Goal: Task Accomplishment & Management: Manage account settings

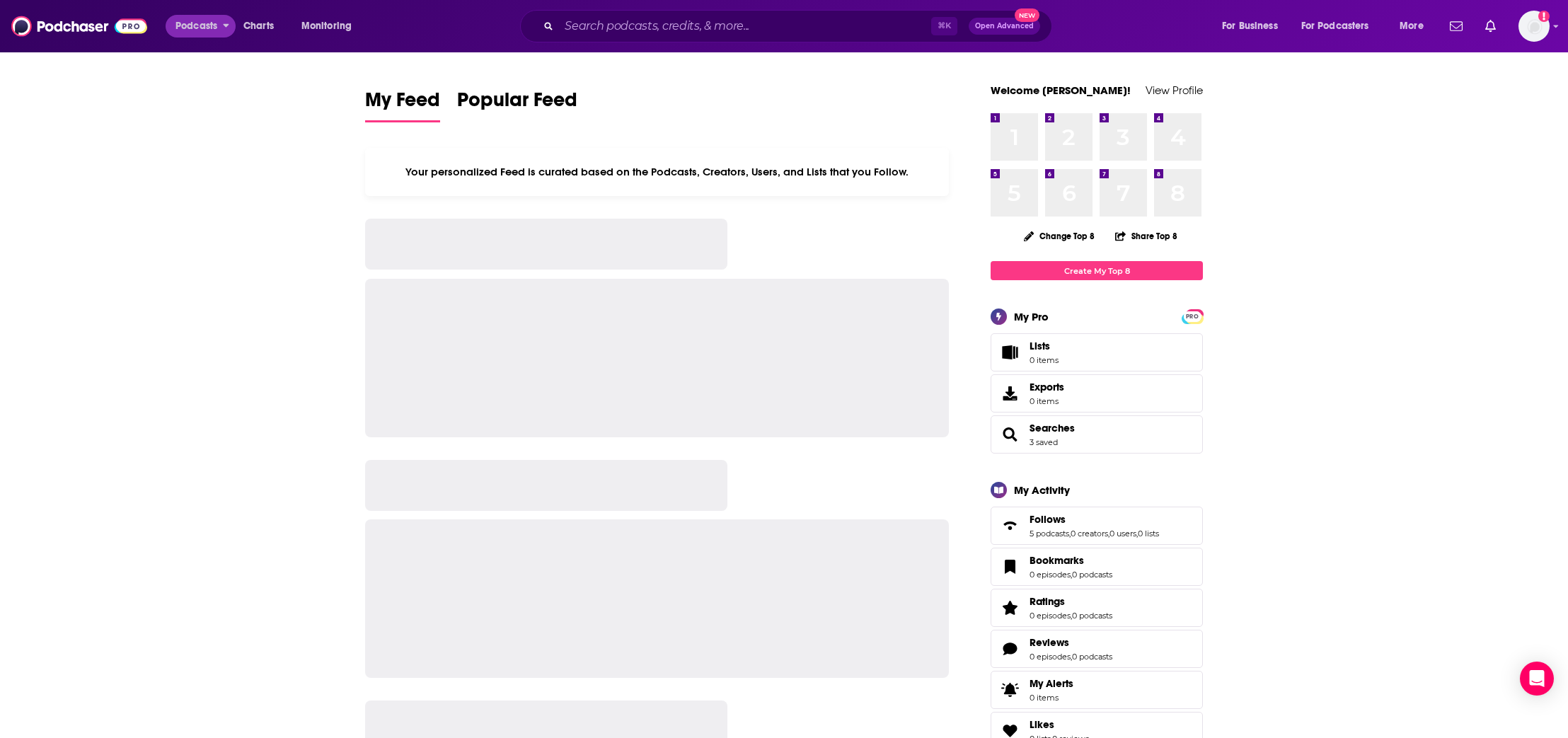
click at [220, 28] on button "Podcasts" at bounding box center [201, 26] width 70 height 23
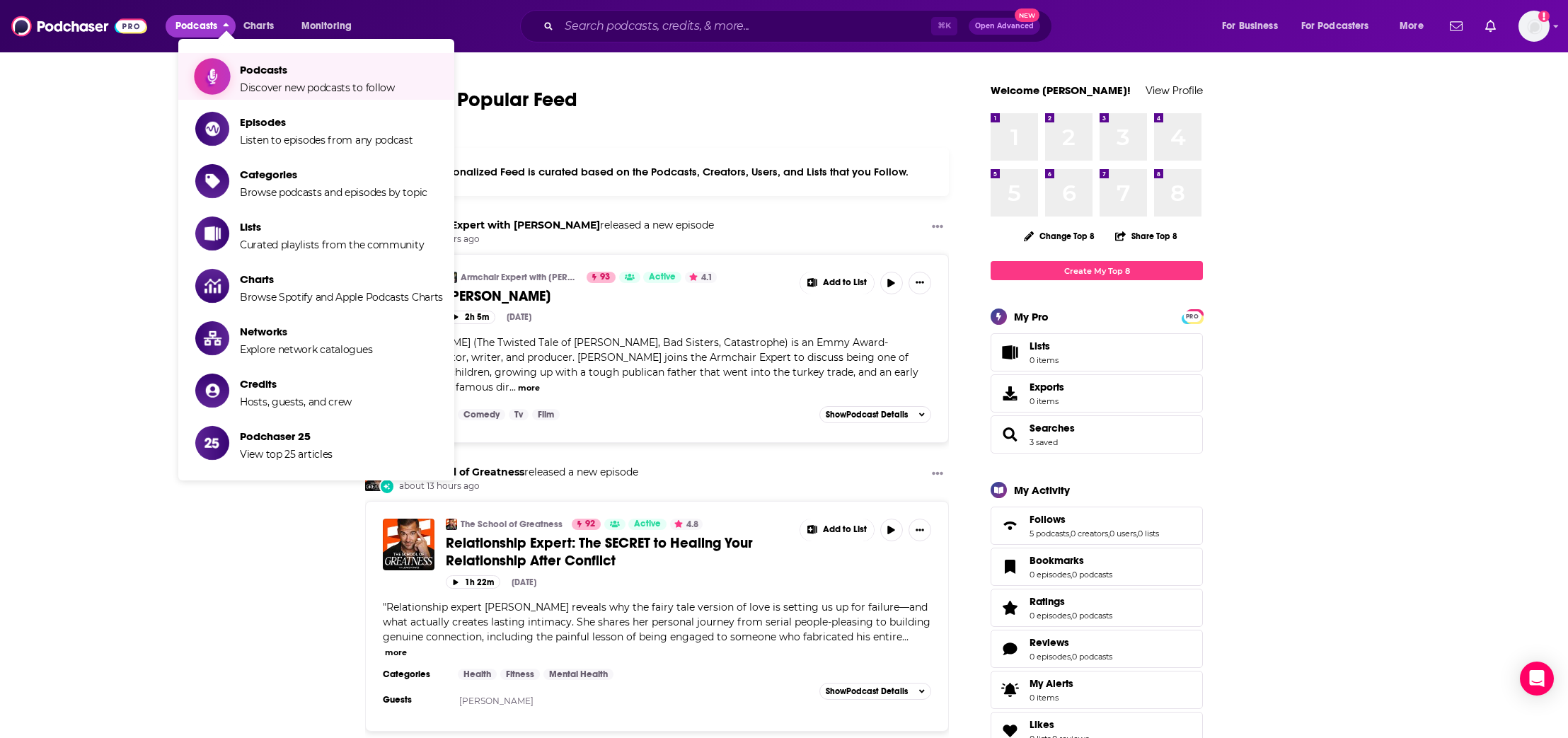
click at [227, 79] on span "Show item sub-menu" at bounding box center [212, 76] width 109 height 109
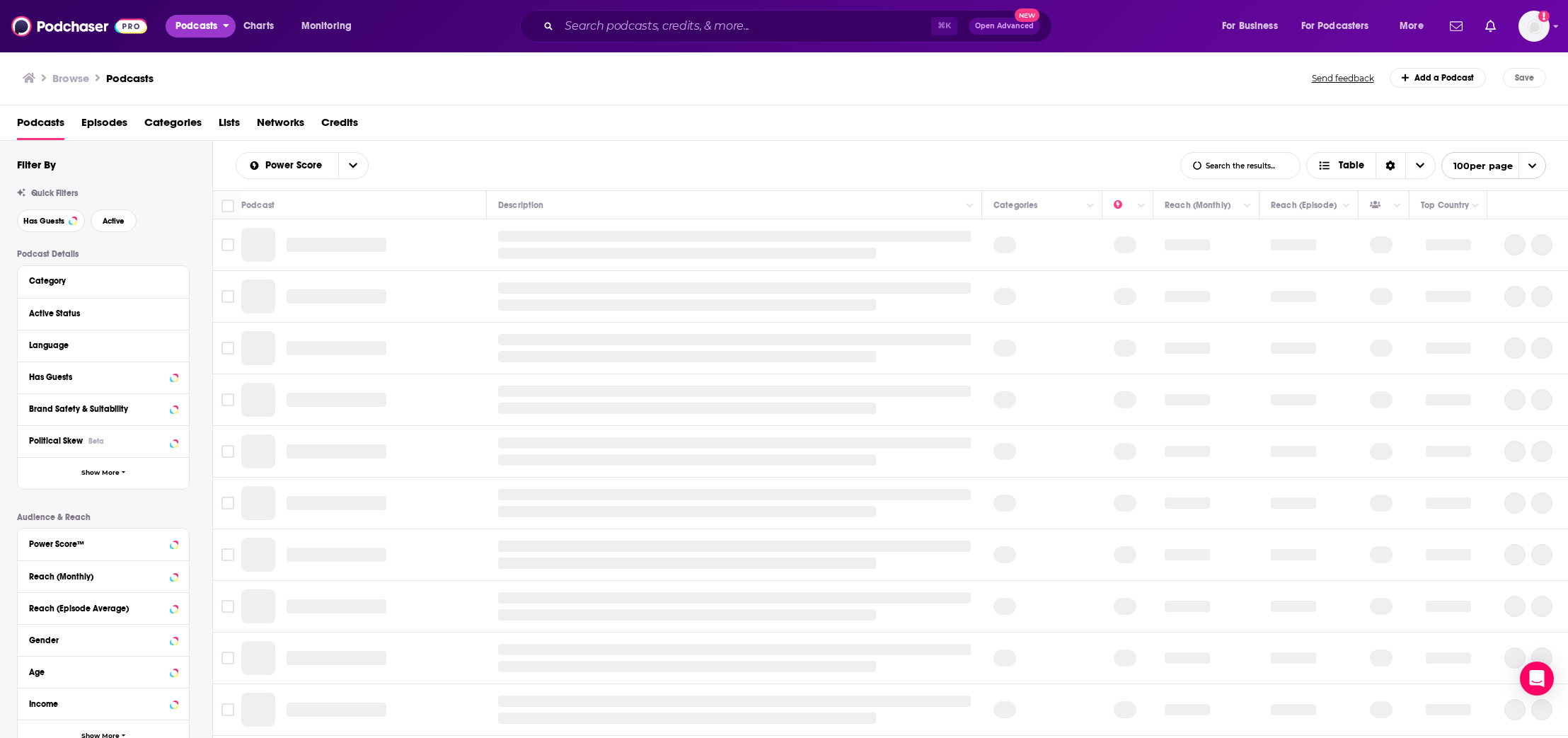
click at [185, 18] on span "Podcasts" at bounding box center [197, 26] width 42 height 20
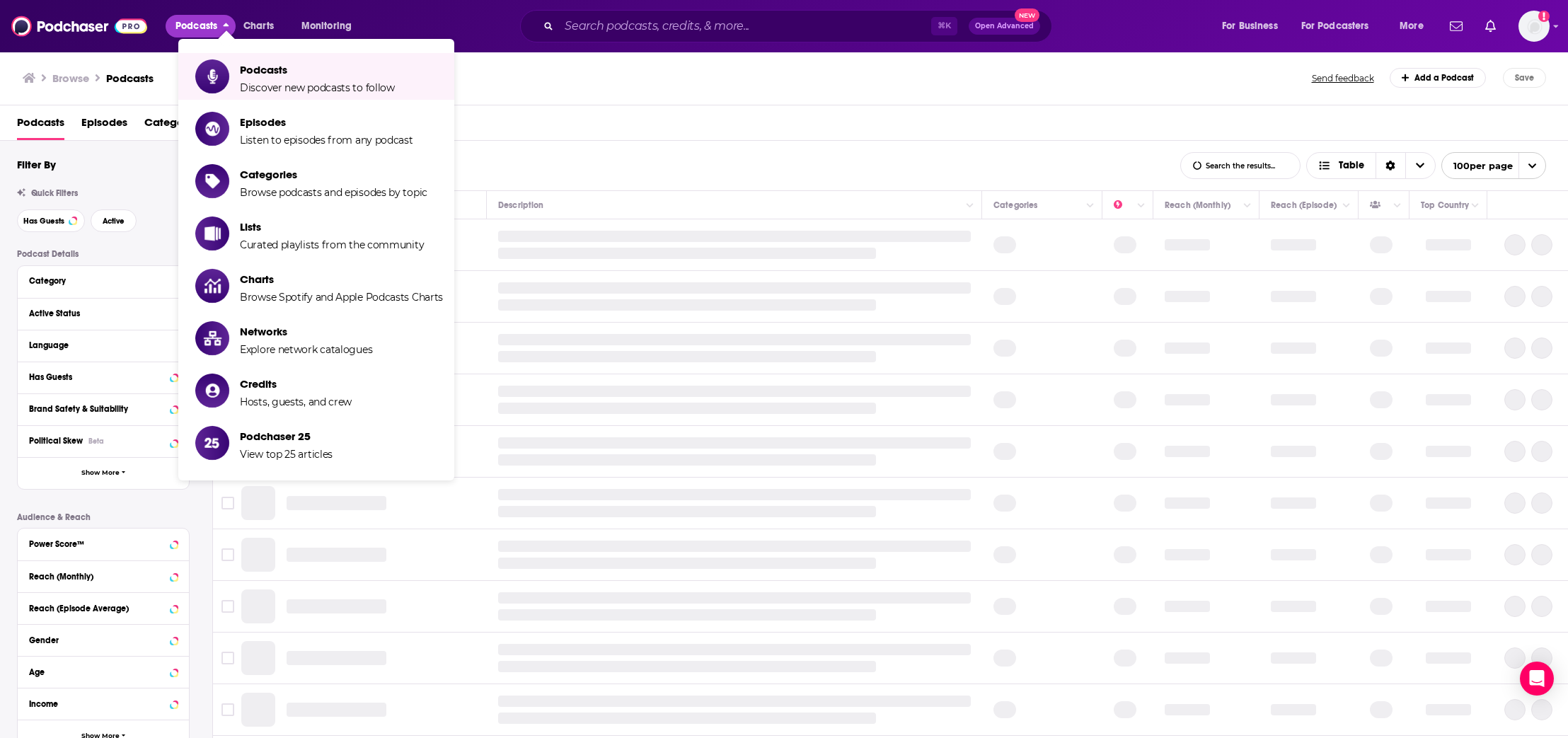
click at [592, 54] on div "Browse Podcasts Send feedback Add a Podcast Save" at bounding box center [784, 78] width 1569 height 55
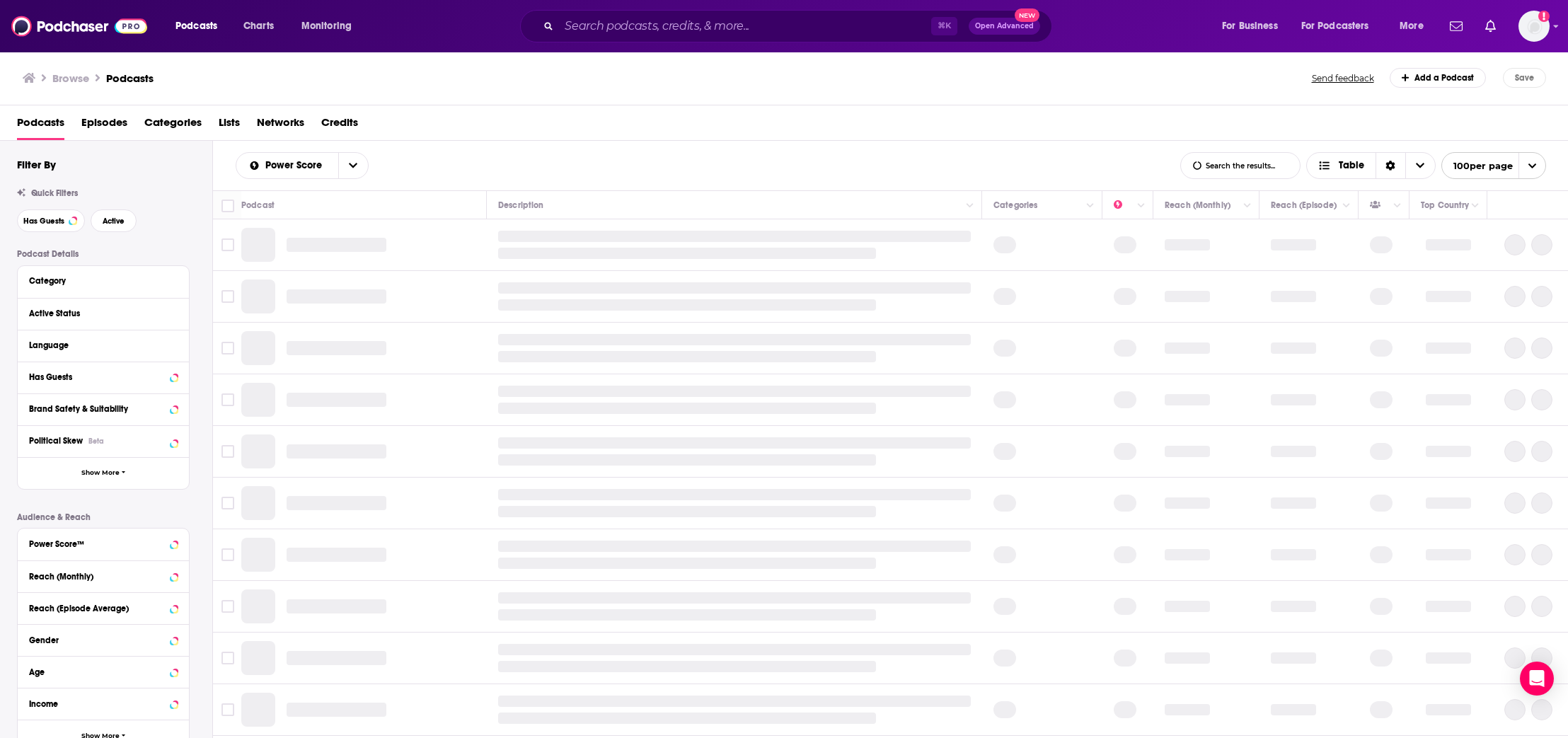
click at [175, 128] on span "Categories" at bounding box center [173, 125] width 57 height 29
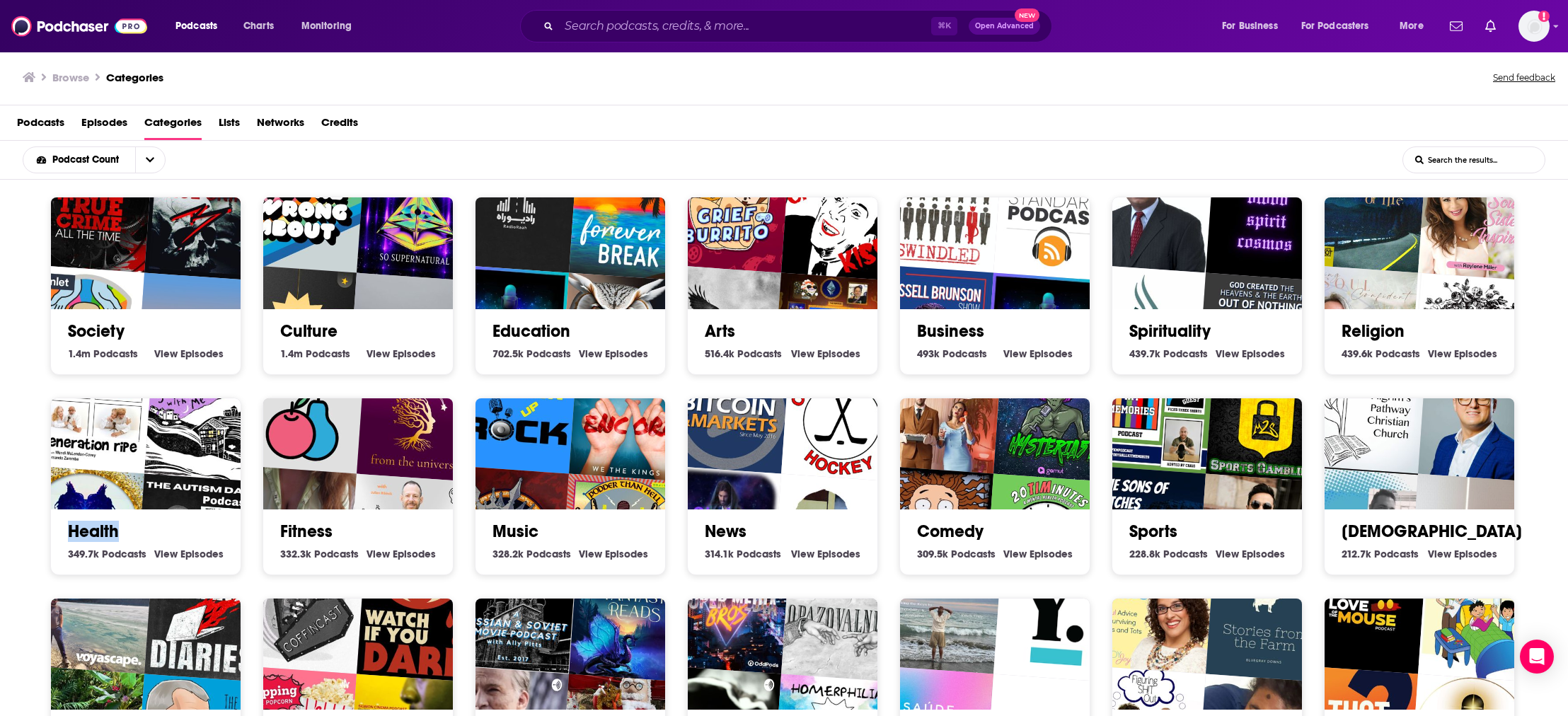
click at [128, 438] on img "GENERATION RIPE" at bounding box center [92, 412] width 122 height 122
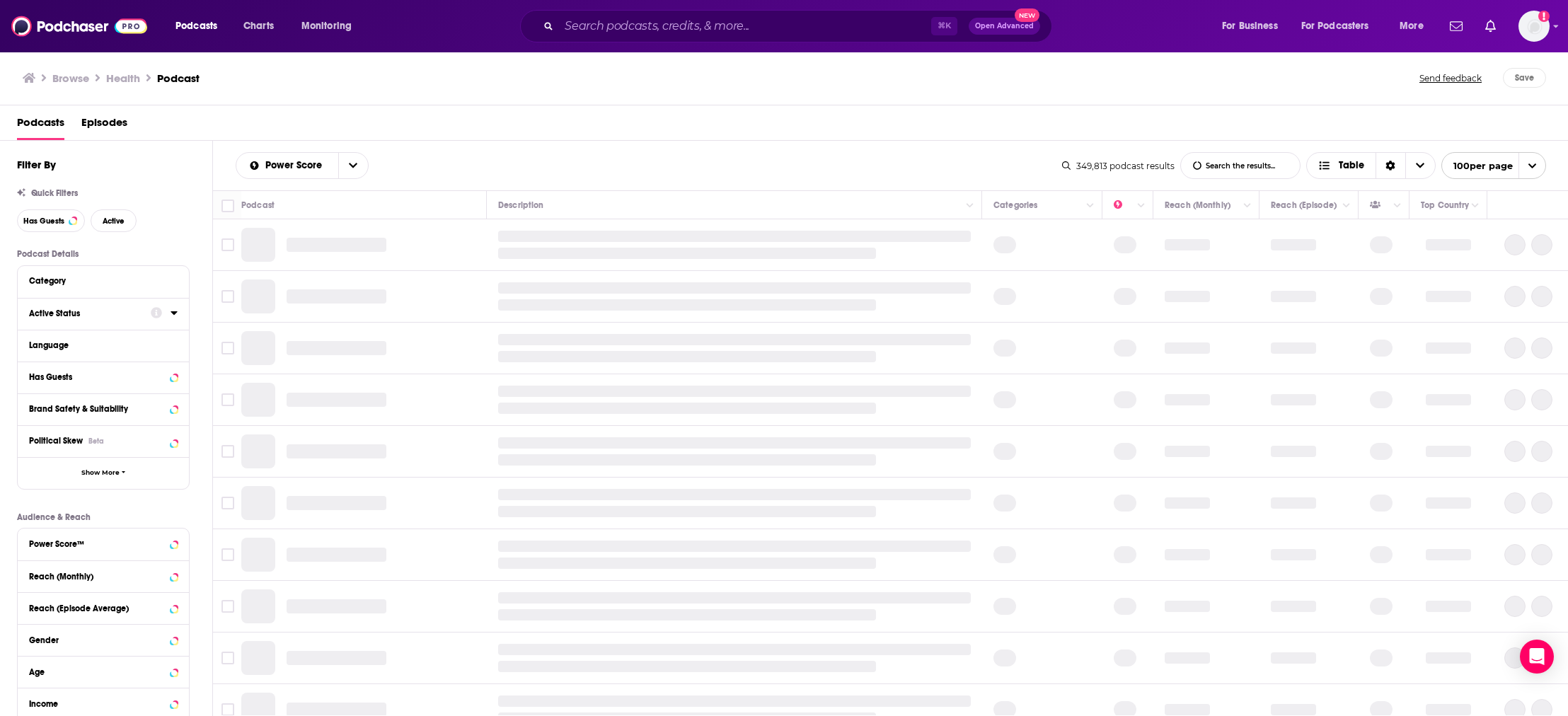
click at [128, 309] on div "Active Status" at bounding box center [85, 314] width 113 height 10
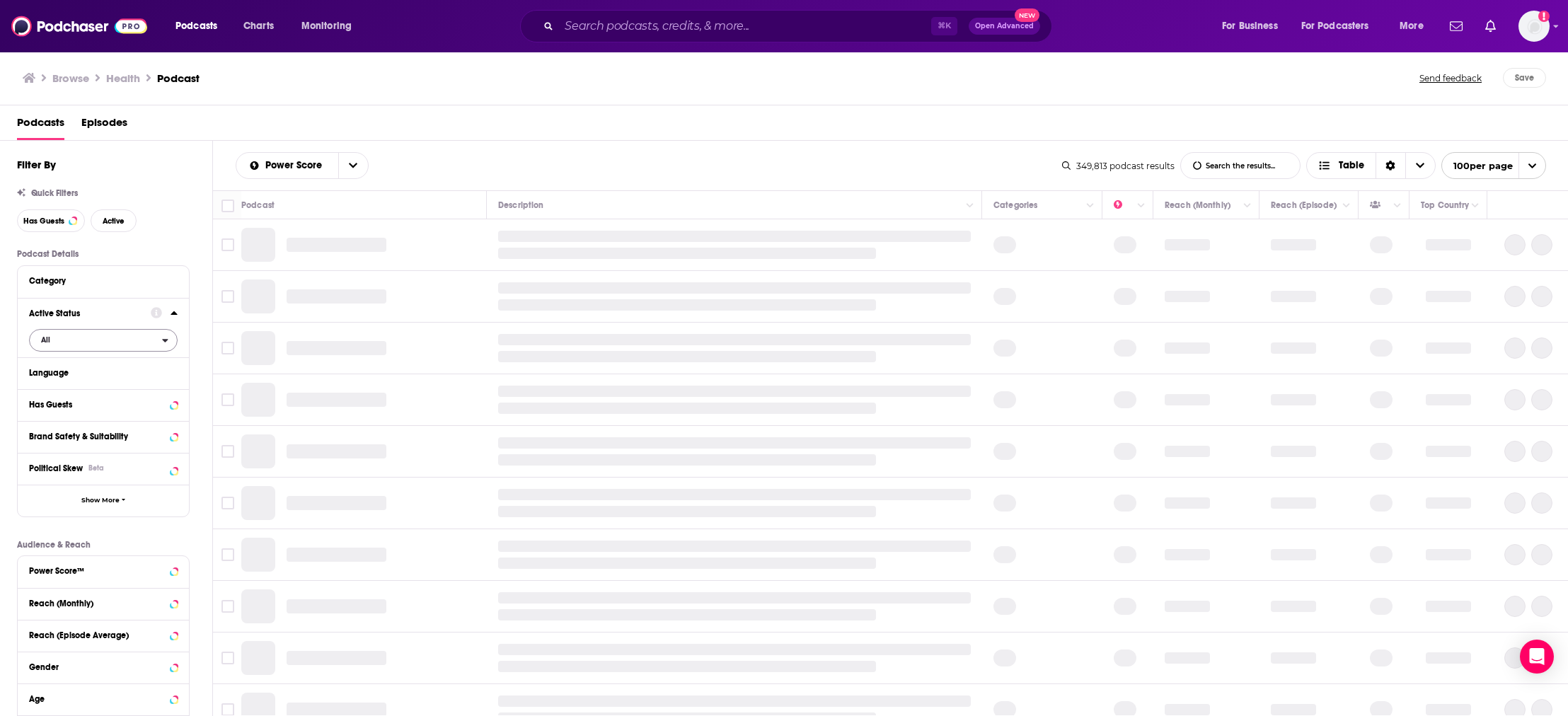
click at [69, 336] on span "All" at bounding box center [96, 340] width 132 height 18
click at [72, 383] on span "Active" at bounding box center [73, 386] width 74 height 8
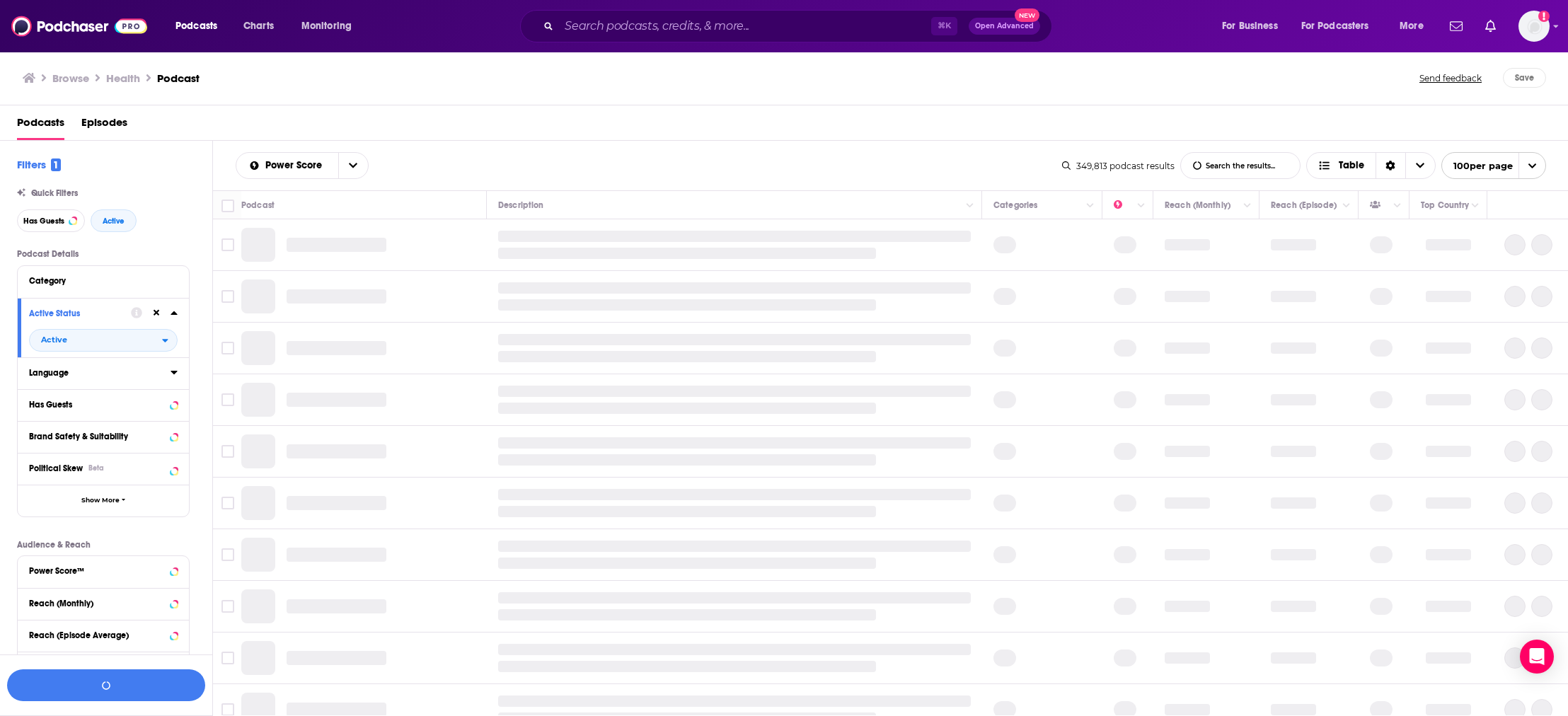
click at [72, 373] on div "Language" at bounding box center [95, 372] width 132 height 10
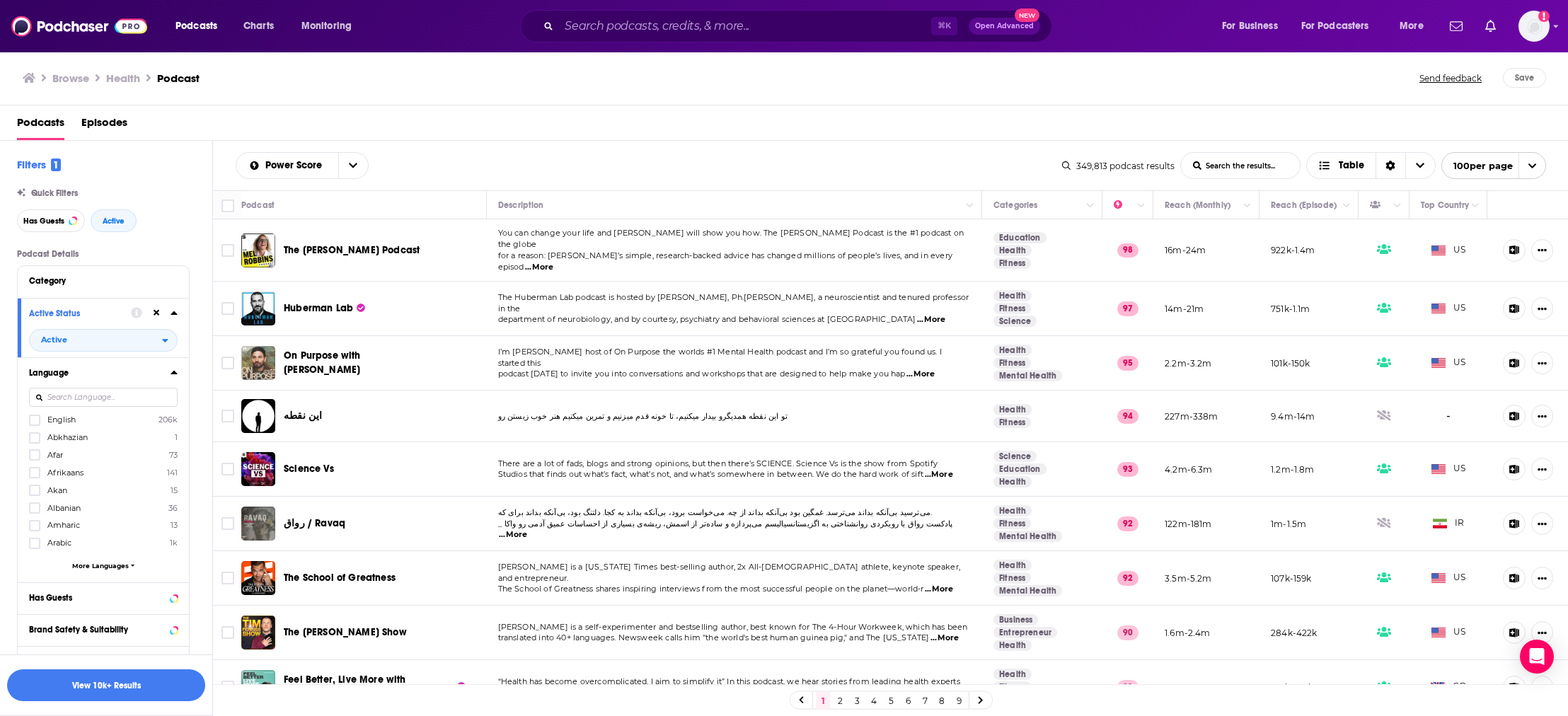
click at [339, 86] on div "Browse Health Podcast" at bounding box center [722, 78] width 1398 height 20
click at [64, 416] on span "English" at bounding box center [61, 419] width 28 height 10
click at [35, 424] on input "multiSelectOption-en-0" at bounding box center [35, 424] width 0 height 0
click at [101, 591] on button "Has Guests" at bounding box center [90, 597] width 122 height 18
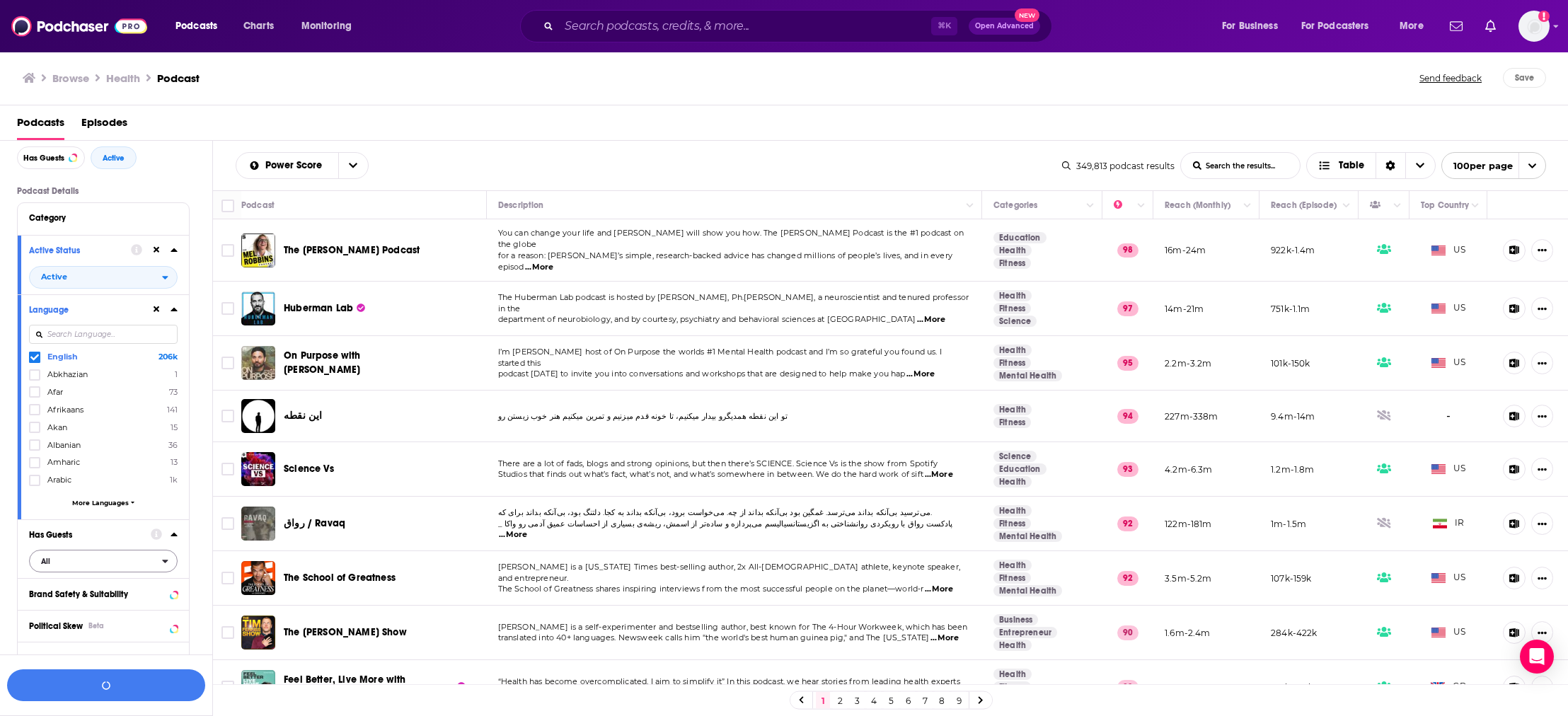
click at [70, 562] on span "All" at bounding box center [96, 561] width 132 height 18
click at [55, 612] on span "Has guests" at bounding box center [77, 608] width 82 height 8
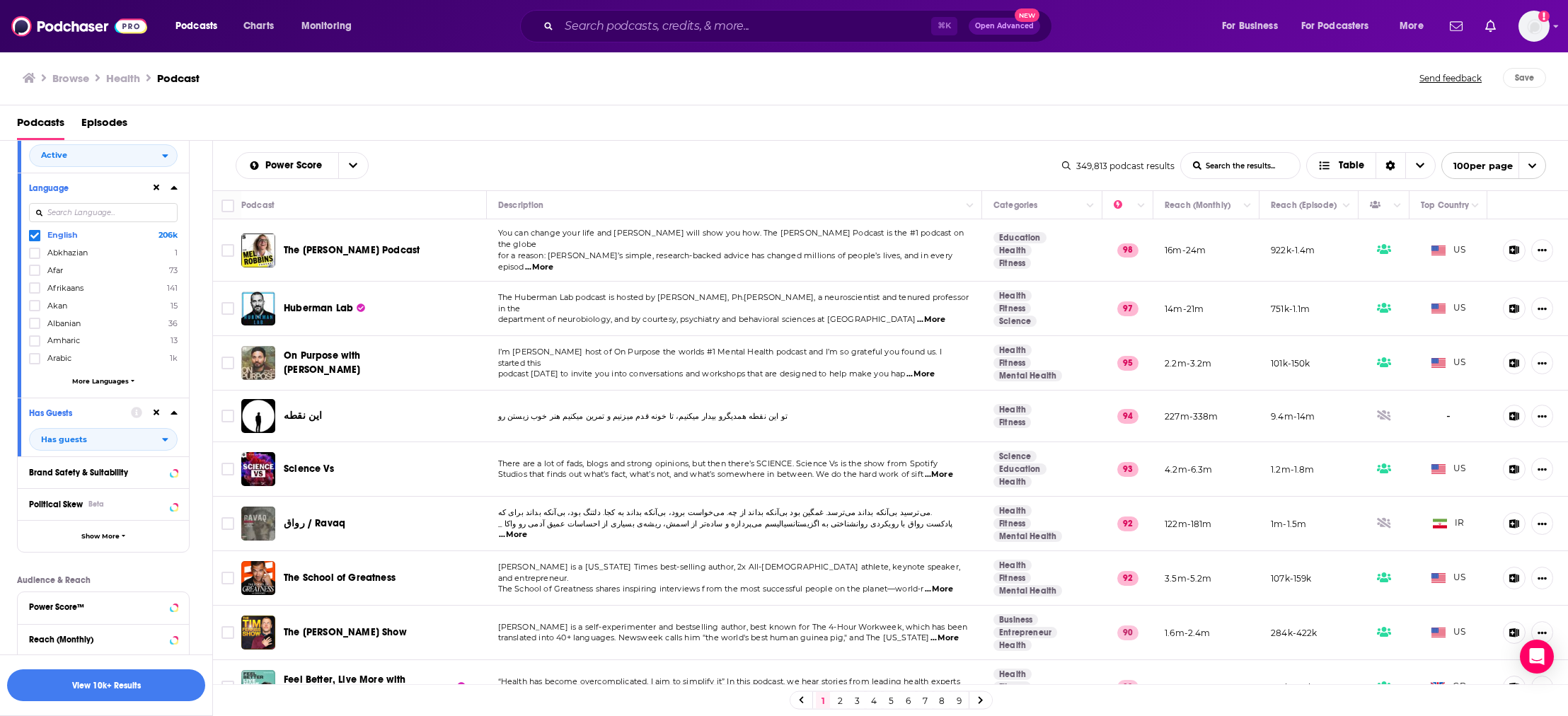
scroll to position [302, 0]
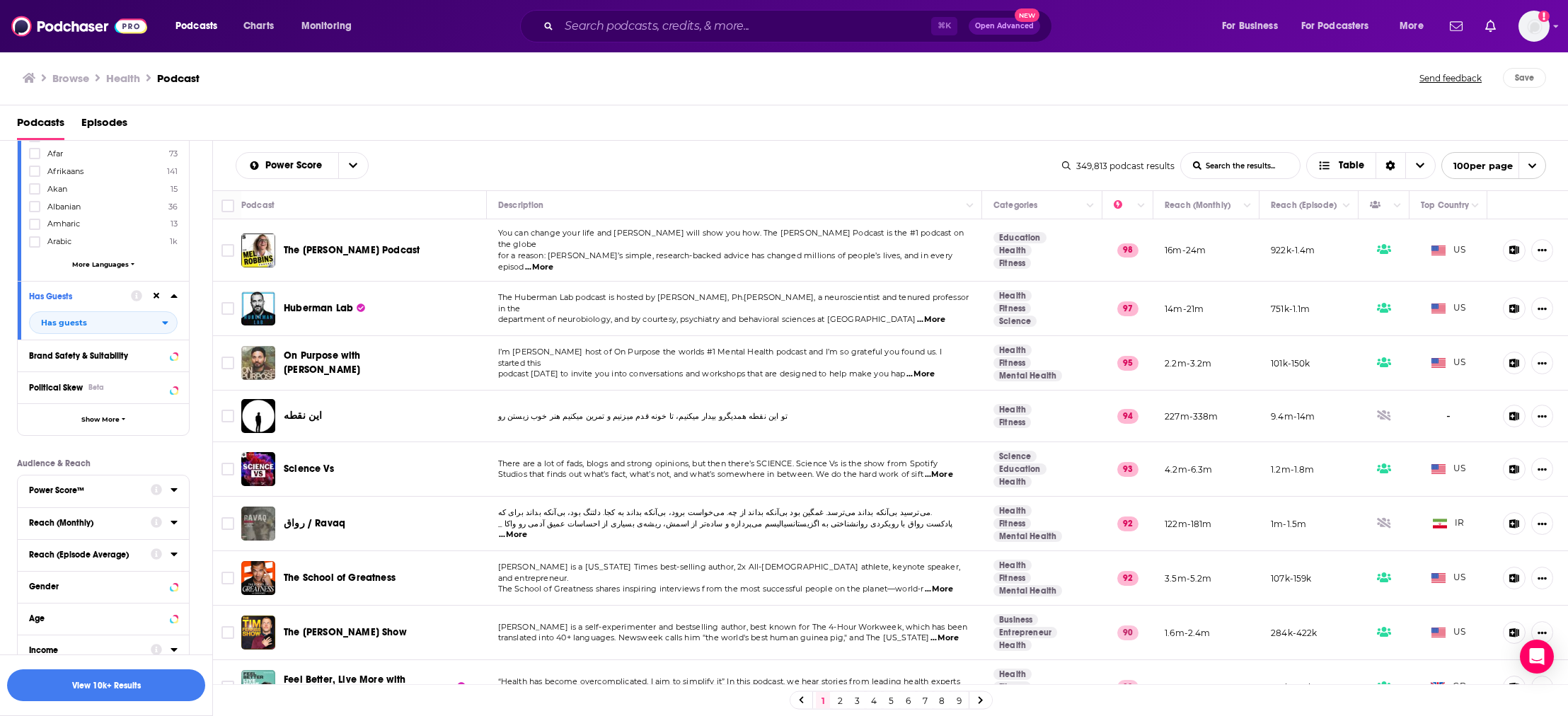
click at [79, 491] on div "Power Score™" at bounding box center [85, 490] width 113 height 10
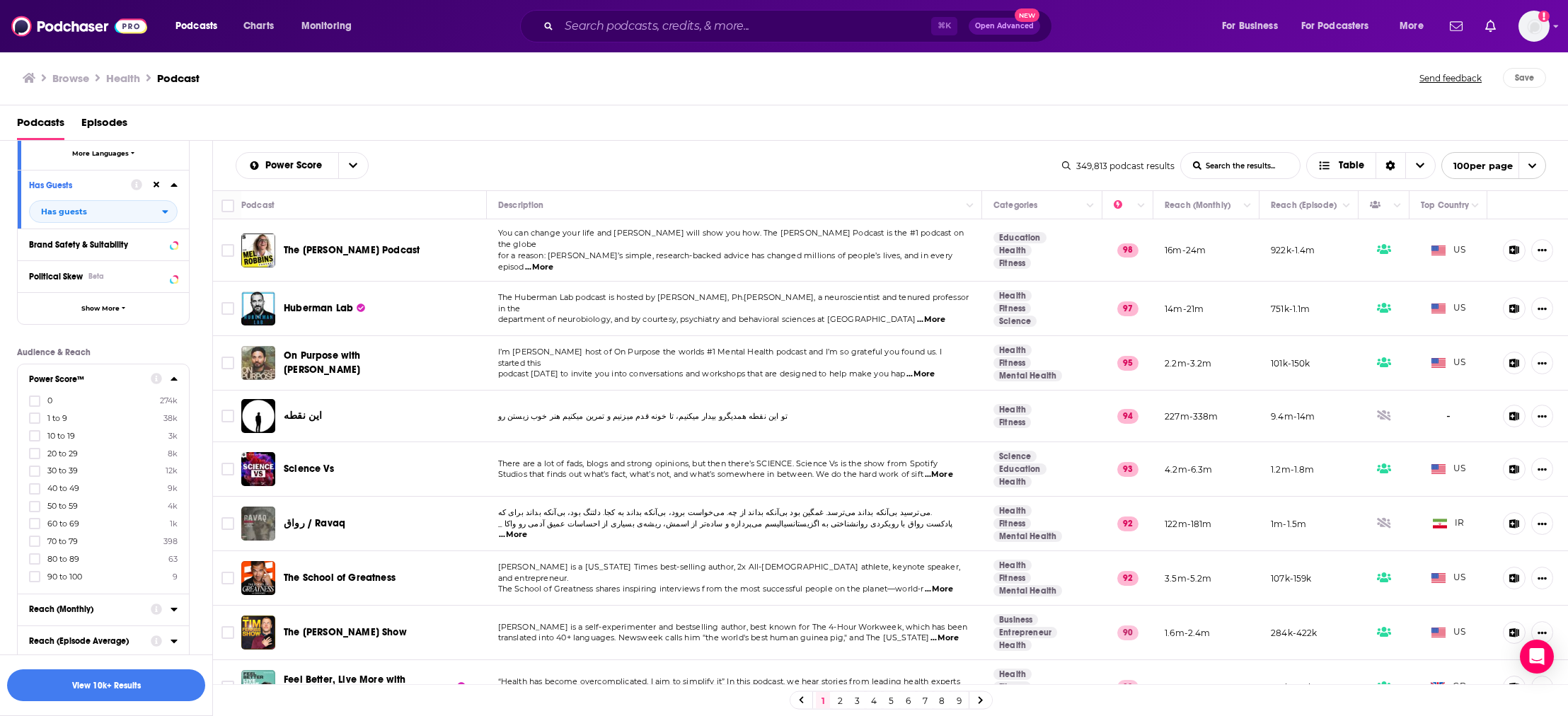
click at [72, 576] on span "90 to 100" at bounding box center [64, 576] width 35 height 10
click at [35, 581] on input "multiSelectOption-90-10" at bounding box center [35, 581] width 0 height 0
click at [63, 577] on span "80 to 89" at bounding box center [63, 576] width 32 height 10
click at [35, 581] on input "multiSelectOption-80-10" at bounding box center [35, 581] width 0 height 0
click at [62, 573] on span "70 to 79" at bounding box center [62, 576] width 30 height 10
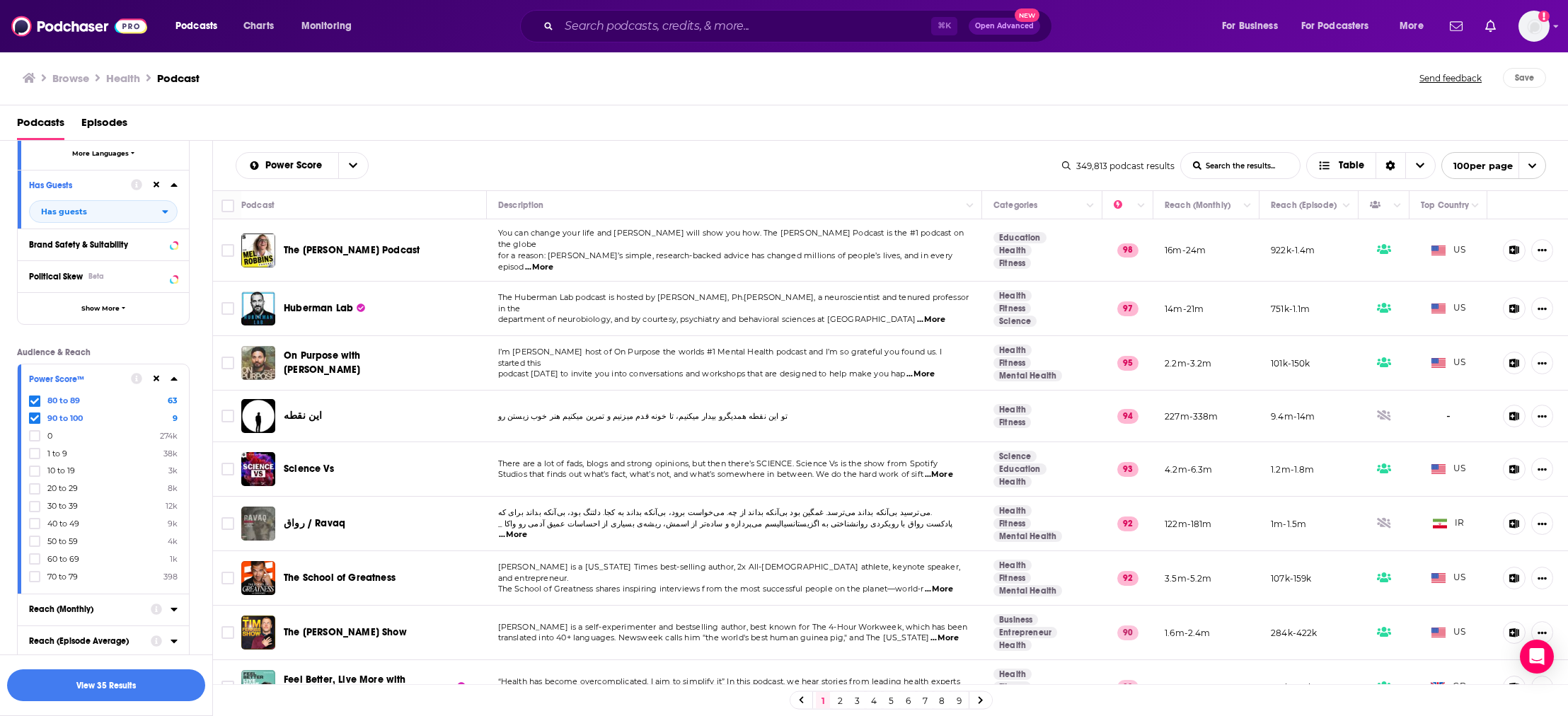
click at [35, 581] on input "multiSelectOption-70-10" at bounding box center [35, 581] width 0 height 0
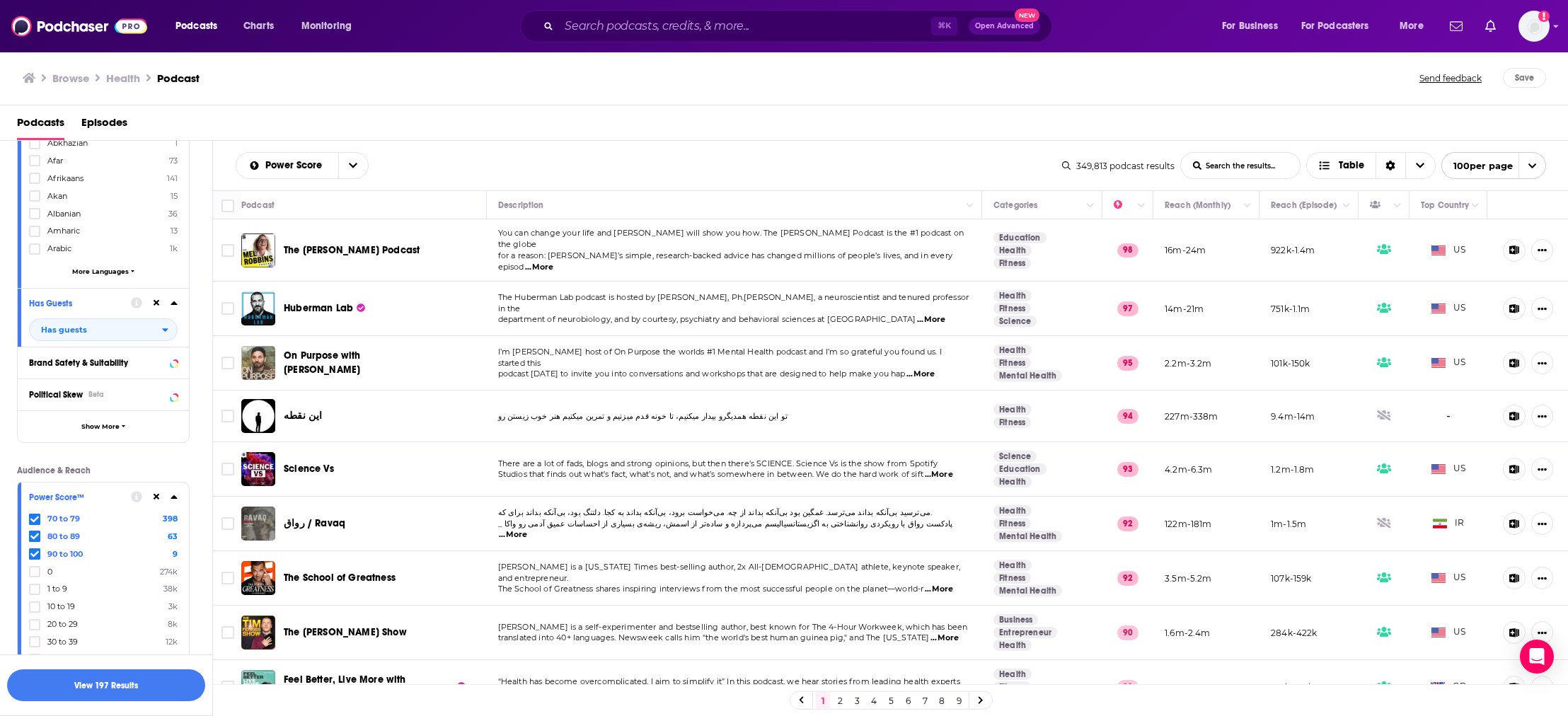
scroll to position [0, 0]
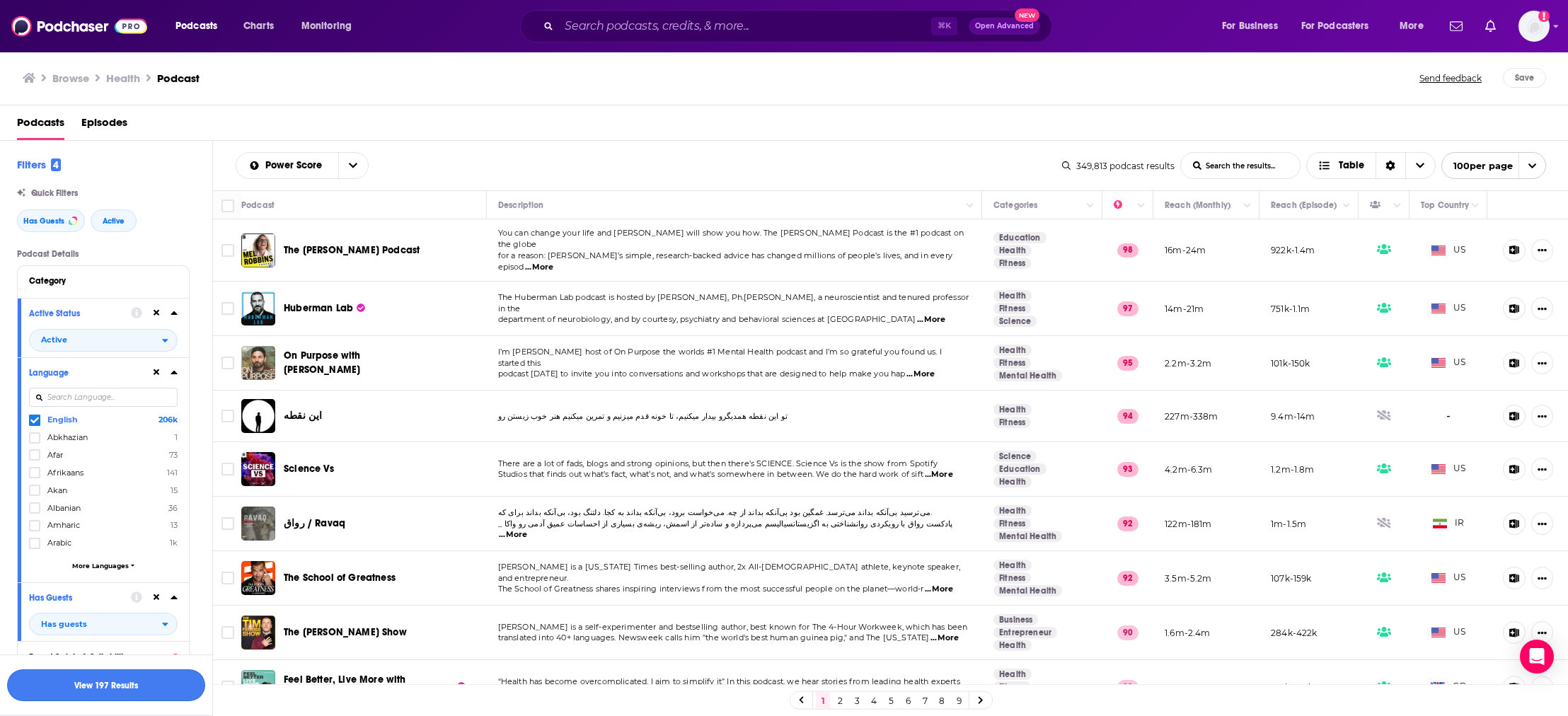
click at [121, 686] on button "View 197 Results" at bounding box center [106, 685] width 198 height 32
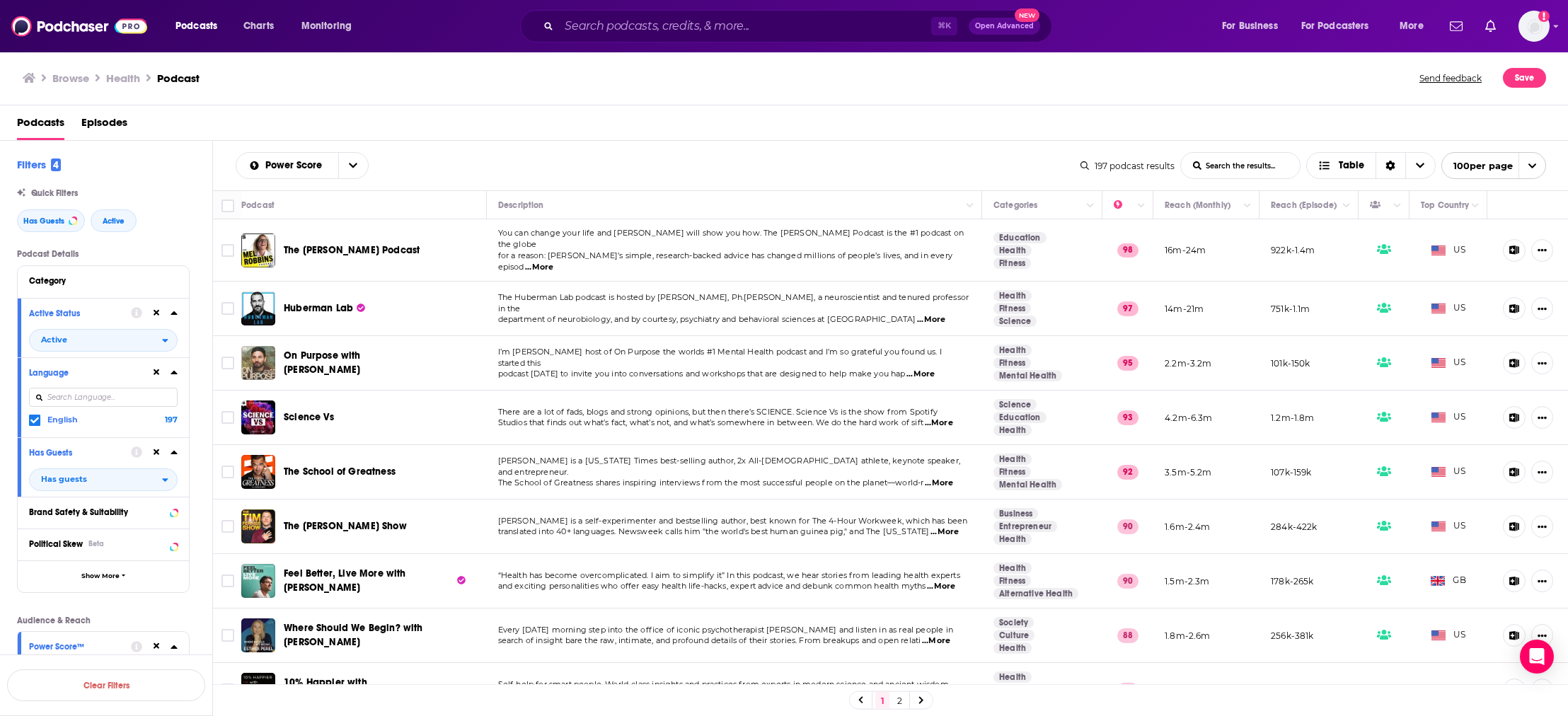
click at [1545, 252] on button "Show More Button" at bounding box center [1542, 250] width 22 height 23
click at [226, 205] on input "Toggle select all" at bounding box center [228, 206] width 13 height 13
checkbox input "true"
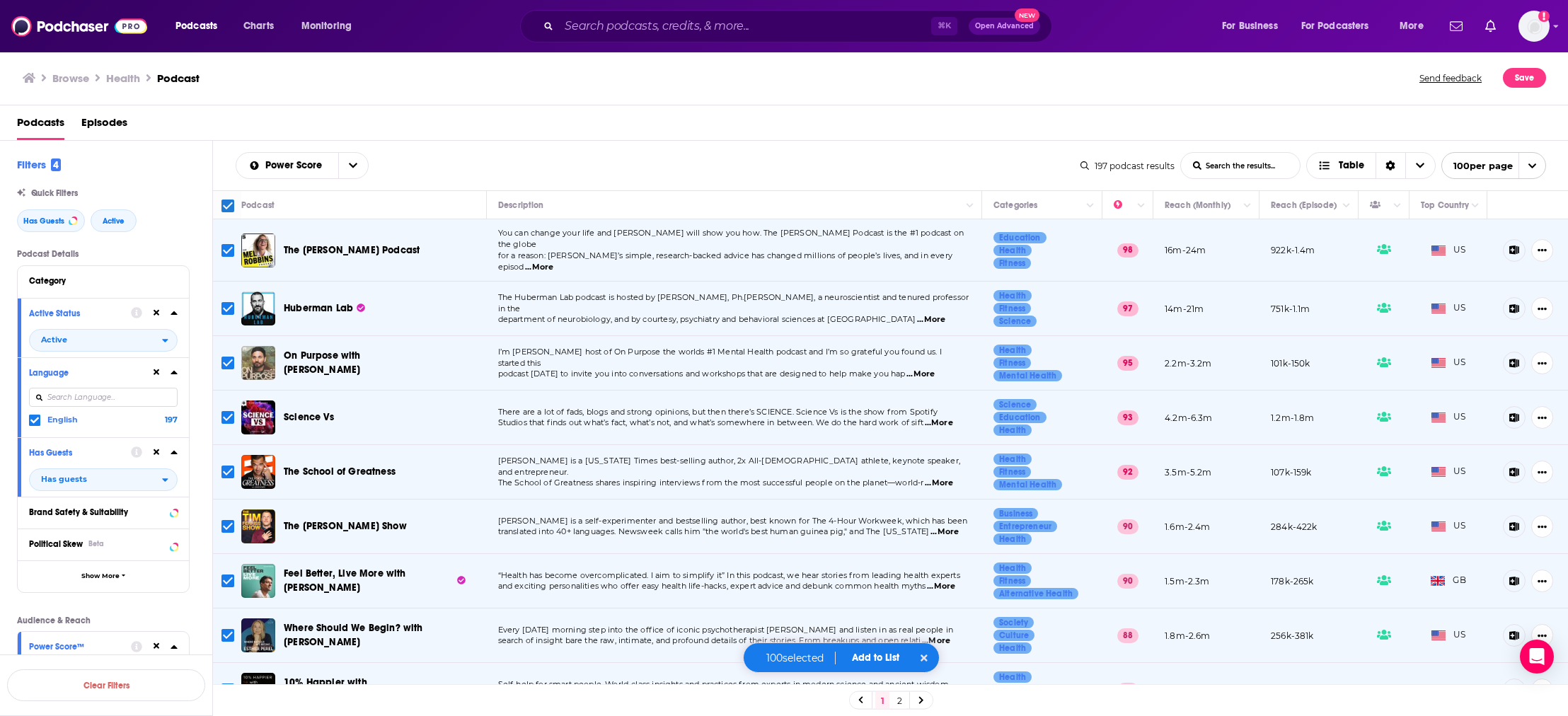
click at [872, 653] on button "Add to List" at bounding box center [876, 657] width 70 height 12
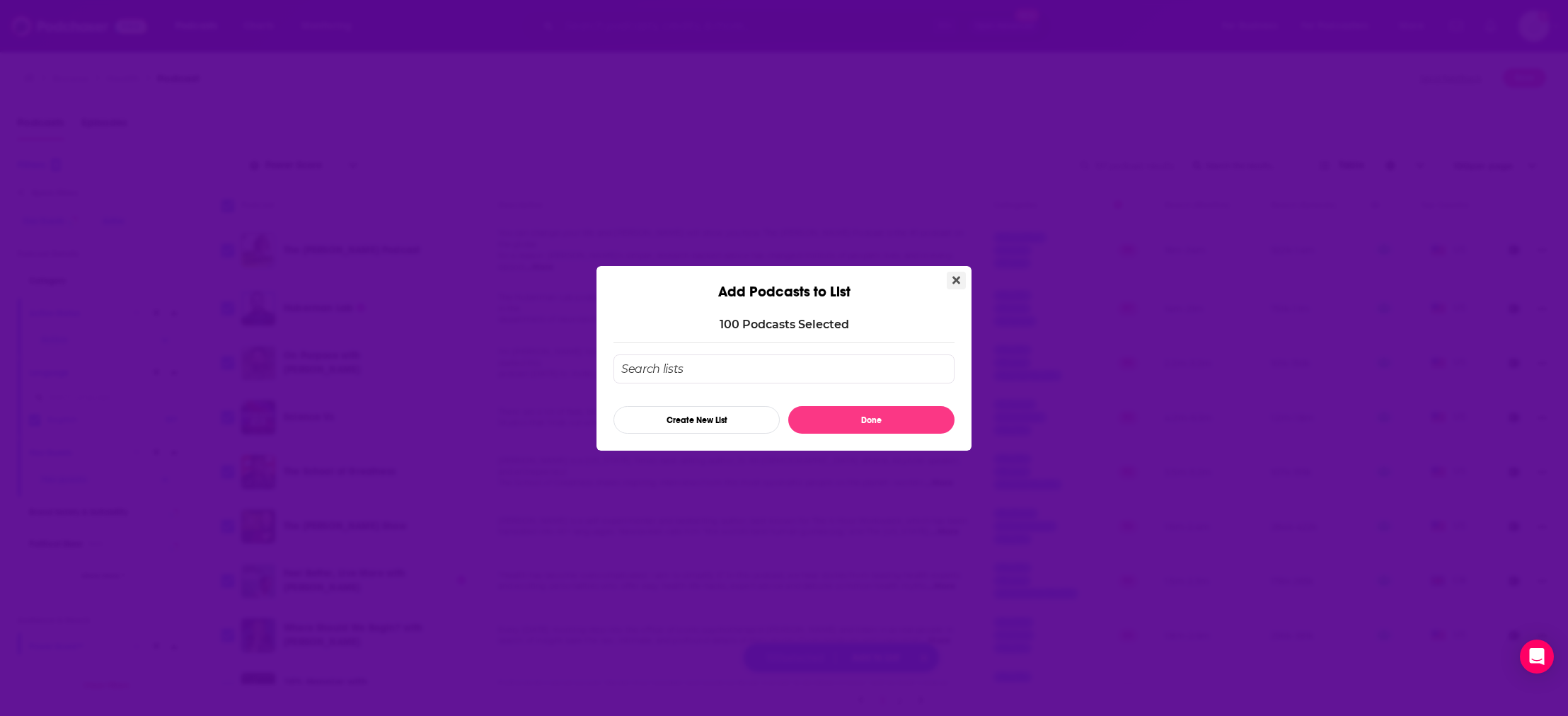
click at [958, 281] on icon "Close" at bounding box center [957, 280] width 8 height 8
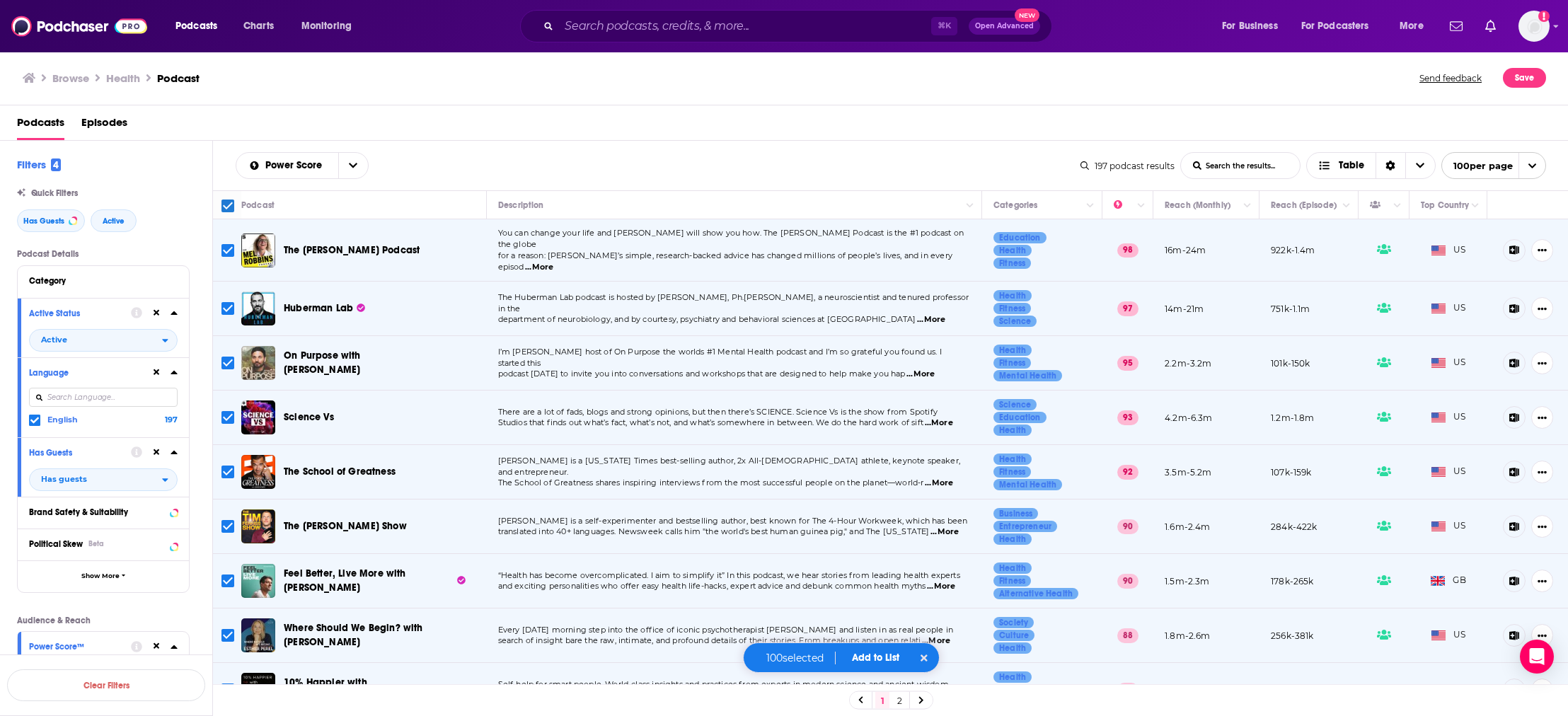
click at [1534, 165] on icon "open menu" at bounding box center [1532, 166] width 9 height 9
click at [1363, 113] on div "Podcasts Episodes" at bounding box center [787, 125] width 1540 height 29
click at [883, 656] on button "Add to List" at bounding box center [876, 657] width 70 height 12
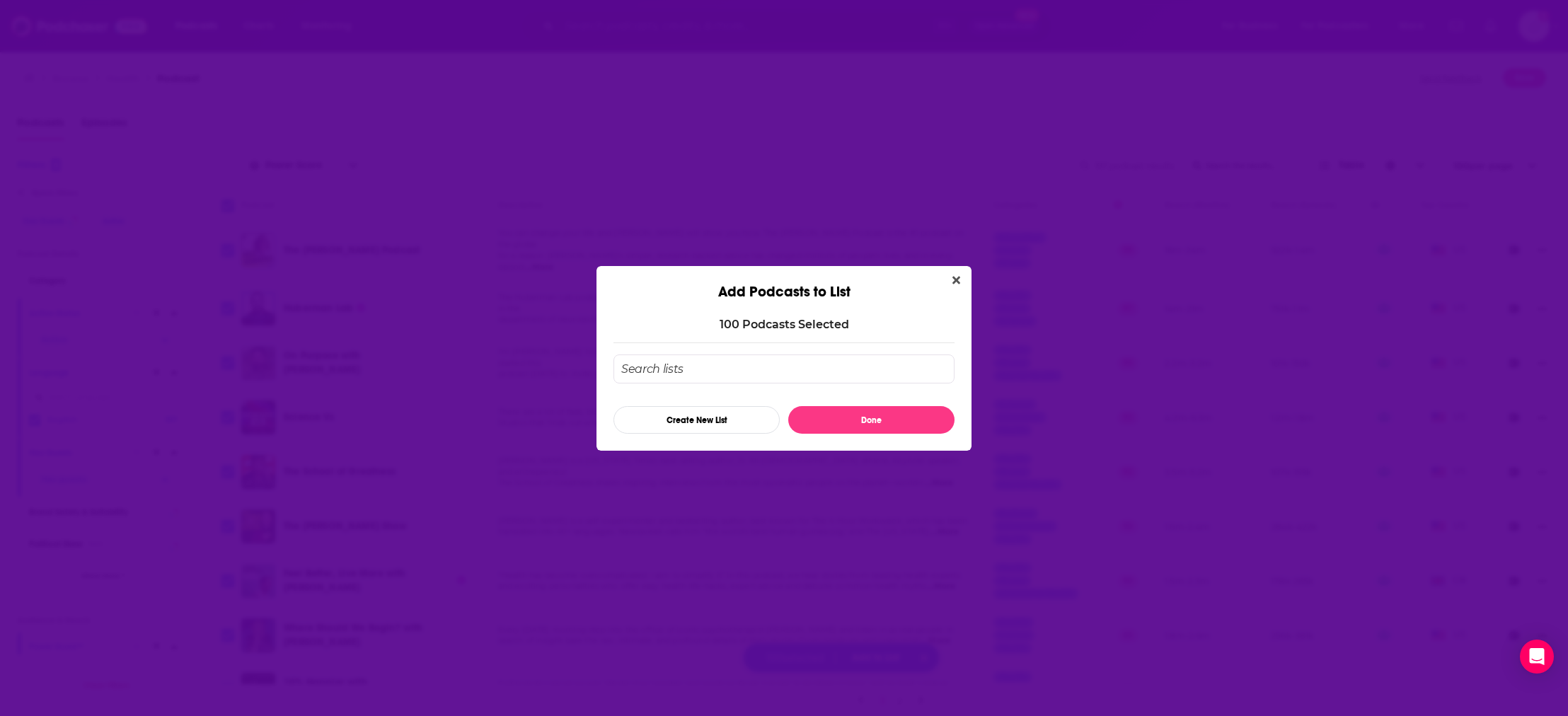
click at [735, 370] on input "Add Podcast To List" at bounding box center [783, 368] width 341 height 29
click at [952, 283] on button "Close" at bounding box center [956, 281] width 19 height 18
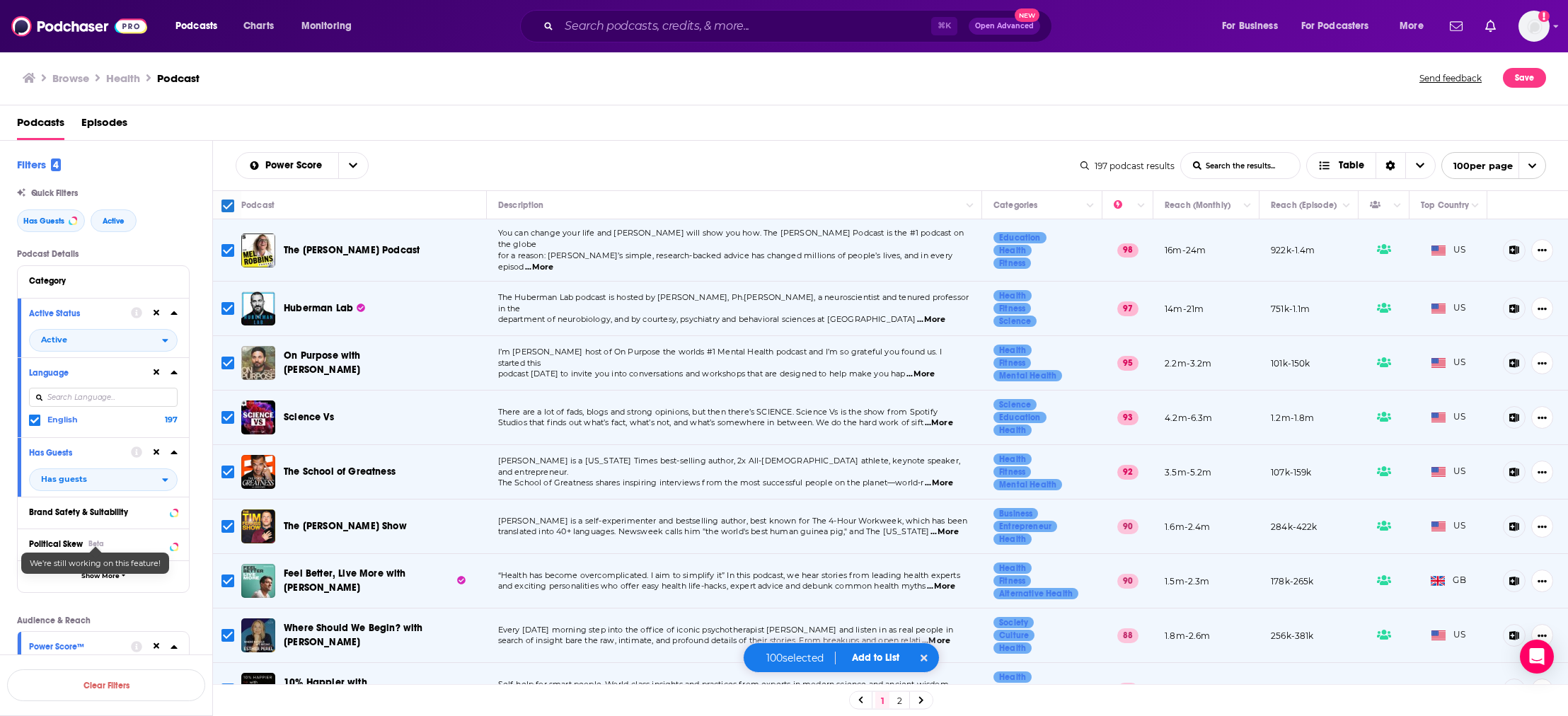
scroll to position [123, 0]
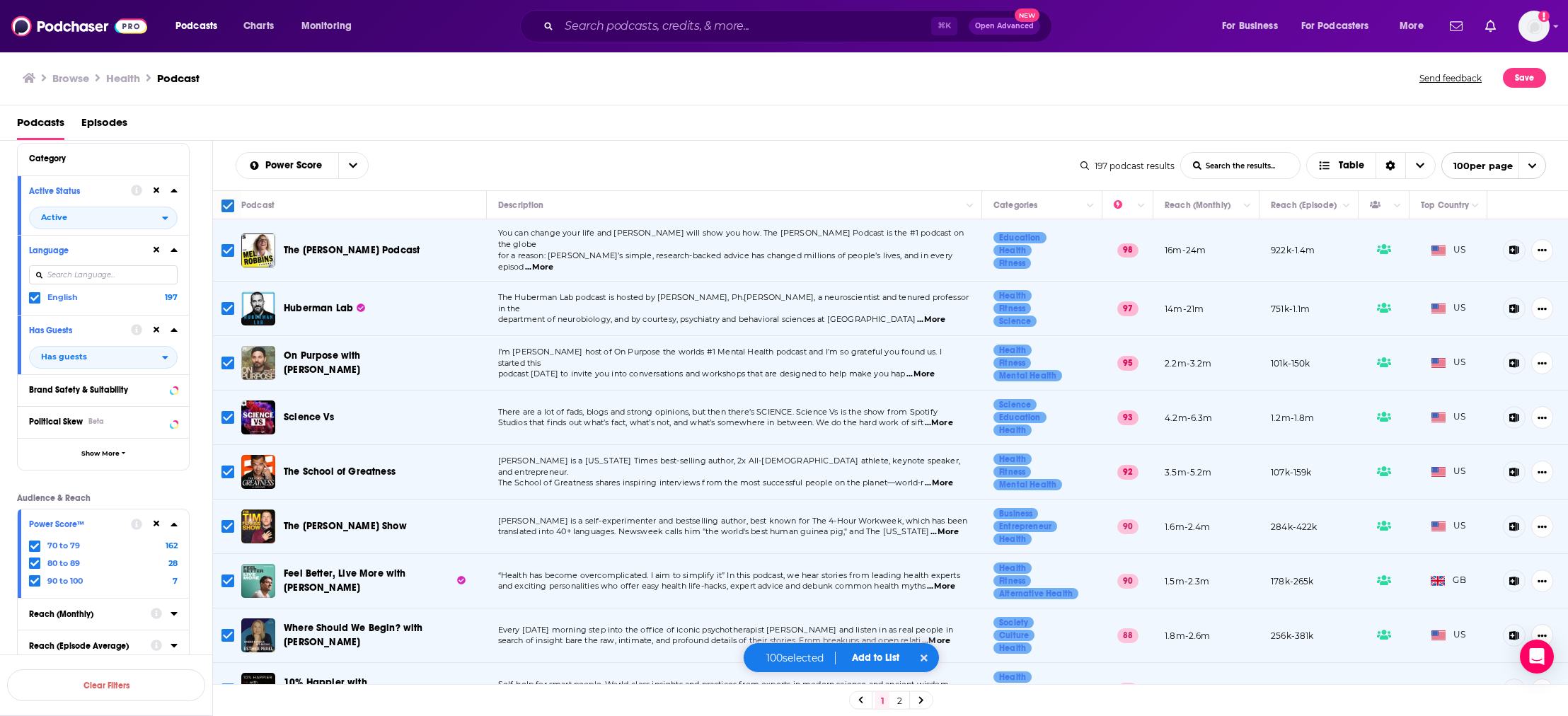
click at [866, 660] on button "Add to List" at bounding box center [876, 657] width 70 height 12
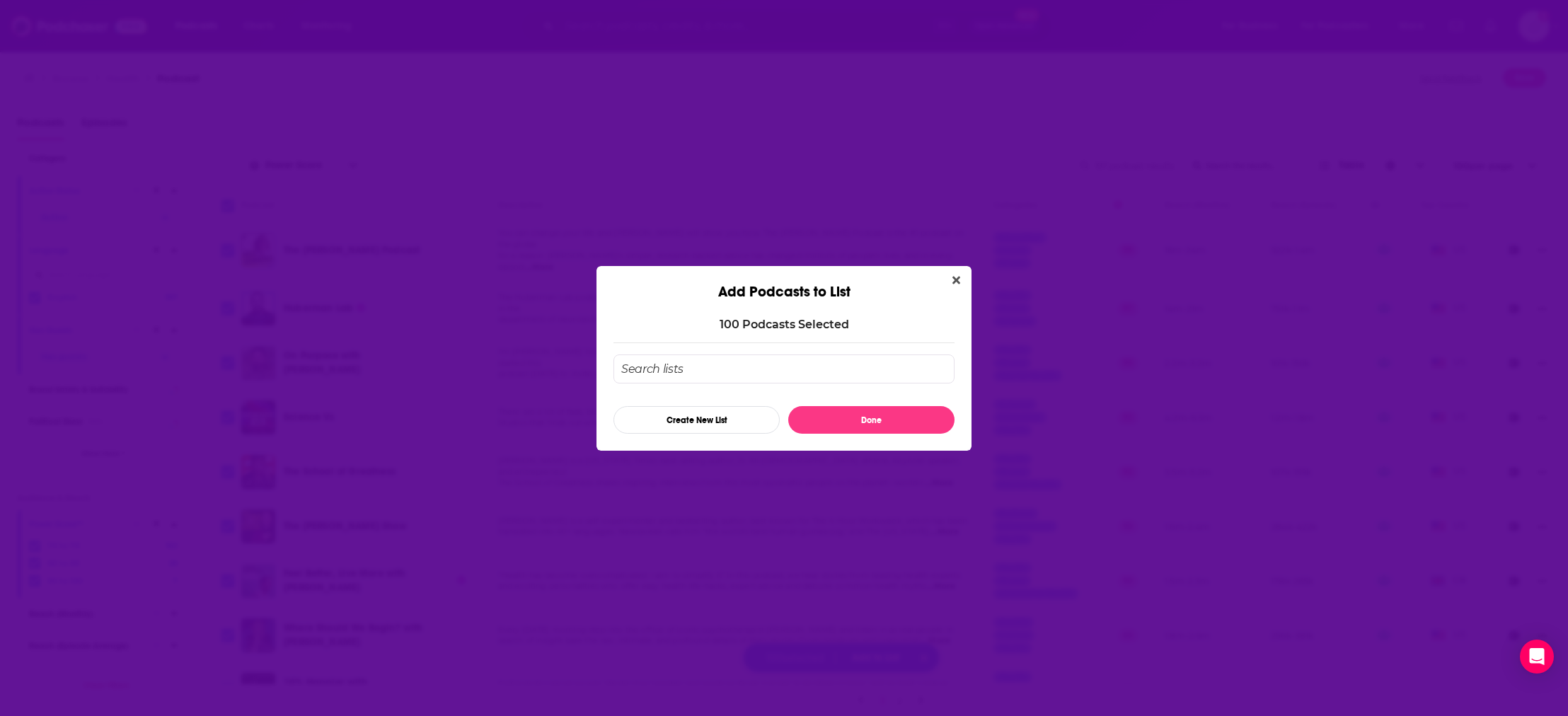
click at [714, 358] on input "Add Podcast To List" at bounding box center [783, 368] width 341 height 29
type input "Health 70 to 100"
click at [724, 425] on button "Create New List" at bounding box center [696, 420] width 166 height 28
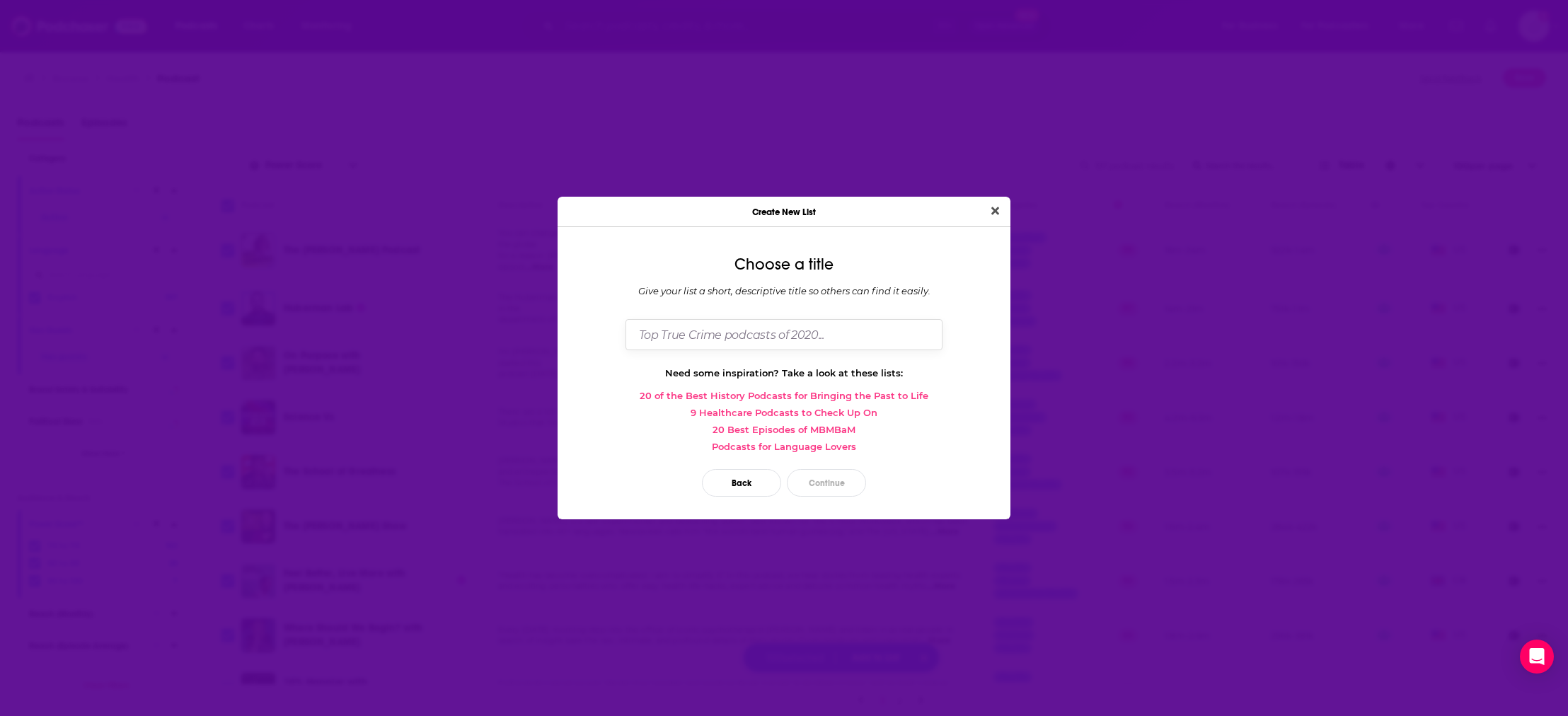
click at [754, 339] on input "Dialog" at bounding box center [783, 335] width 317 height 30
type input "Health 70 to 100"
click at [832, 491] on button "Continue" at bounding box center [826, 483] width 79 height 28
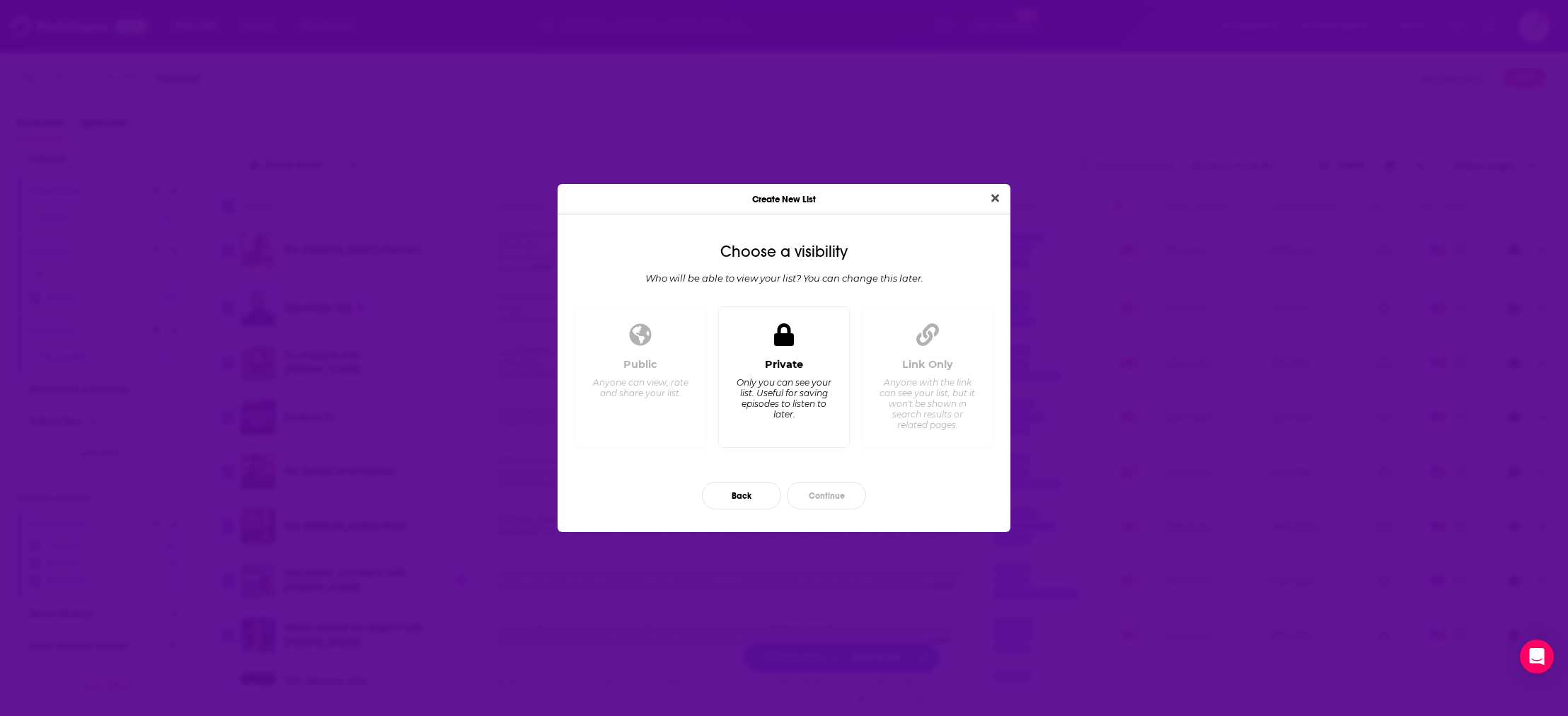
click at [800, 410] on div "Only you can see your list. Useful for saving episodes to listen to later." at bounding box center [783, 398] width 97 height 43
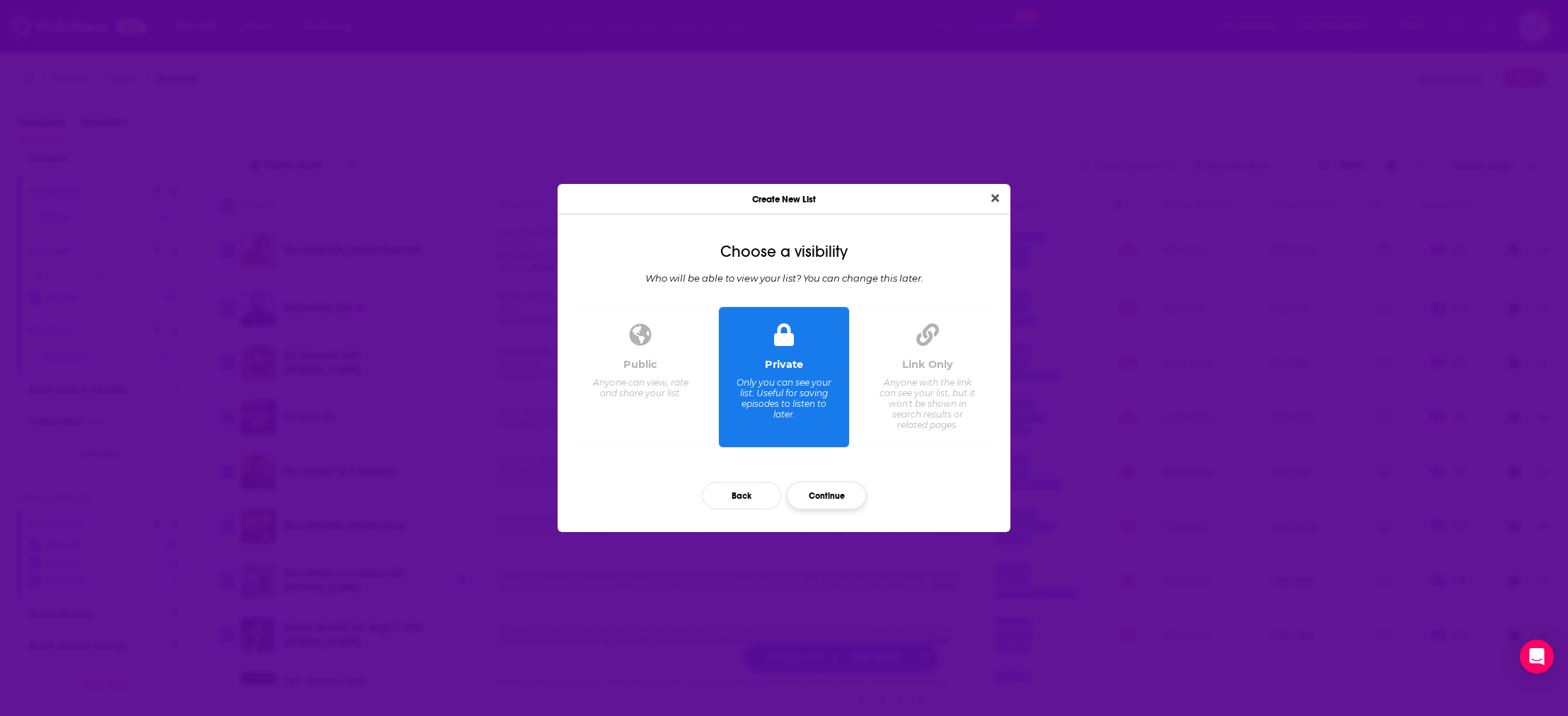
click at [826, 495] on button "Continue" at bounding box center [826, 495] width 79 height 28
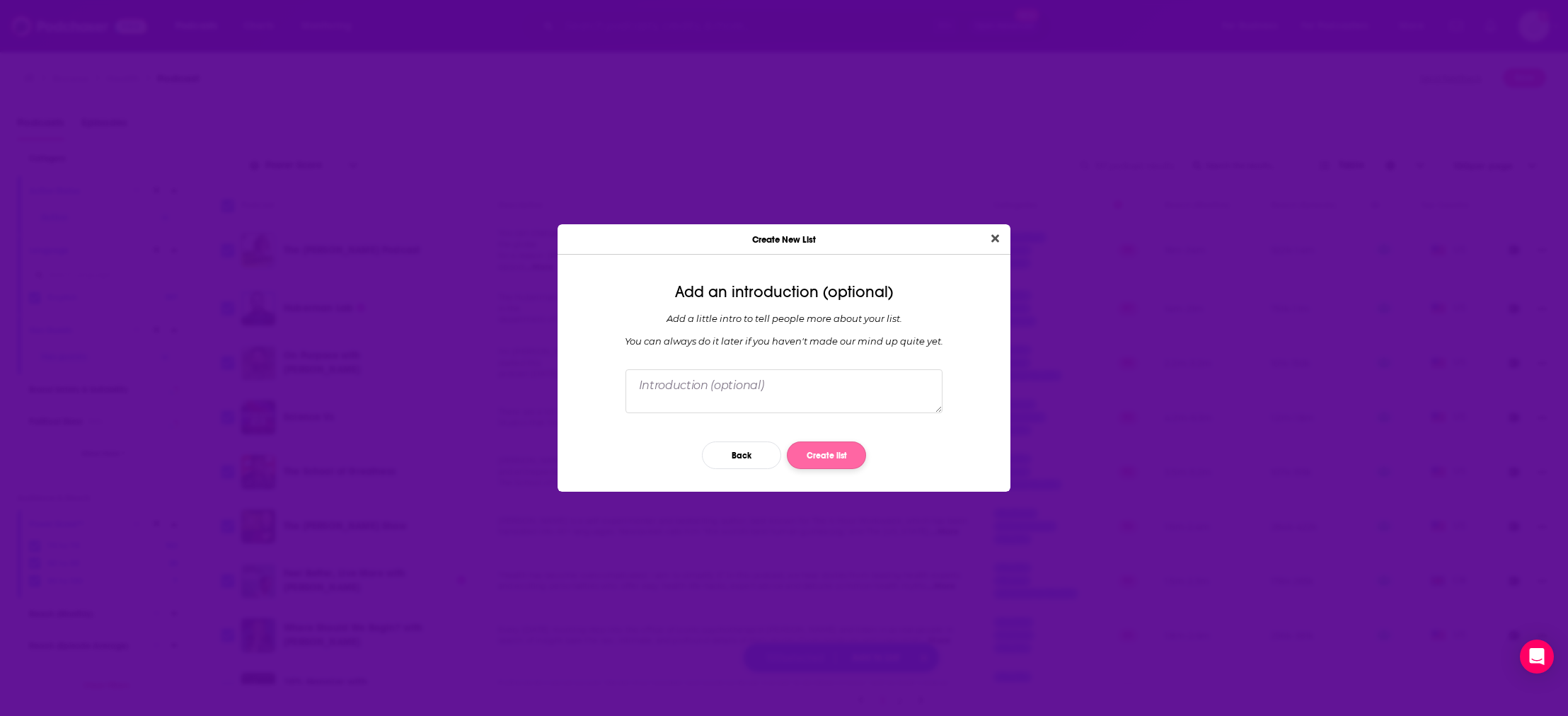
click at [816, 452] on button "Create list" at bounding box center [826, 455] width 79 height 28
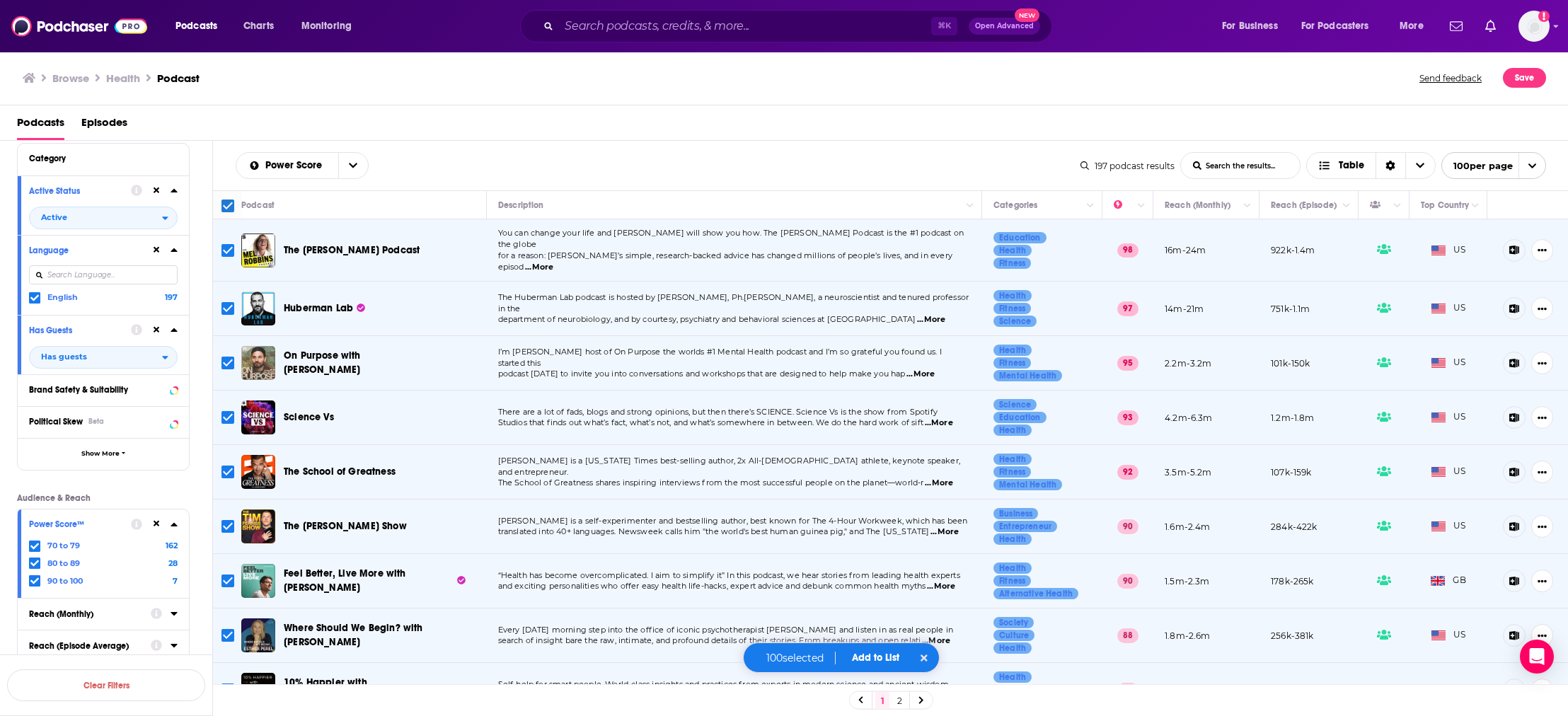
click at [1085, 247] on div "Create New List Add an introduction (optional) Add a little intro to tell peopl…" at bounding box center [784, 358] width 1568 height 716
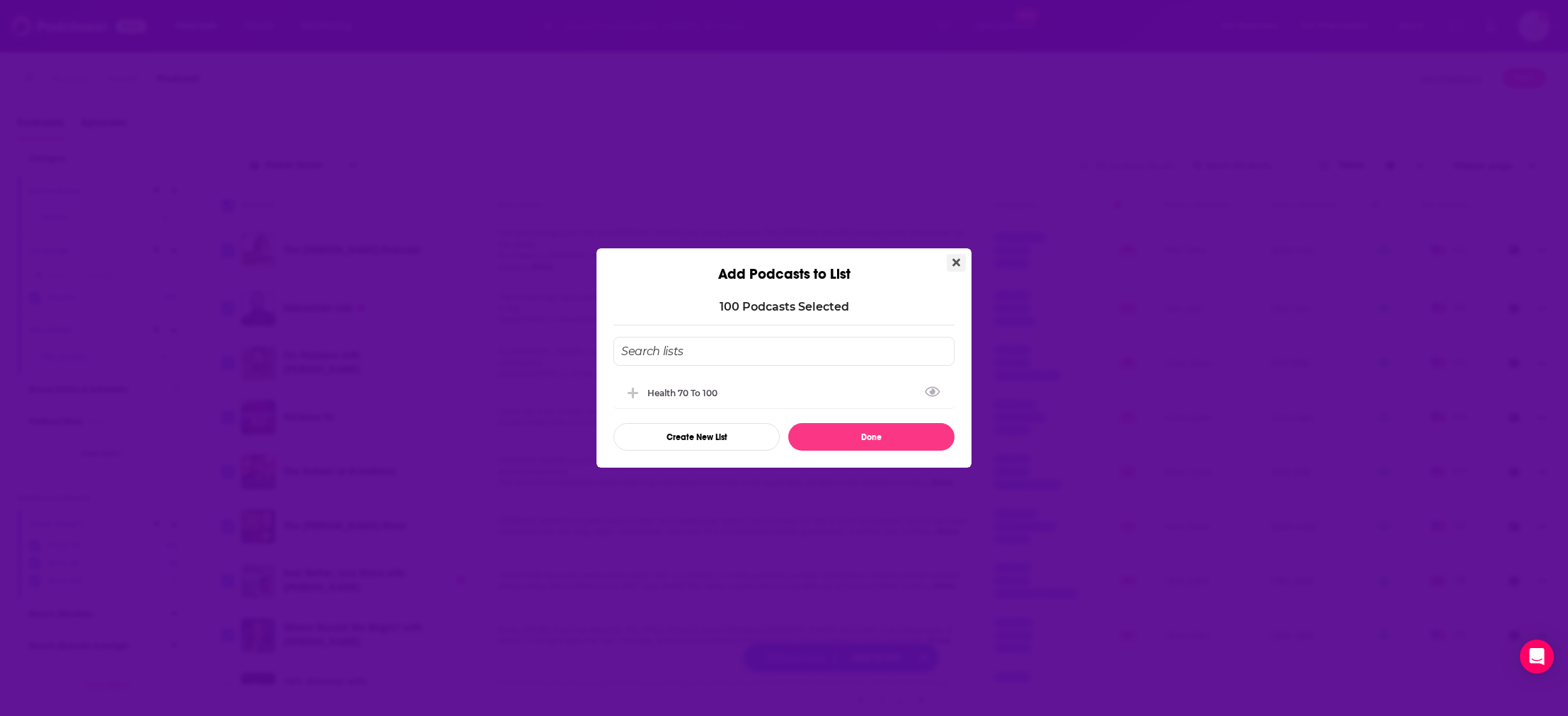
click at [956, 260] on icon "Close" at bounding box center [957, 263] width 8 height 8
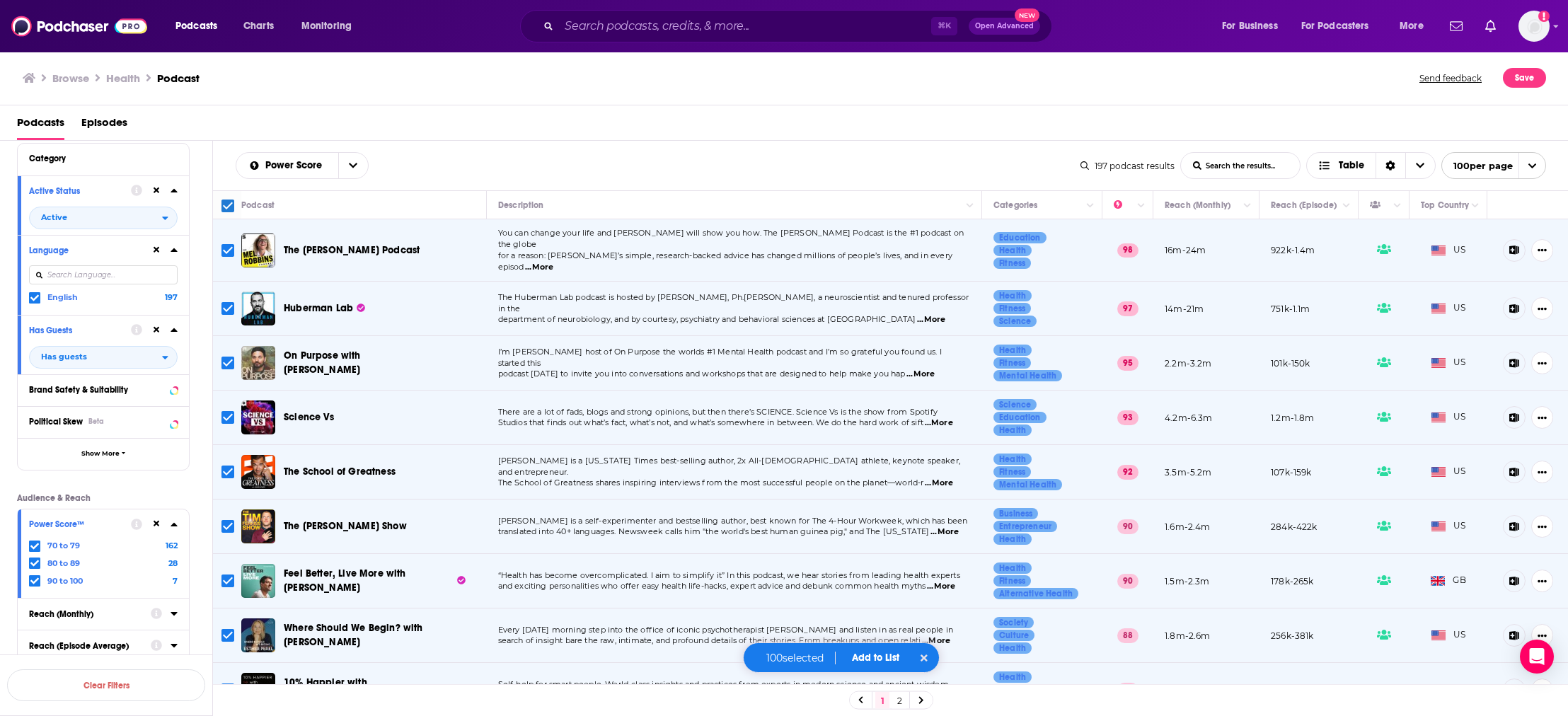
click at [921, 700] on icon at bounding box center [922, 700] width 6 height 9
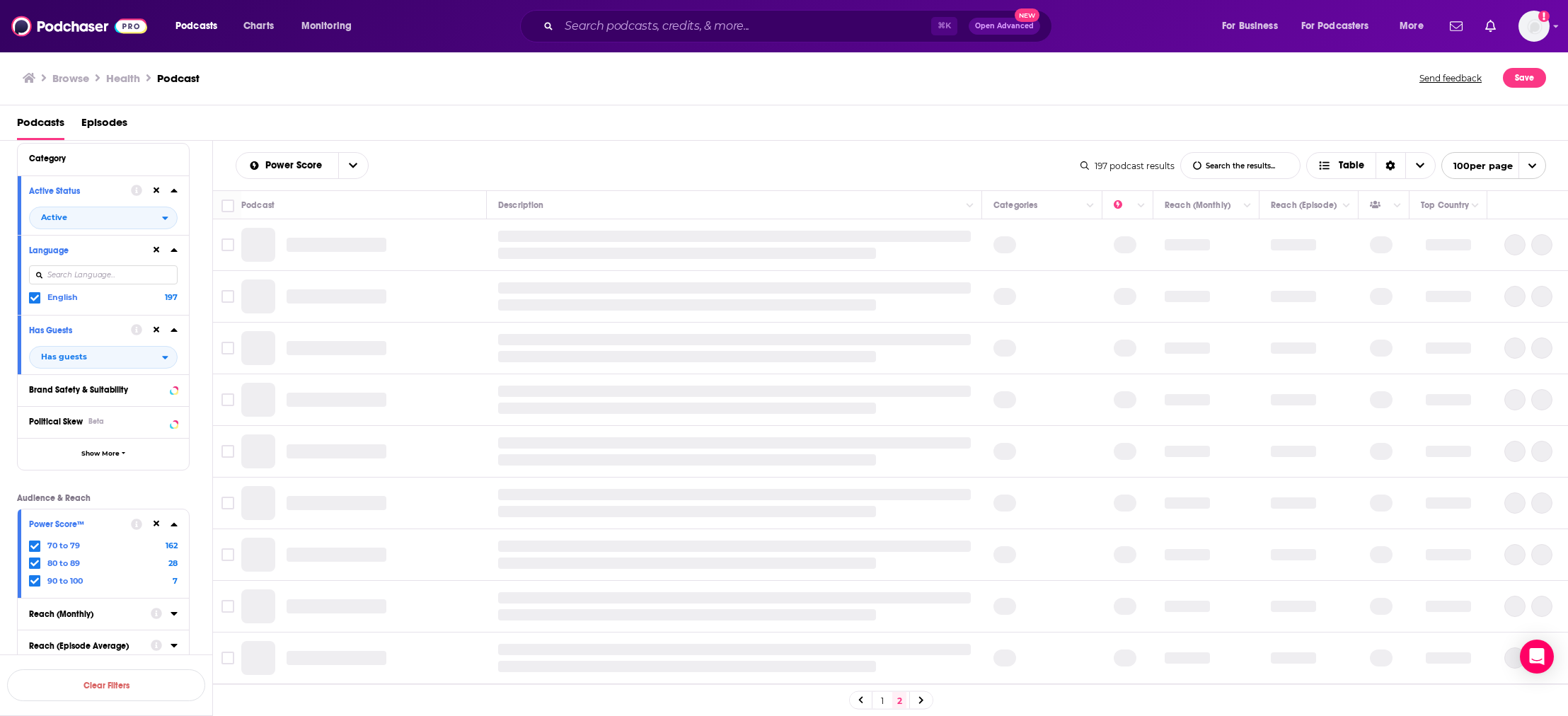
checkbox input "false"
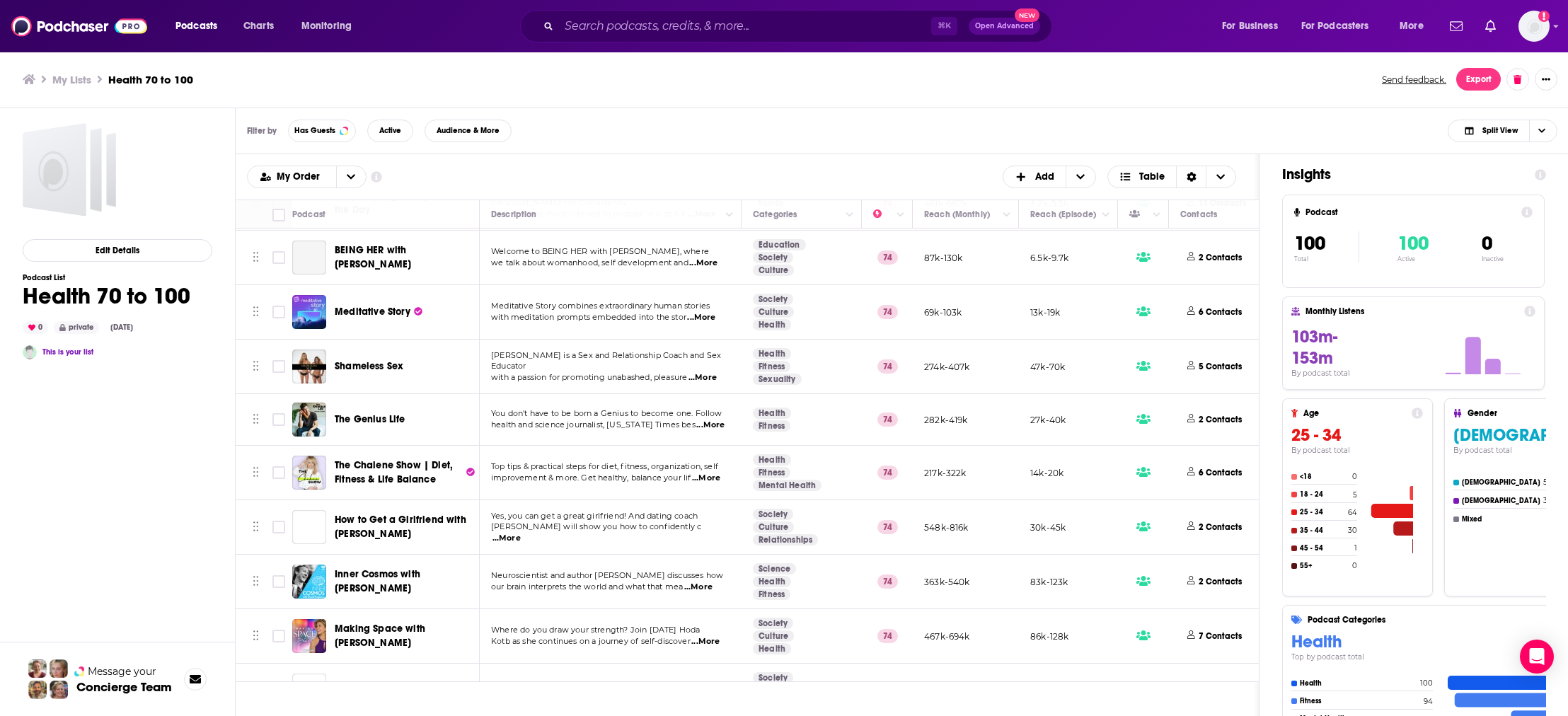
scroll to position [5005, 0]
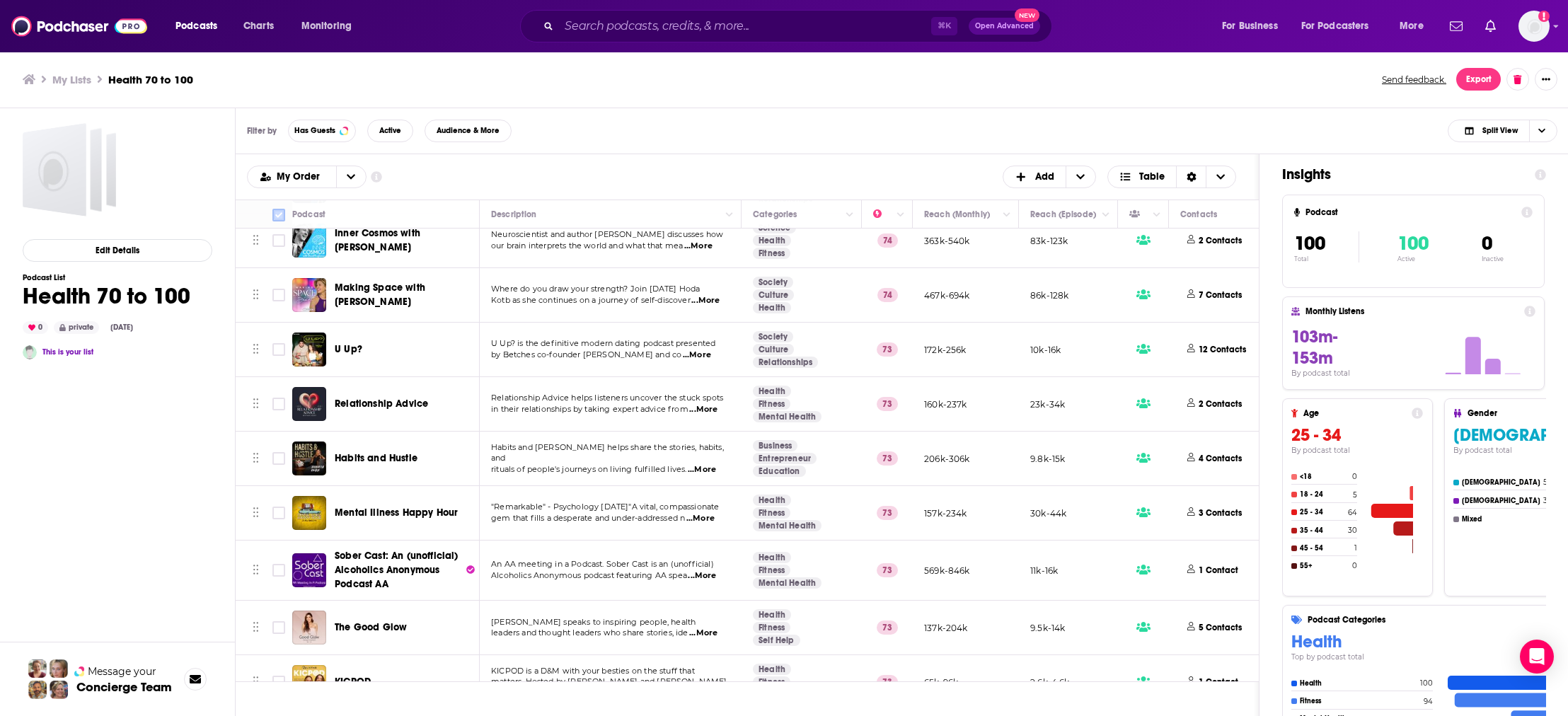
click at [281, 217] on input "Toggle select all" at bounding box center [279, 215] width 13 height 13
checkbox input "true"
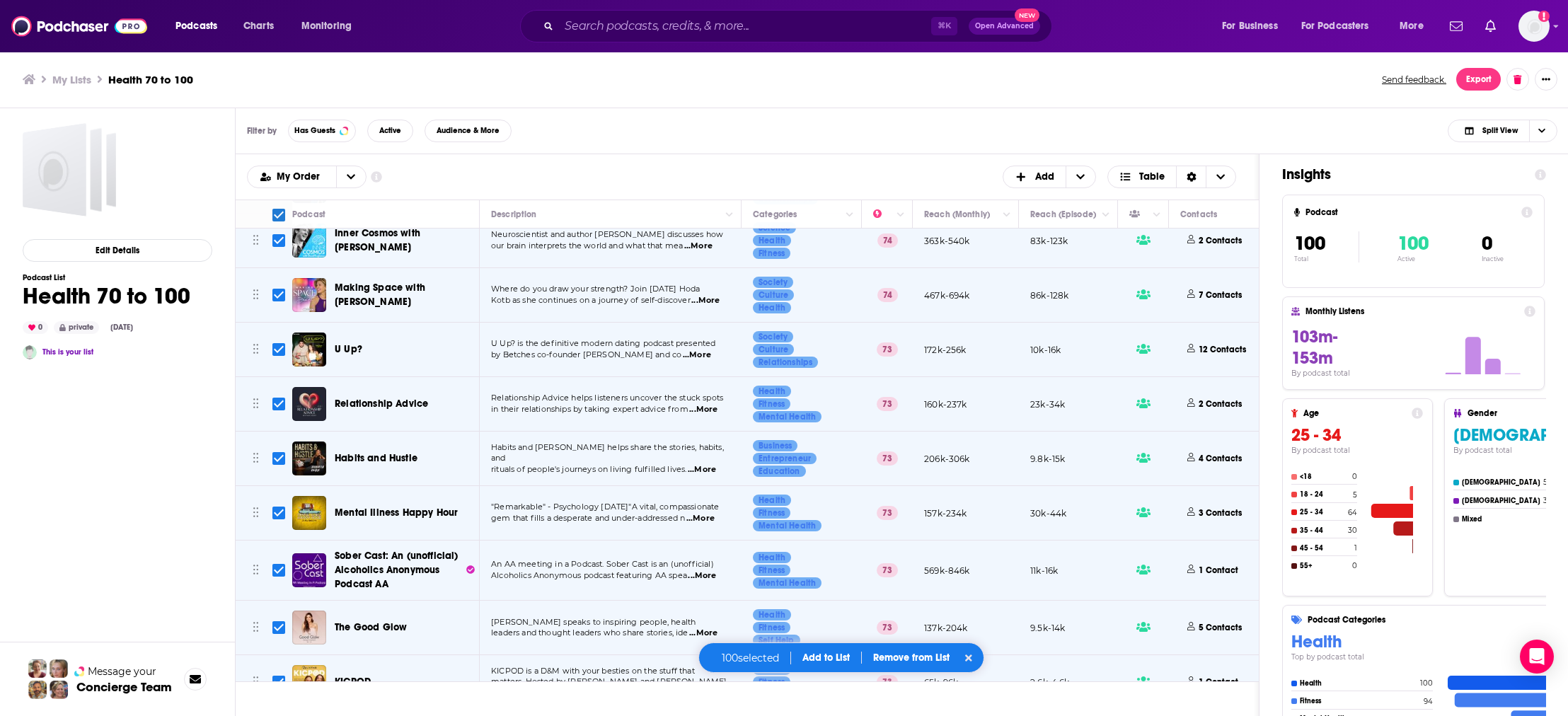
checkbox input "true"
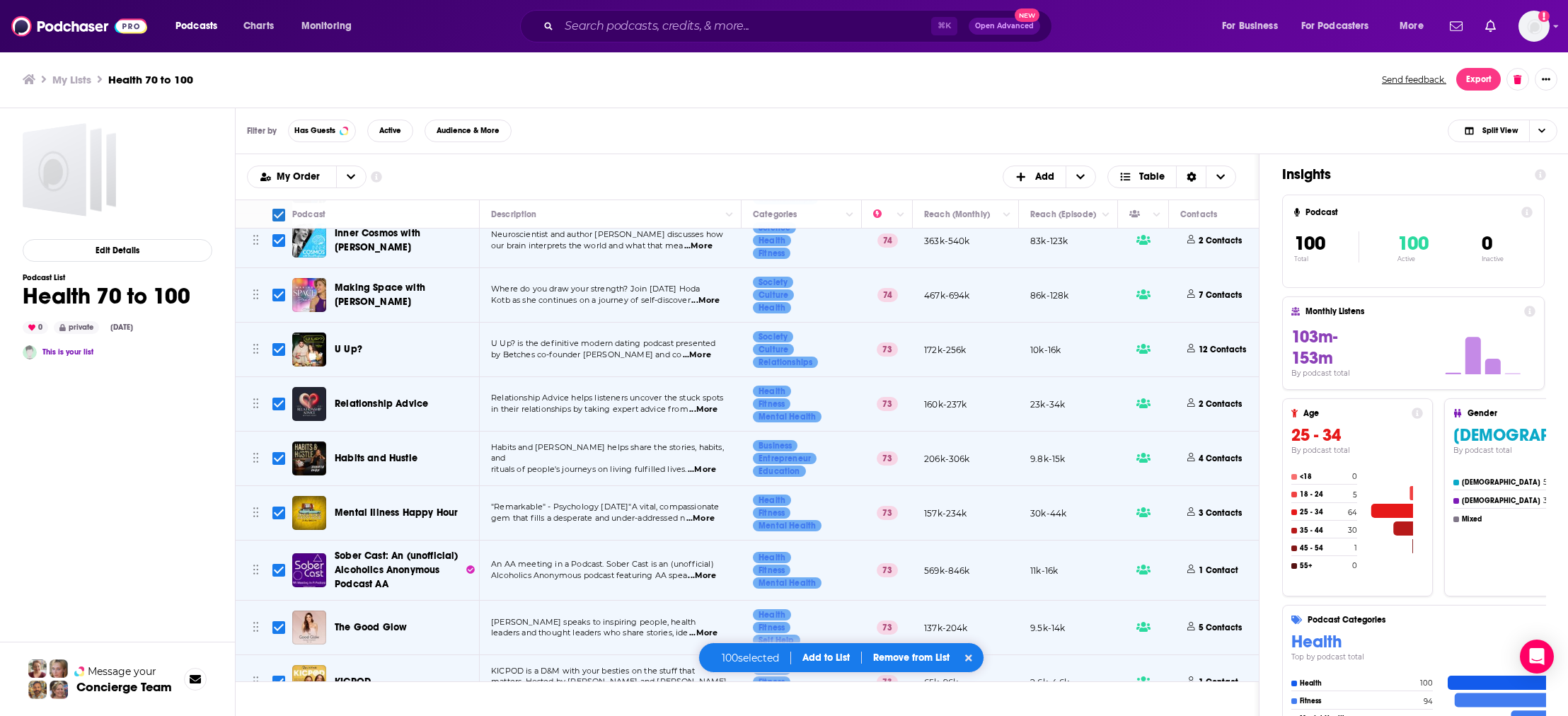
checkbox input "true"
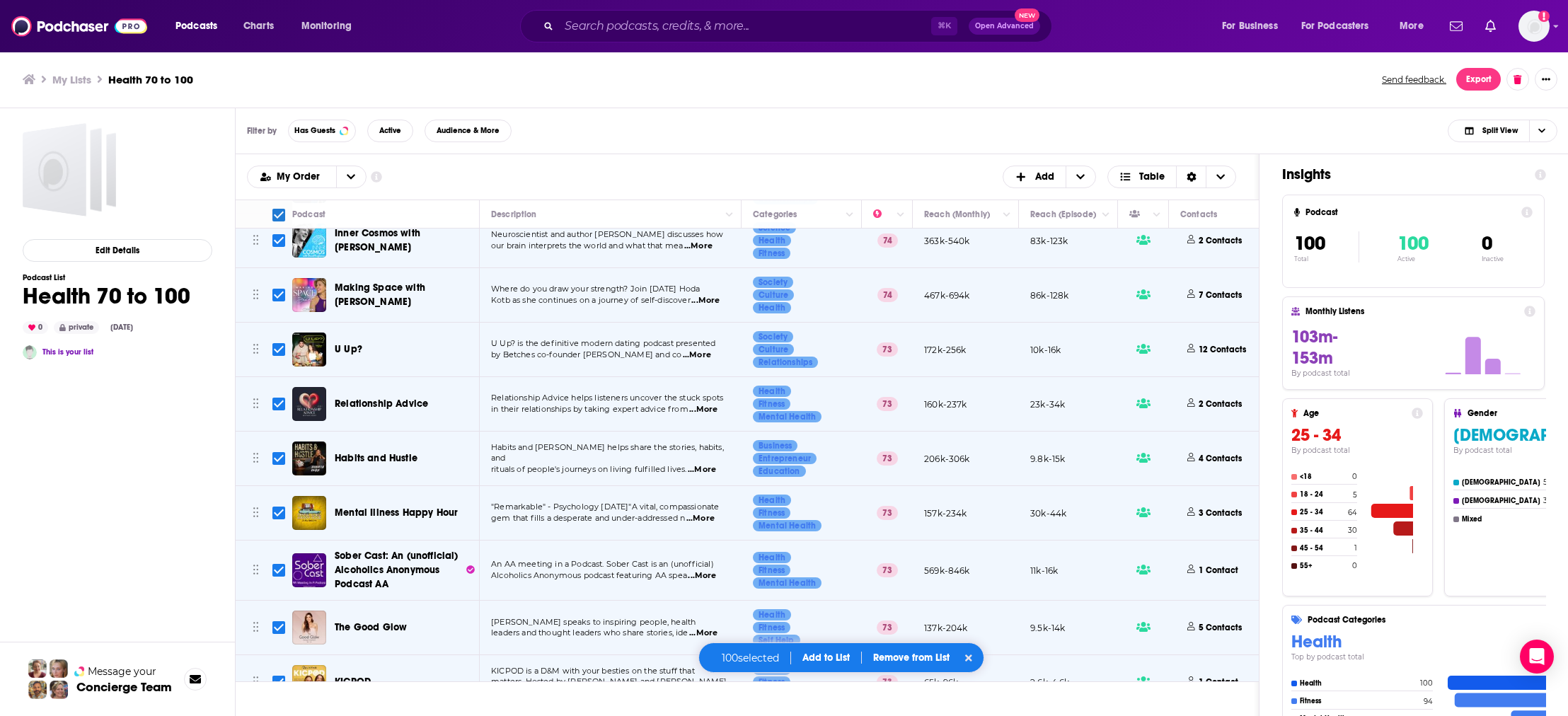
checkbox input "true"
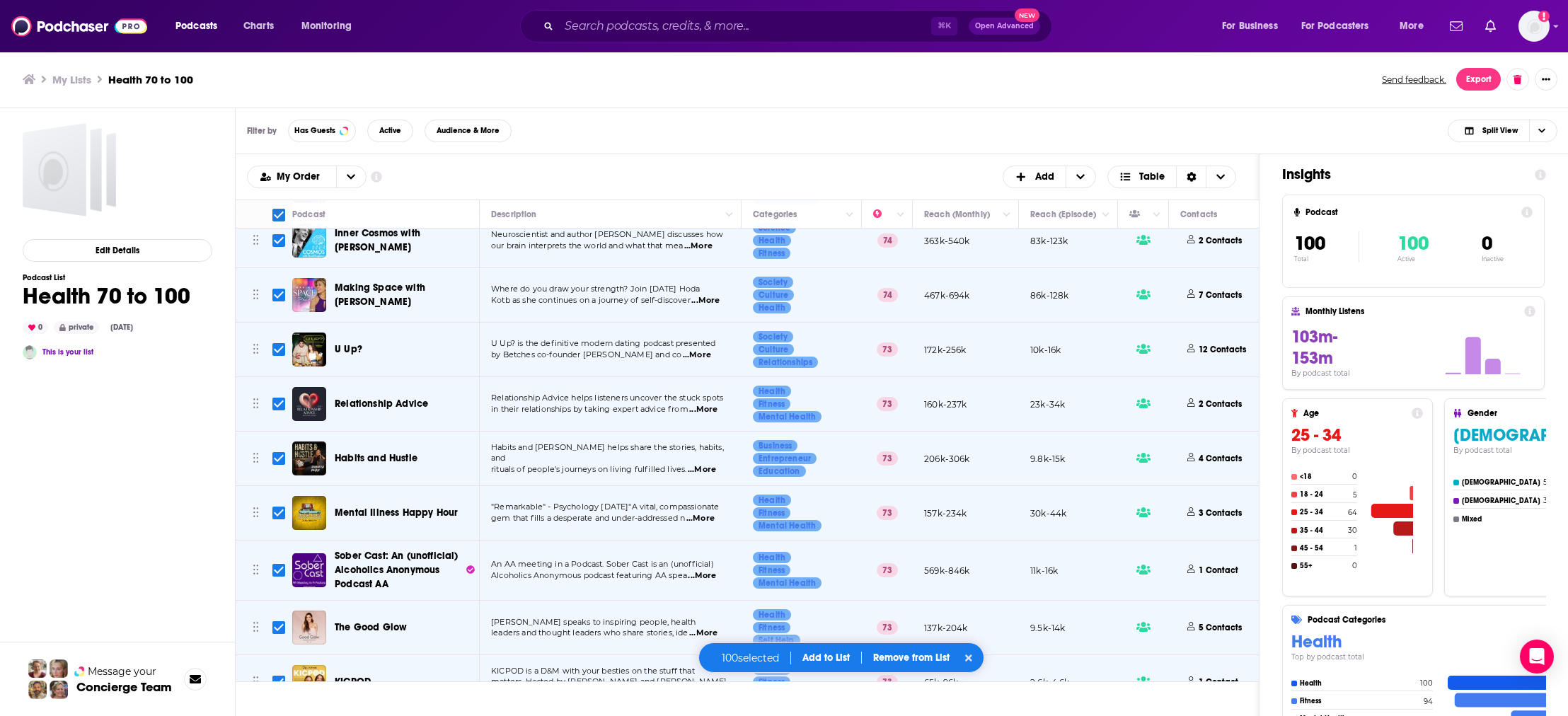
checkbox input "true"
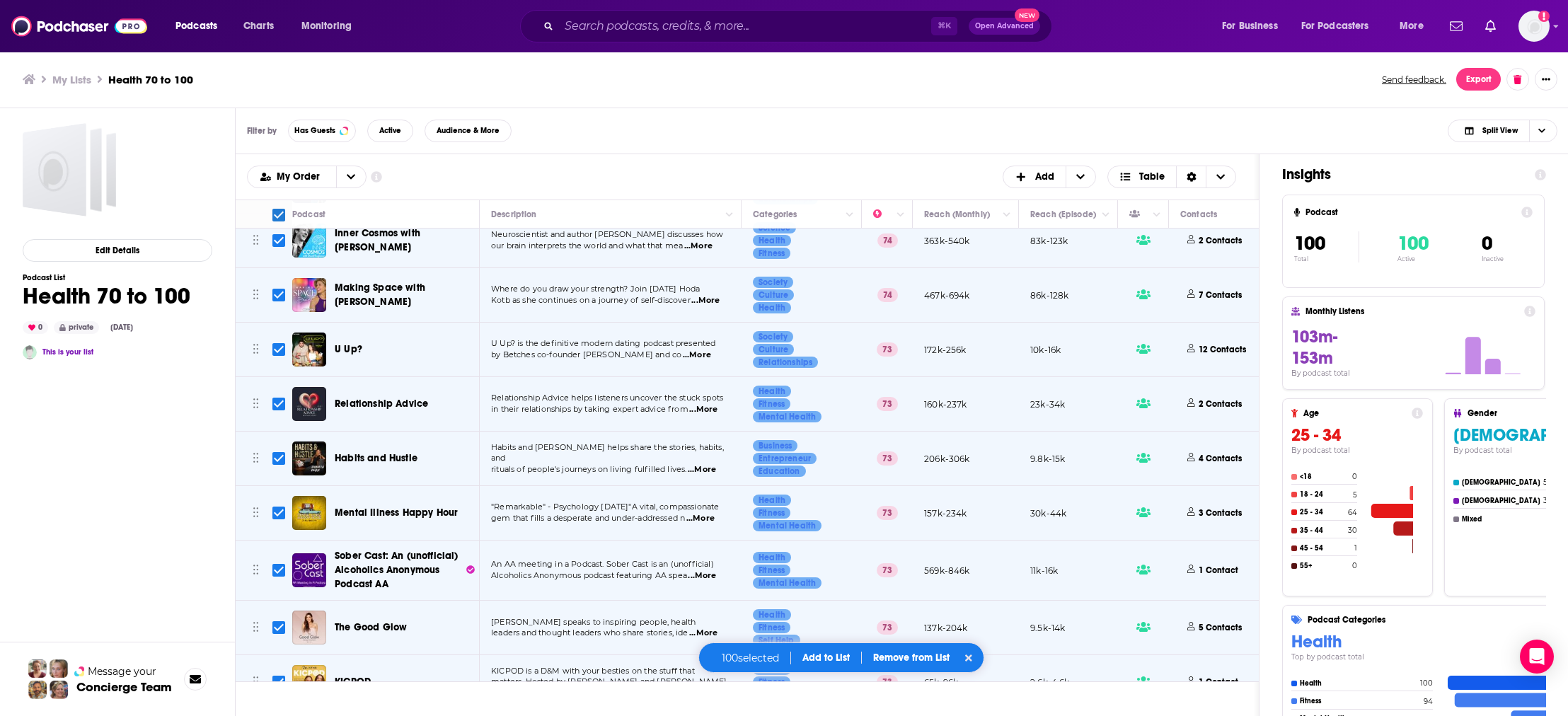
checkbox input "true"
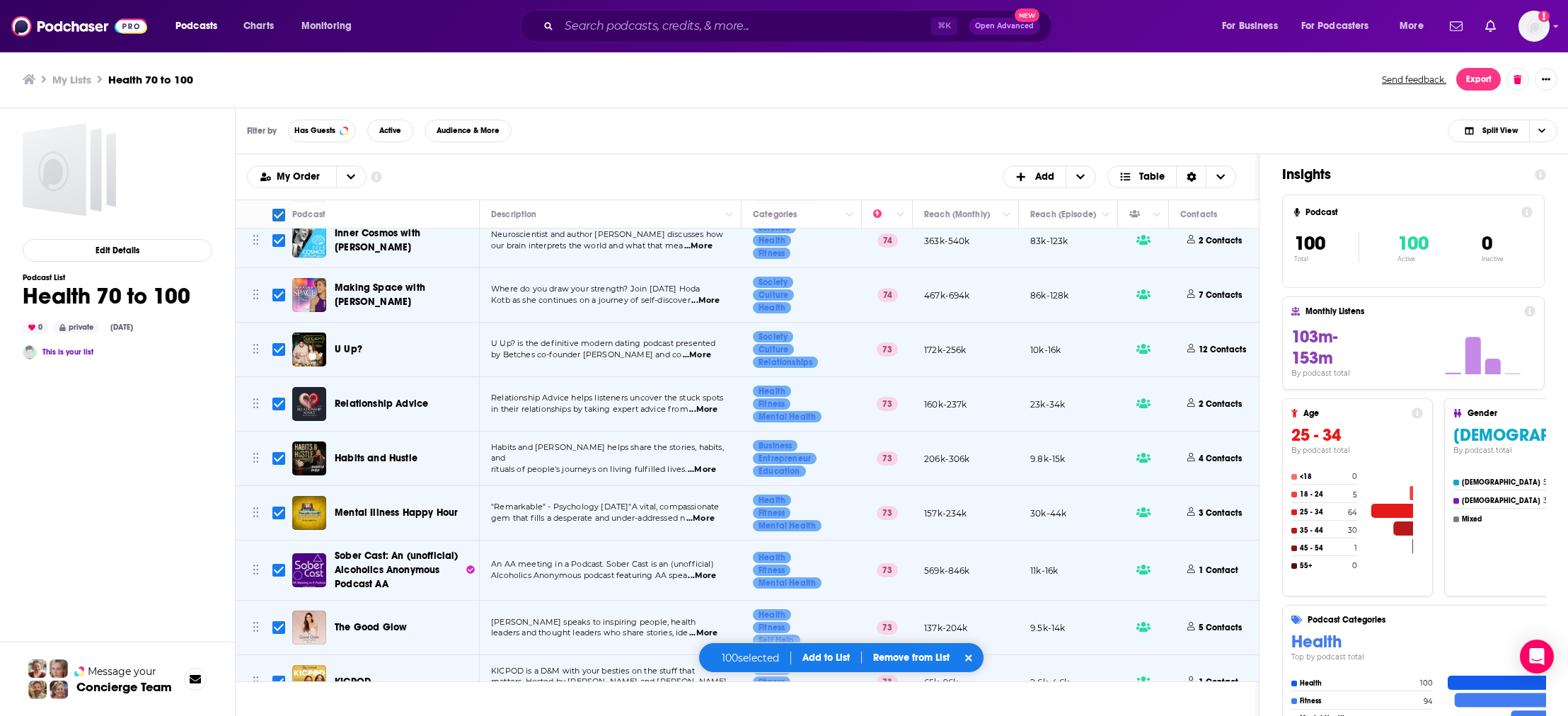
checkbox input "true"
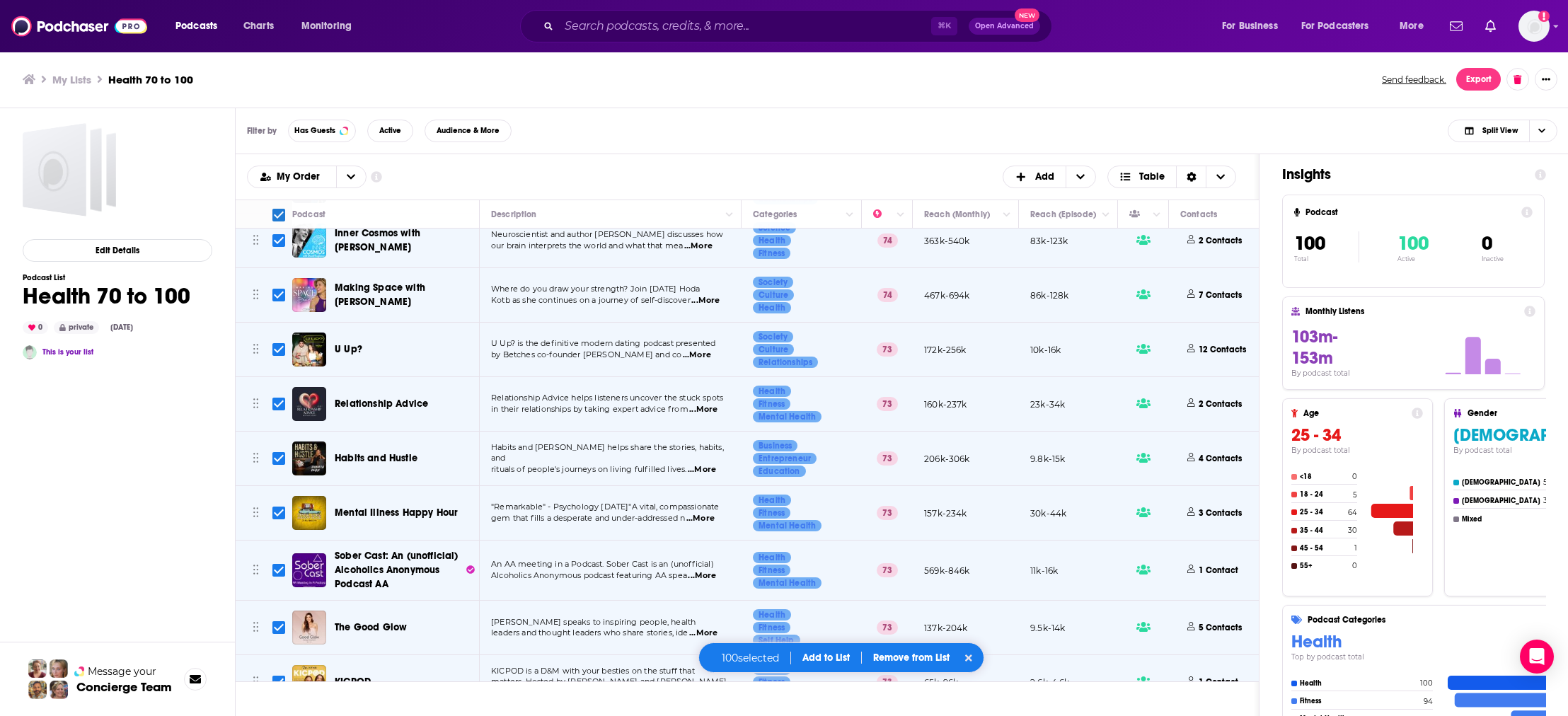
checkbox input "true"
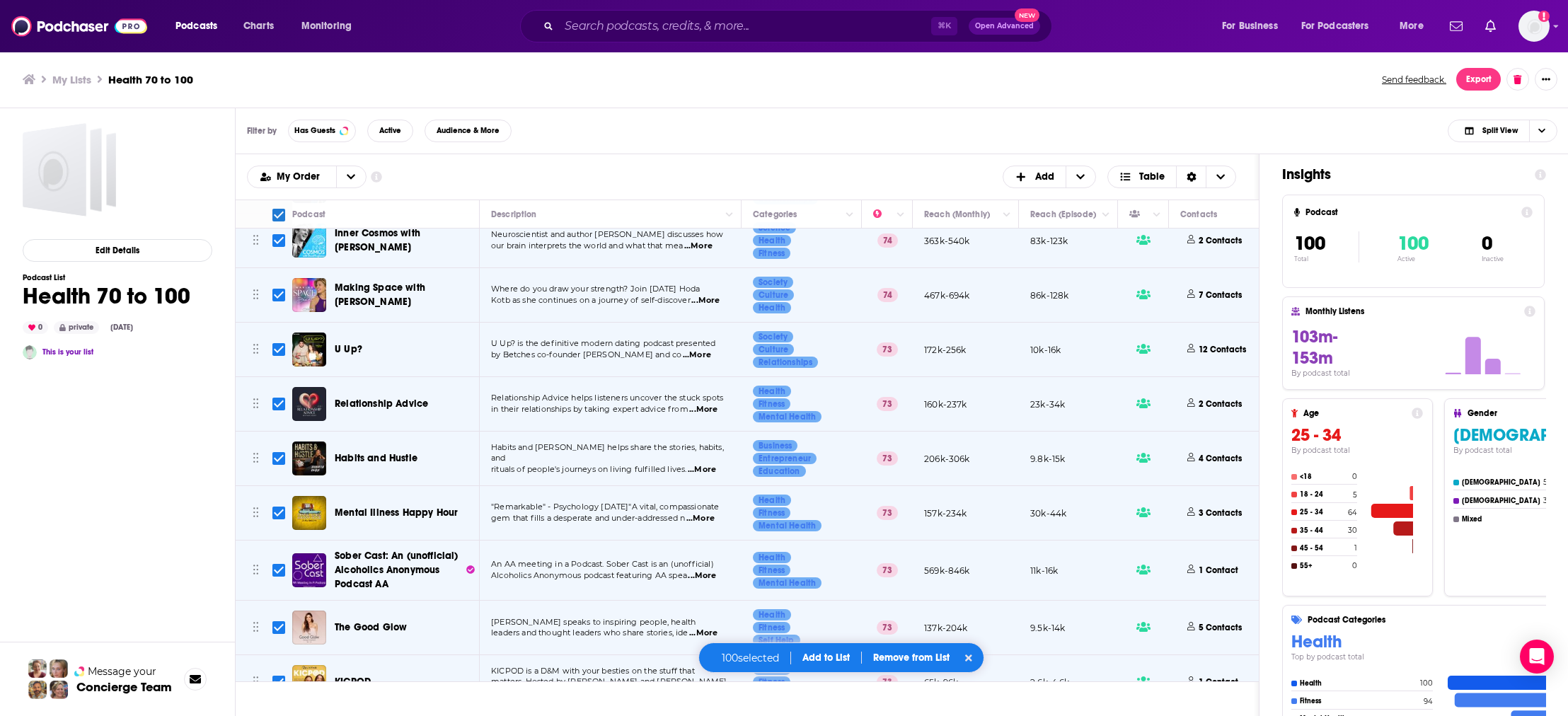
checkbox input "true"
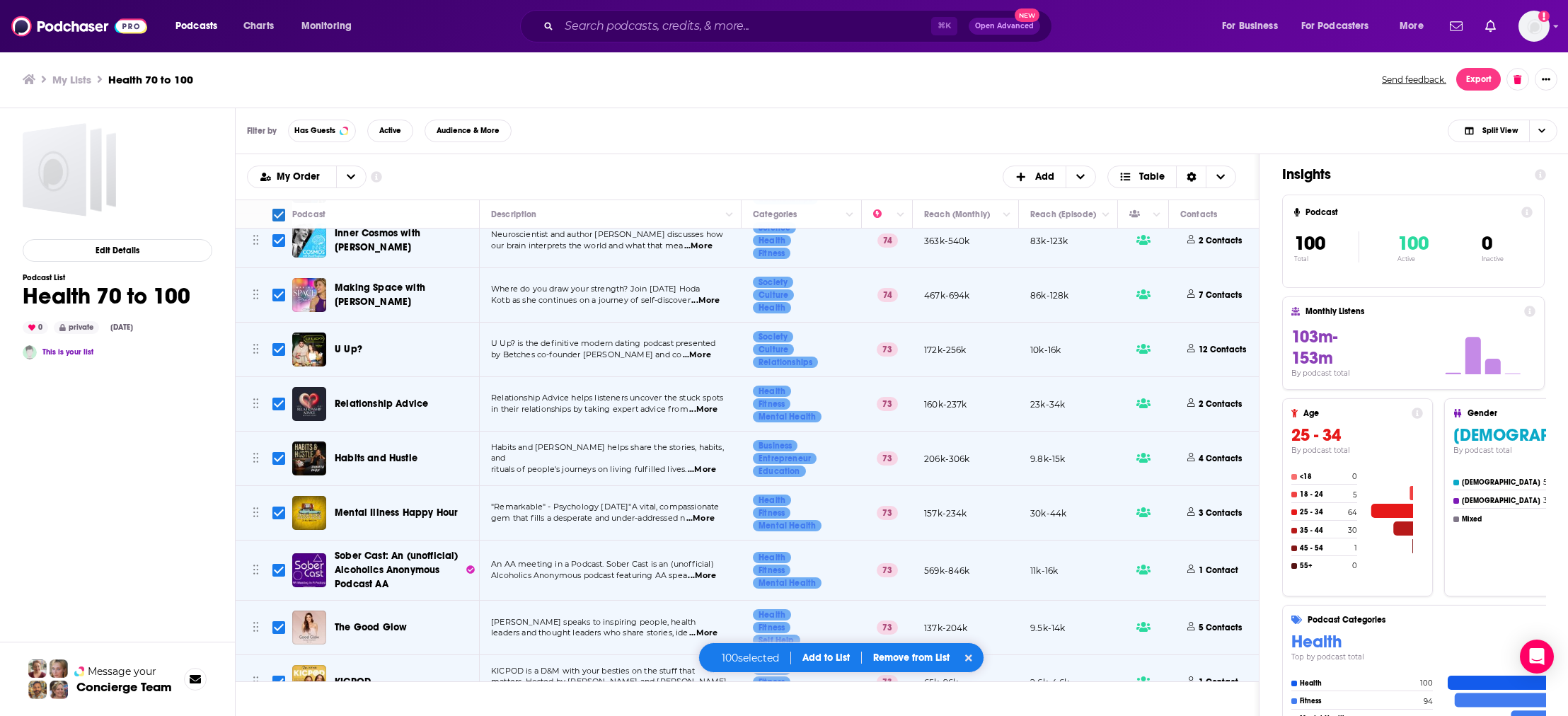
checkbox input "true"
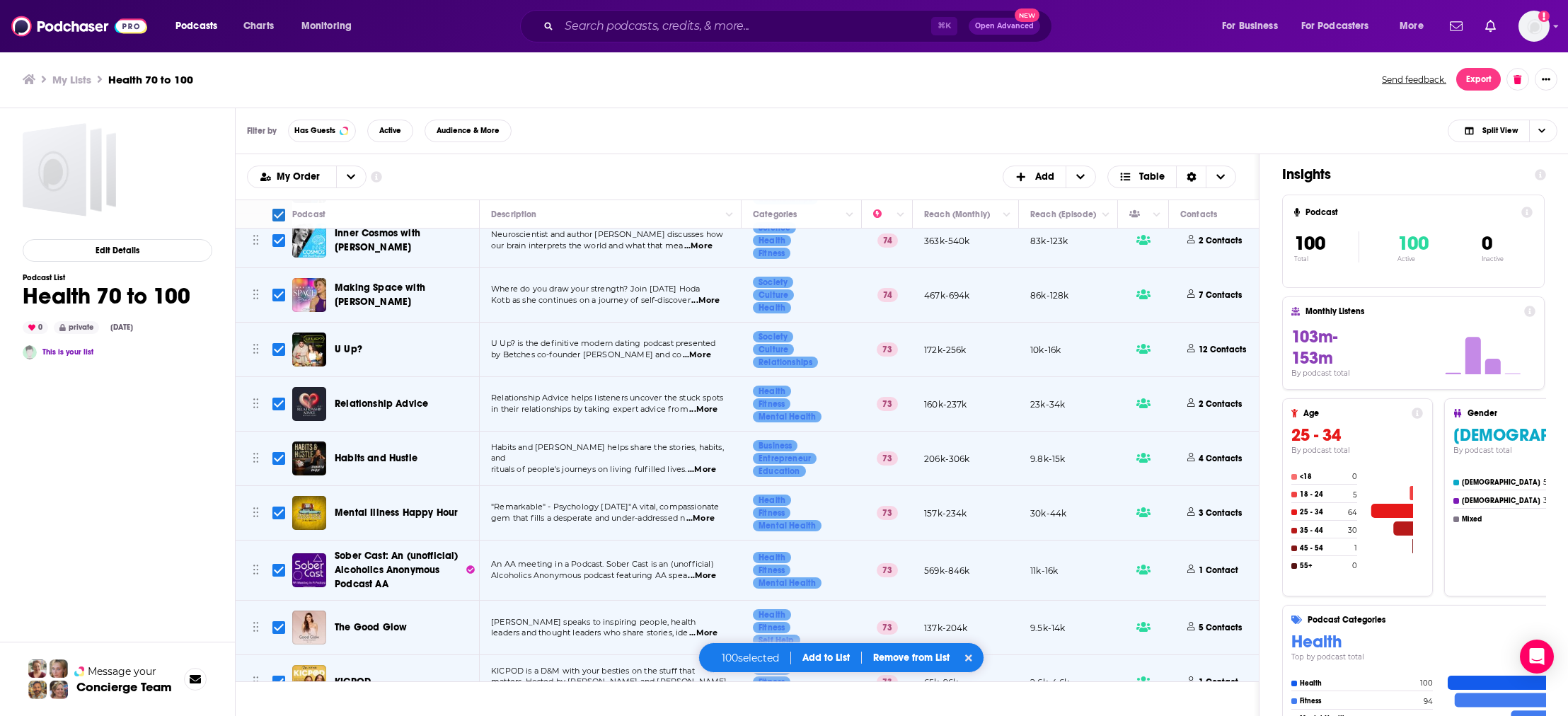
checkbox input "true"
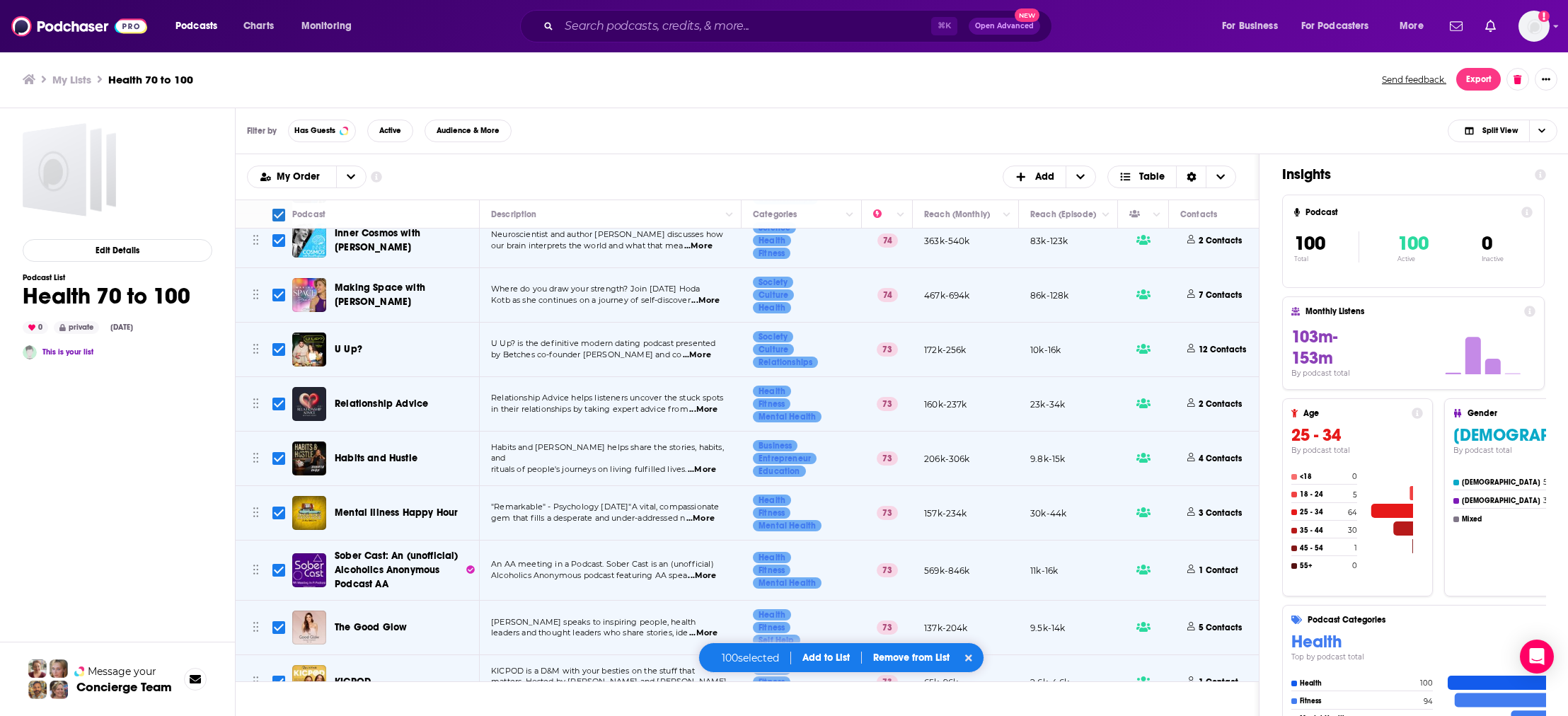
checkbox input "true"
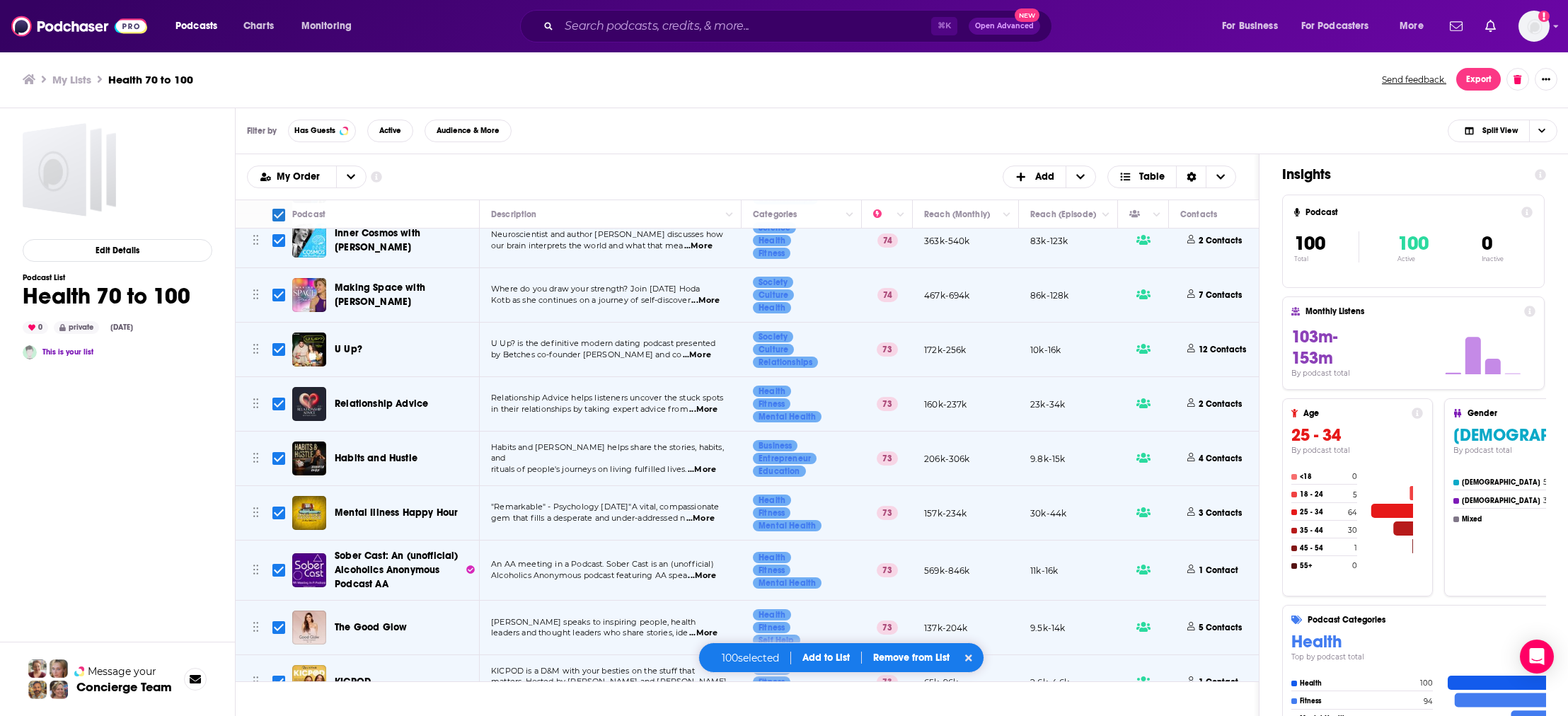
checkbox input "true"
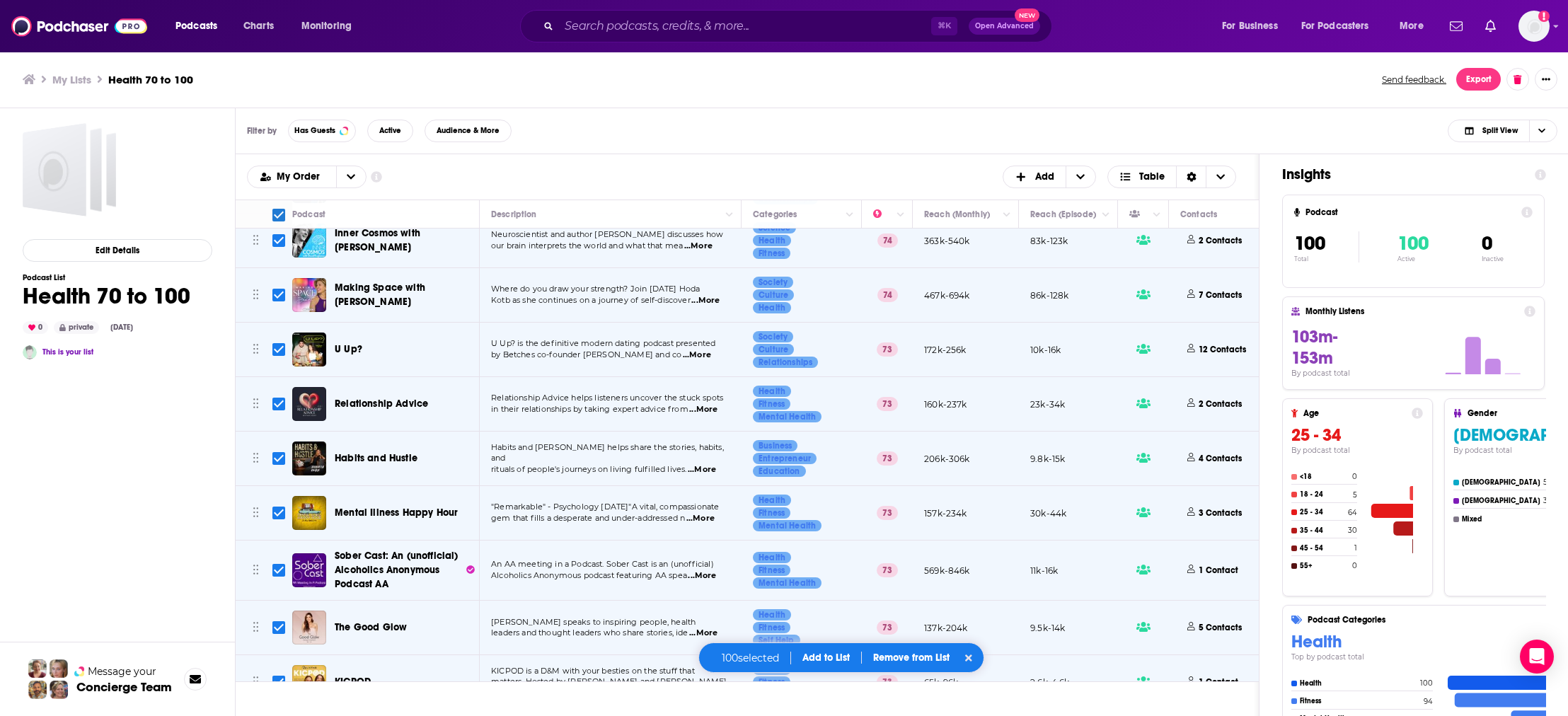
checkbox input "true"
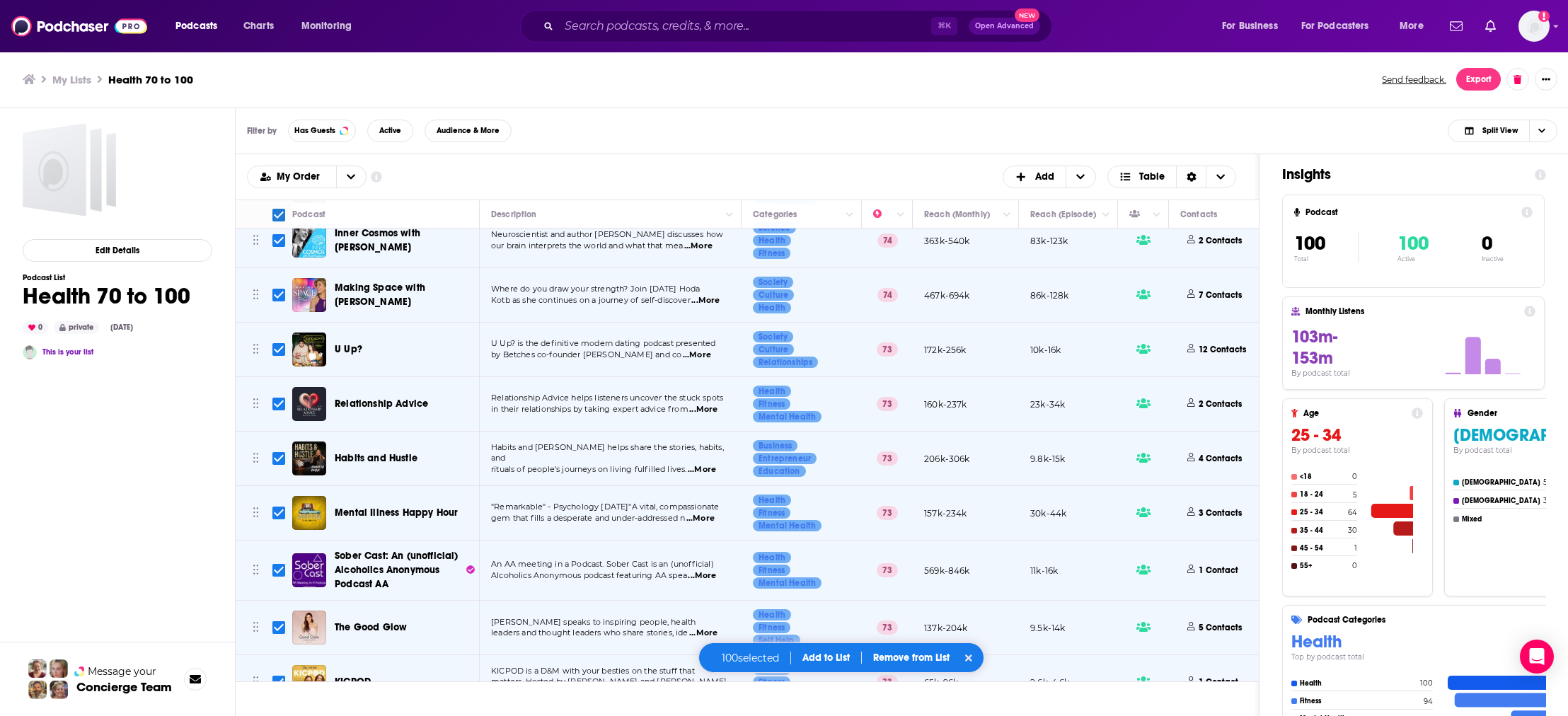
checkbox input "true"
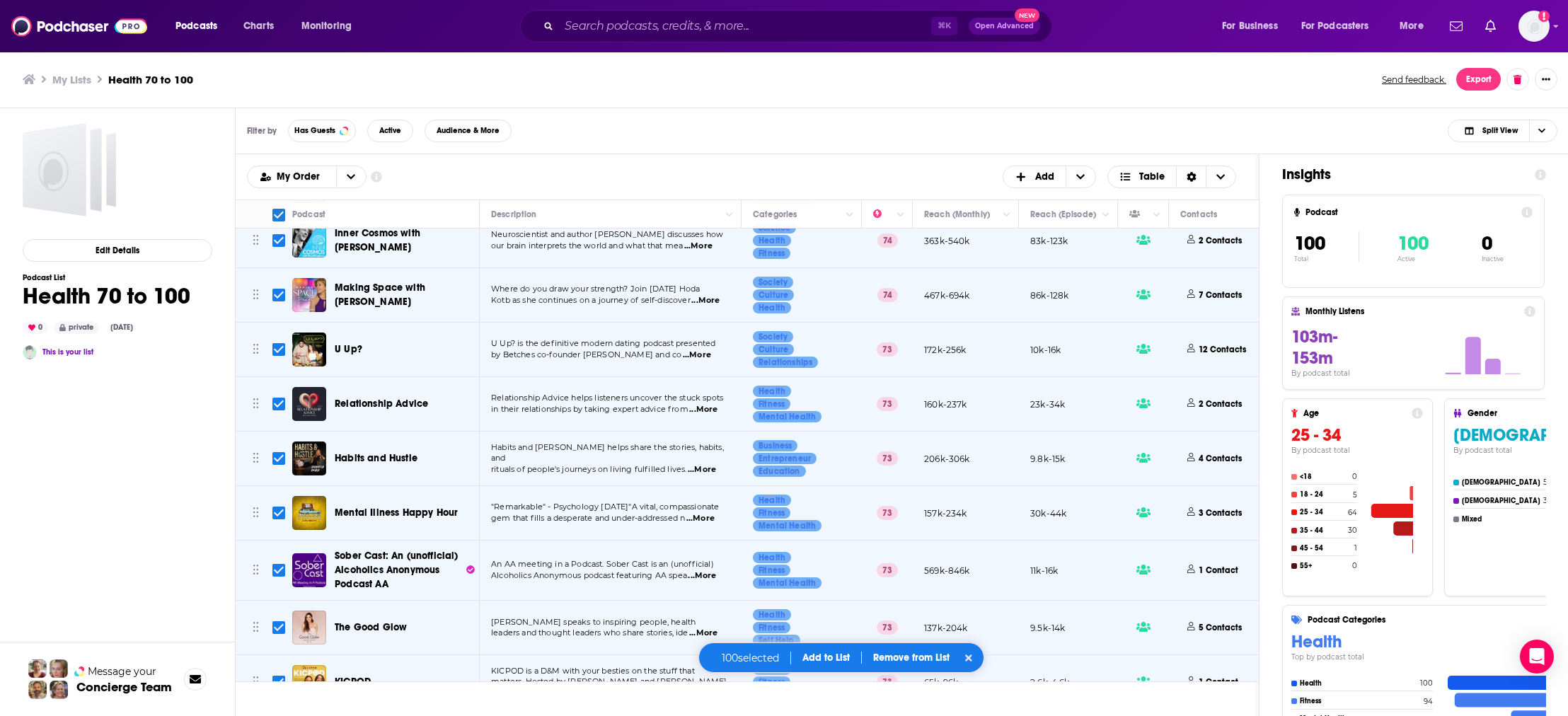
checkbox input "true"
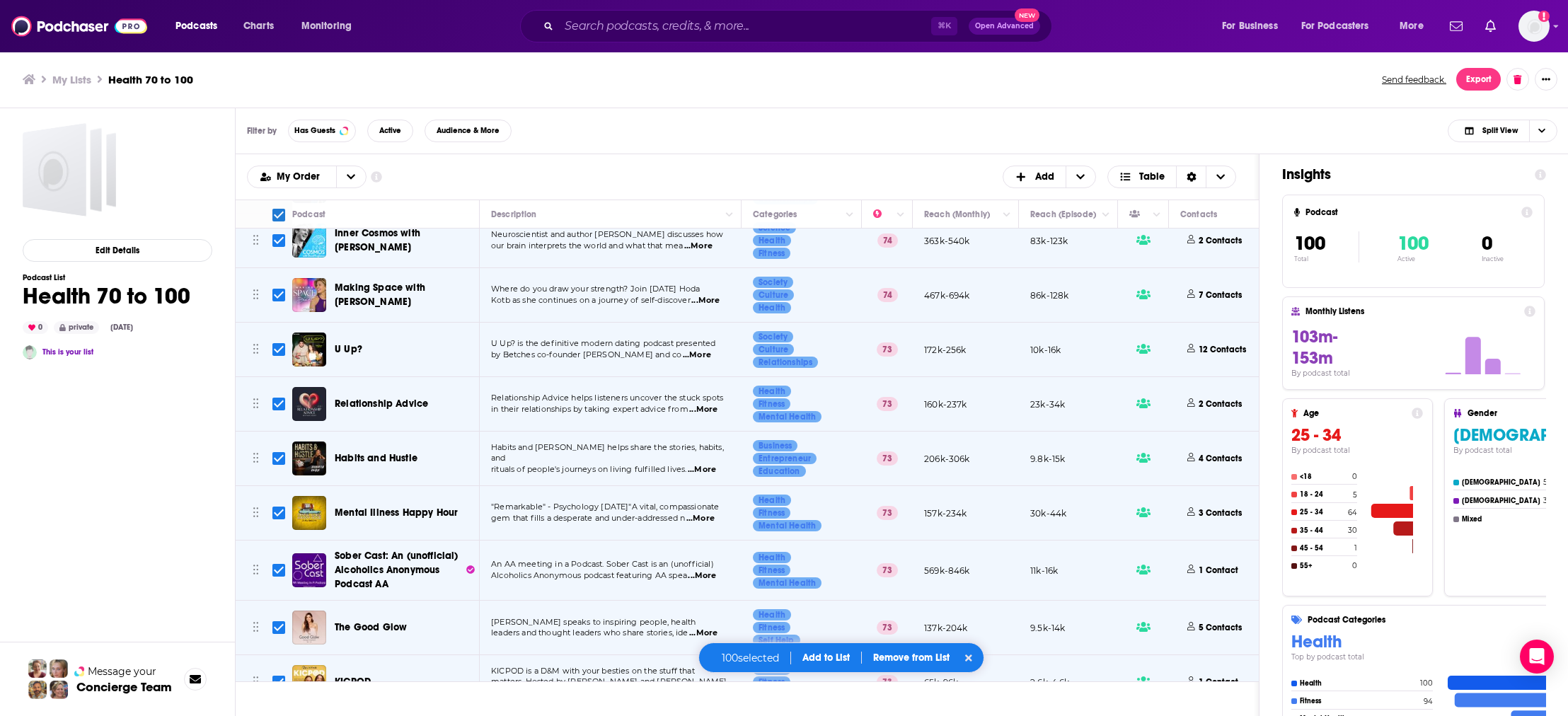
checkbox input "true"
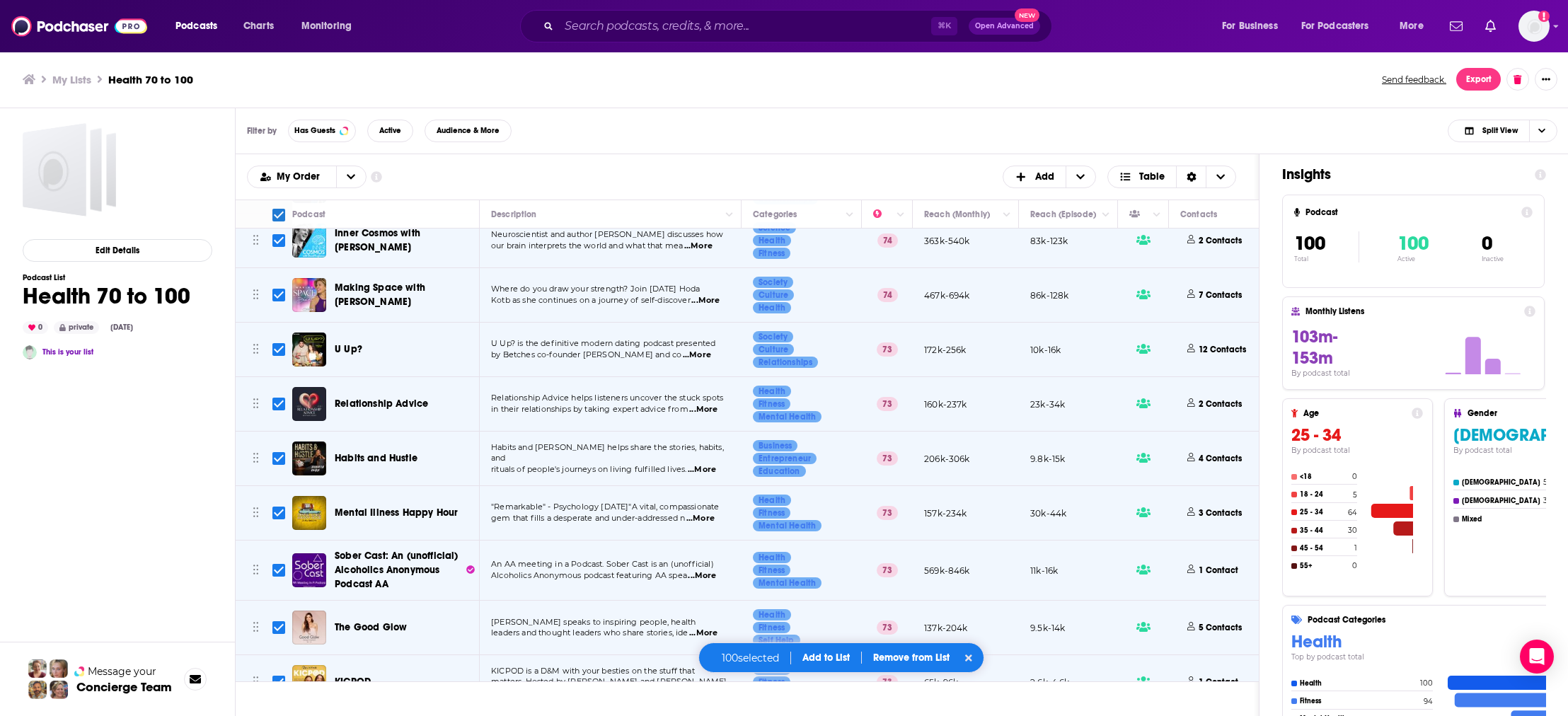
checkbox input "true"
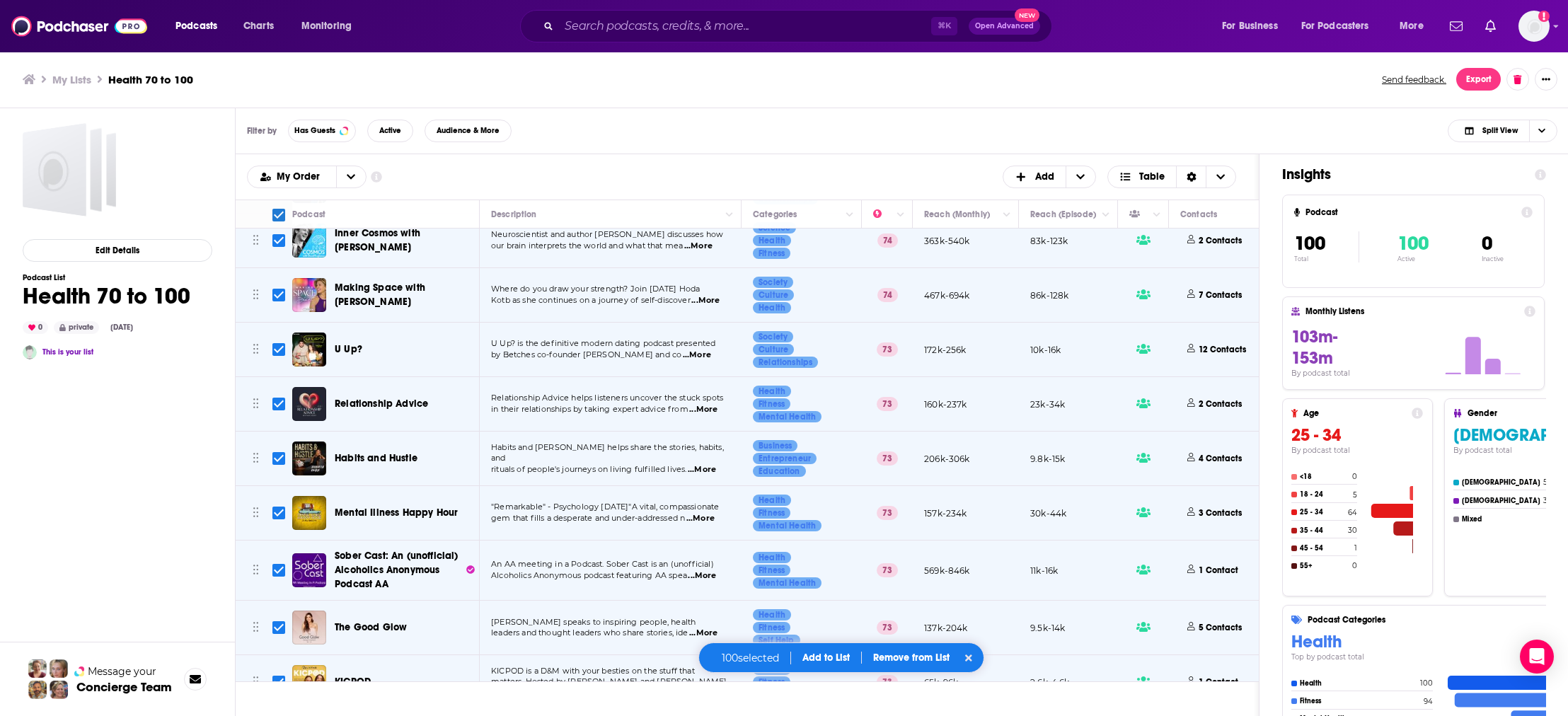
checkbox input "true"
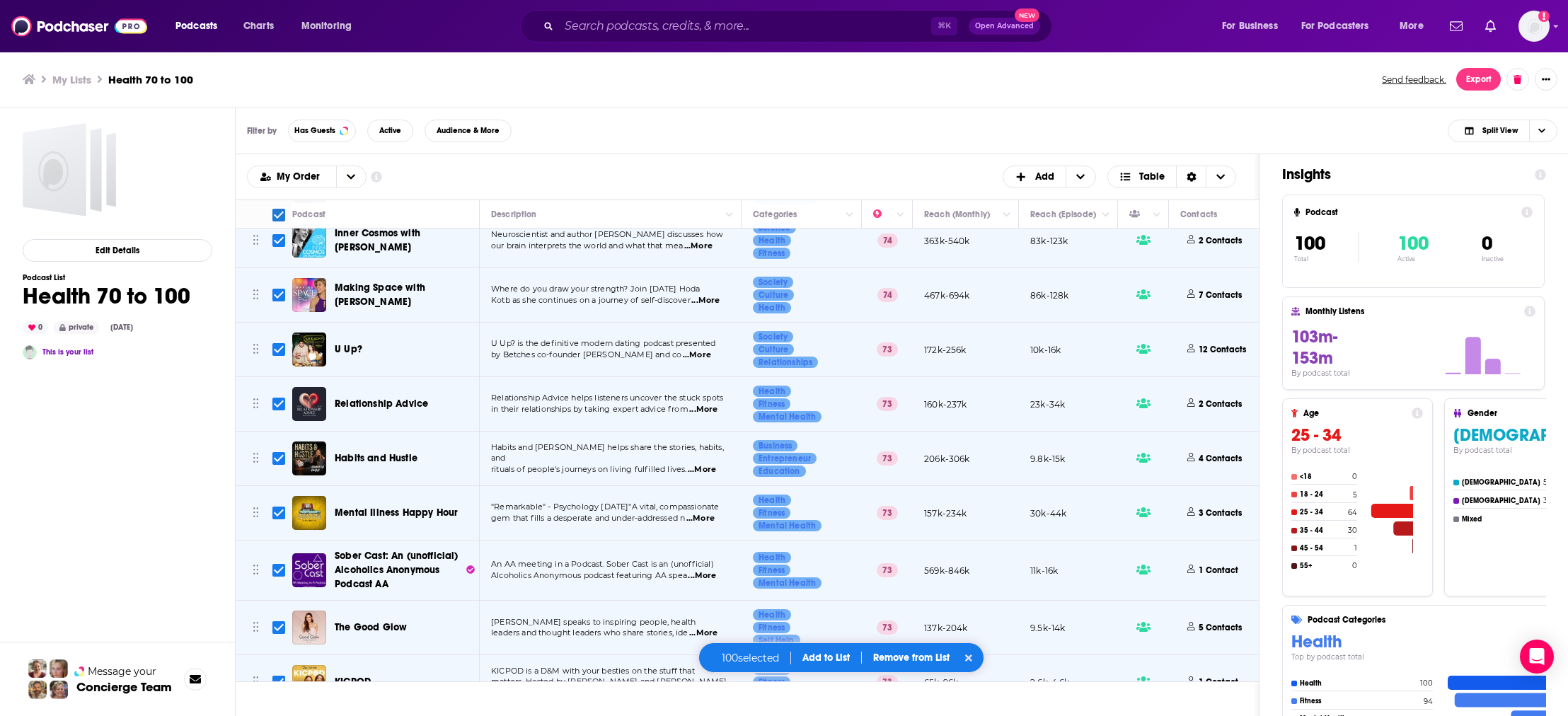
checkbox input "true"
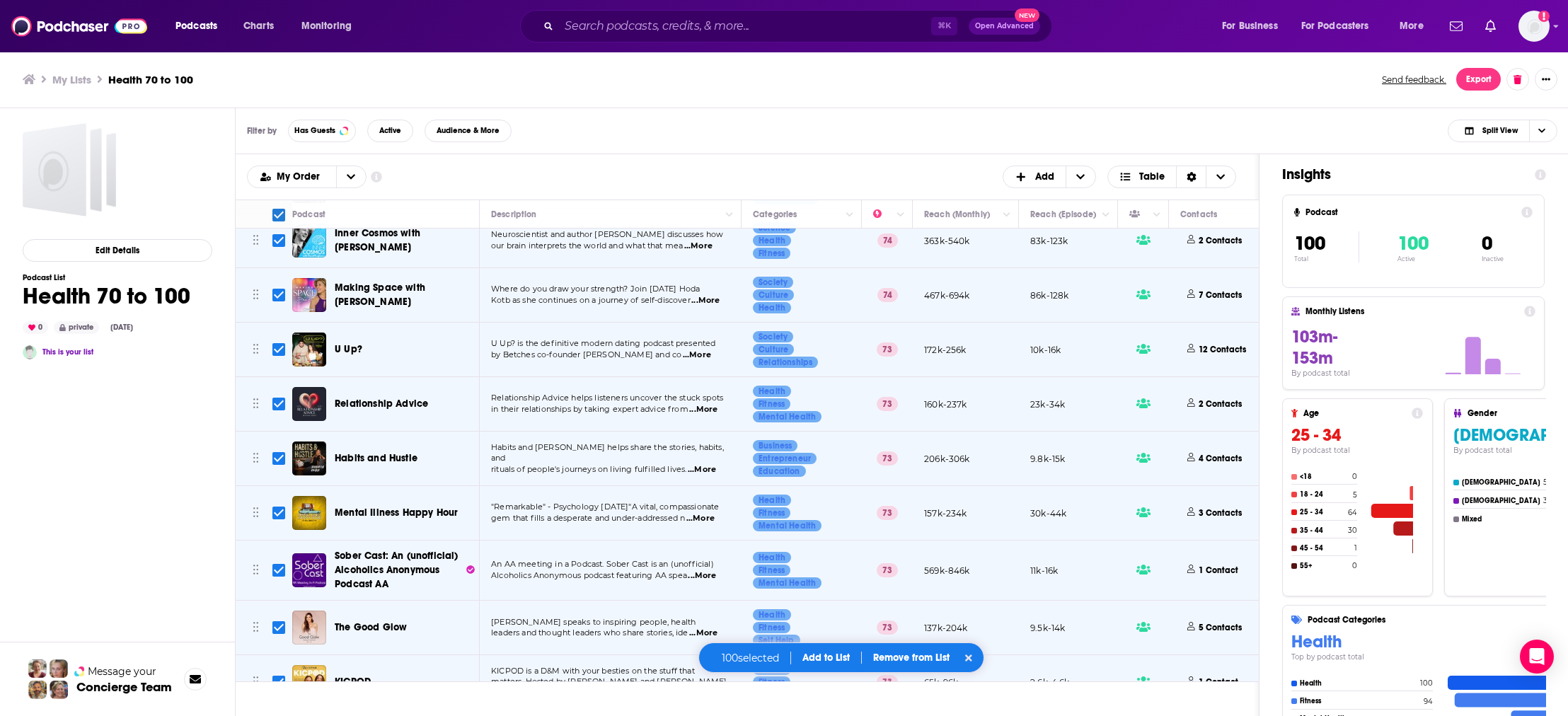
checkbox input "true"
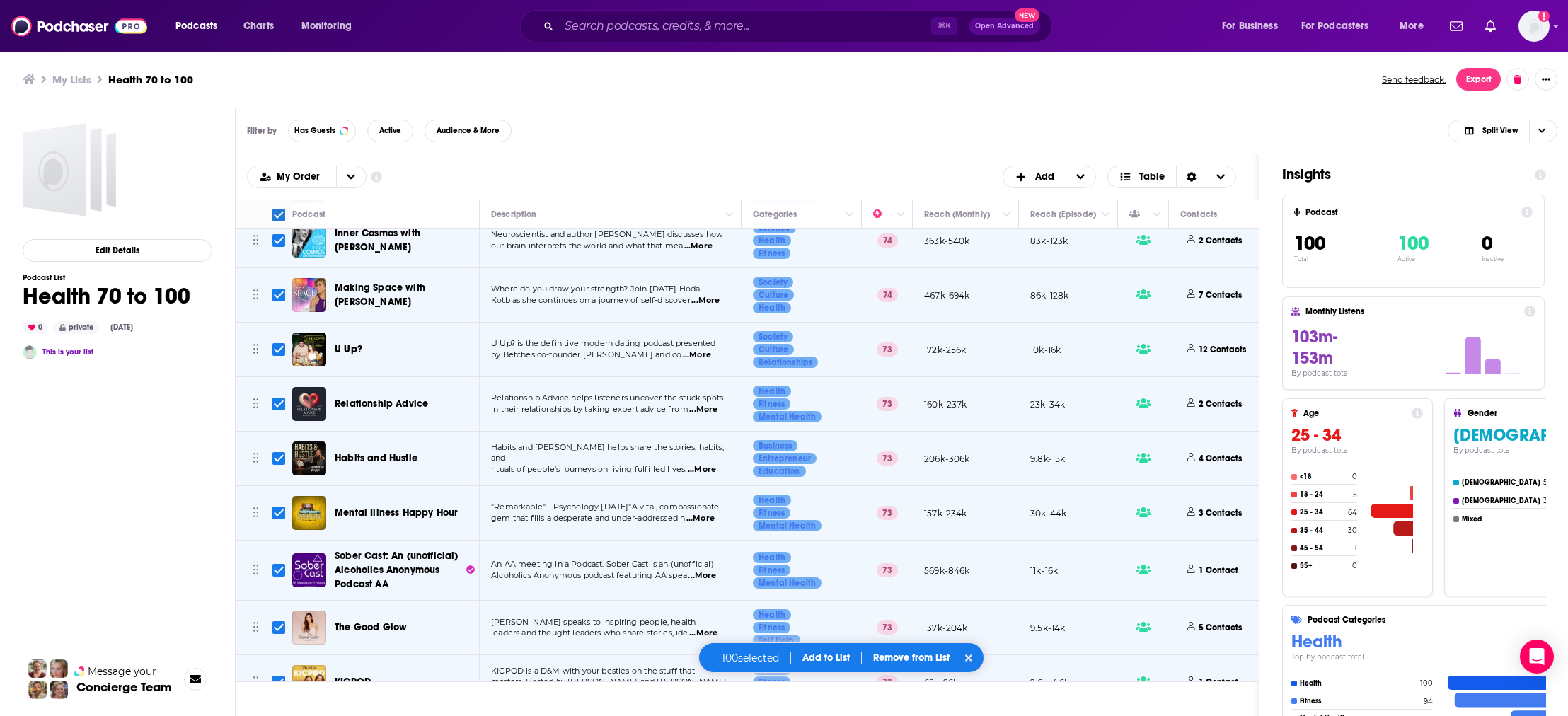
click at [821, 661] on button "Add to List" at bounding box center [826, 657] width 70 height 12
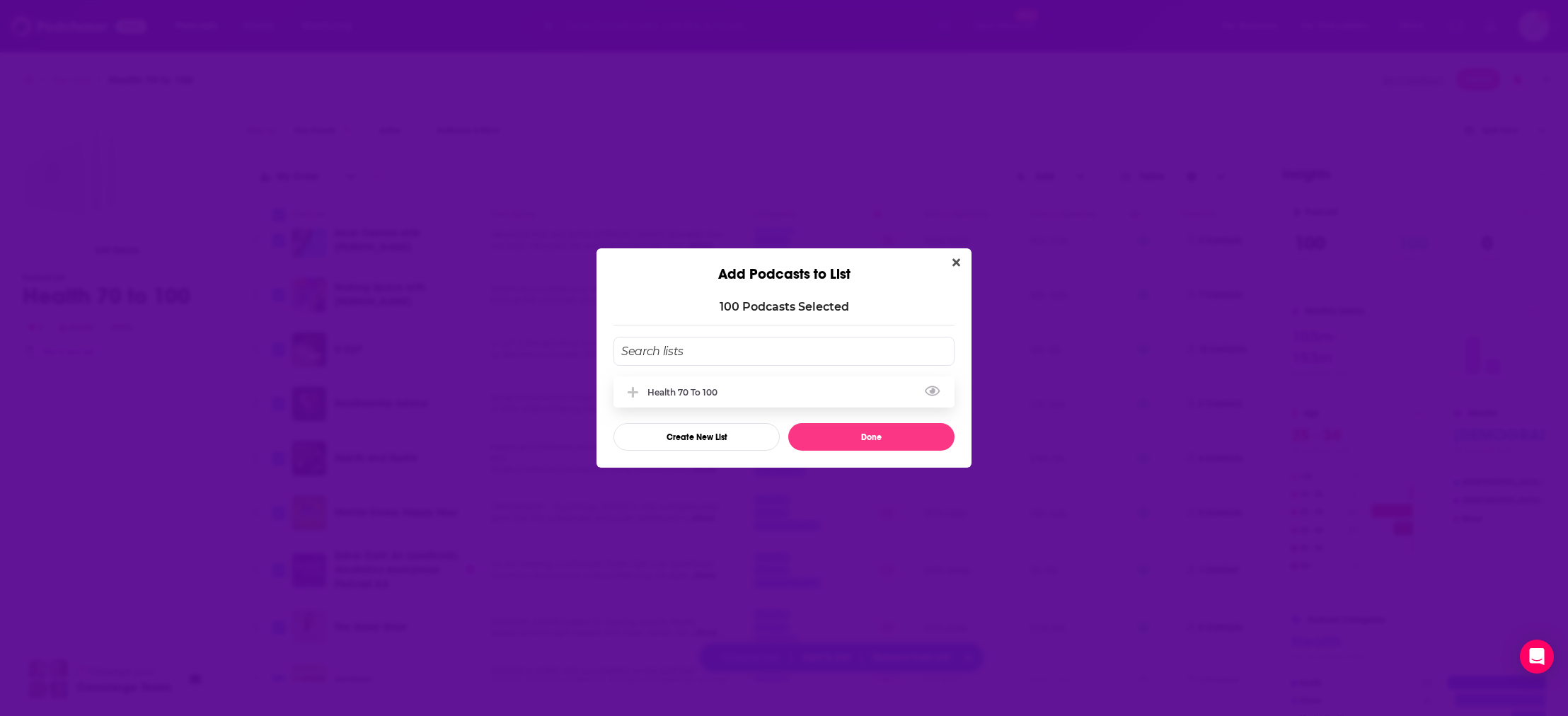
click at [736, 394] on div "Health 70 to 100" at bounding box center [783, 391] width 341 height 31
click at [864, 443] on button "Done" at bounding box center [871, 437] width 166 height 28
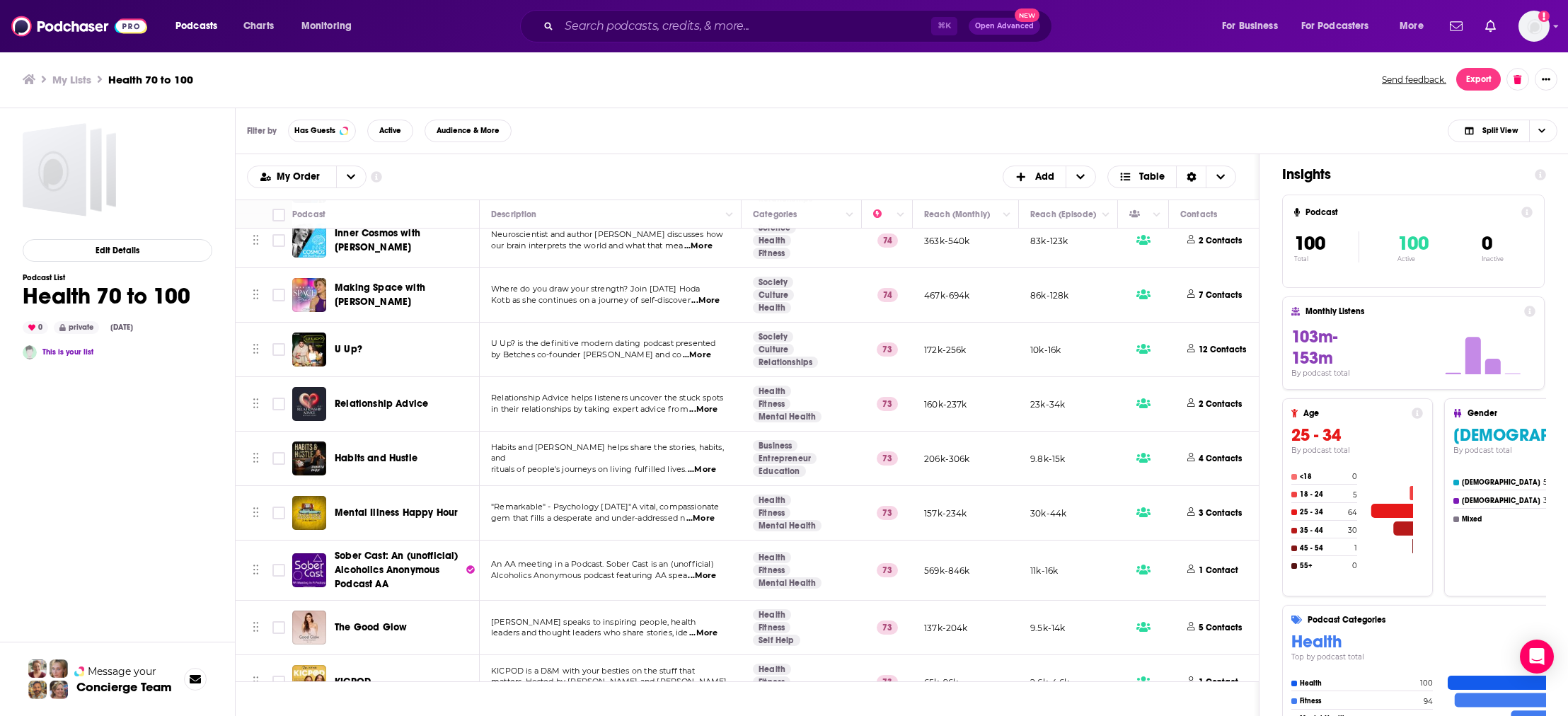
checkbox input "false"
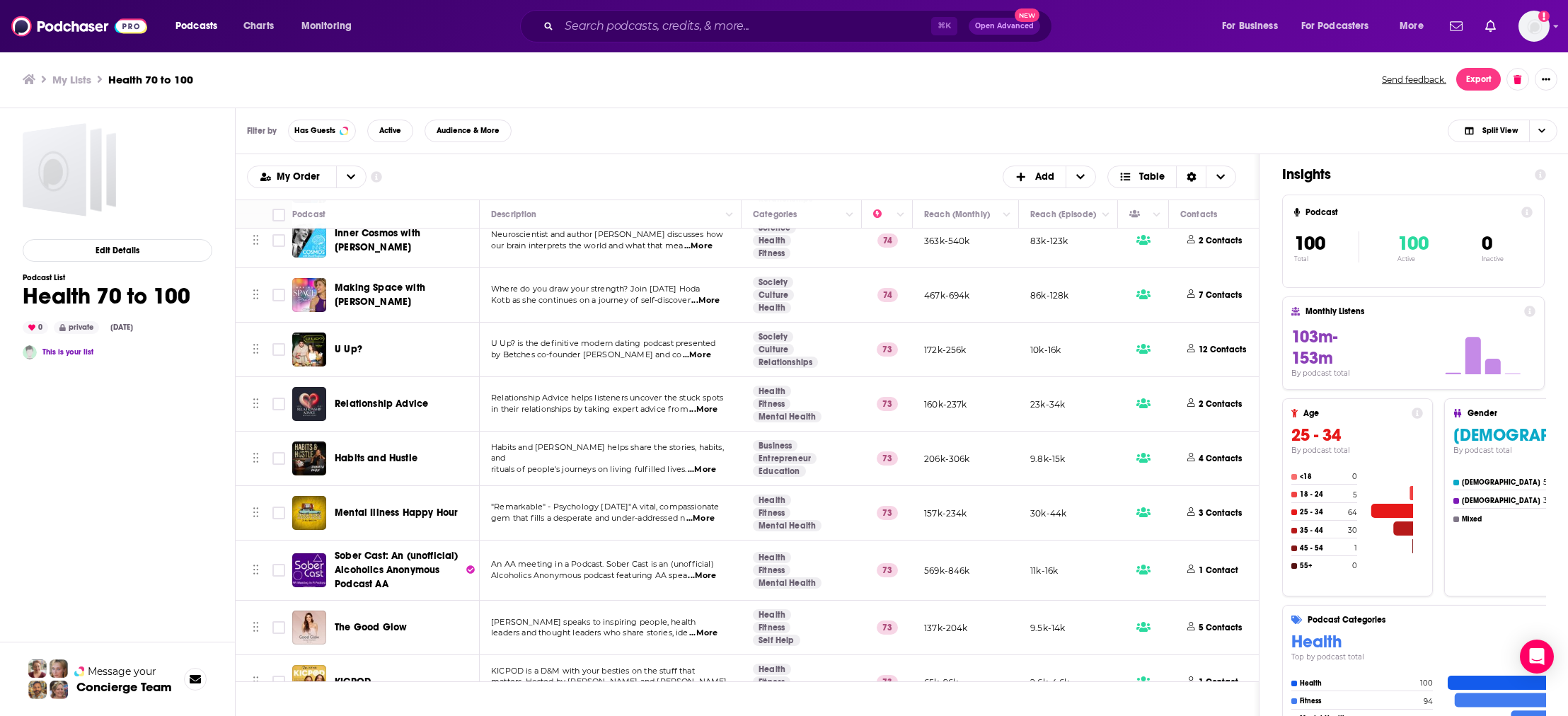
checkbox input "false"
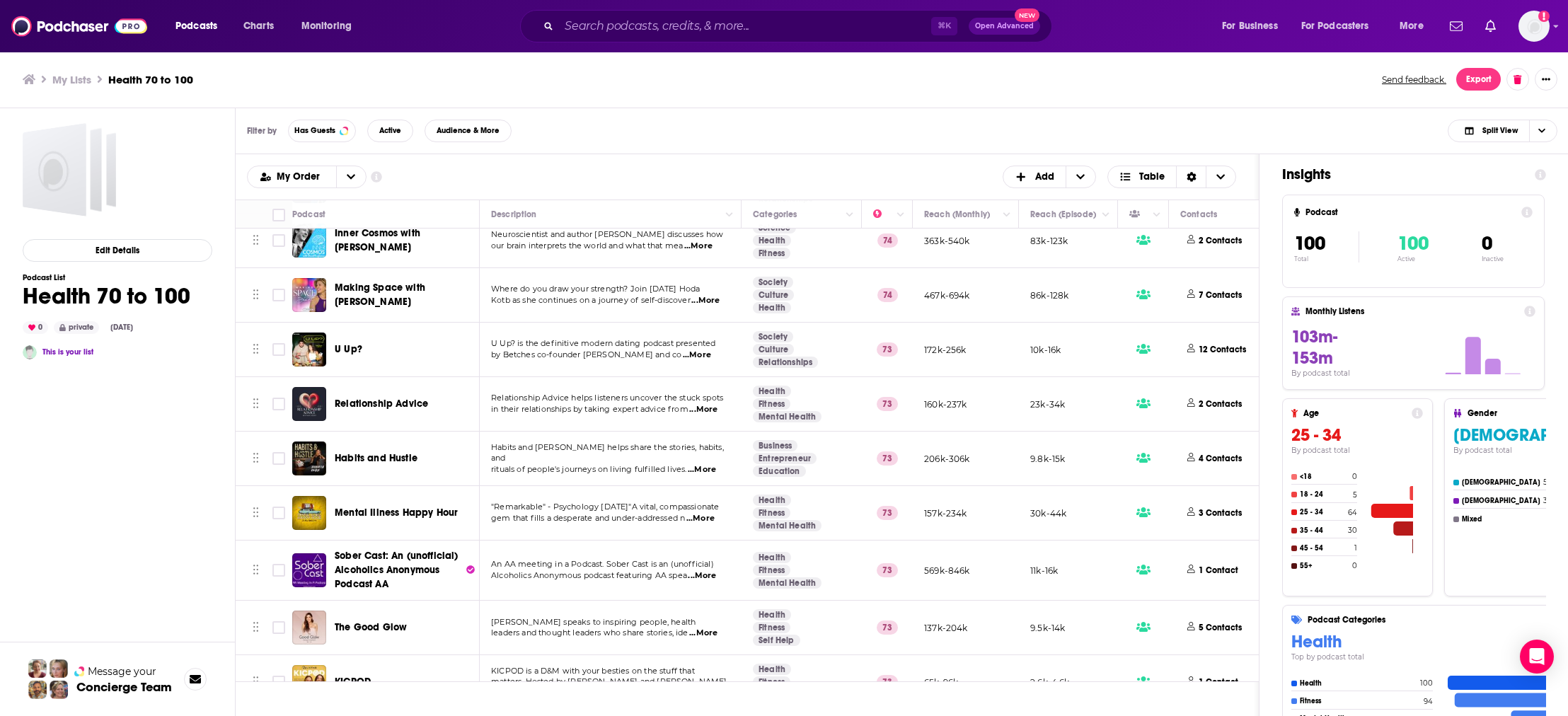
checkbox input "false"
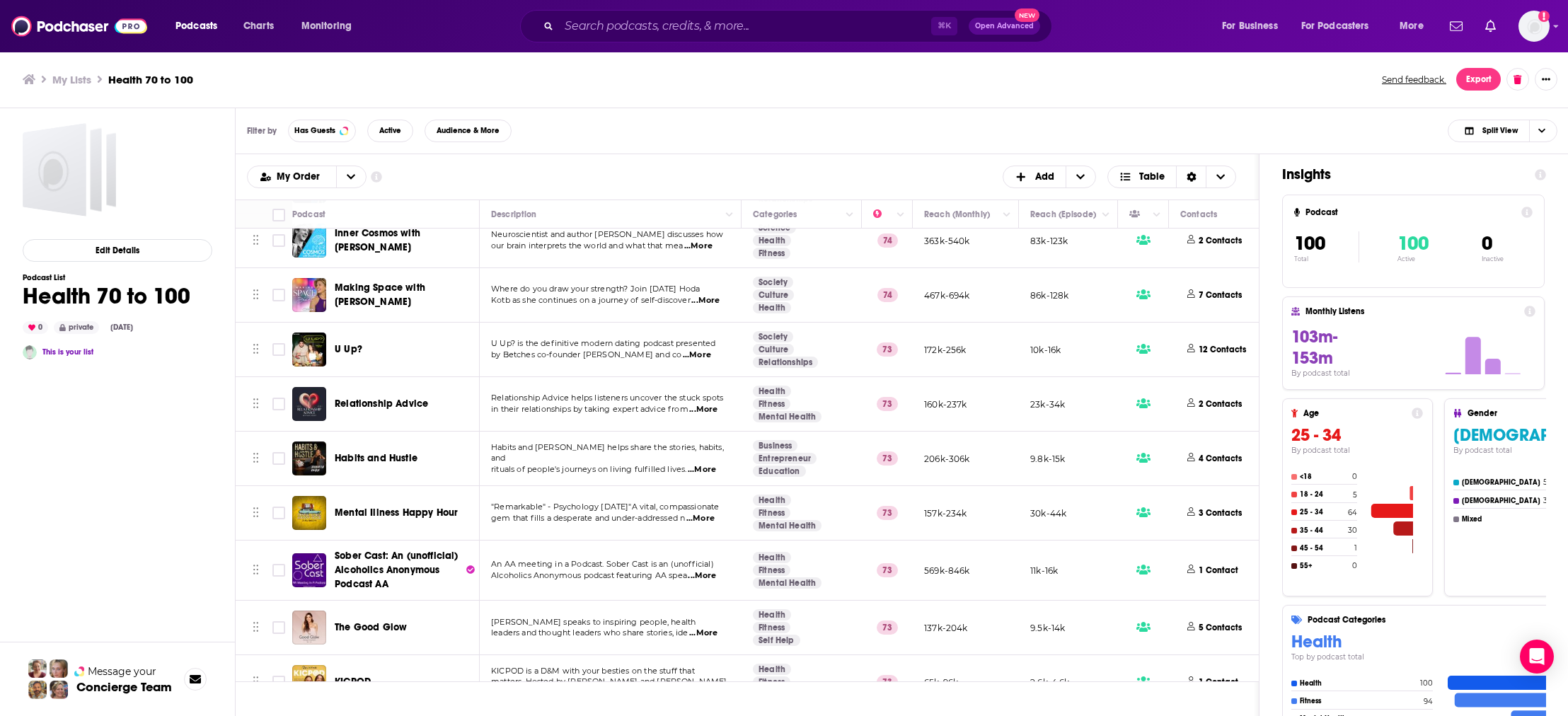
checkbox input "false"
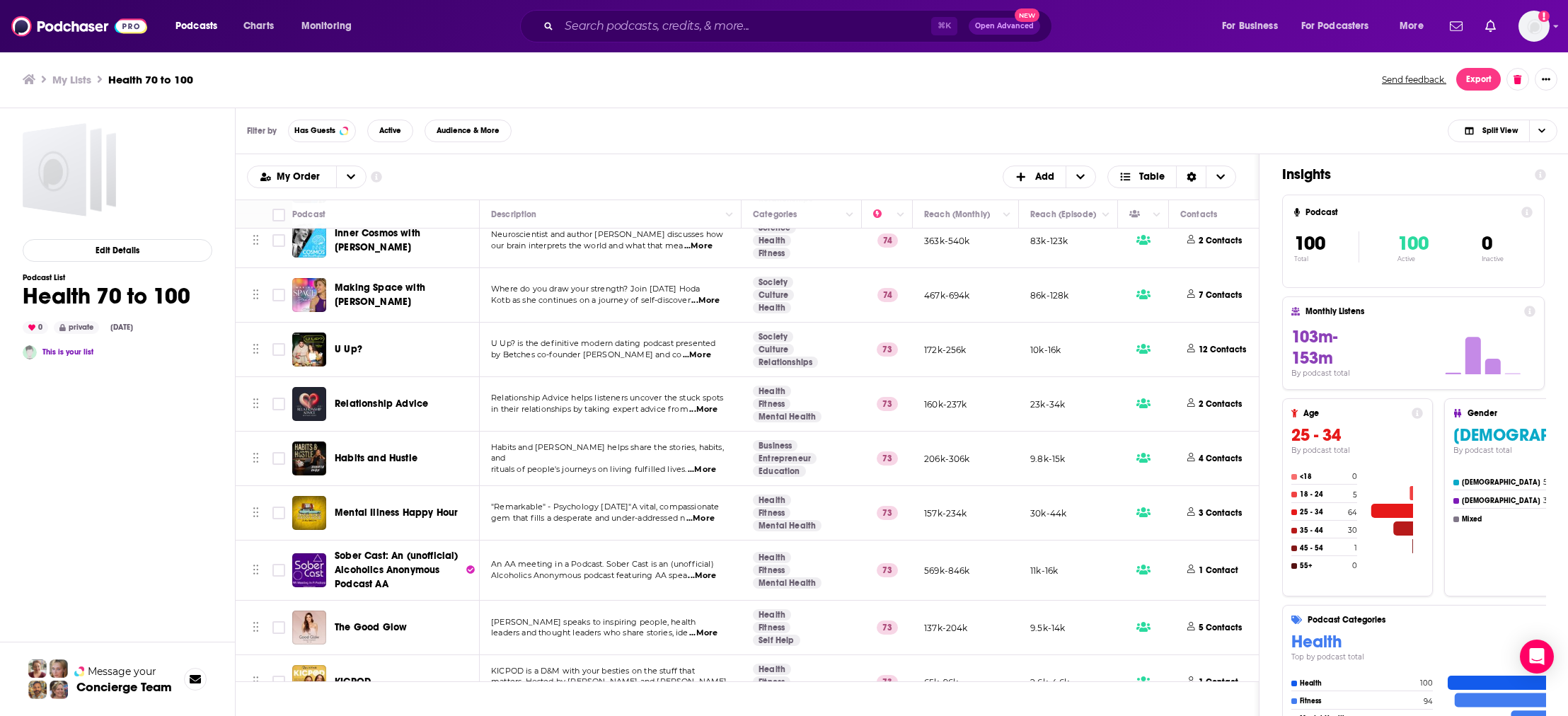
checkbox input "false"
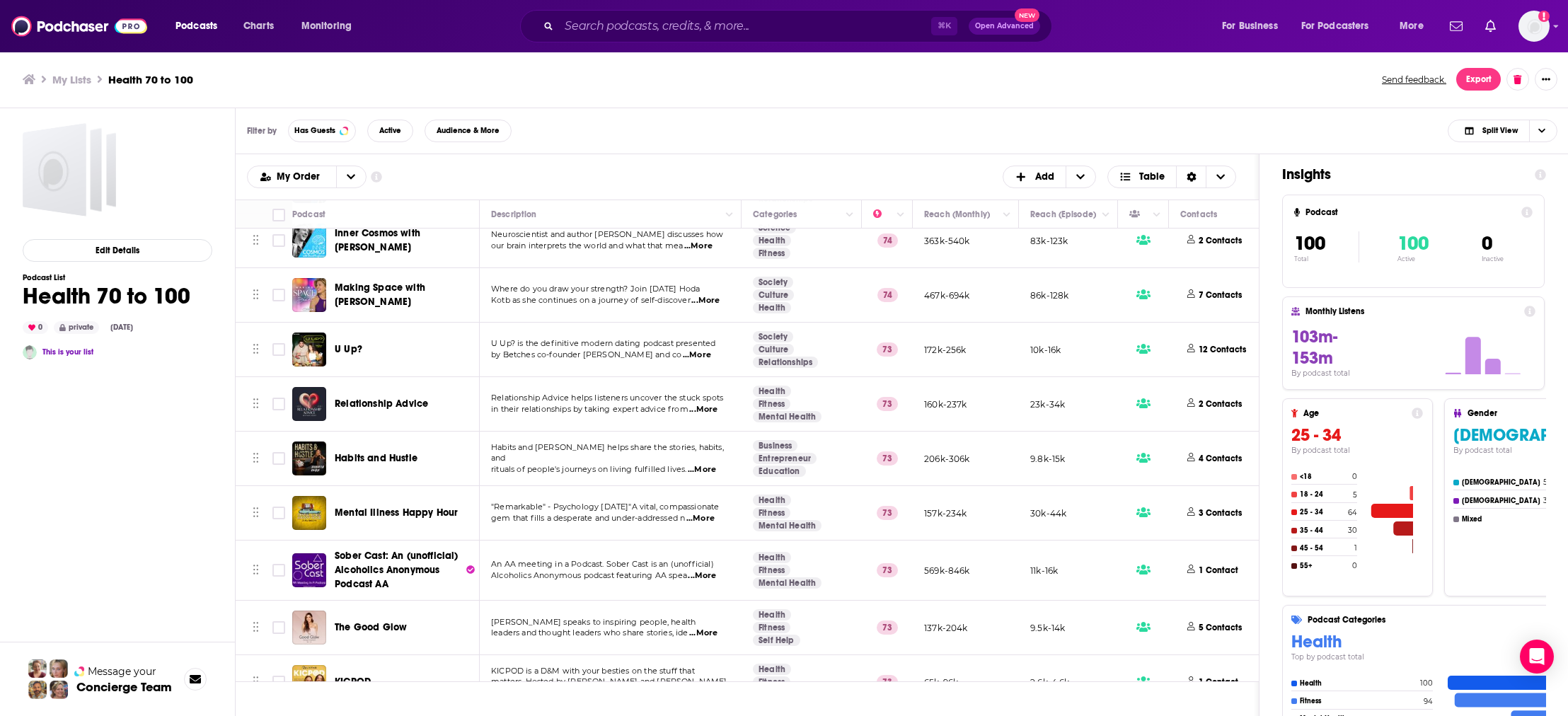
checkbox input "false"
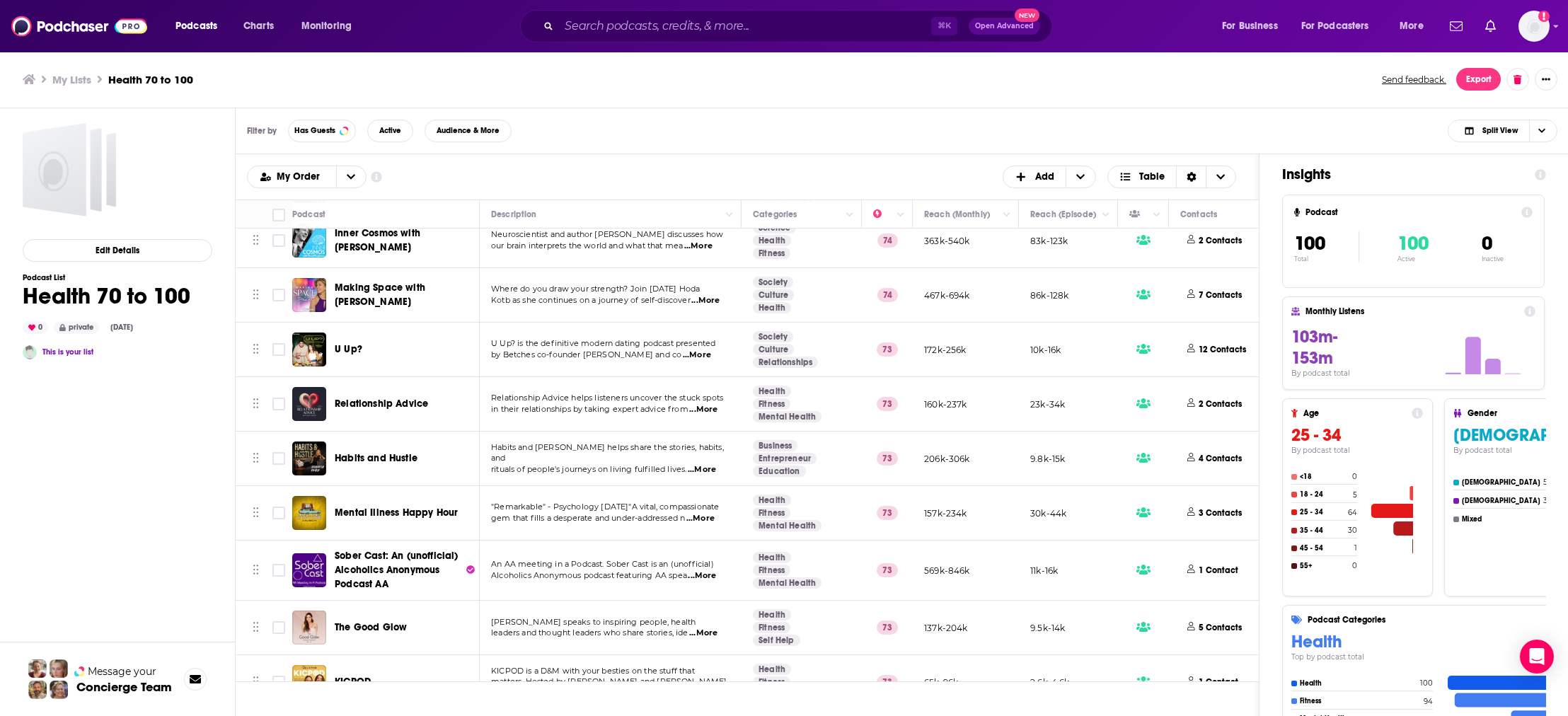
checkbox input "false"
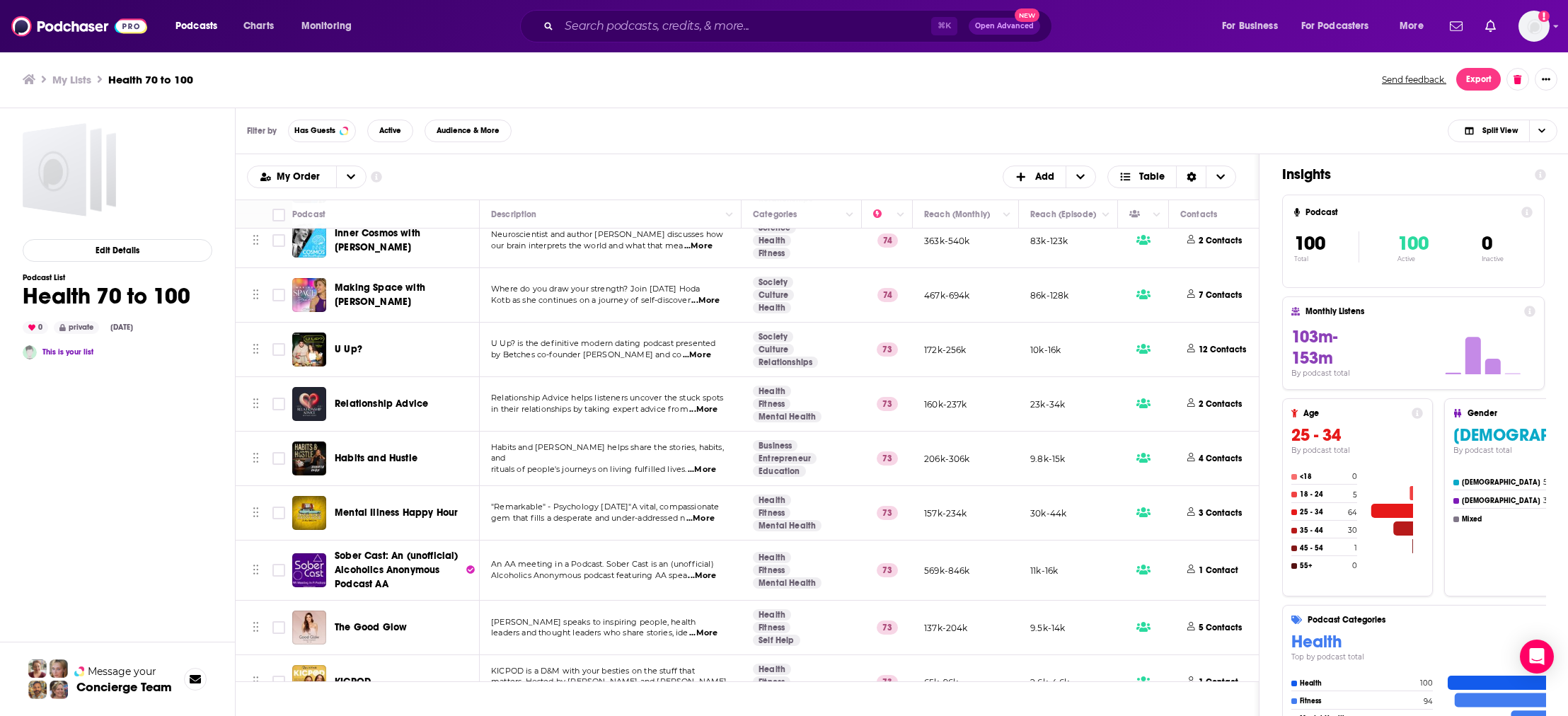
checkbox input "false"
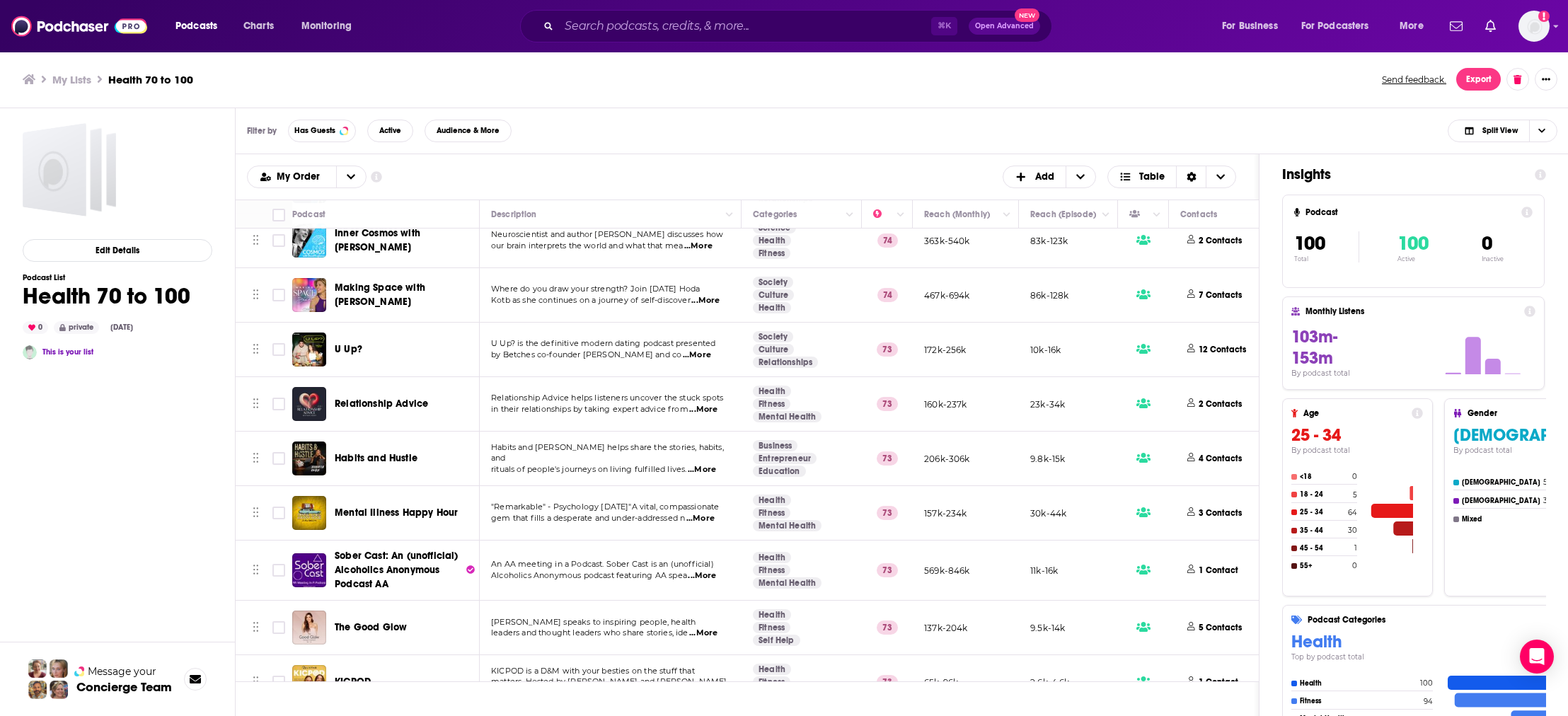
checkbox input "false"
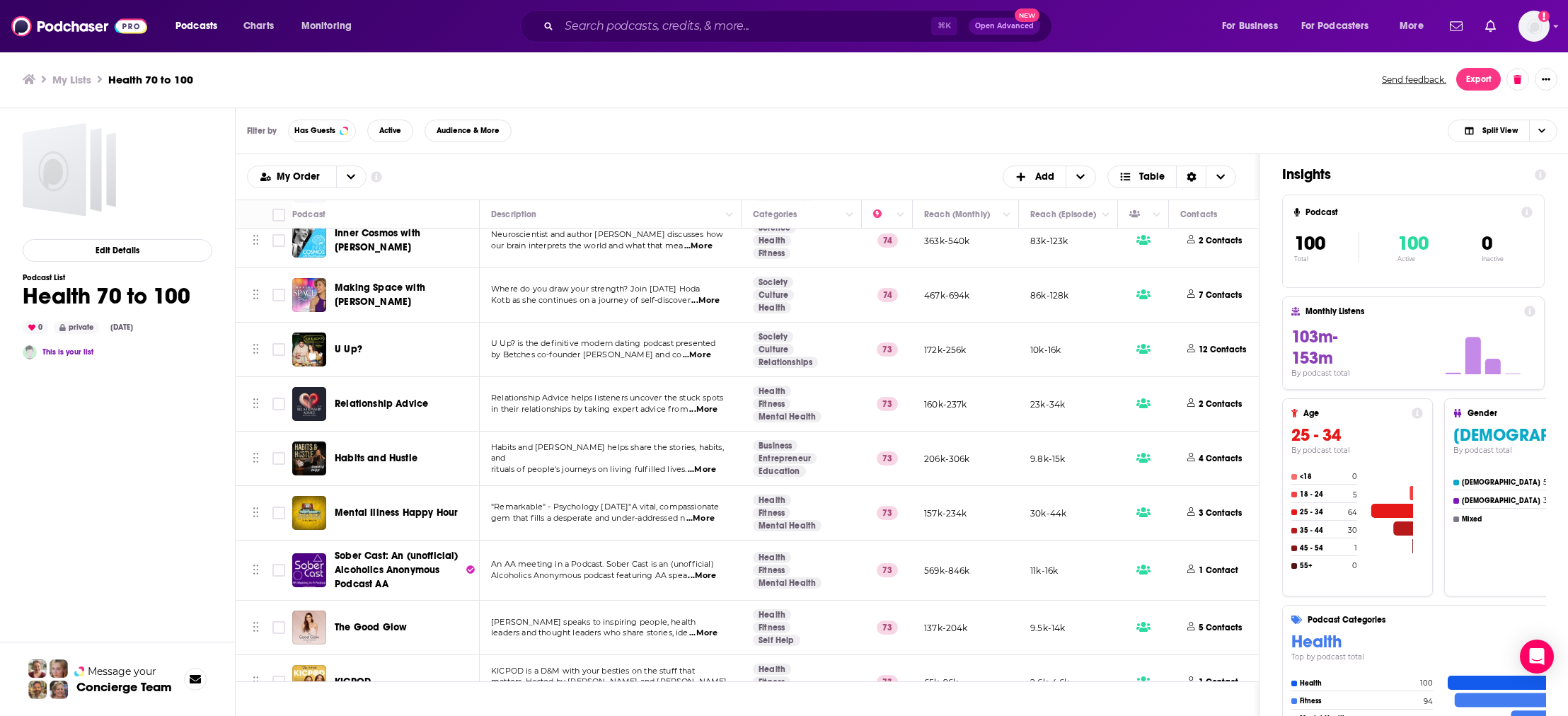
checkbox input "false"
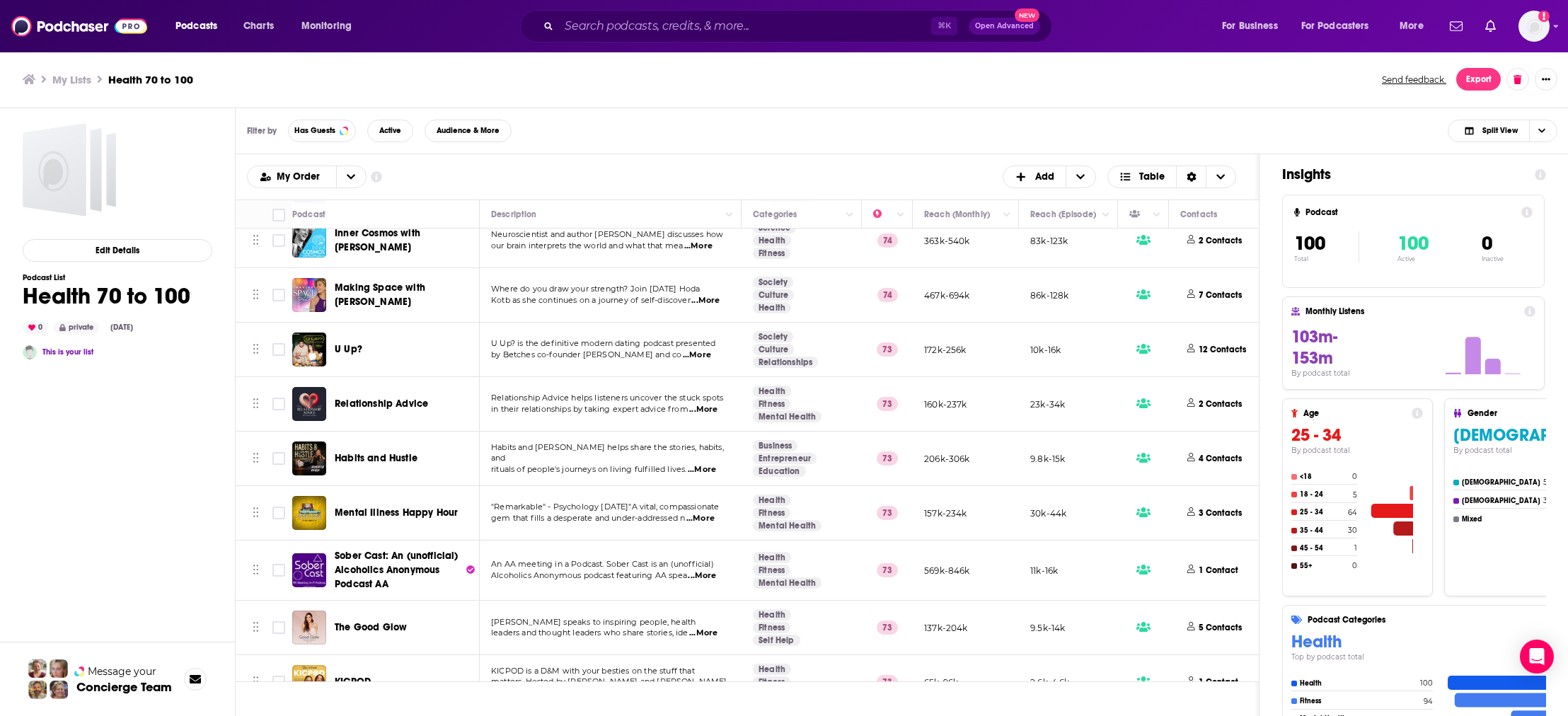
checkbox input "false"
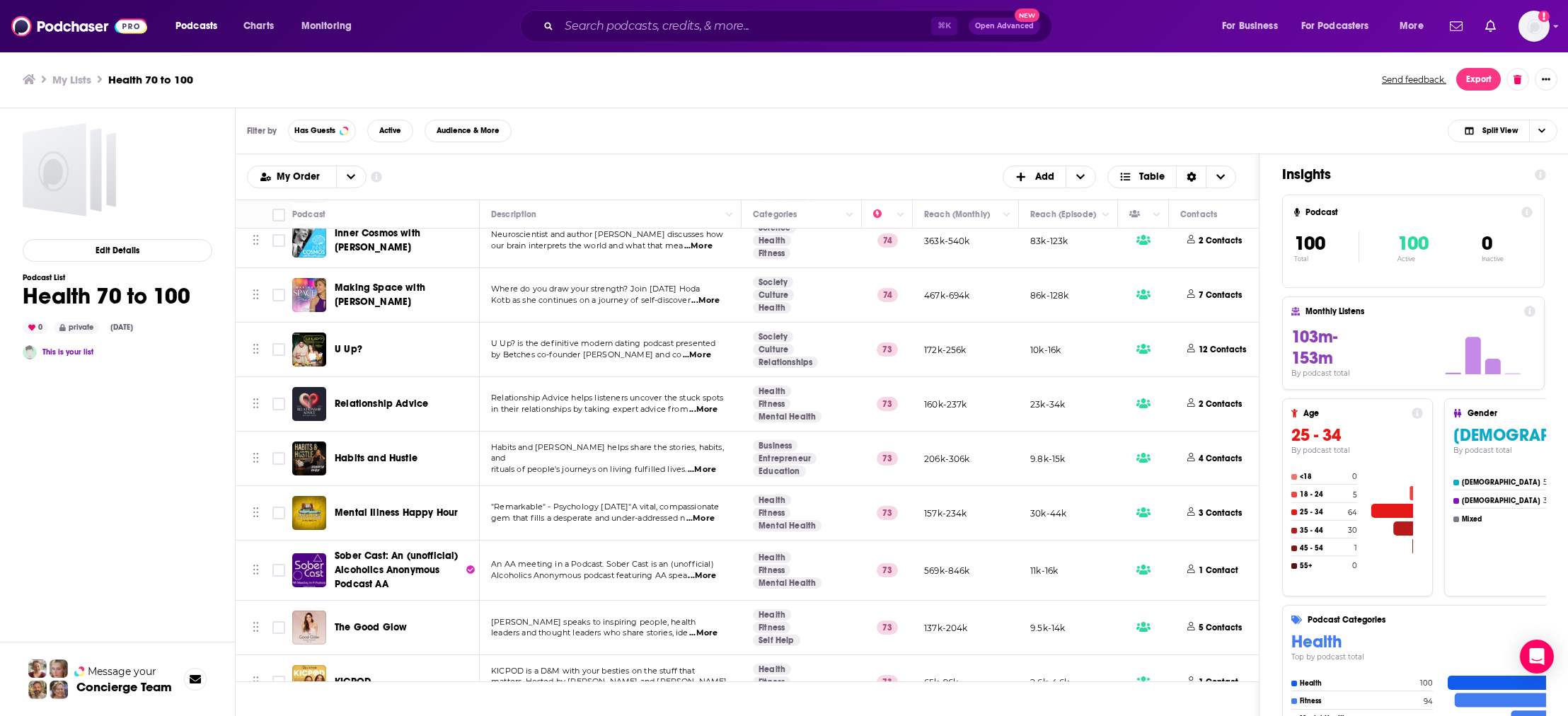
checkbox input "false"
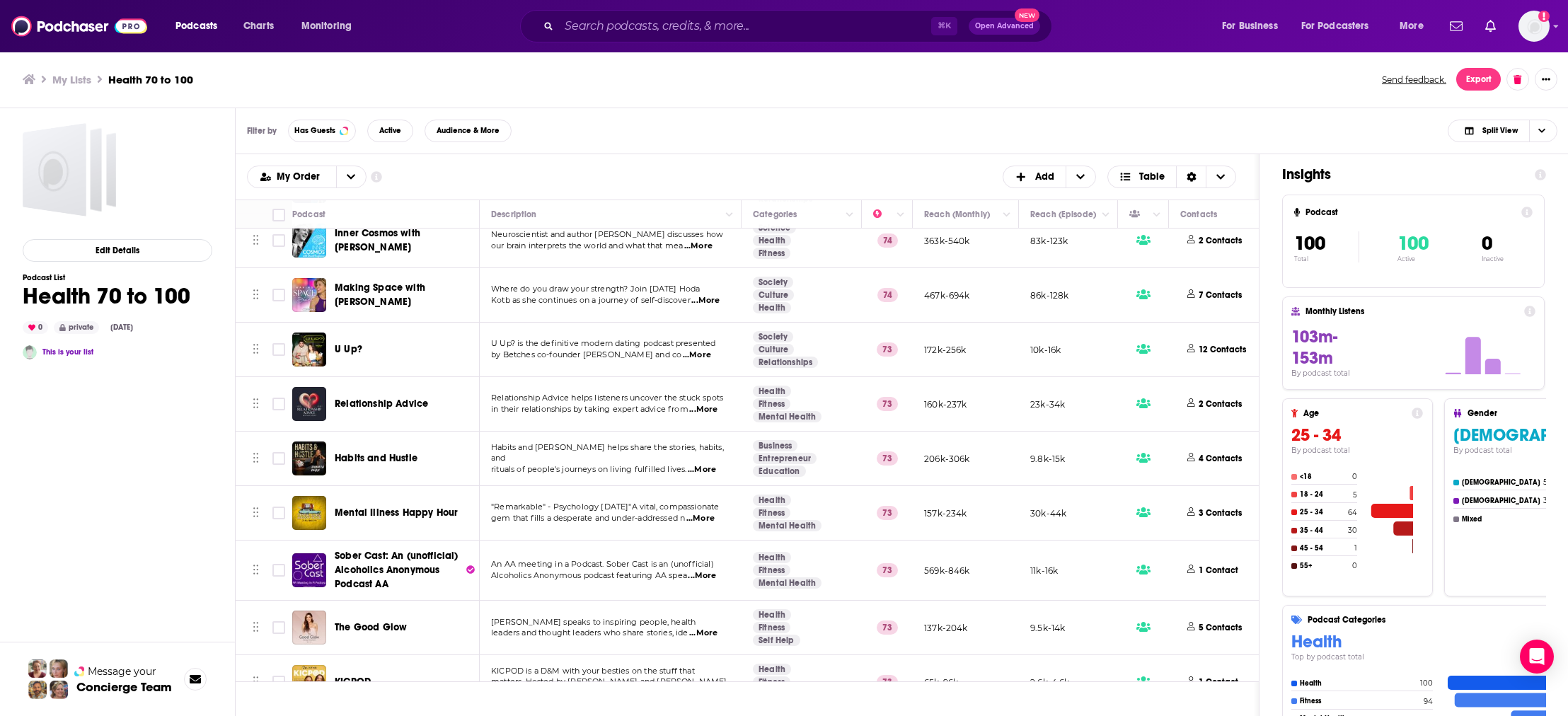
checkbox input "false"
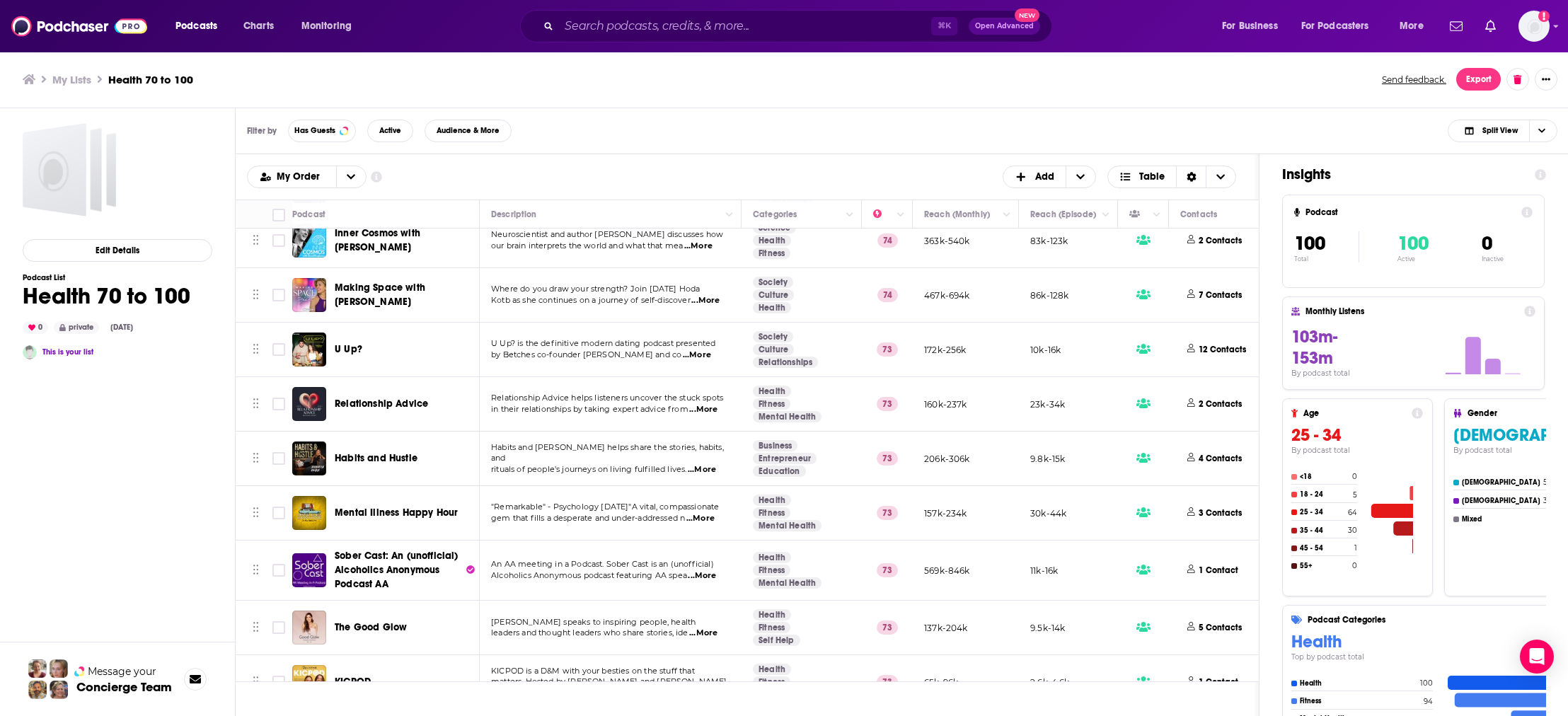
checkbox input "false"
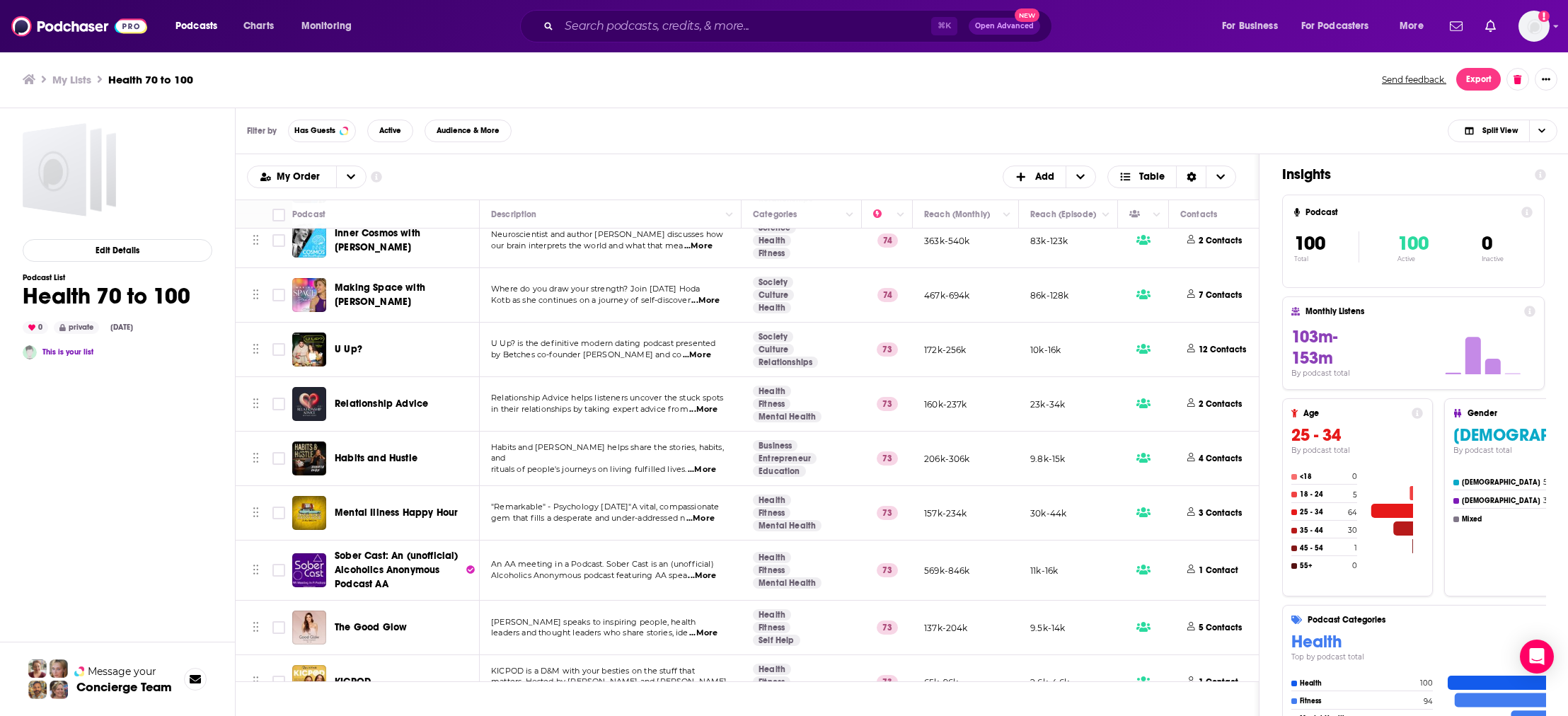
checkbox input "false"
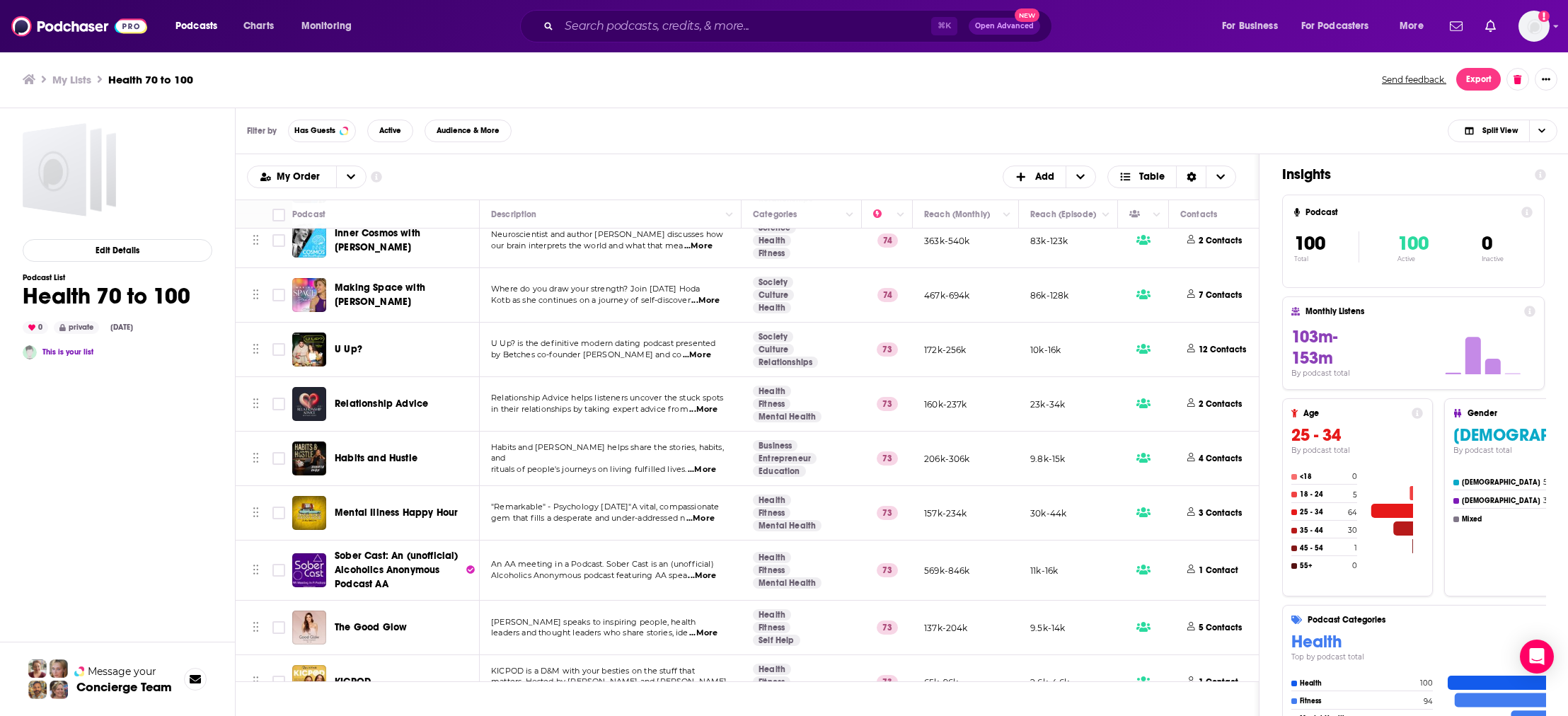
checkbox input "false"
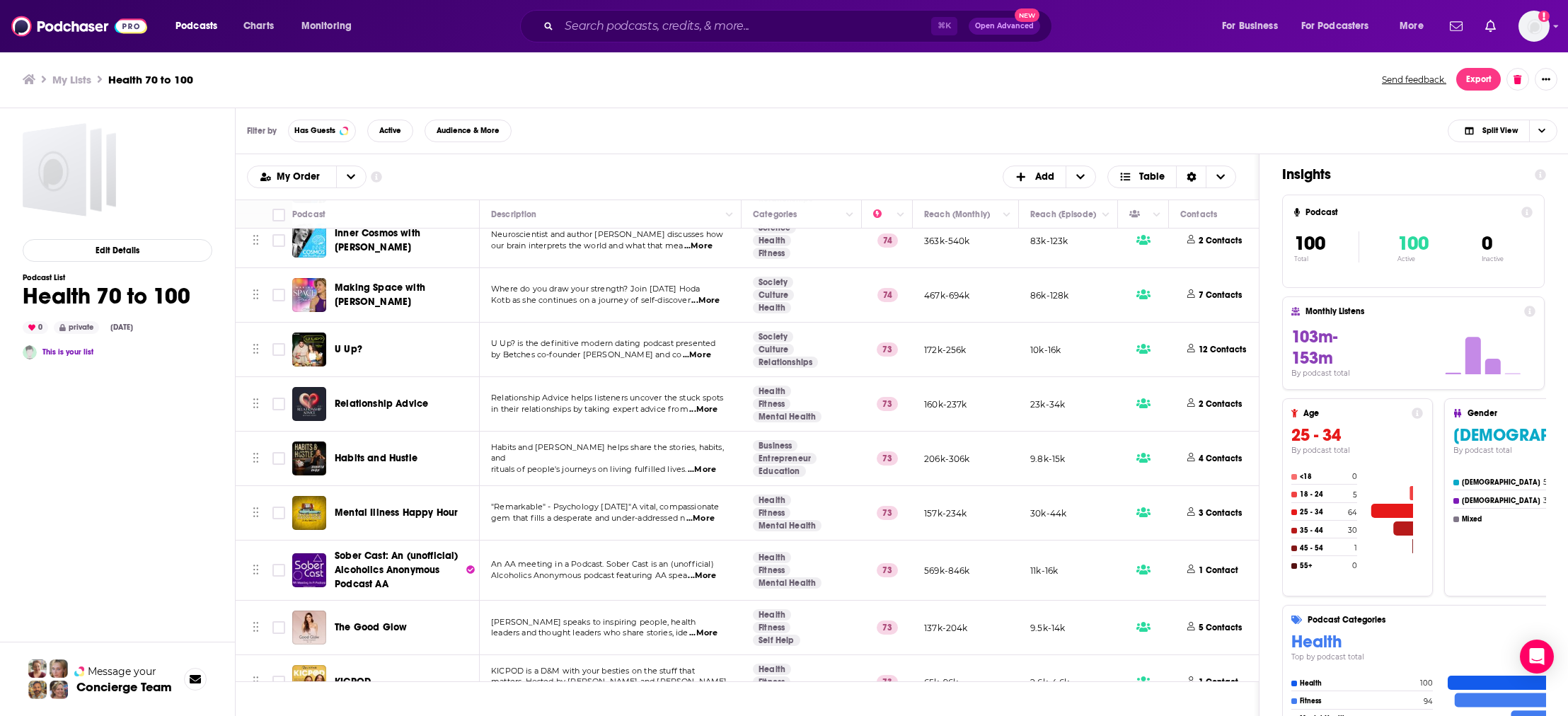
checkbox input "false"
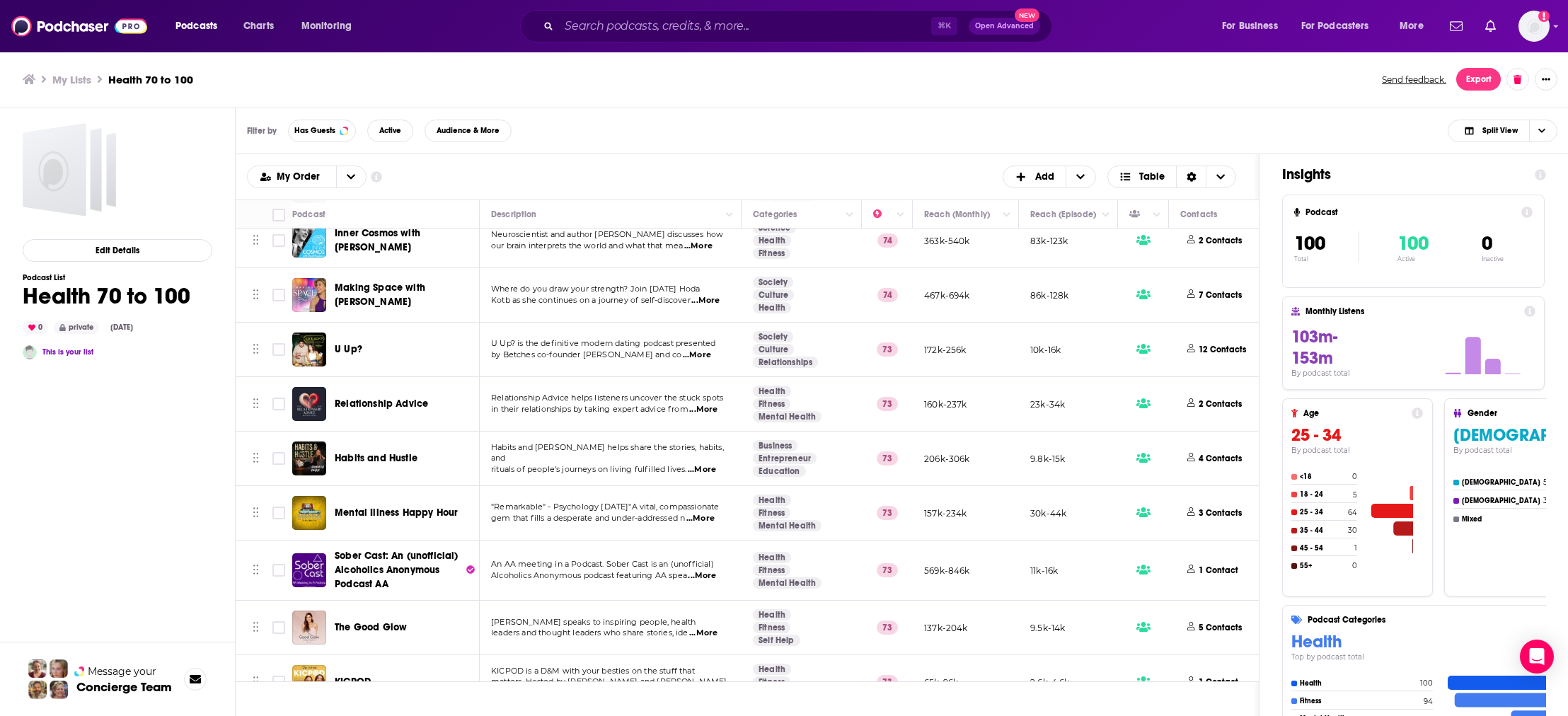
checkbox input "false"
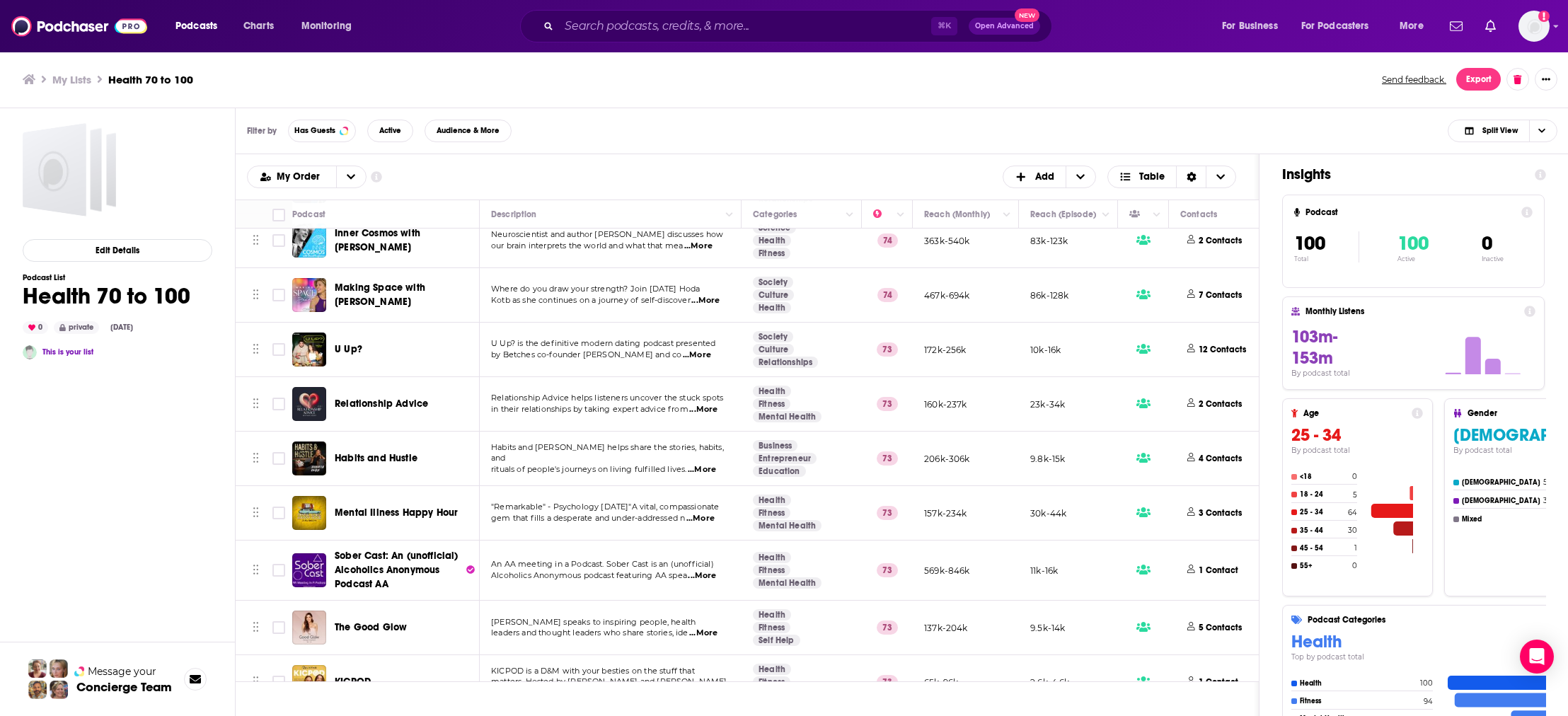
checkbox input "false"
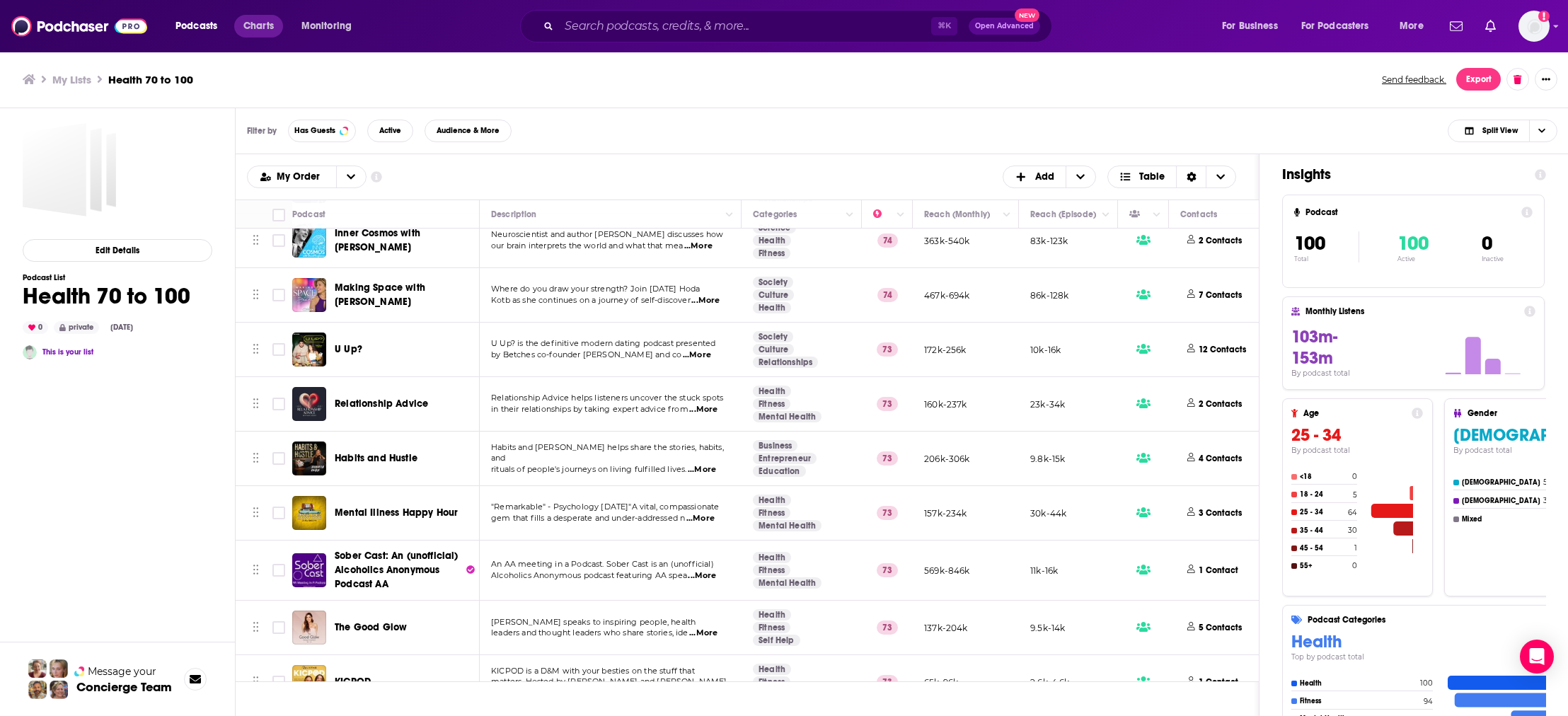
click at [238, 26] on link "Charts" at bounding box center [259, 26] width 48 height 23
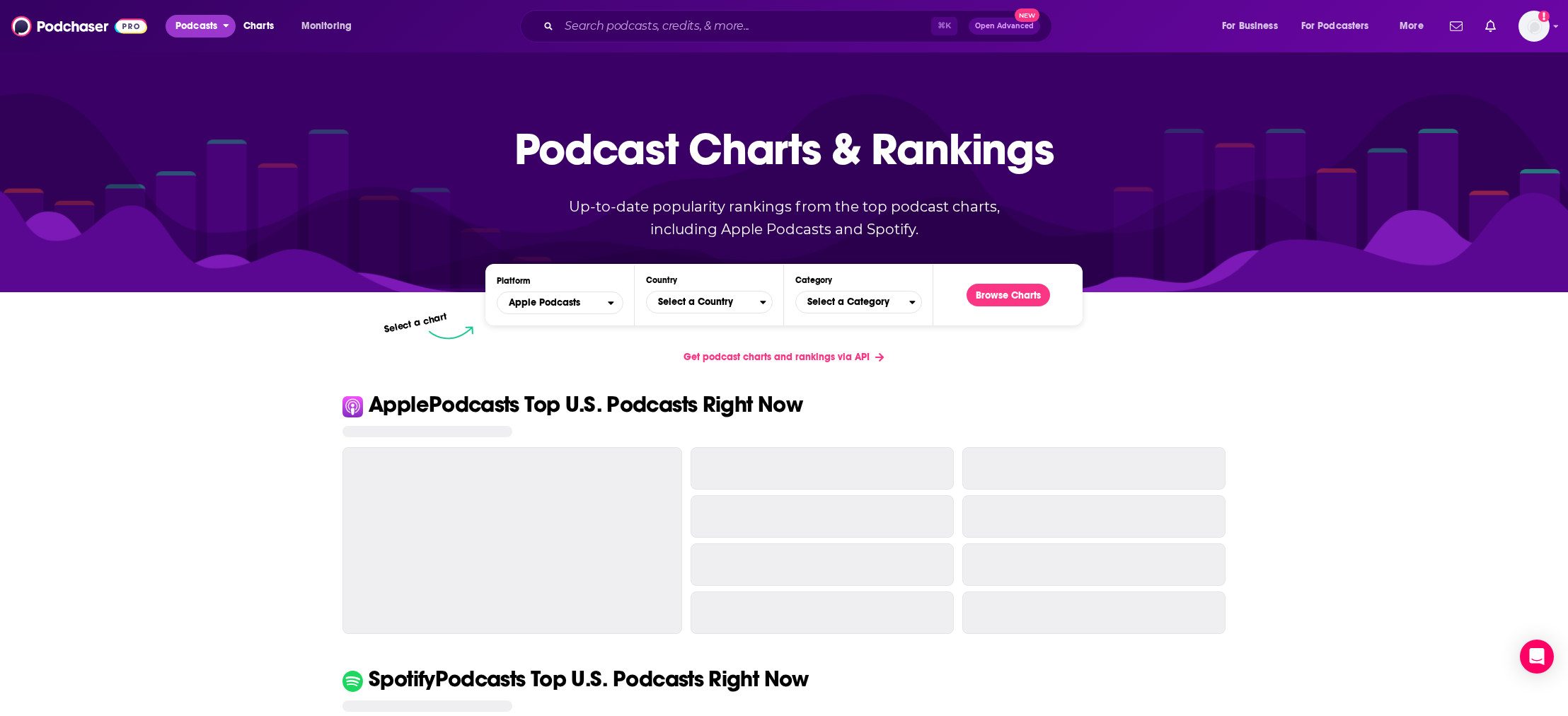
click at [225, 25] on icon "open menu" at bounding box center [227, 26] width 6 height 4
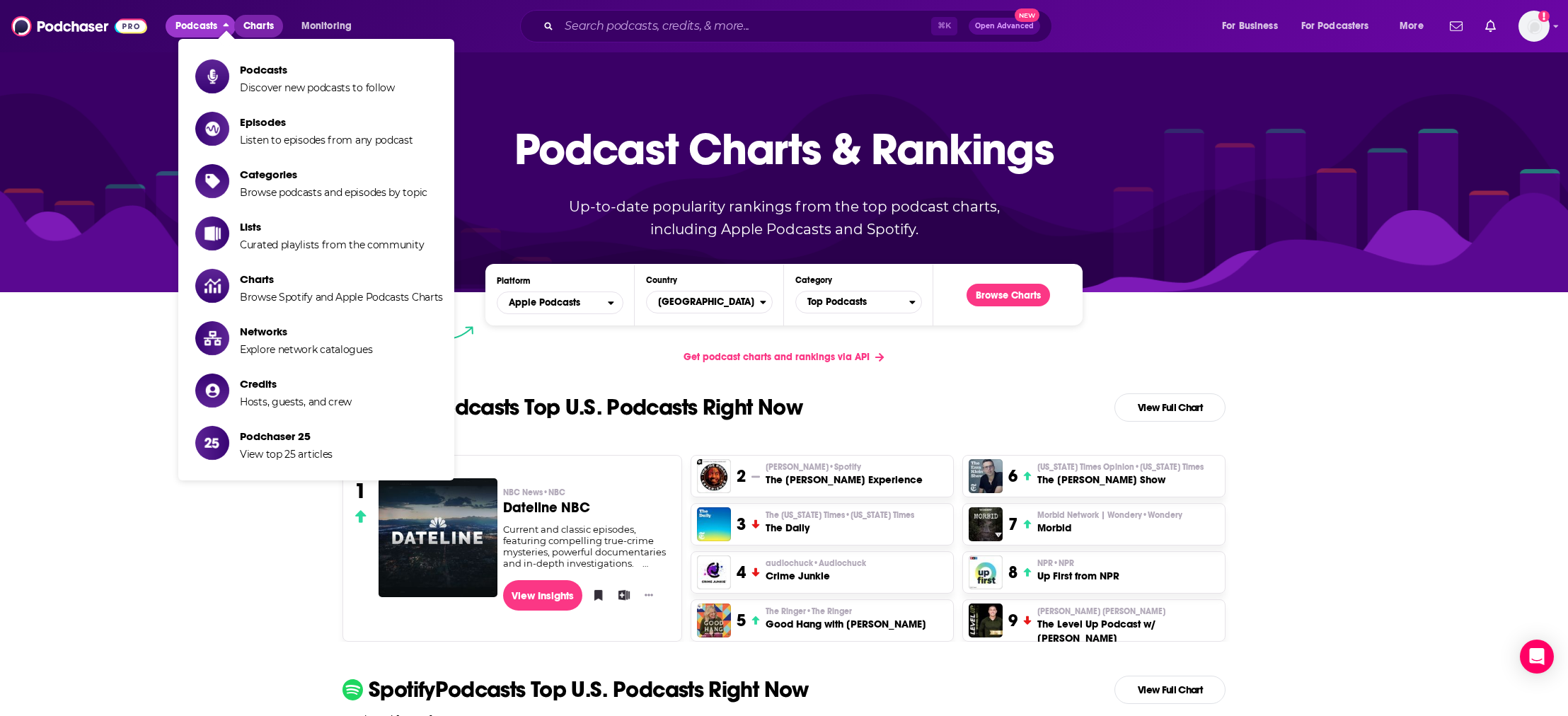
click at [263, 25] on span "Charts" at bounding box center [259, 26] width 30 height 20
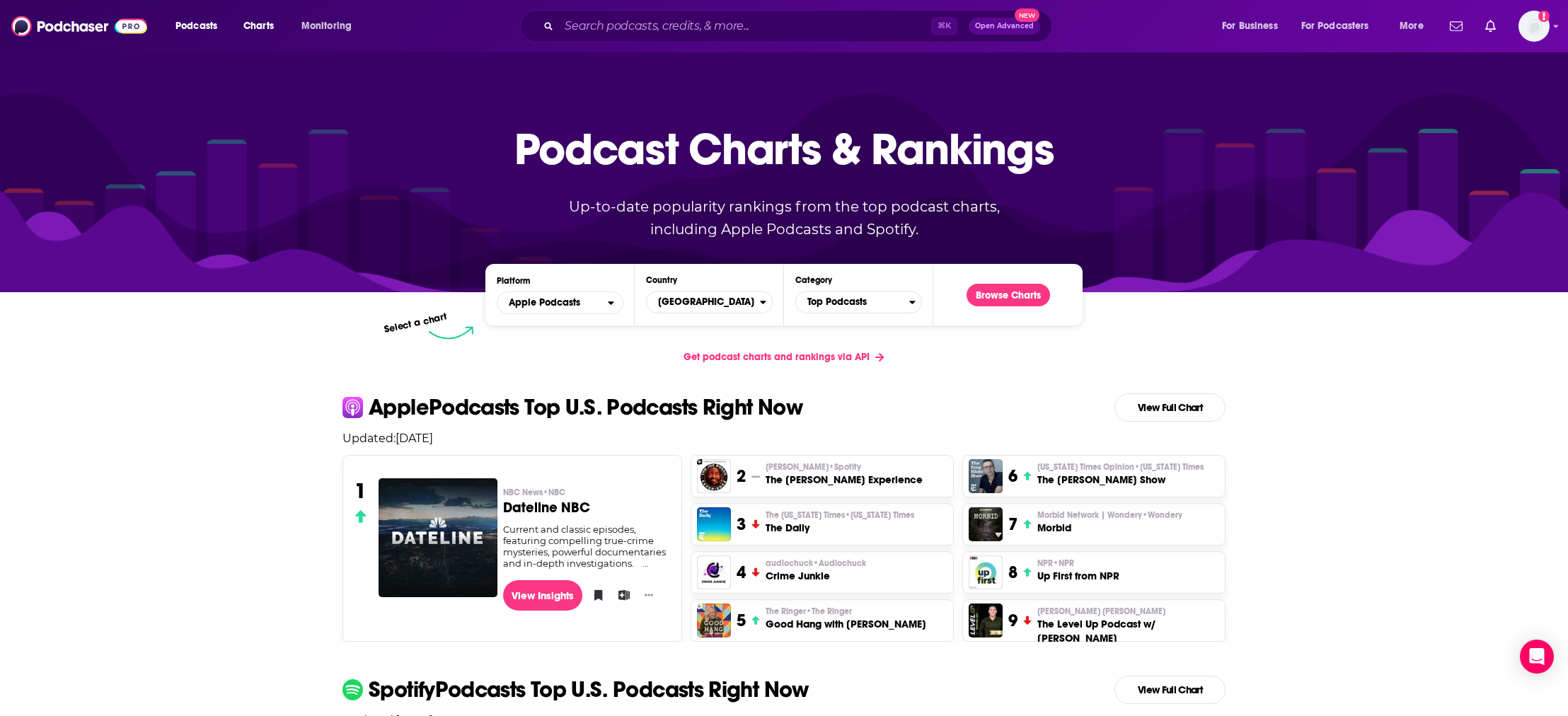
click at [143, 30] on img at bounding box center [79, 26] width 136 height 27
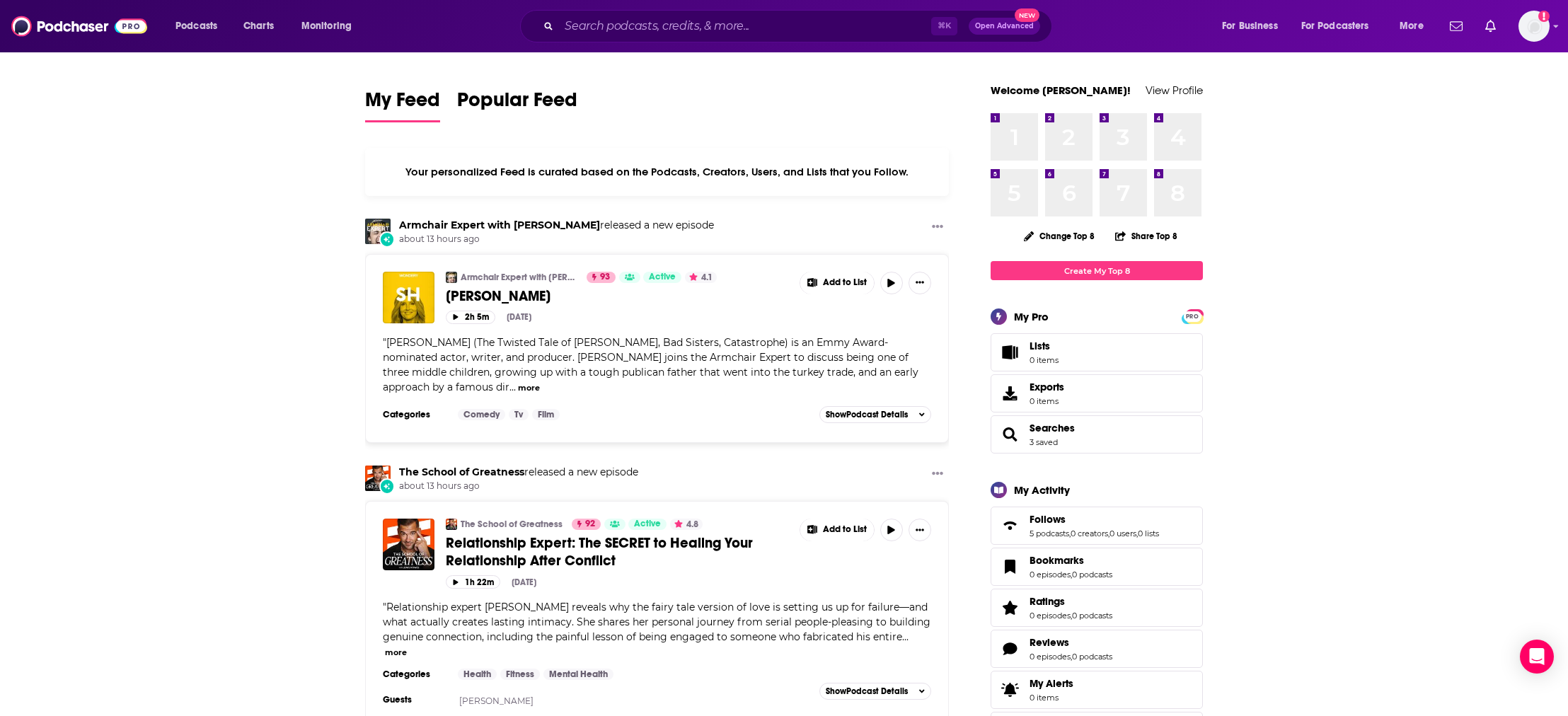
click at [1538, 26] on img "Logged in as TeszlerPR" at bounding box center [1533, 26] width 31 height 31
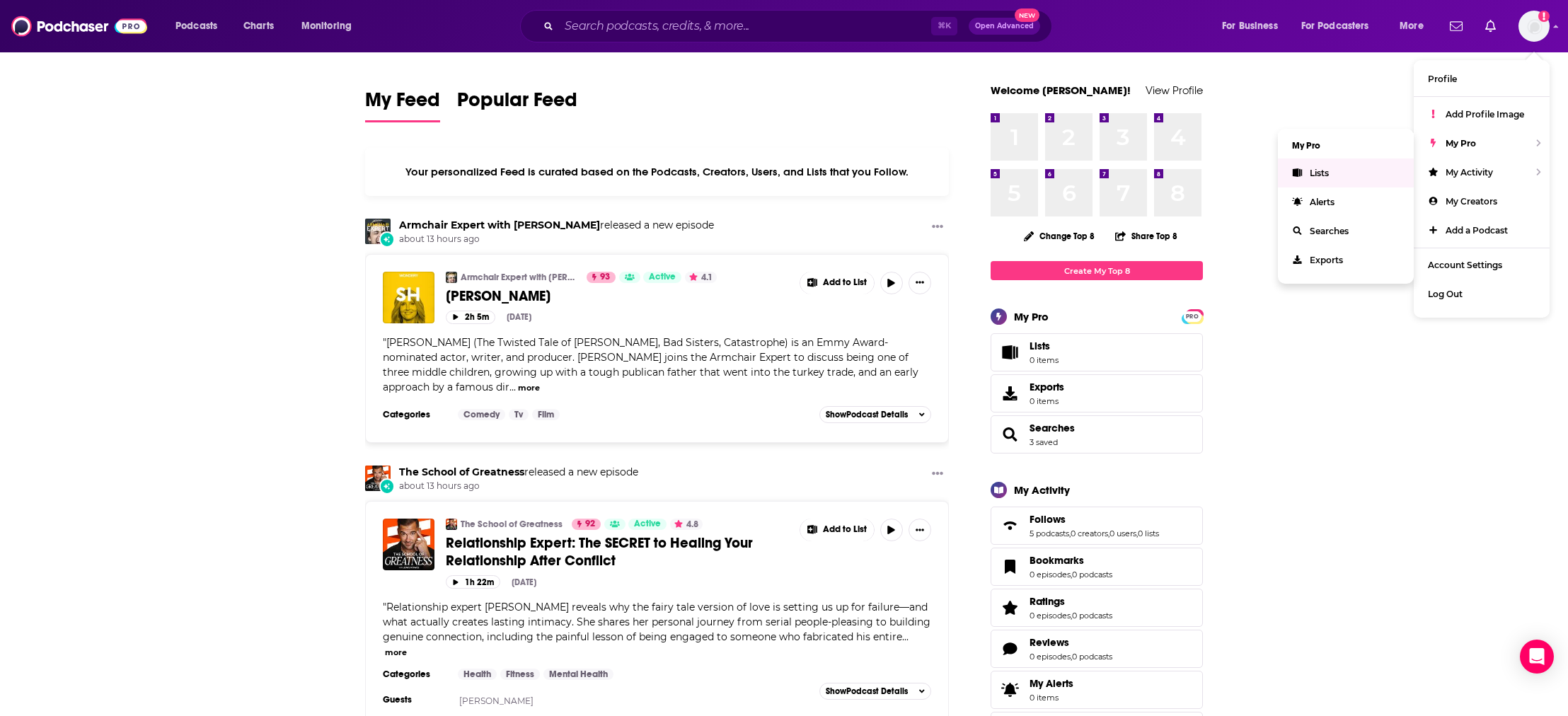
click at [1321, 170] on span "Lists" at bounding box center [1318, 173] width 19 height 11
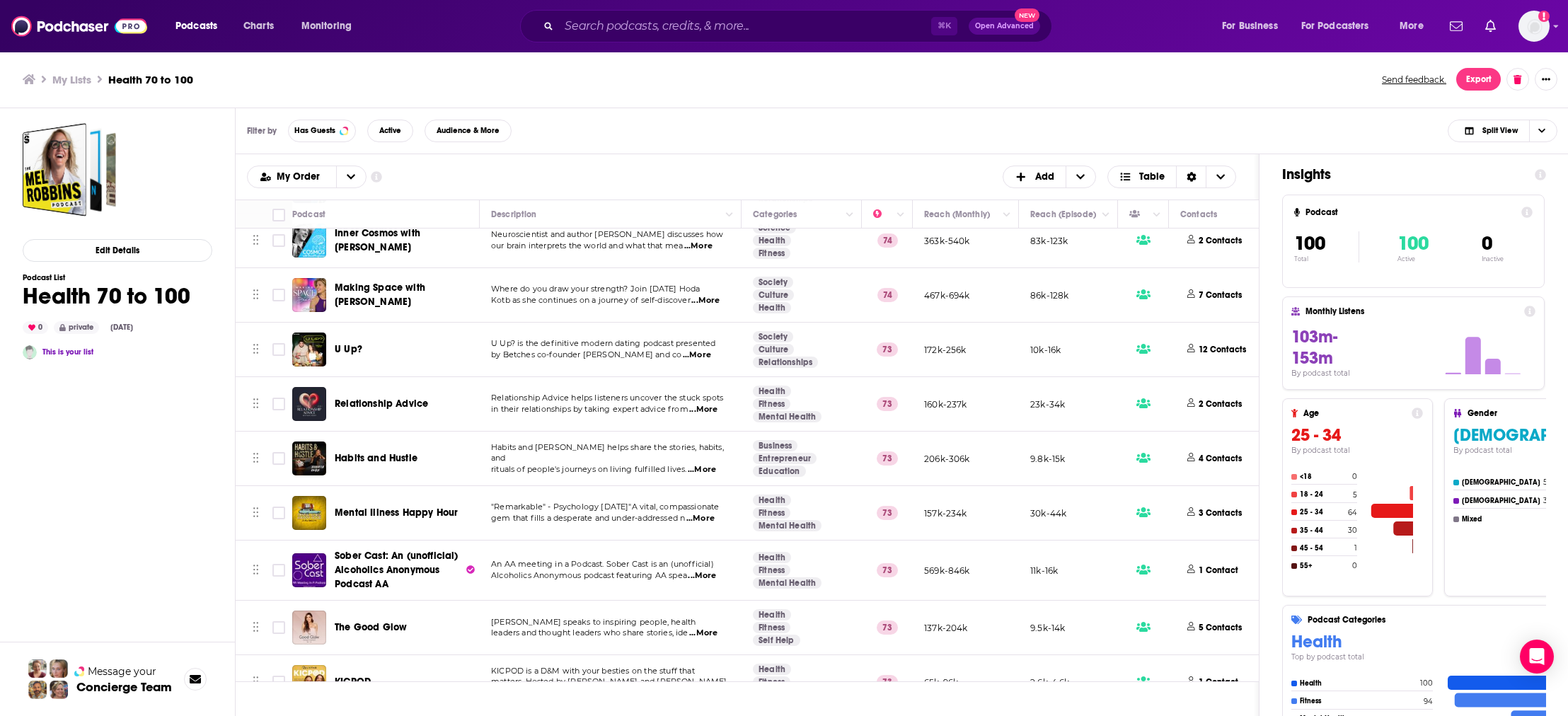
scroll to position [5005, 0]
click at [278, 221] on input "Toggle select all" at bounding box center [279, 215] width 13 height 13
checkbox input "true"
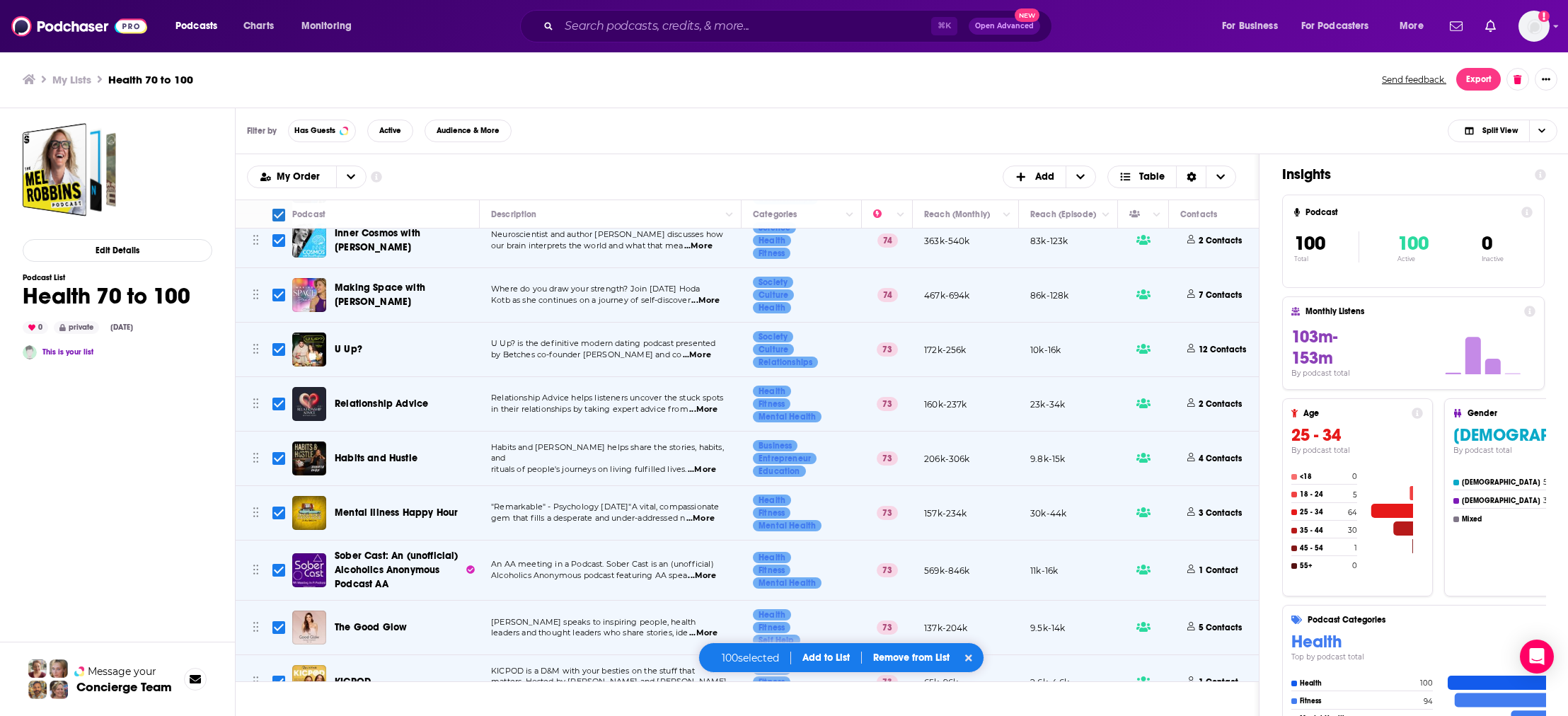
checkbox input "true"
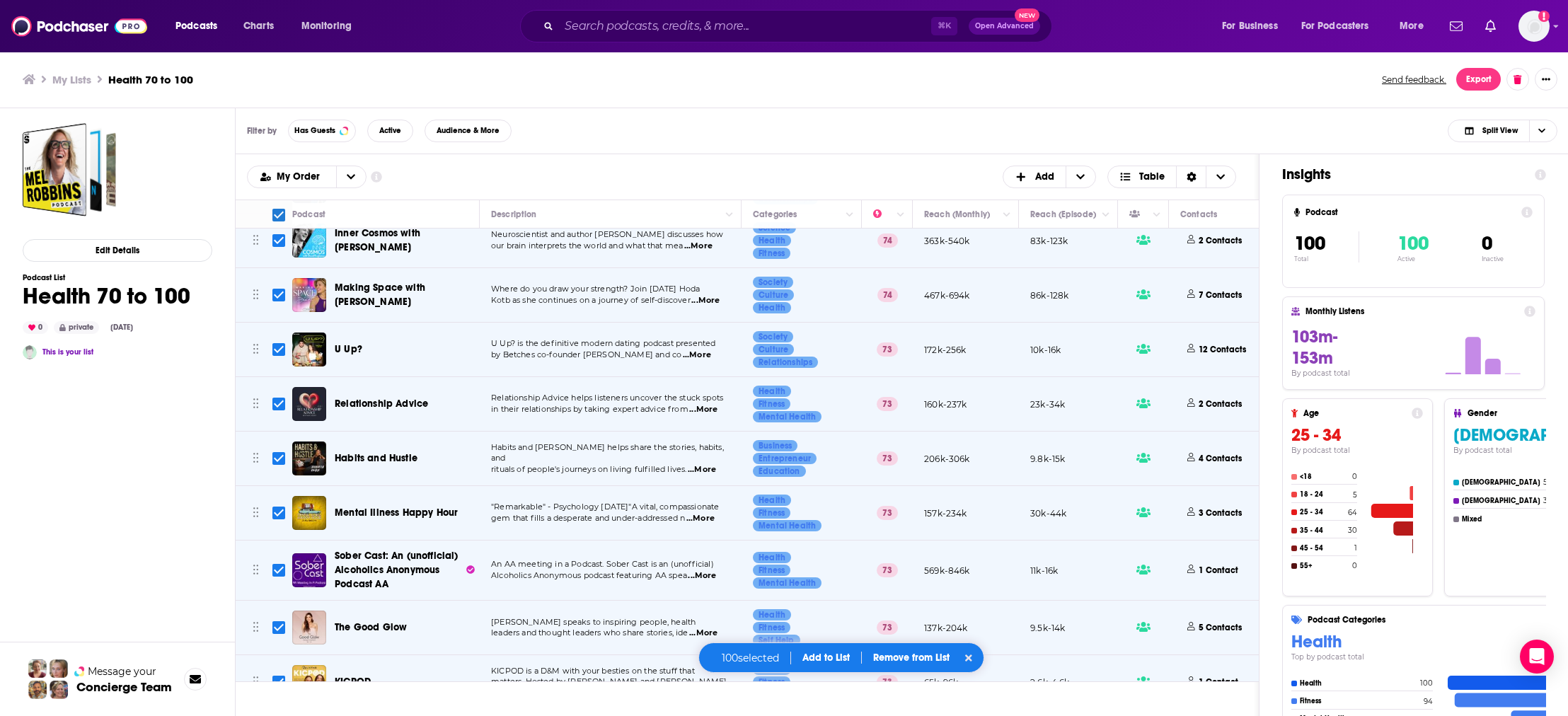
checkbox input "true"
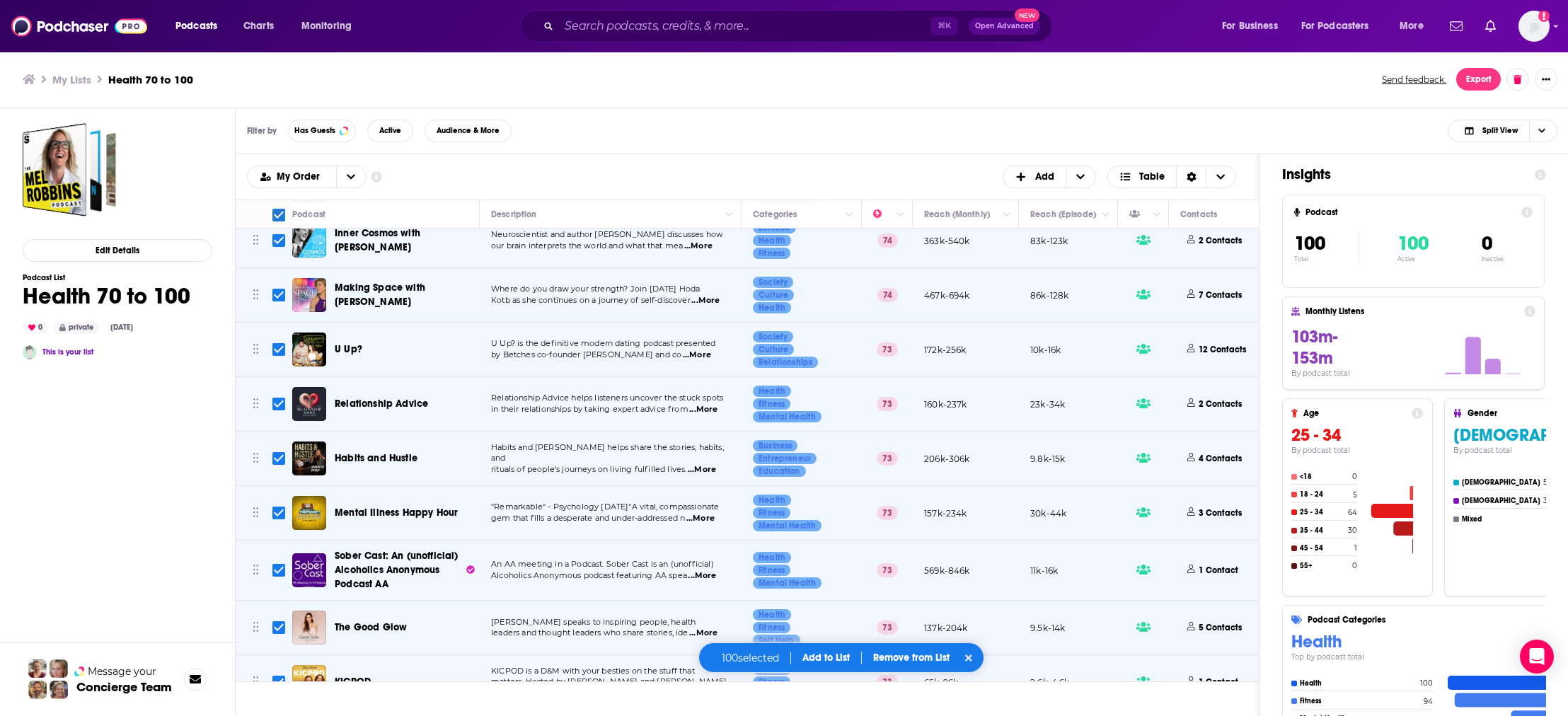
checkbox input "true"
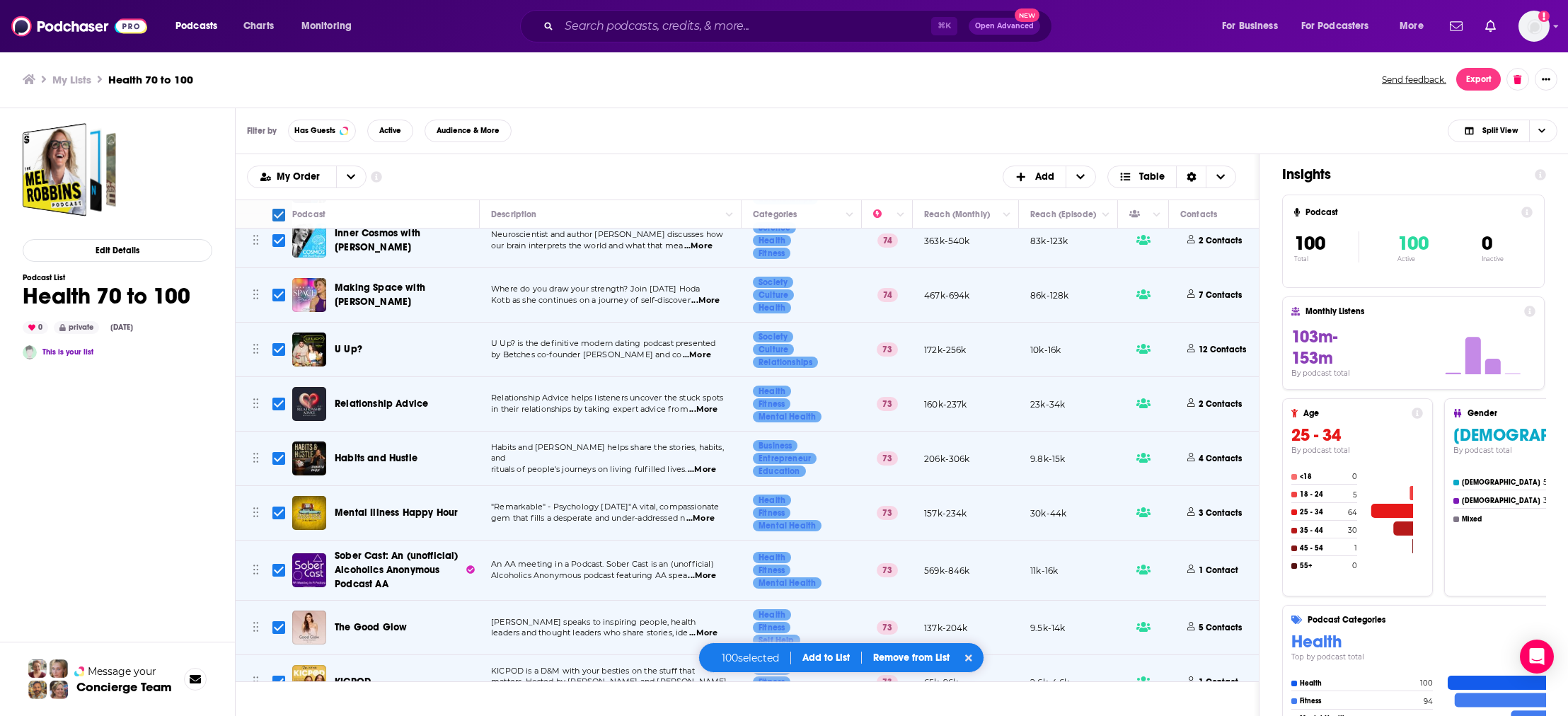
checkbox input "true"
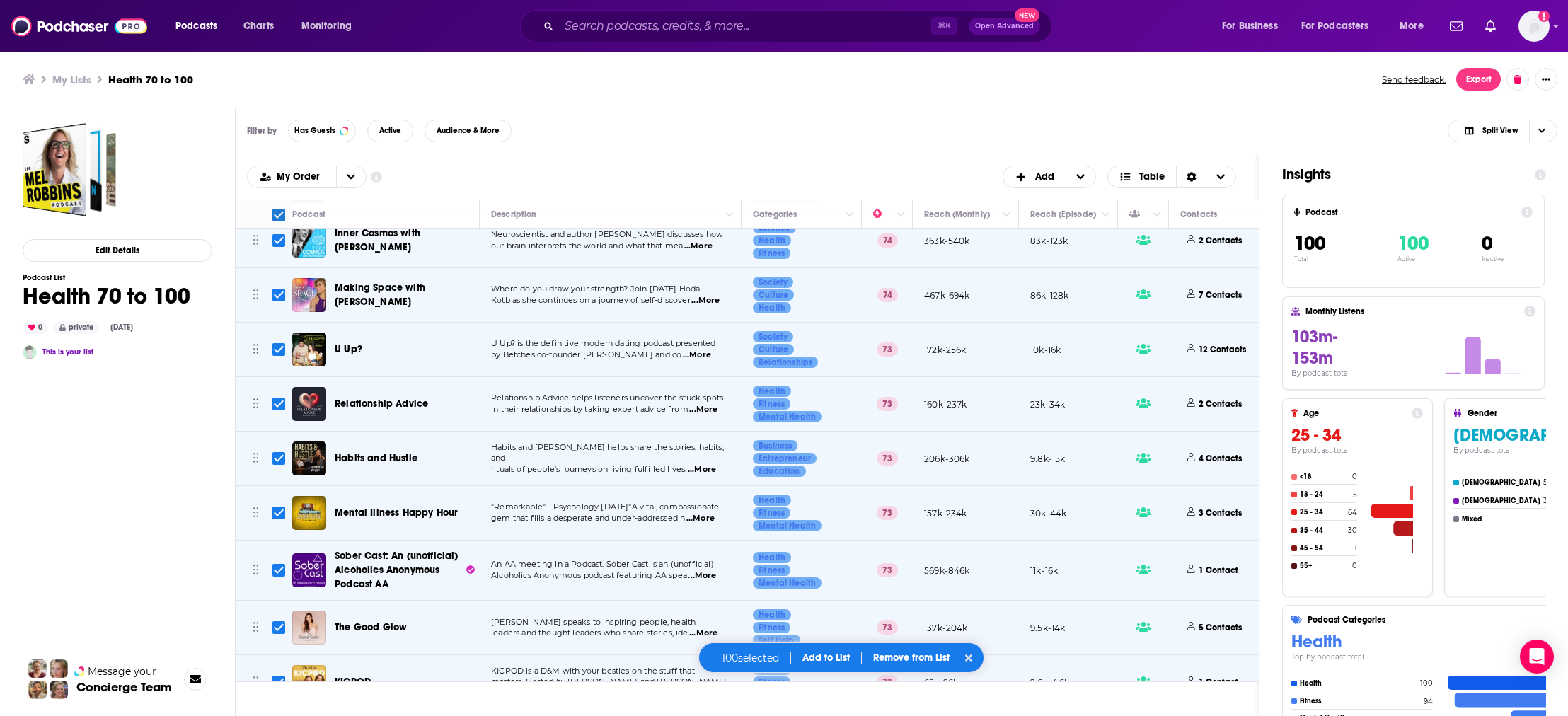
checkbox input "true"
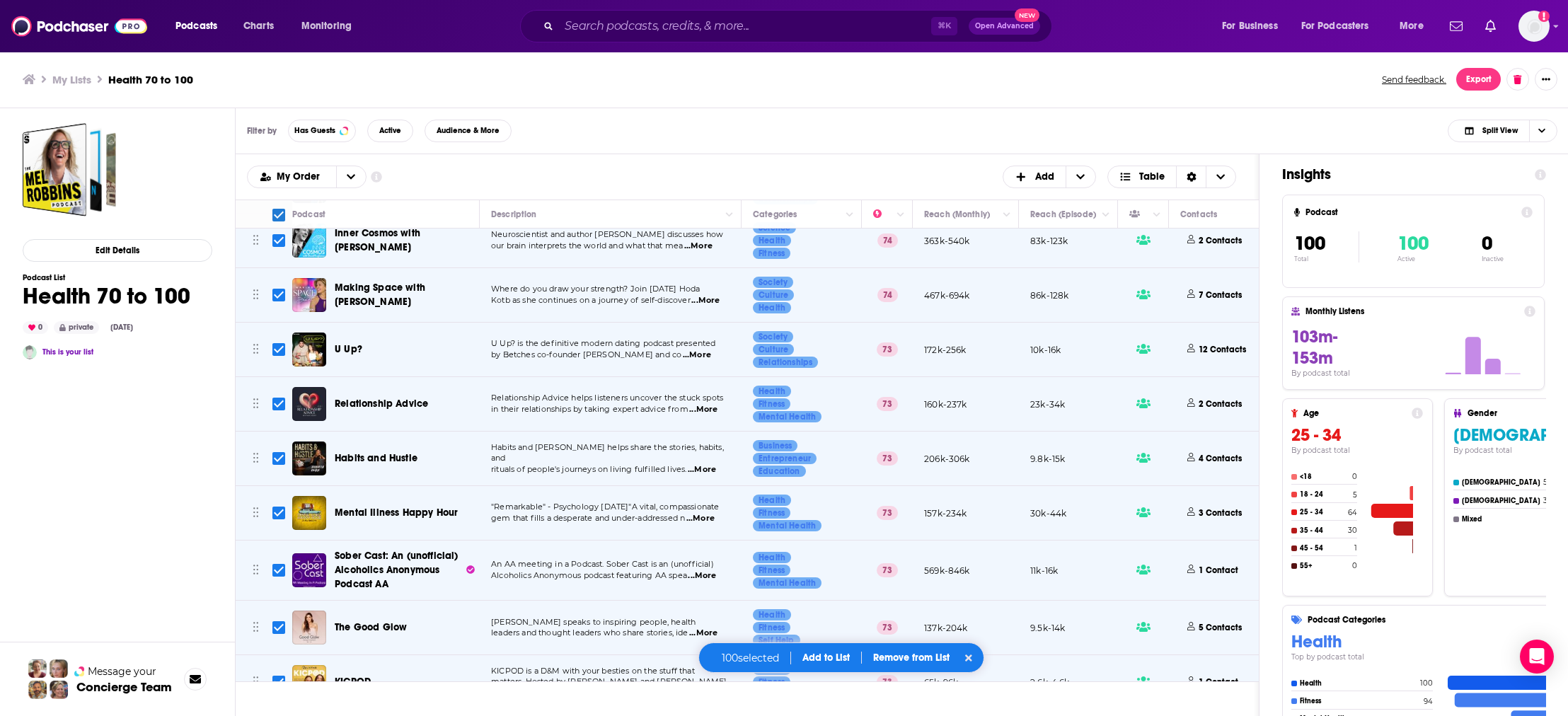
checkbox input "true"
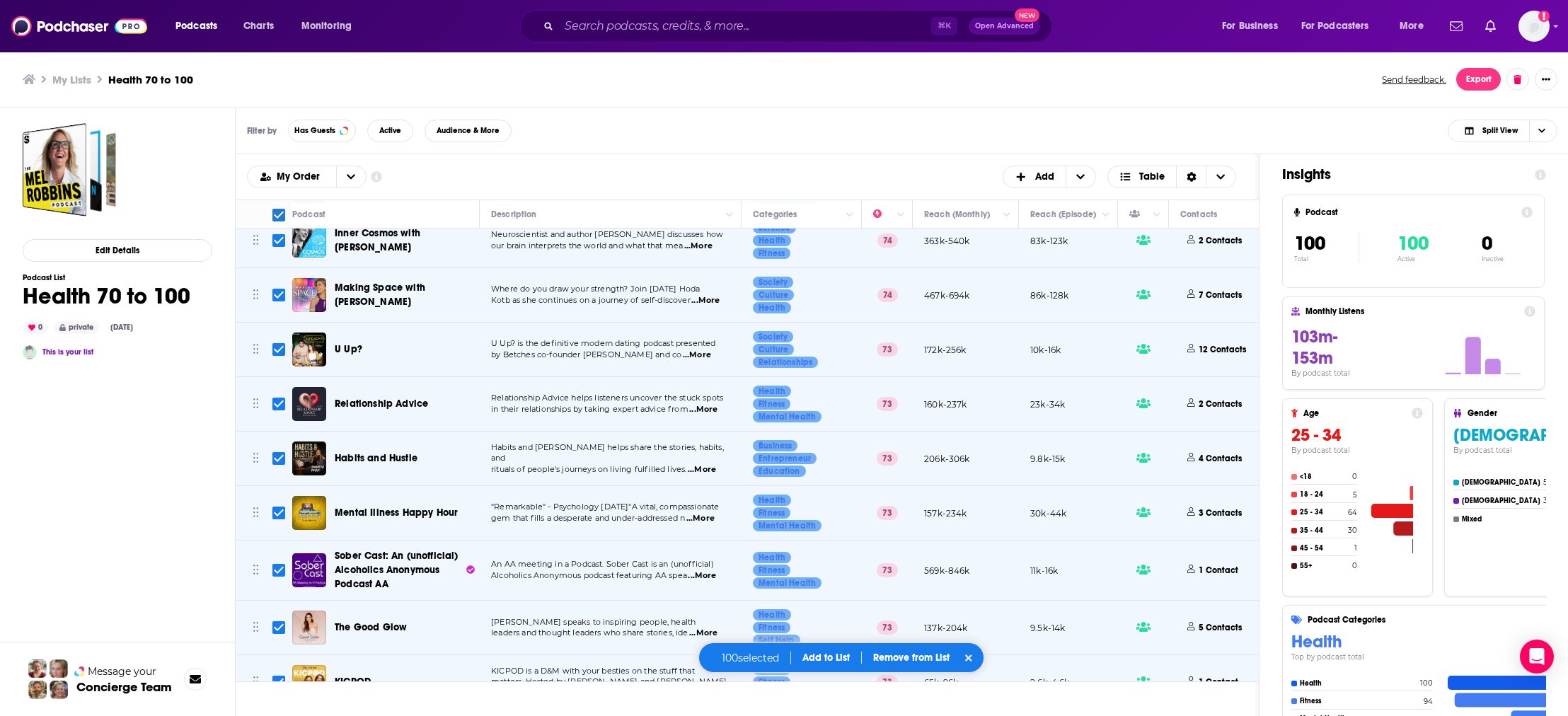
checkbox input "true"
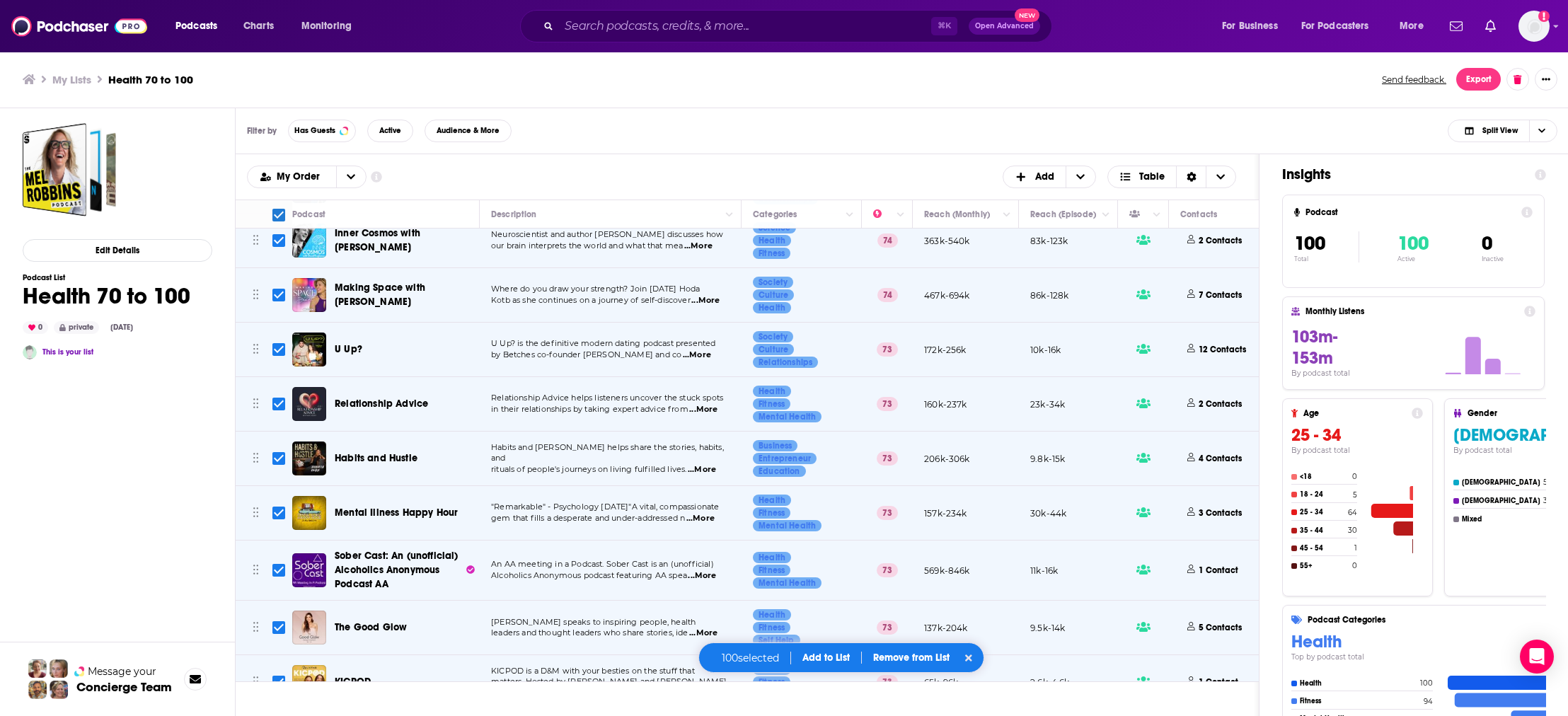
checkbox input "true"
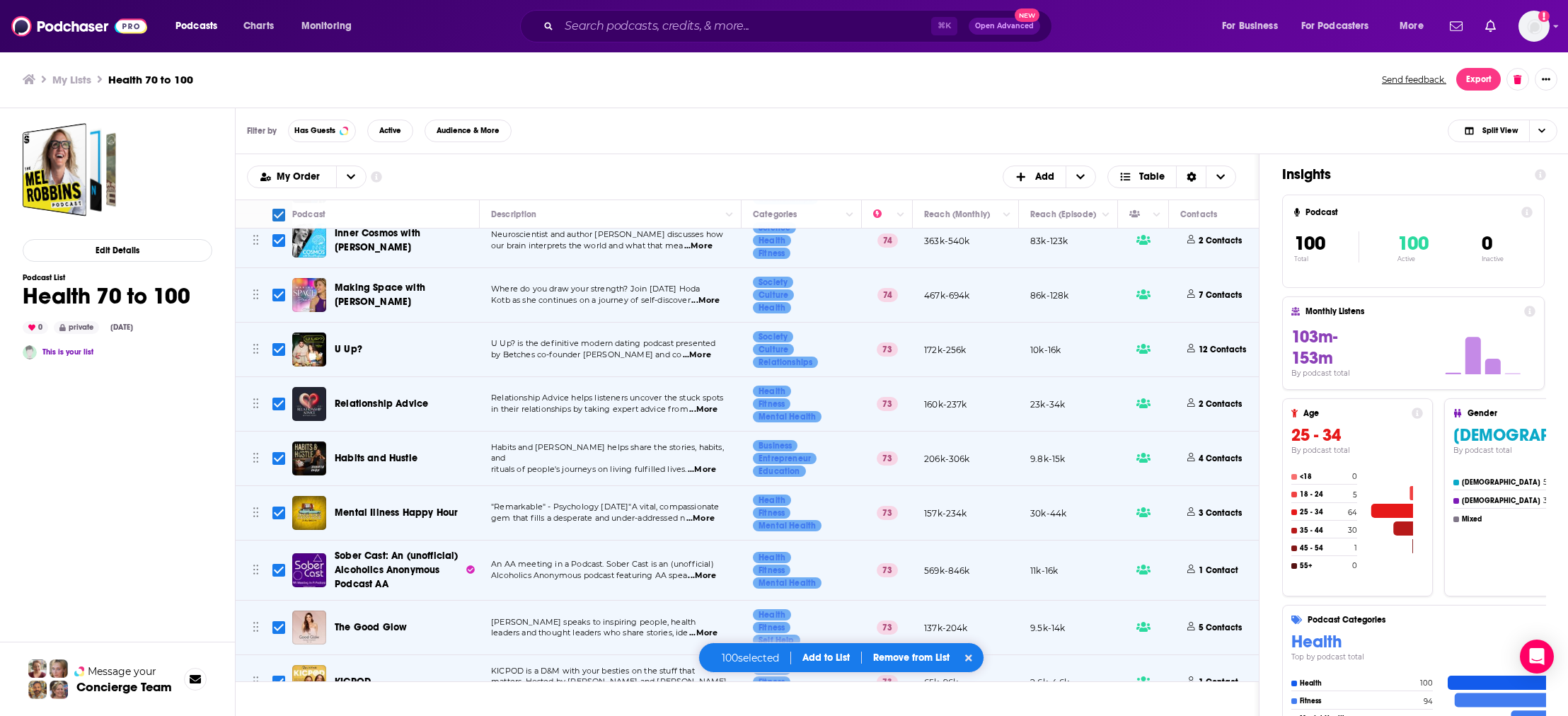
checkbox input "true"
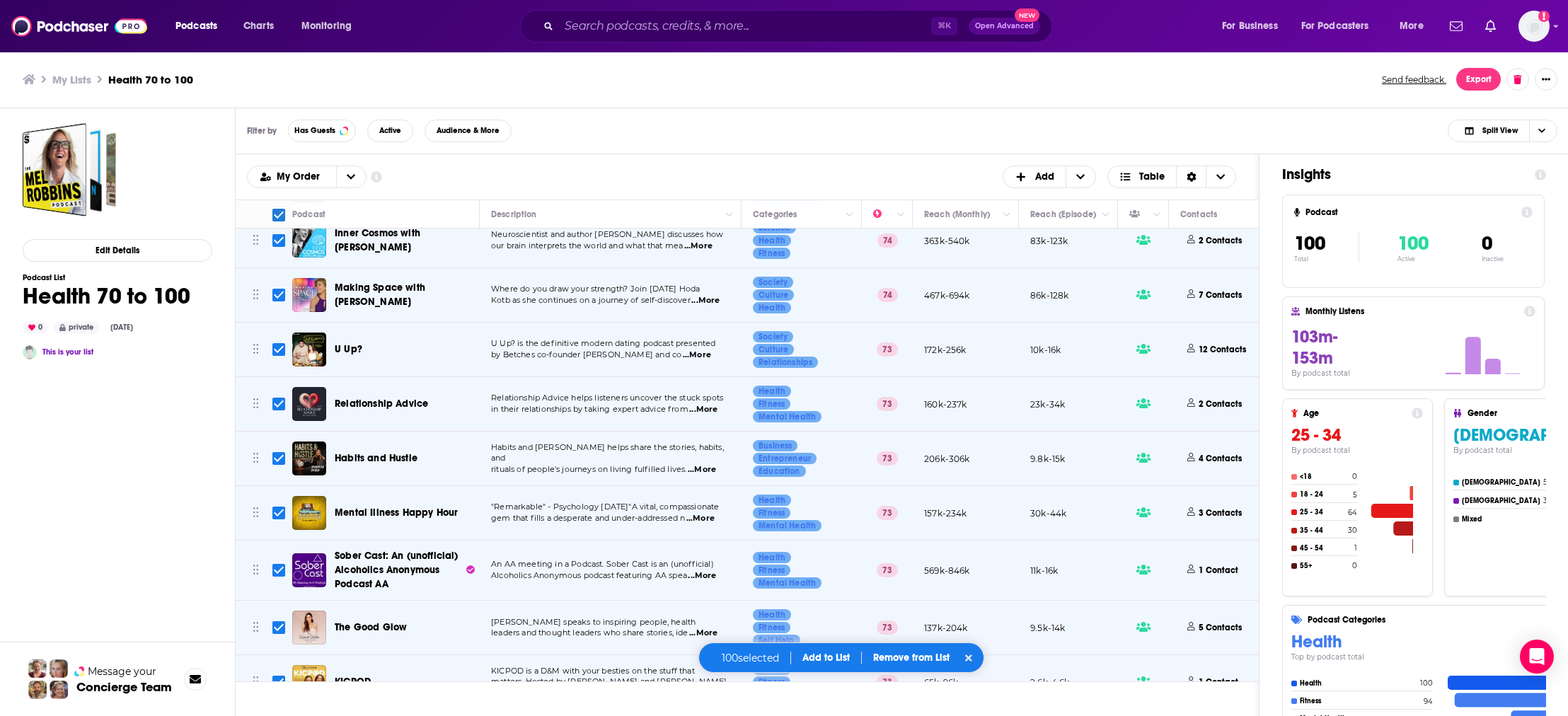
checkbox input "true"
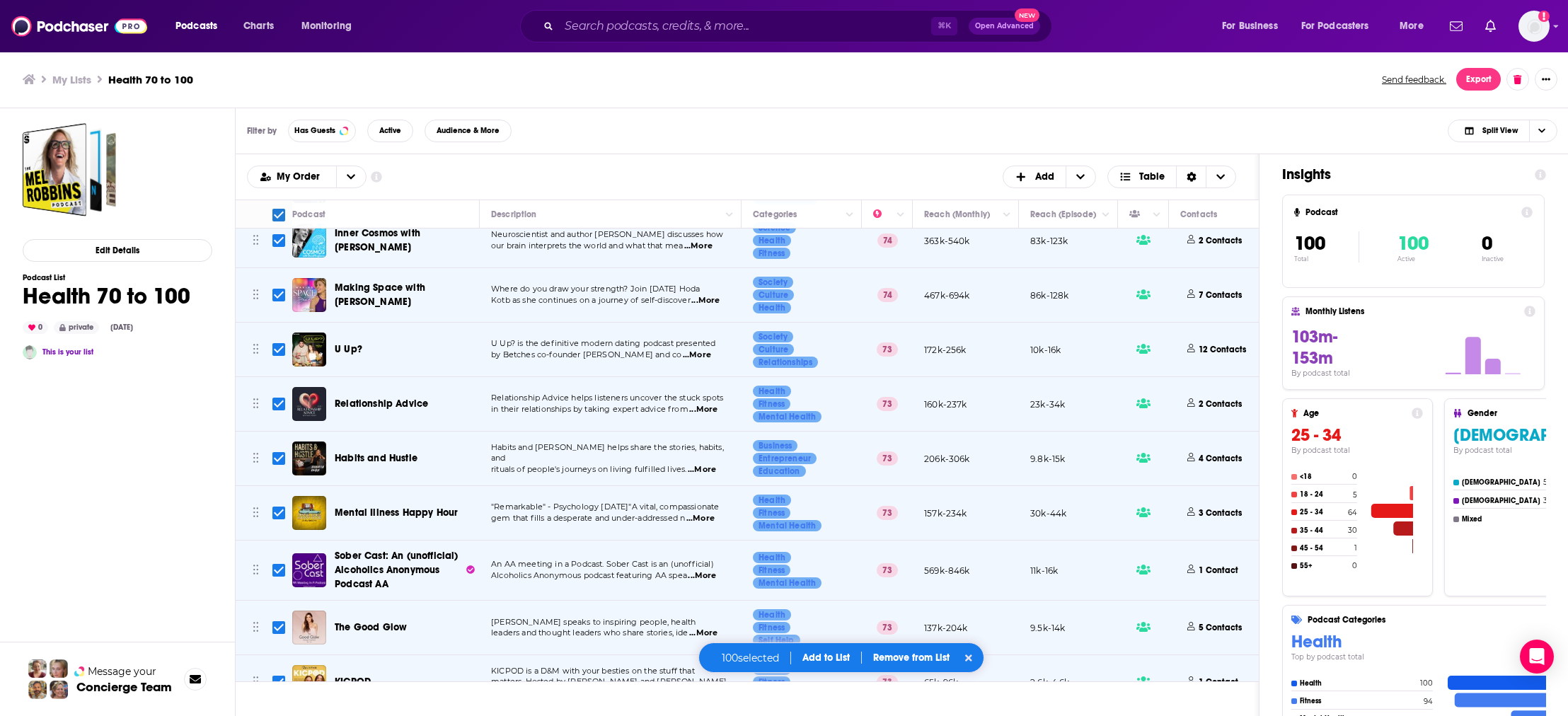
checkbox input "true"
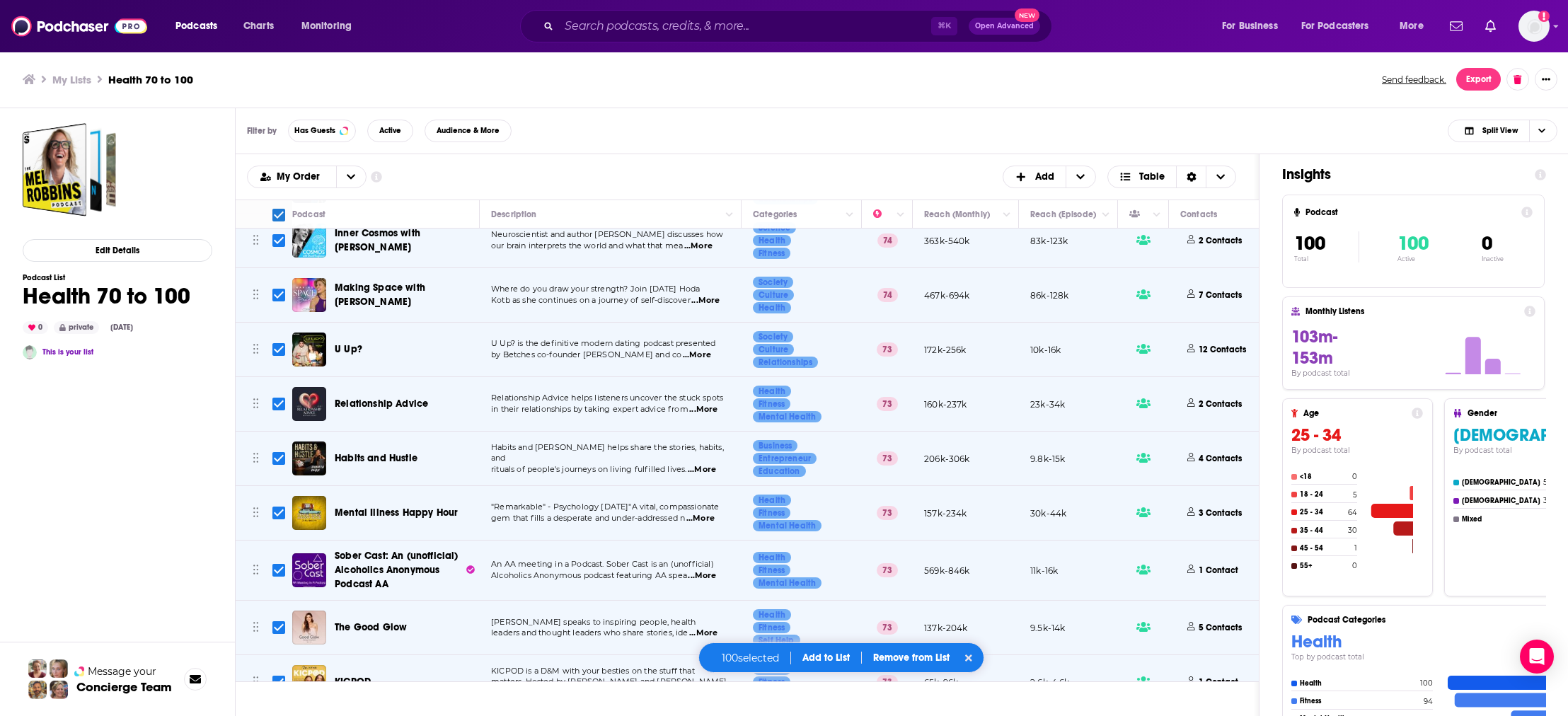
checkbox input "true"
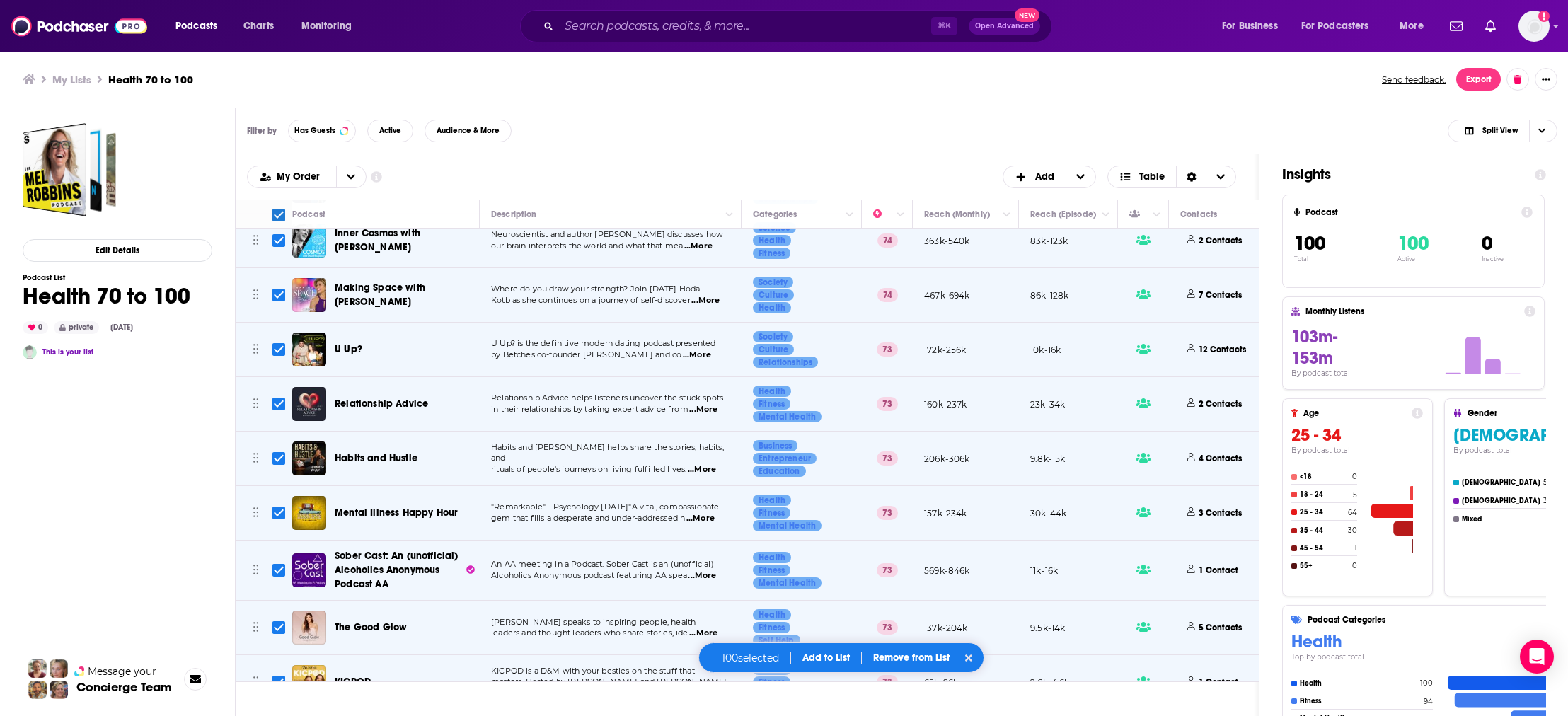
checkbox input "true"
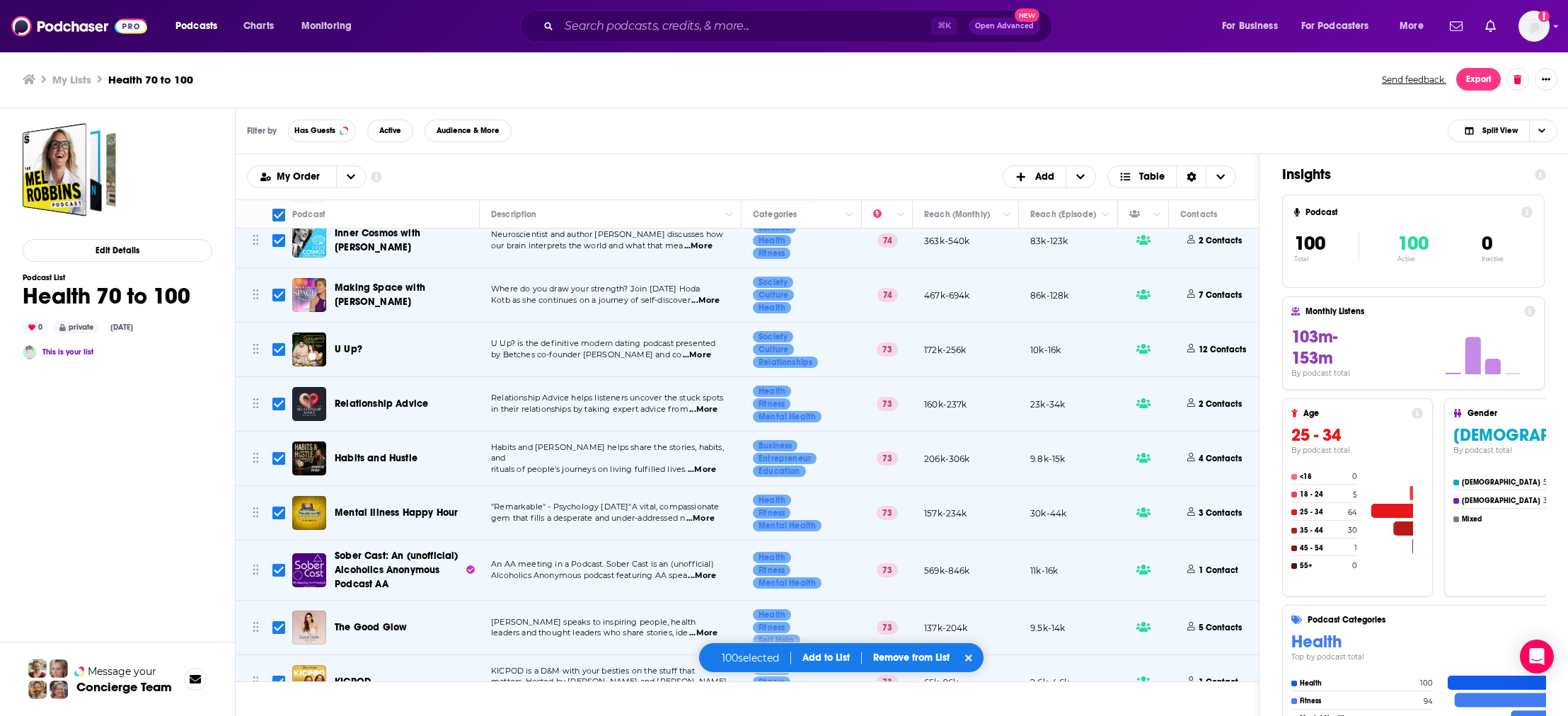
checkbox input "true"
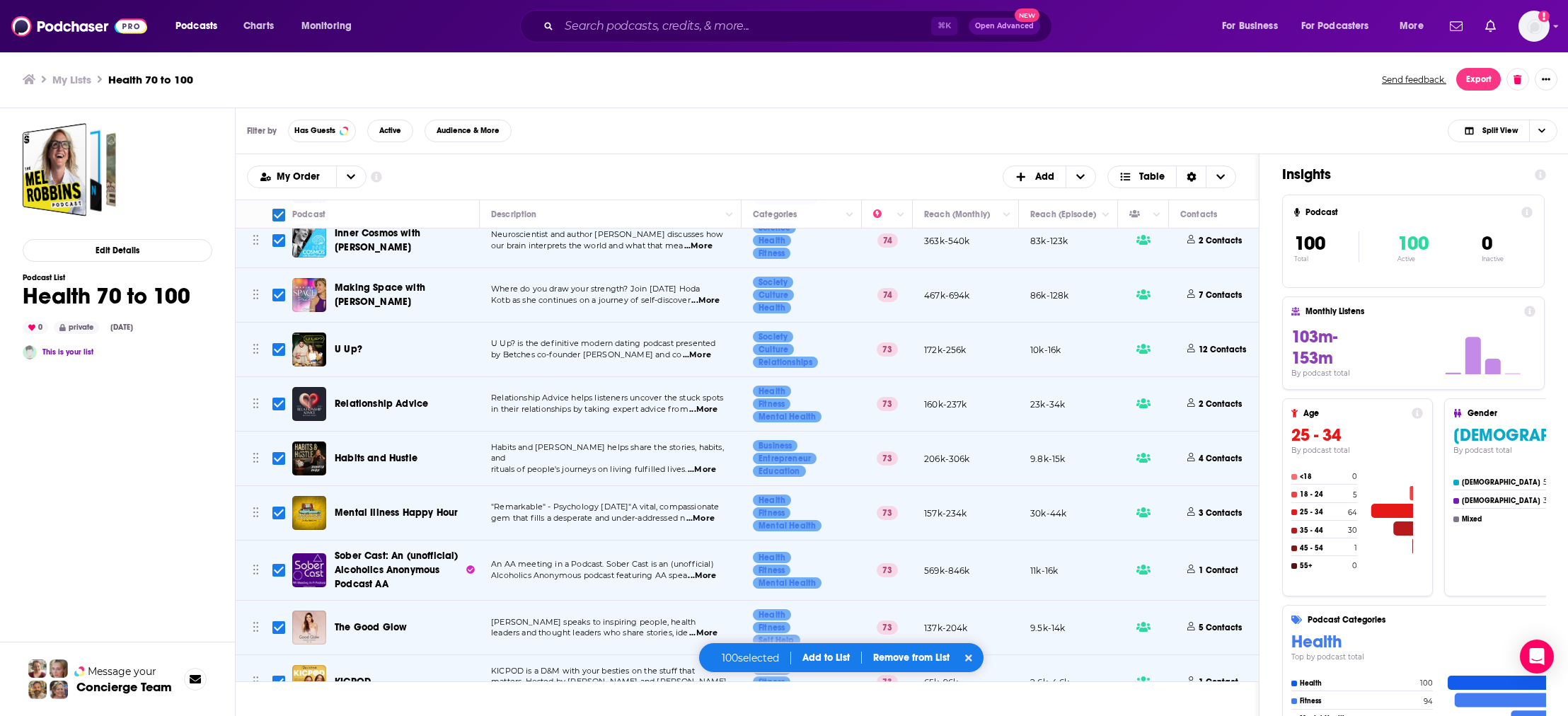
checkbox input "true"
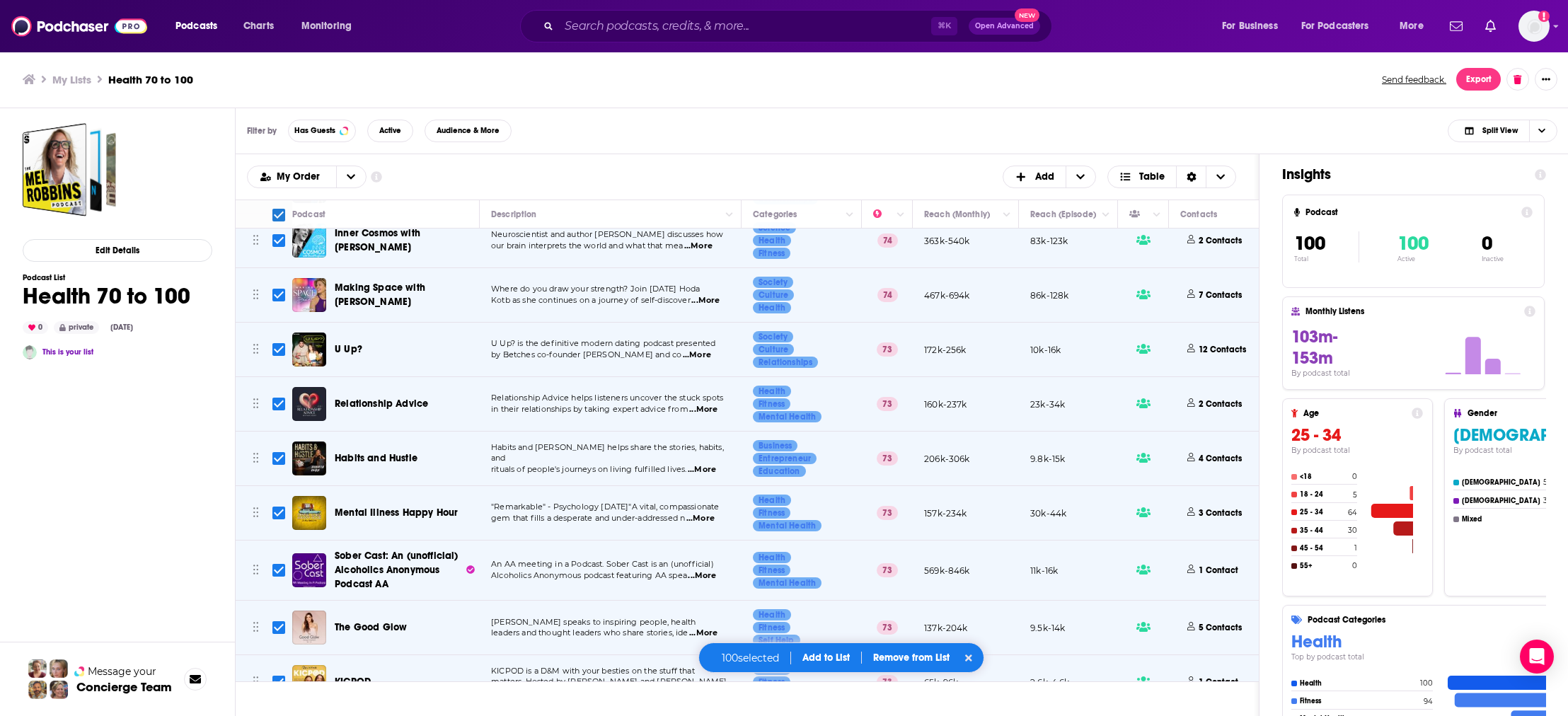
checkbox input "true"
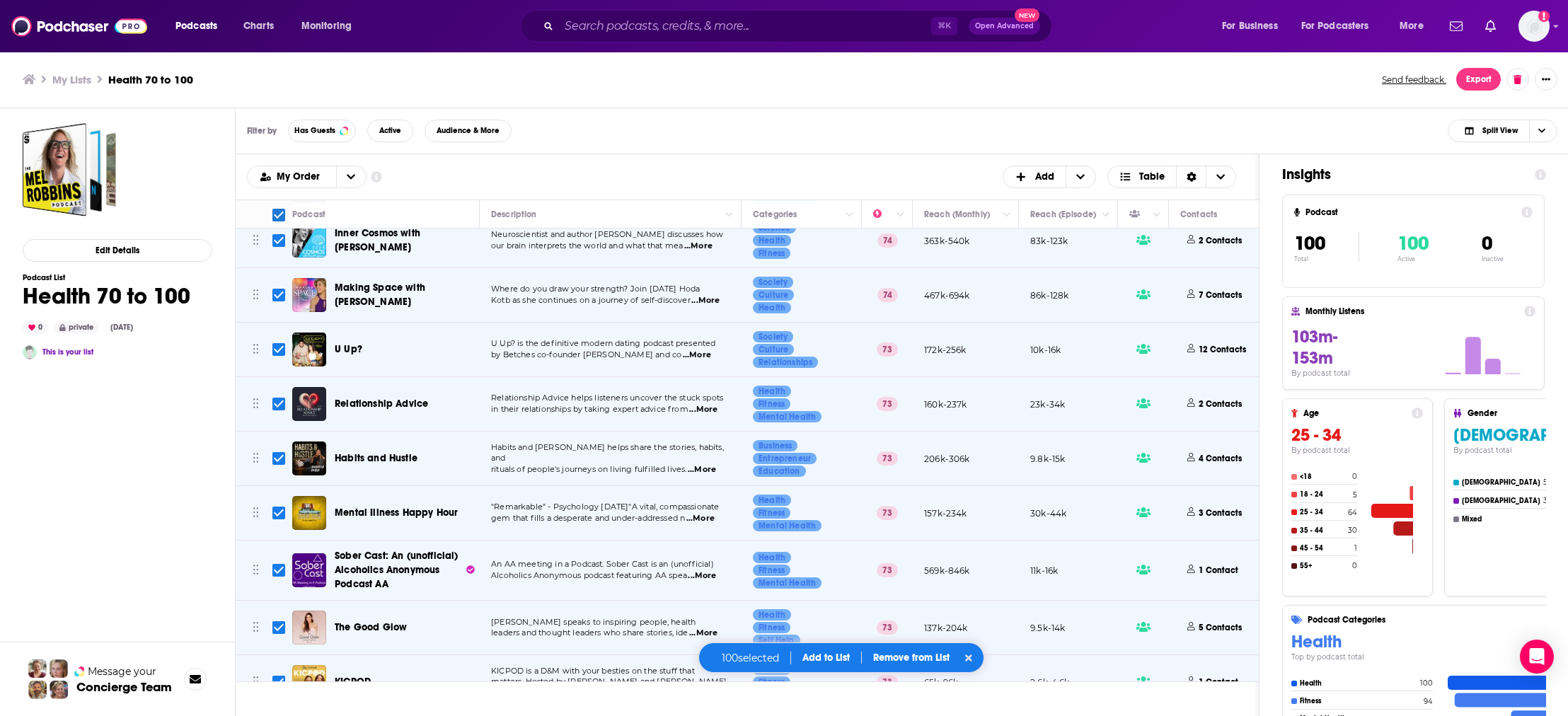
checkbox input "true"
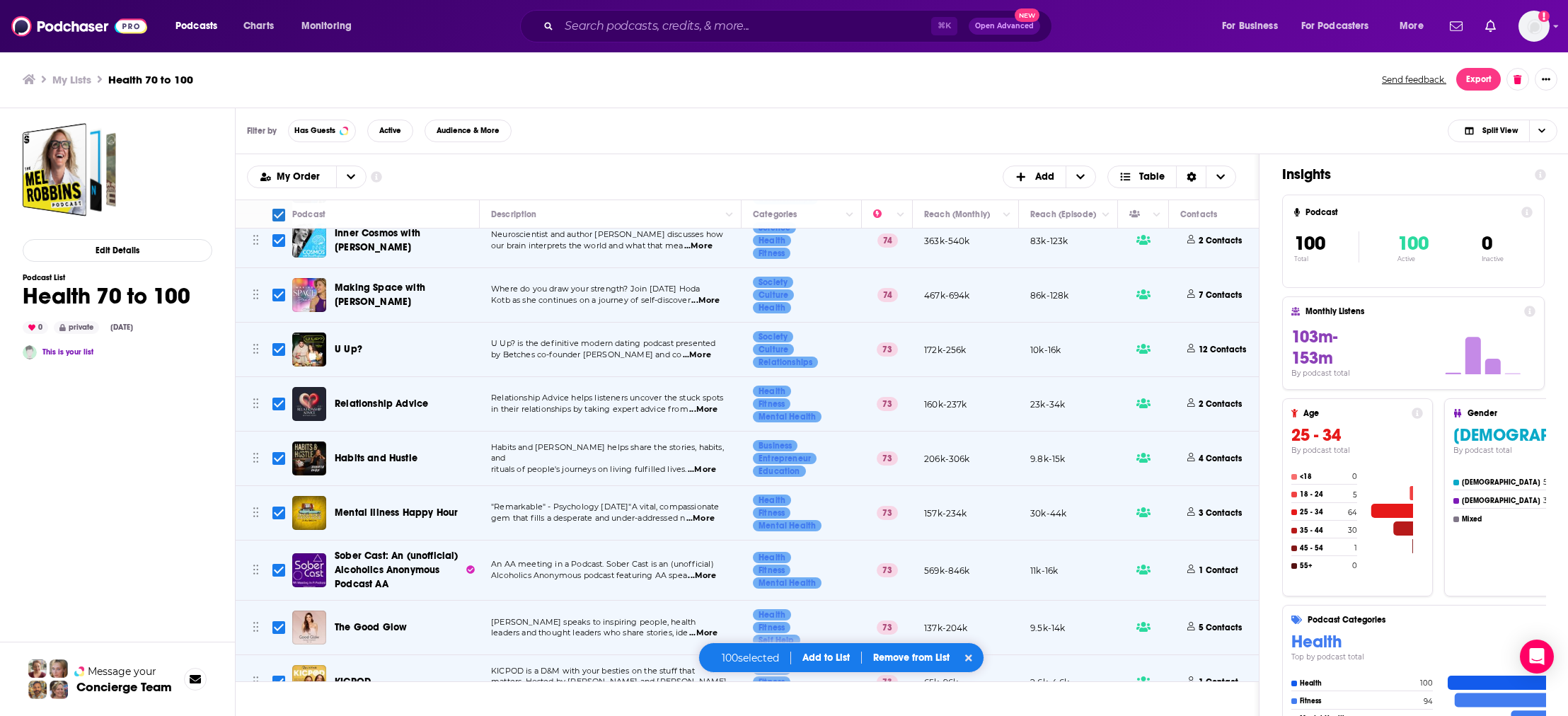
checkbox input "true"
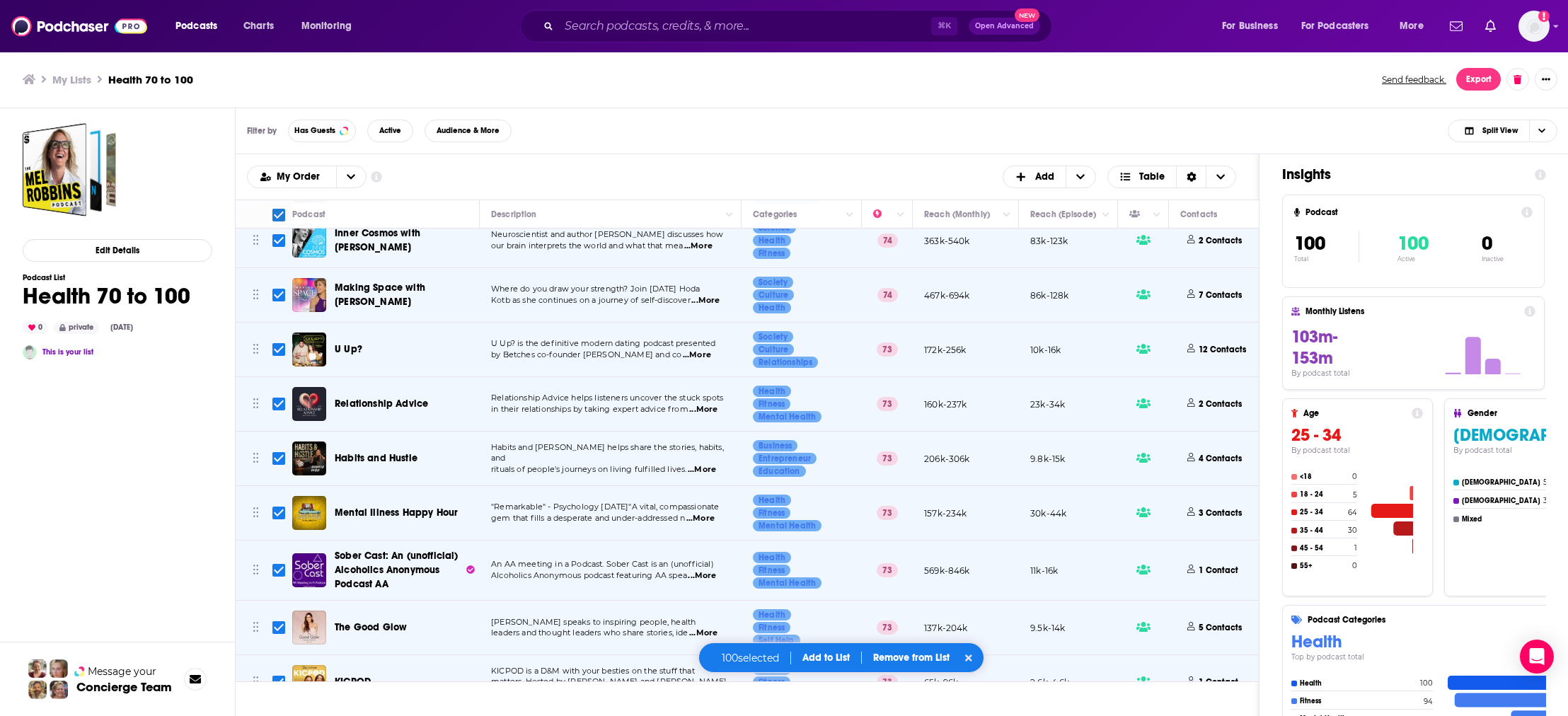
checkbox input "true"
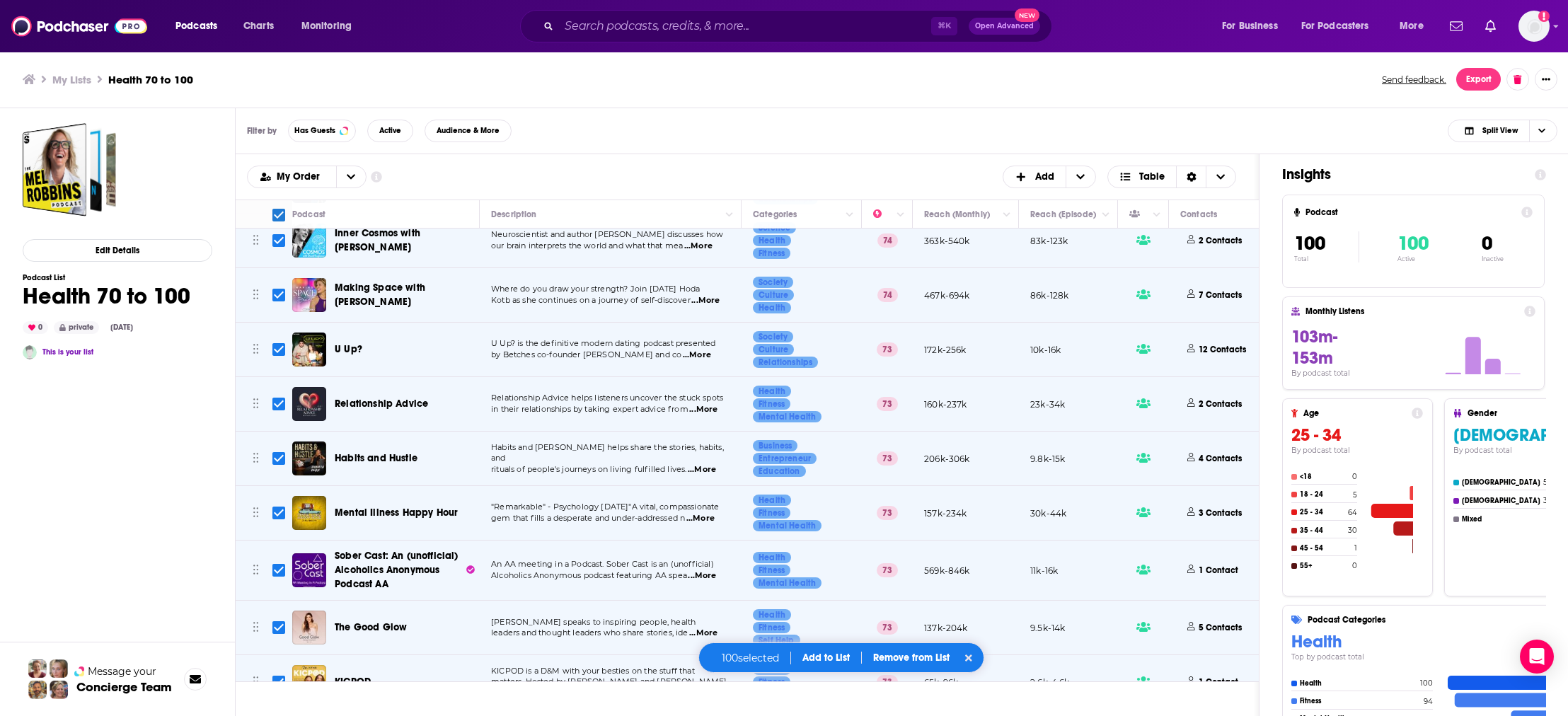
checkbox input "true"
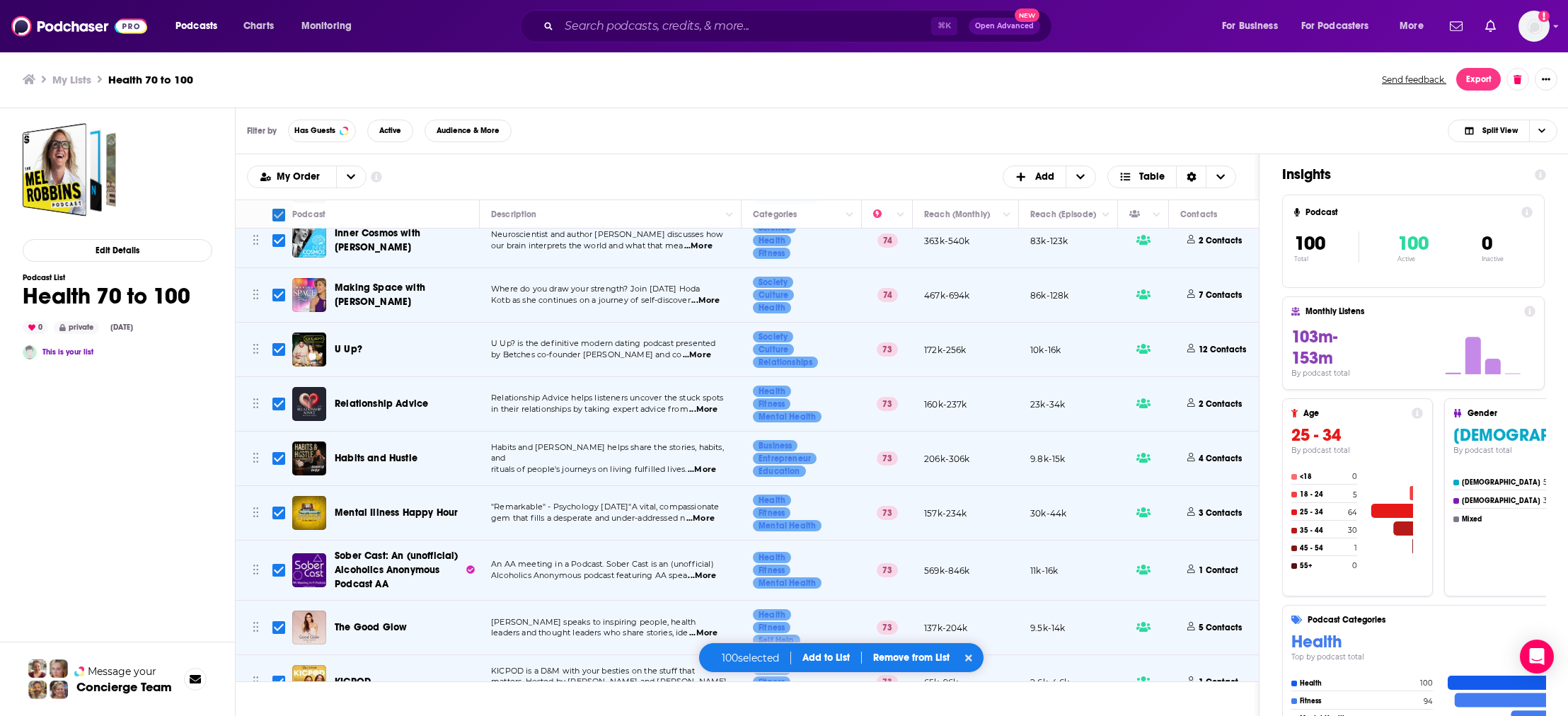
click at [281, 218] on input "Toggle select all" at bounding box center [279, 215] width 13 height 13
checkbox input "false"
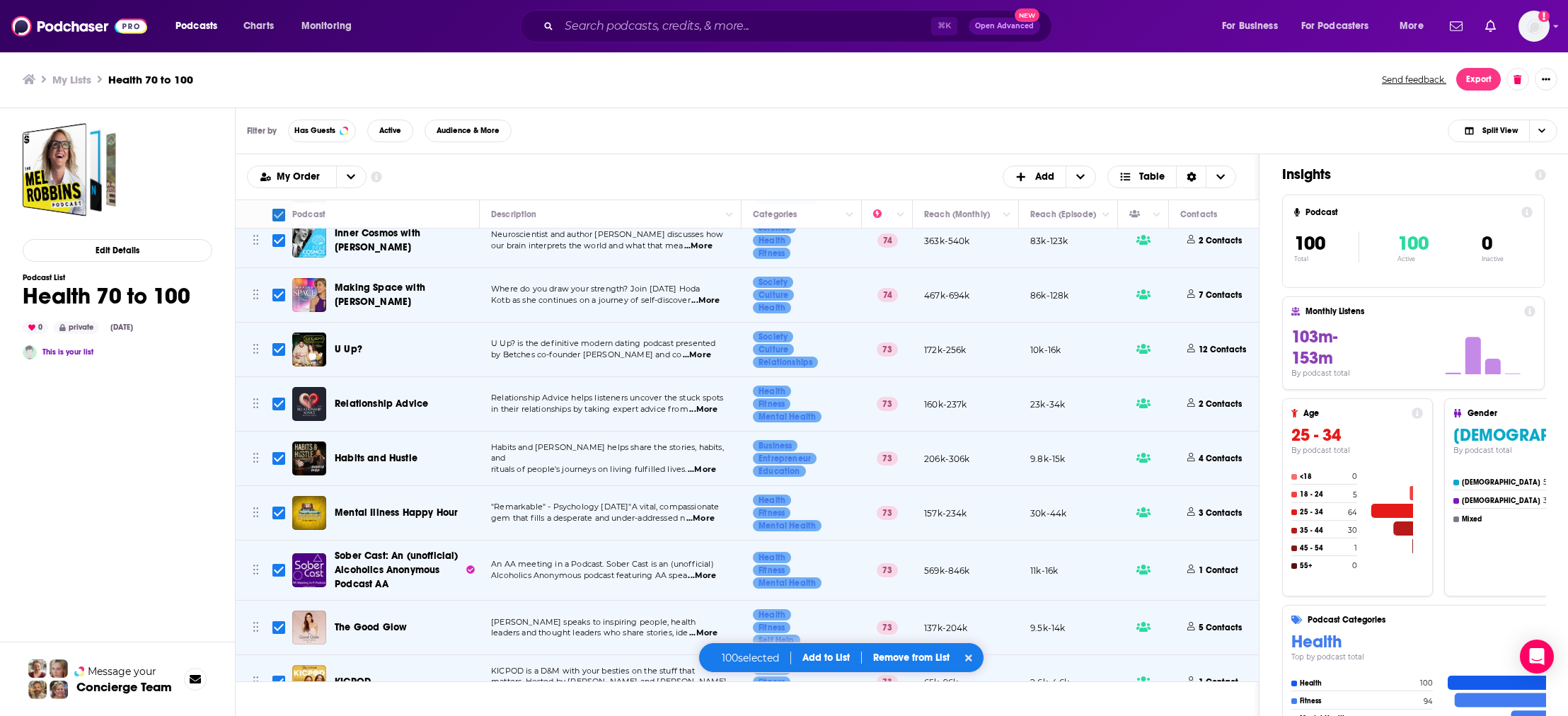
checkbox input "false"
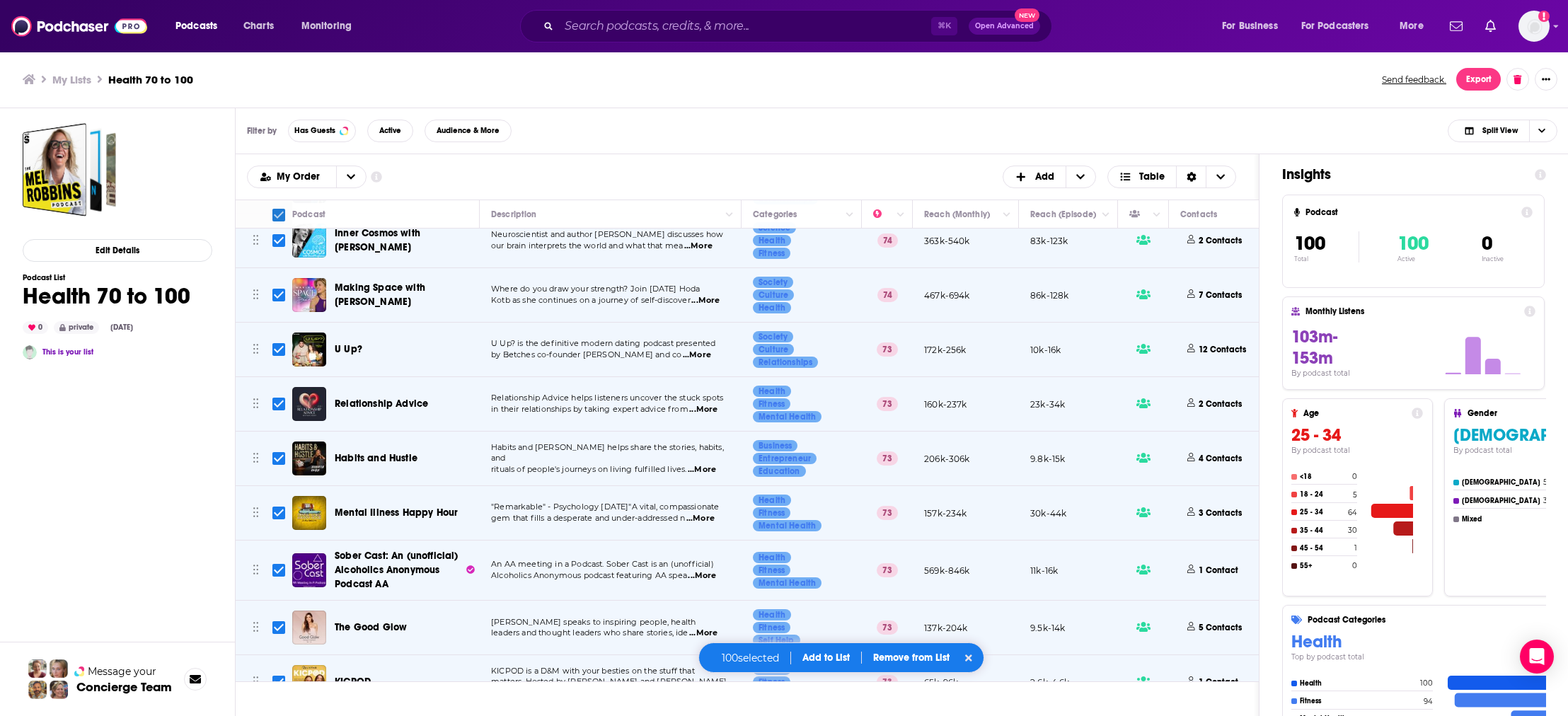
checkbox input "false"
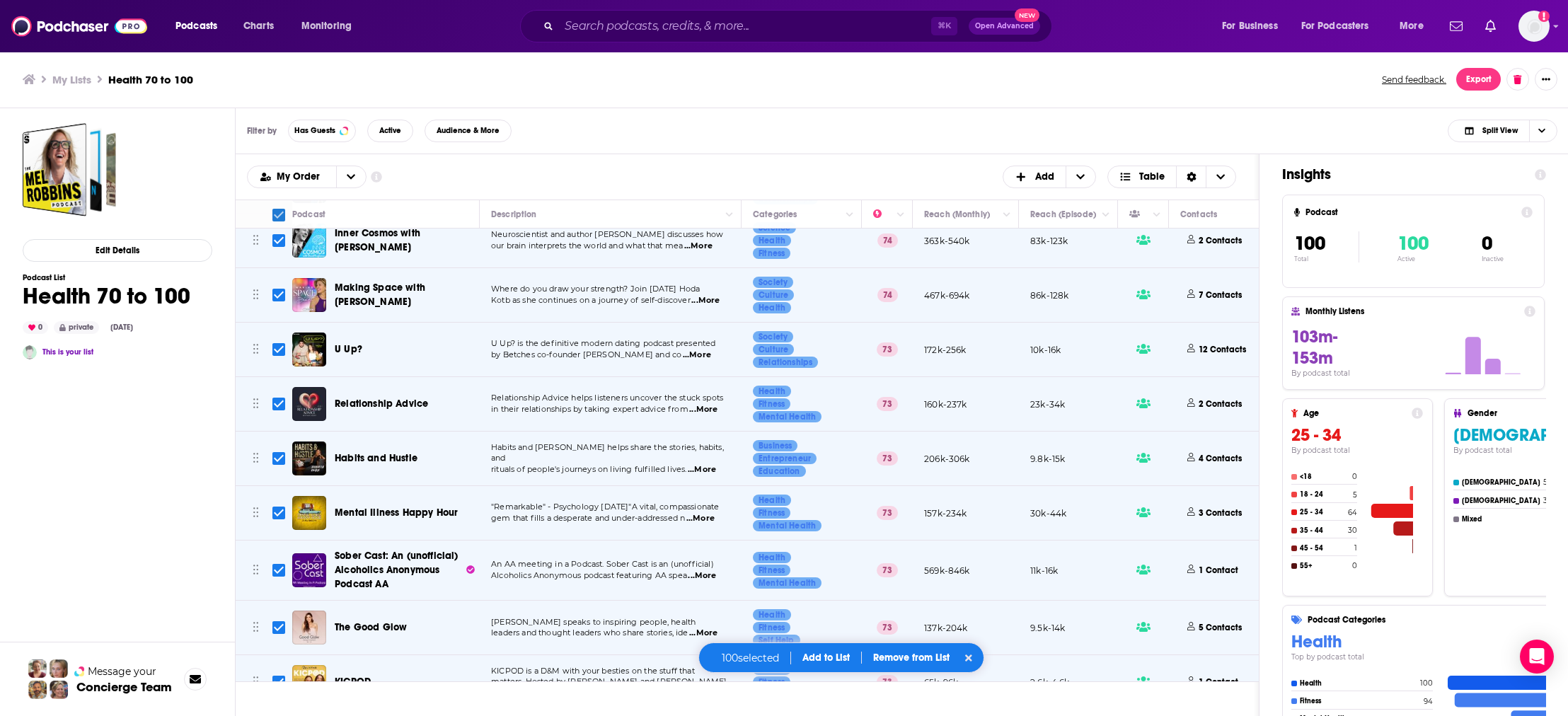
checkbox input "false"
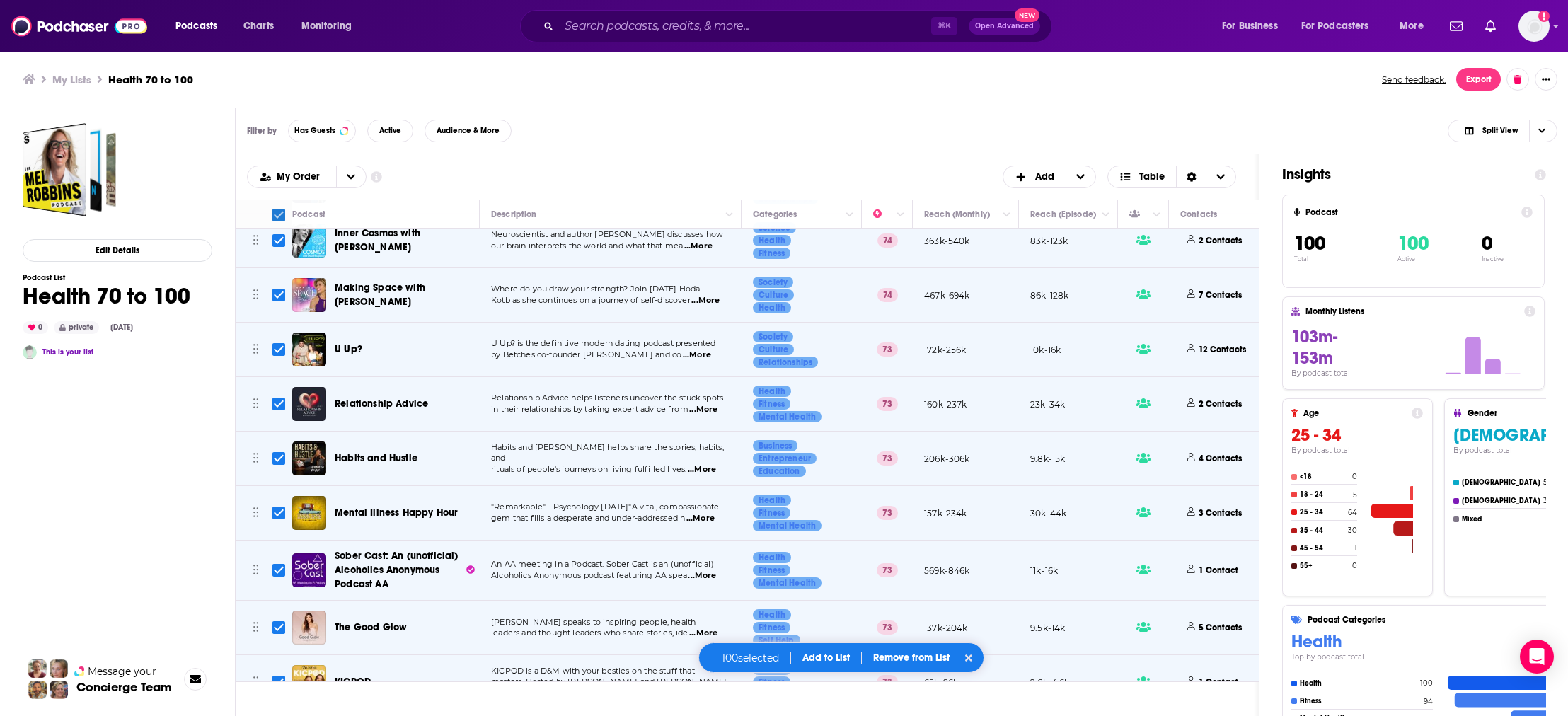
checkbox input "false"
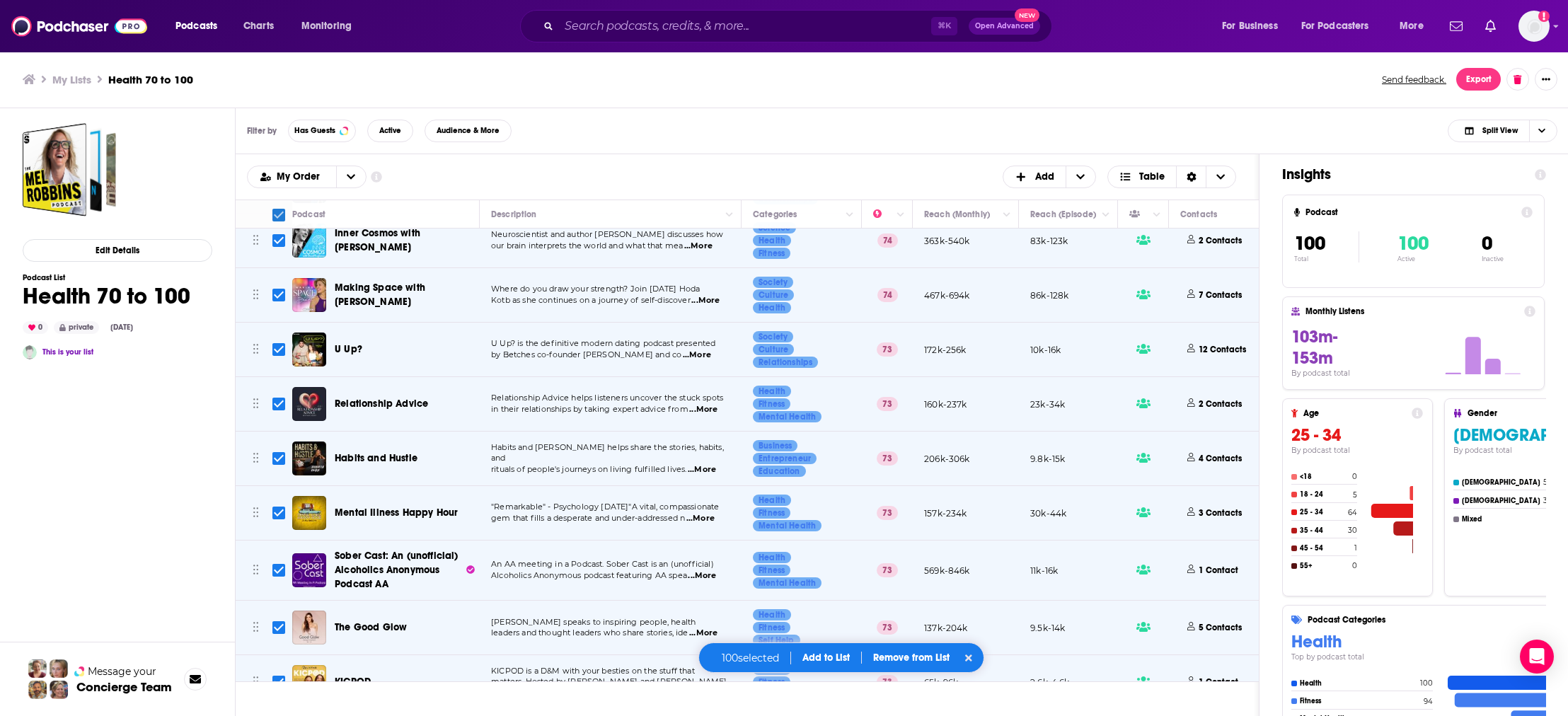
checkbox input "false"
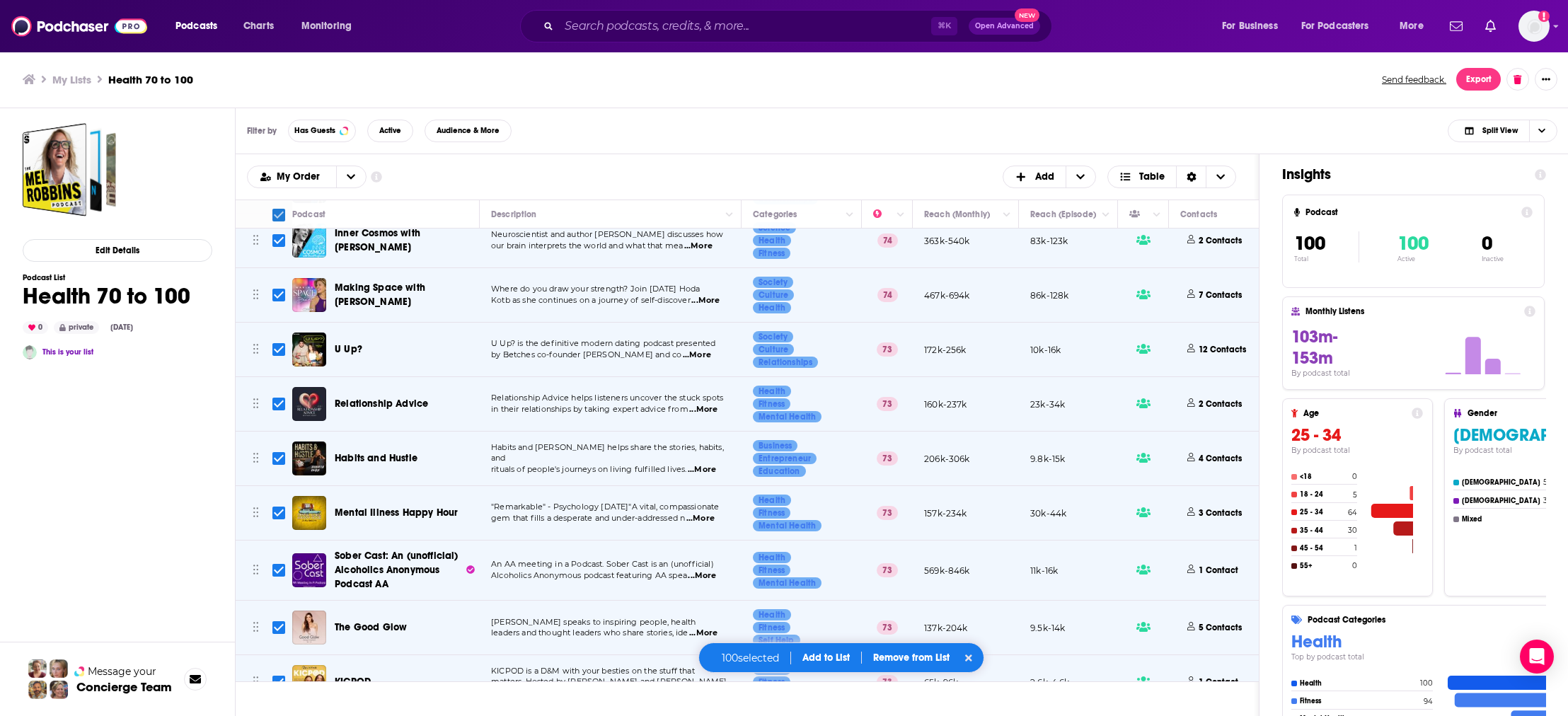
checkbox input "false"
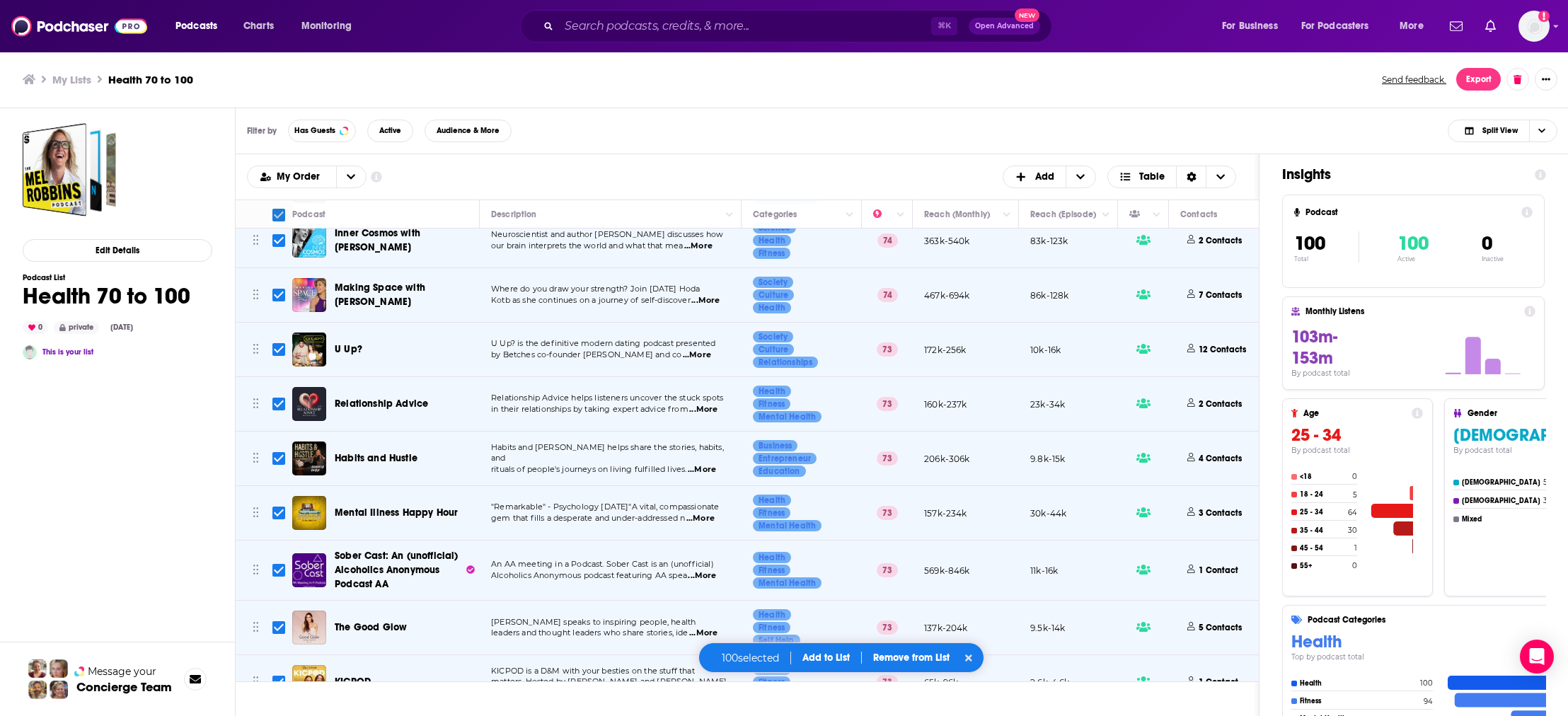
checkbox input "false"
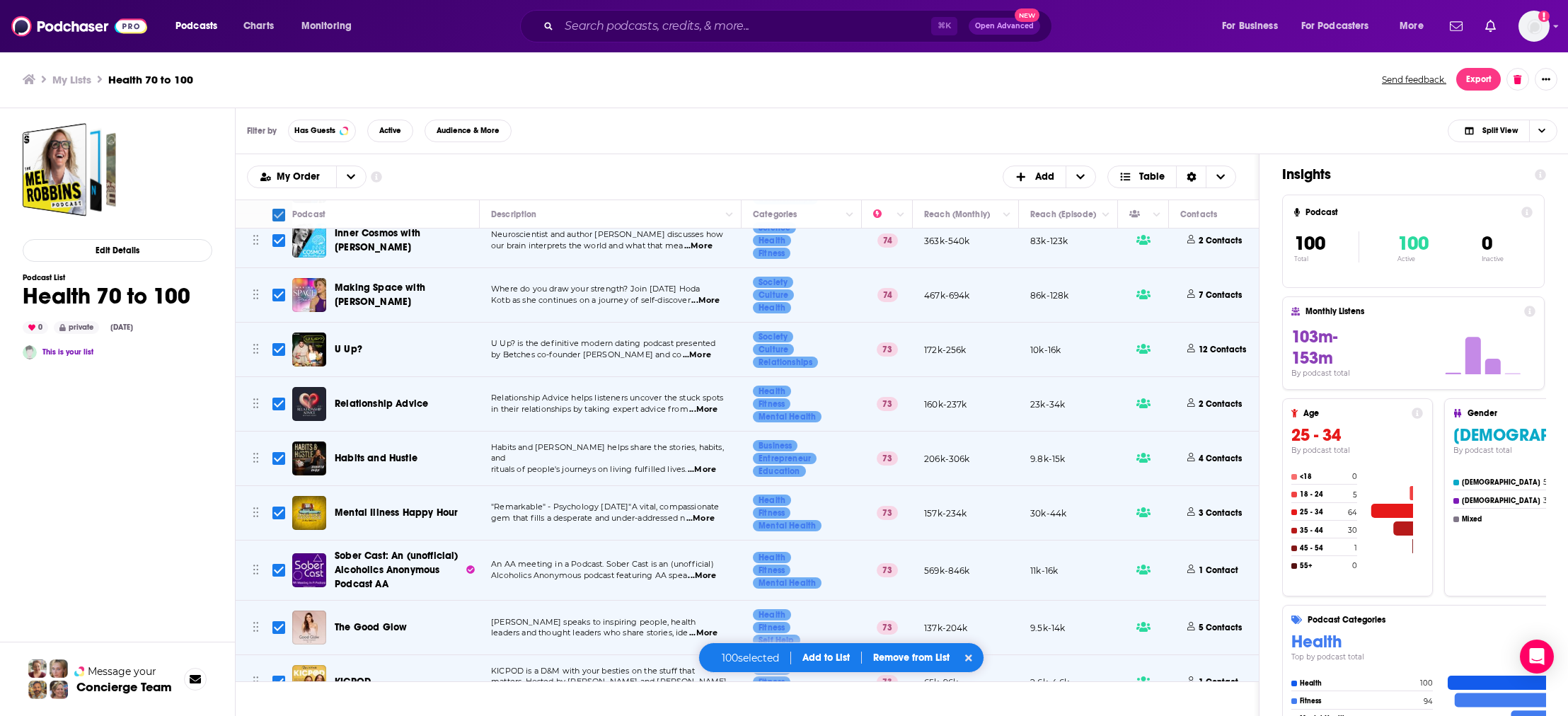
checkbox input "false"
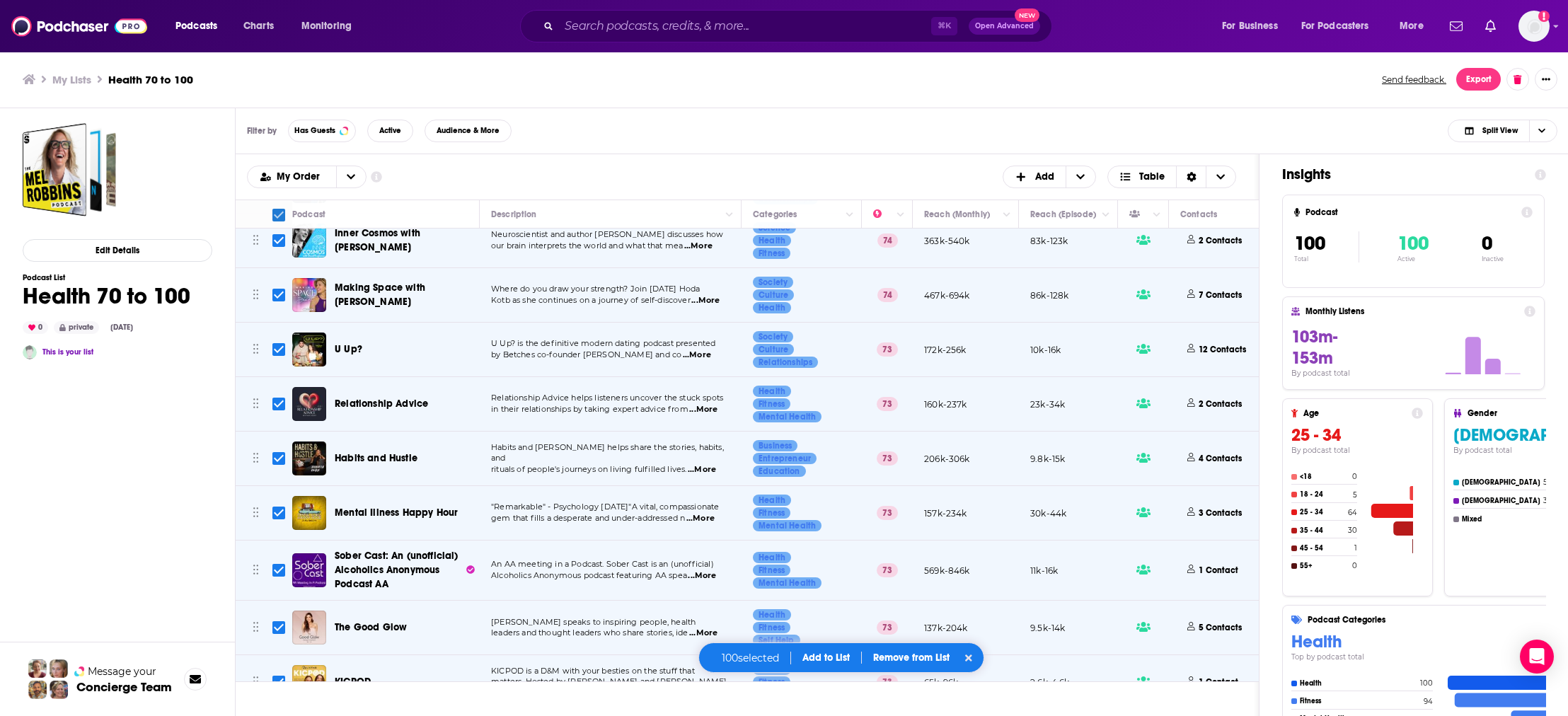
checkbox input "false"
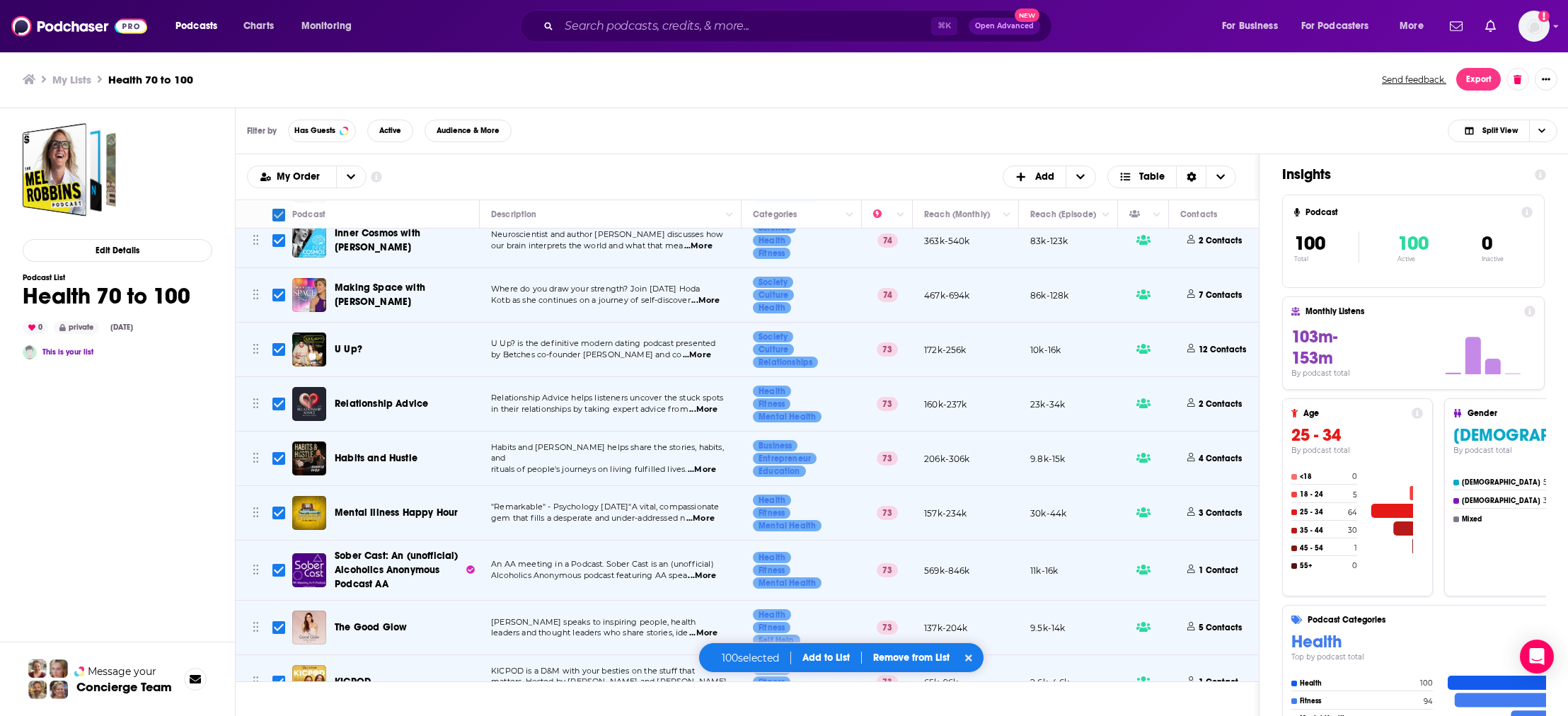
checkbox input "false"
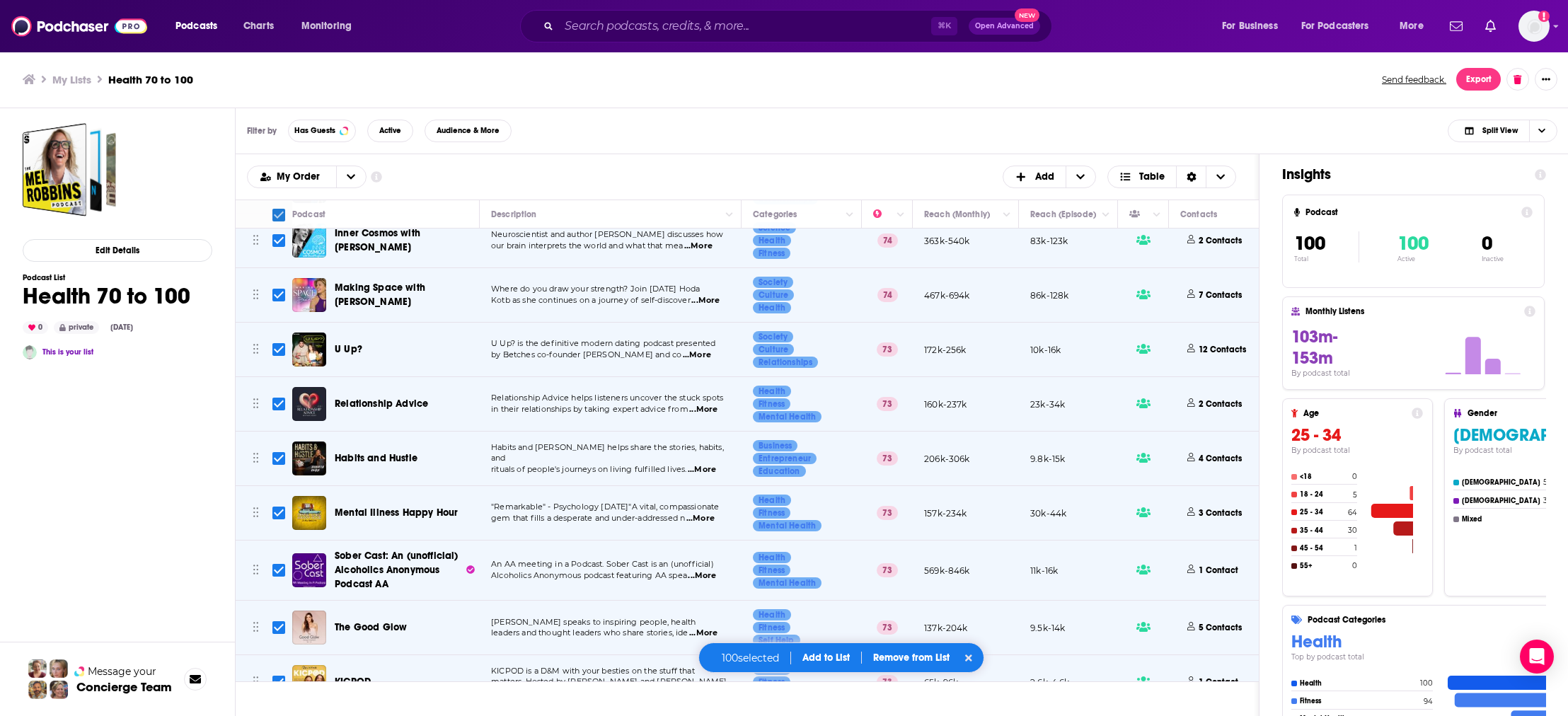
checkbox input "false"
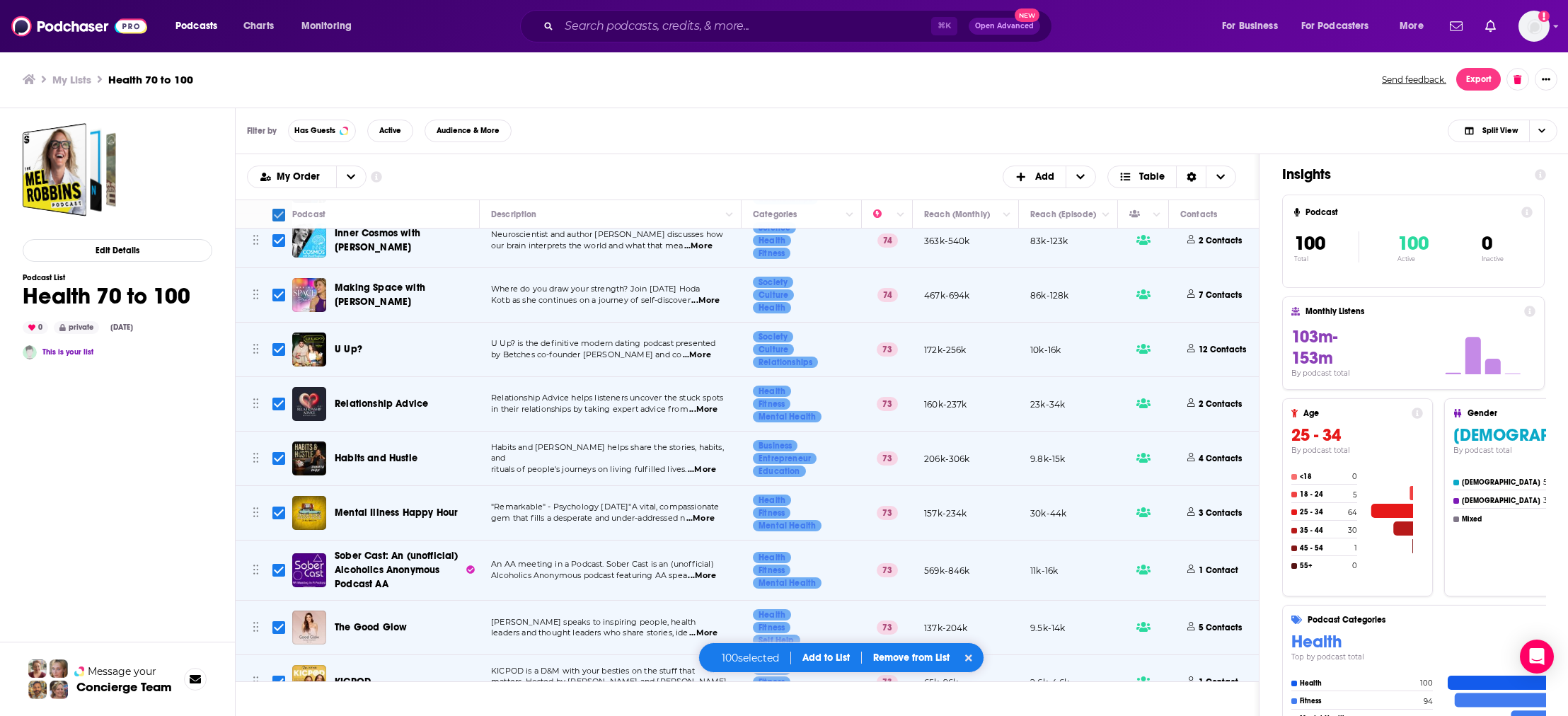
checkbox input "false"
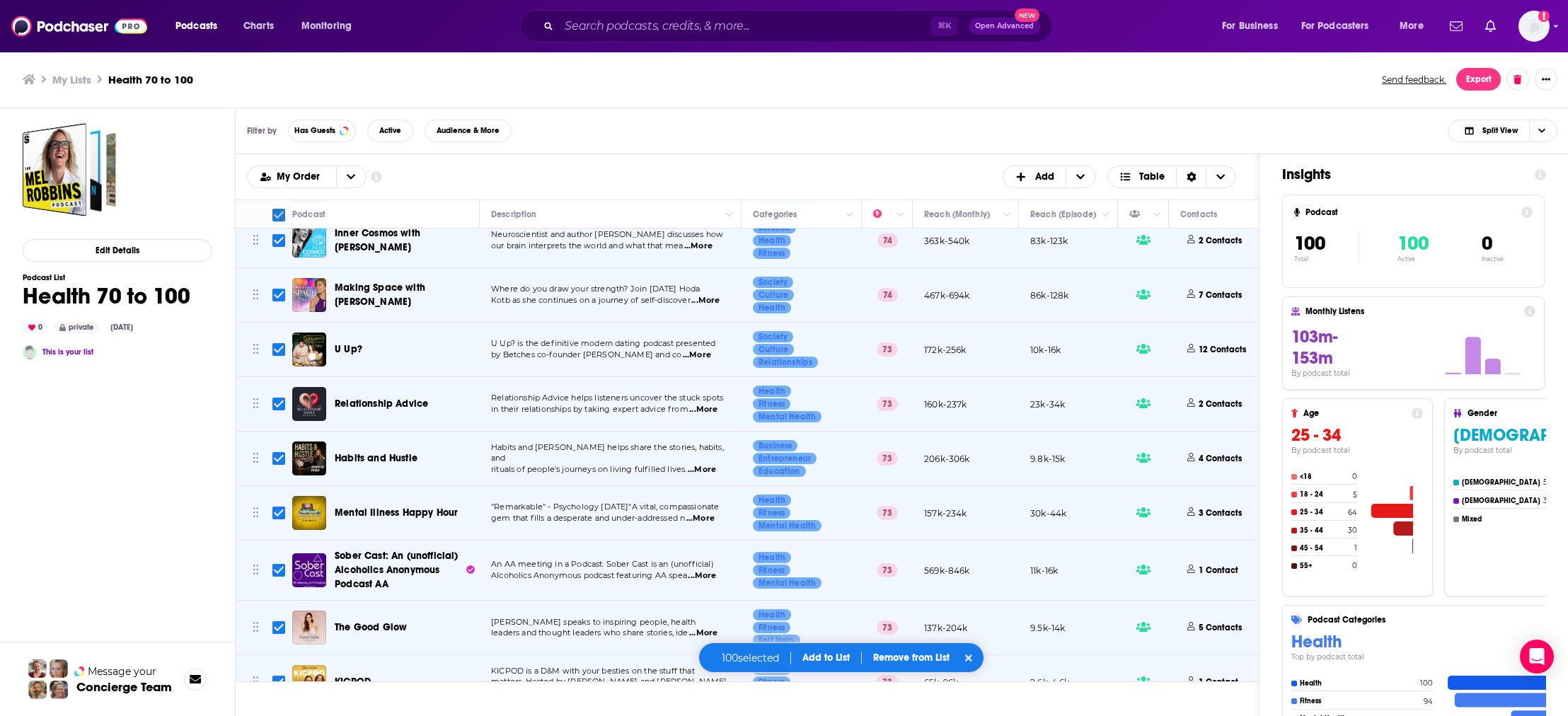
checkbox input "false"
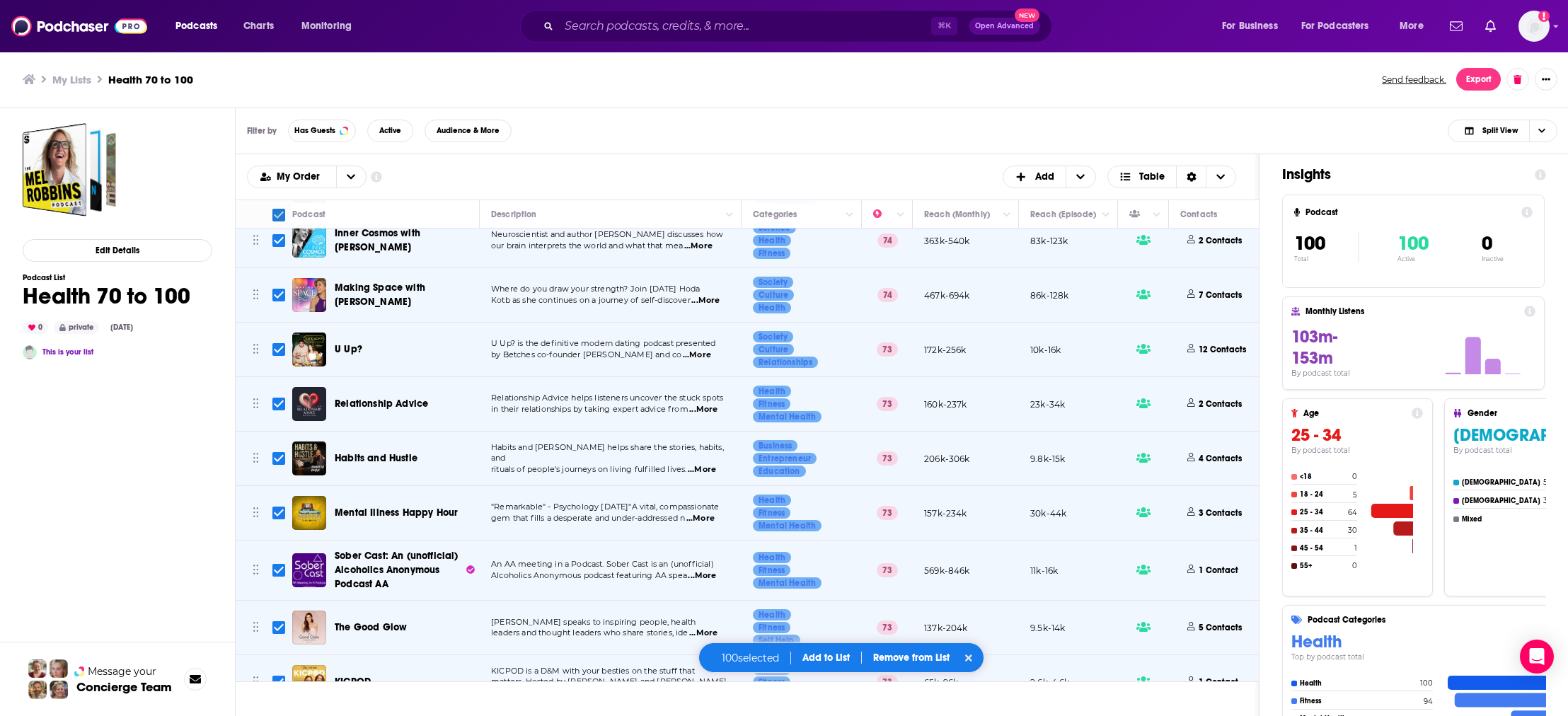
checkbox input "false"
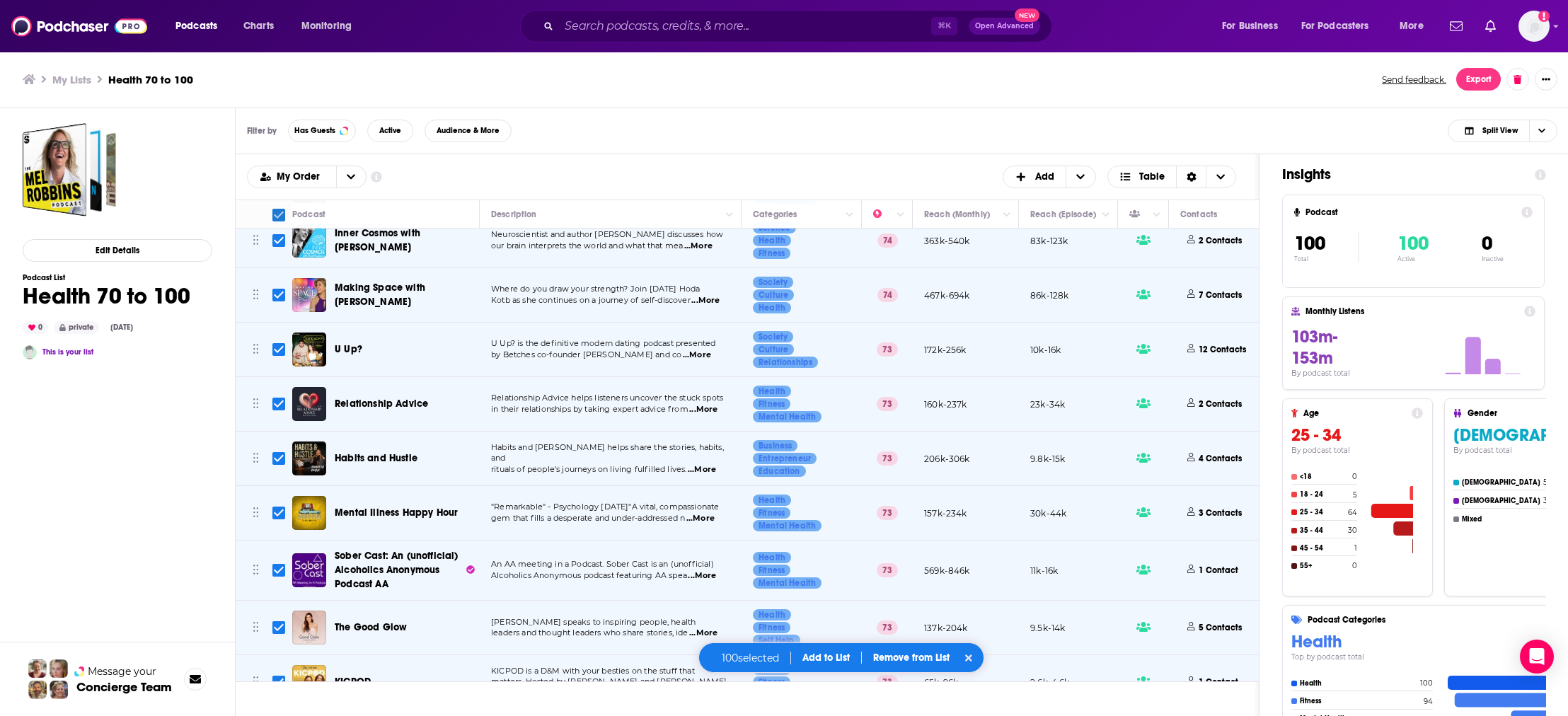
checkbox input "false"
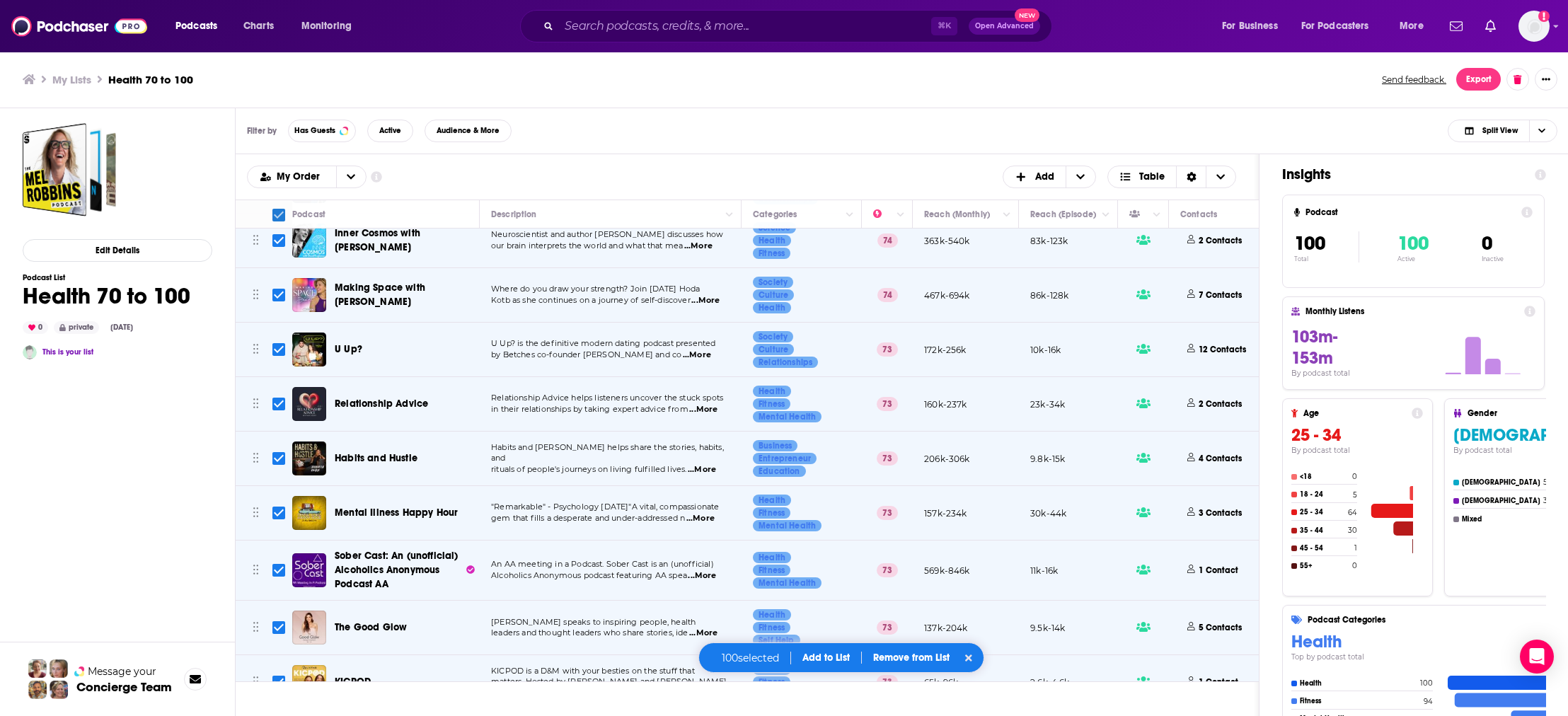
checkbox input "false"
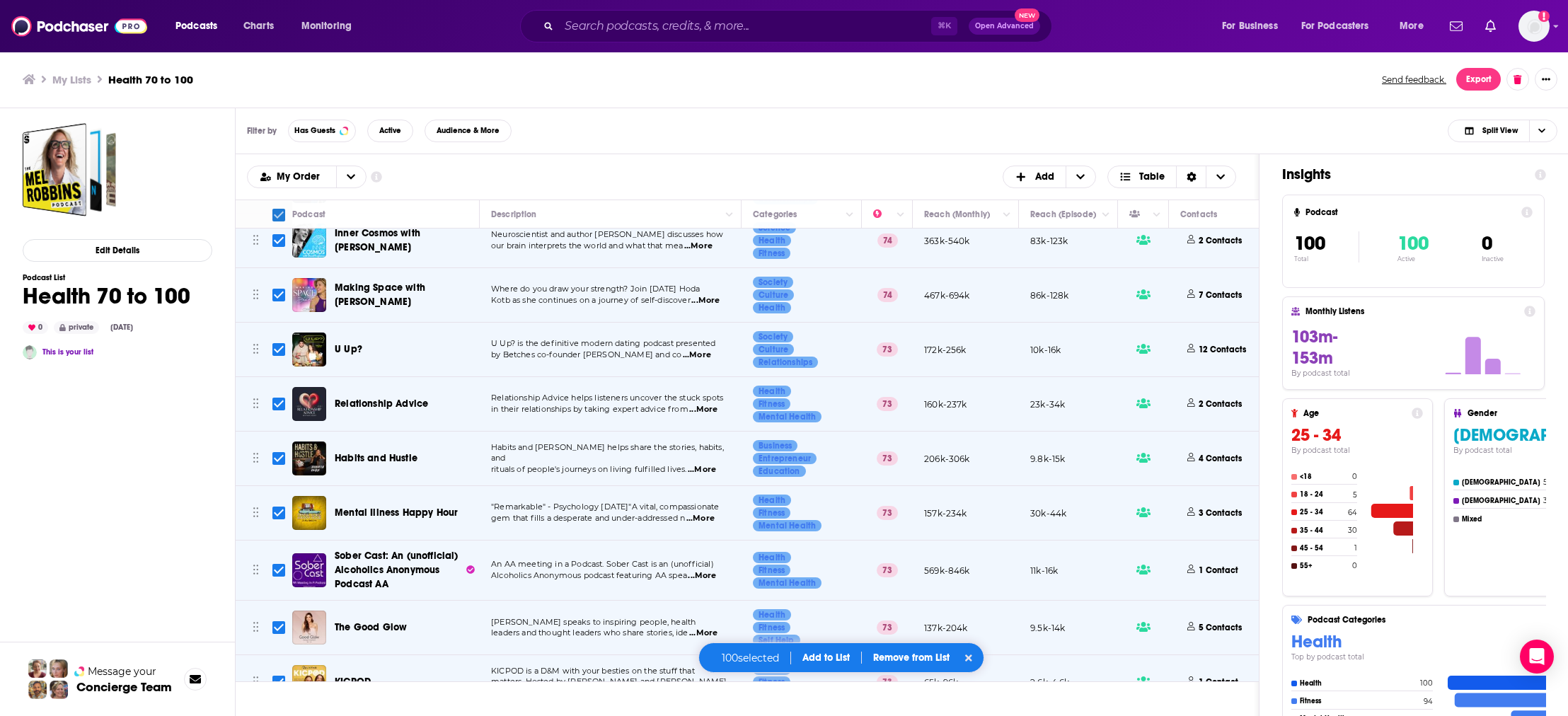
checkbox input "false"
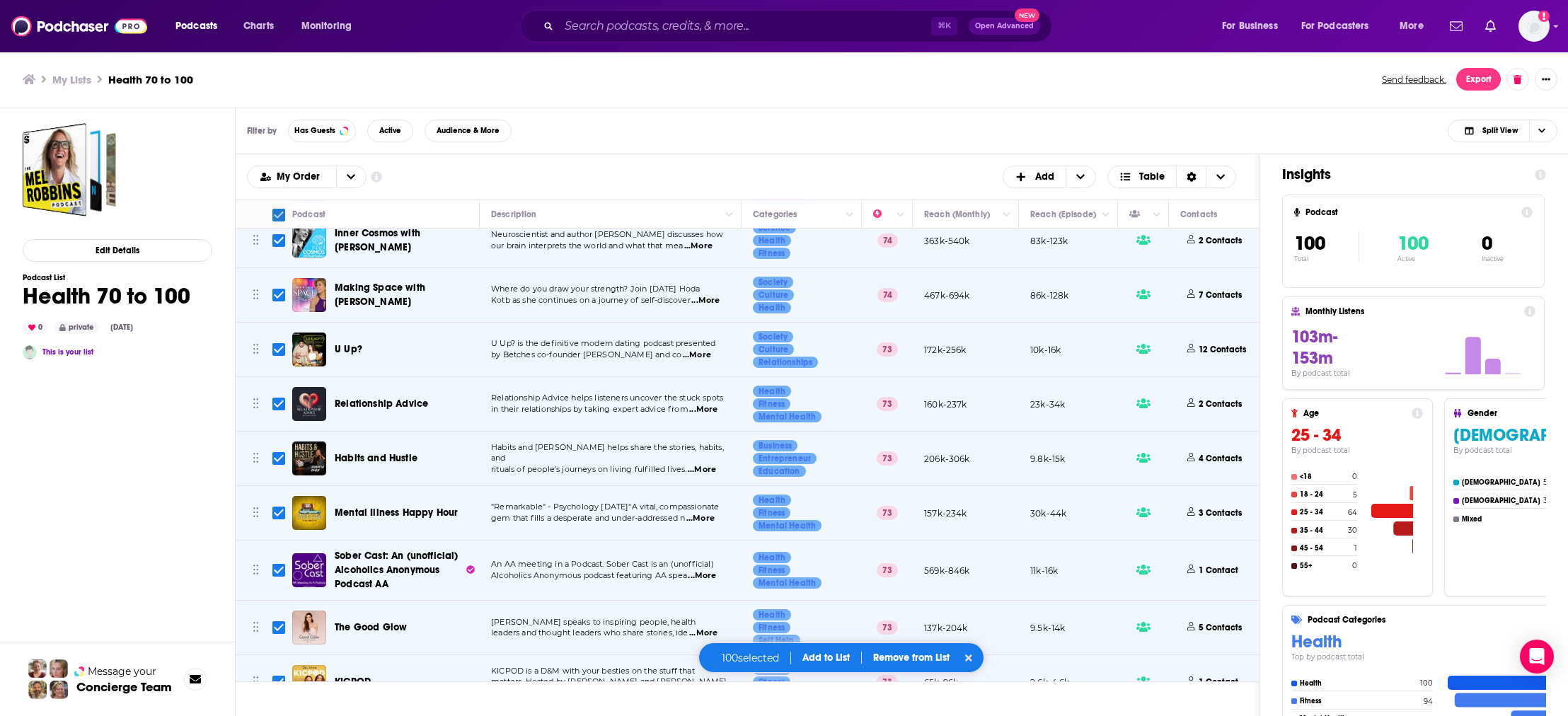
checkbox input "false"
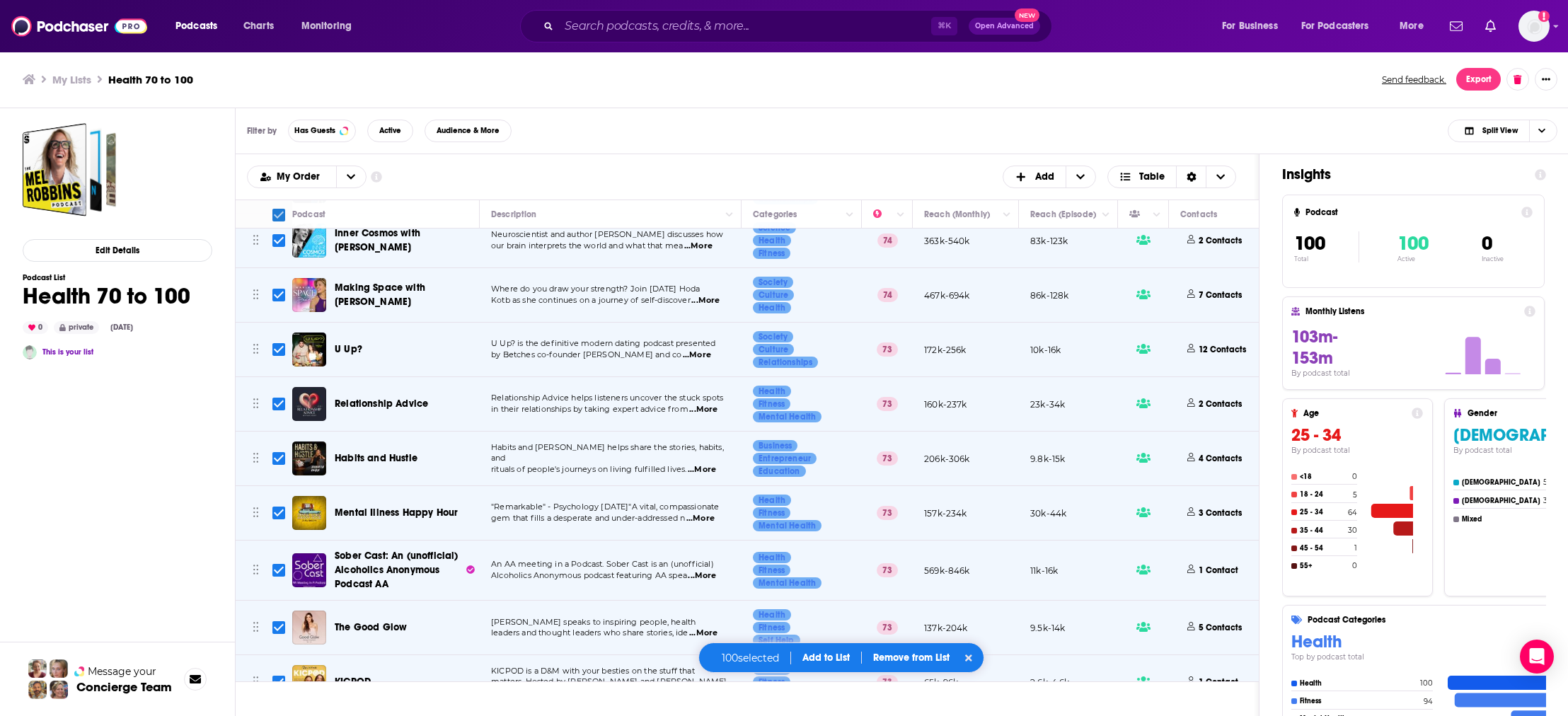
checkbox input "false"
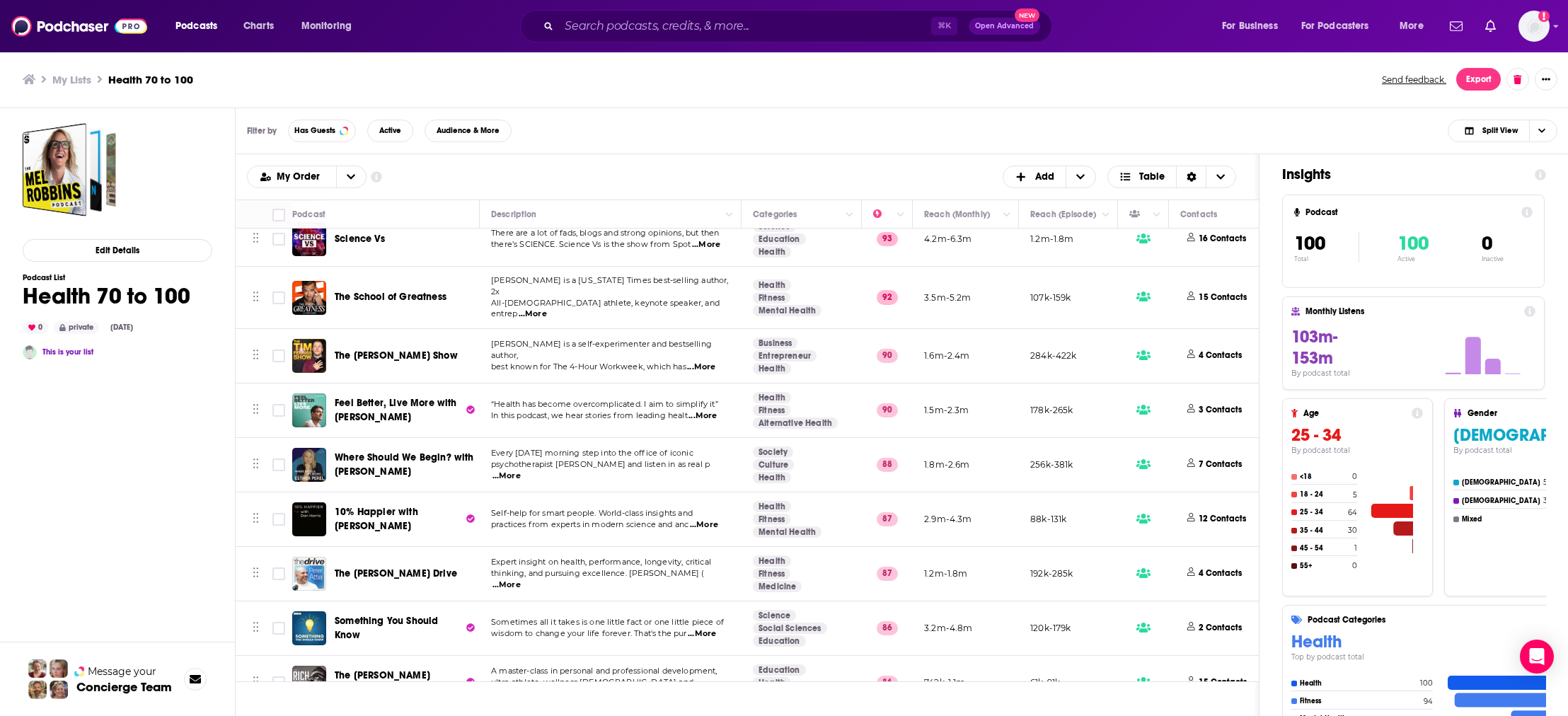
scroll to position [0, 0]
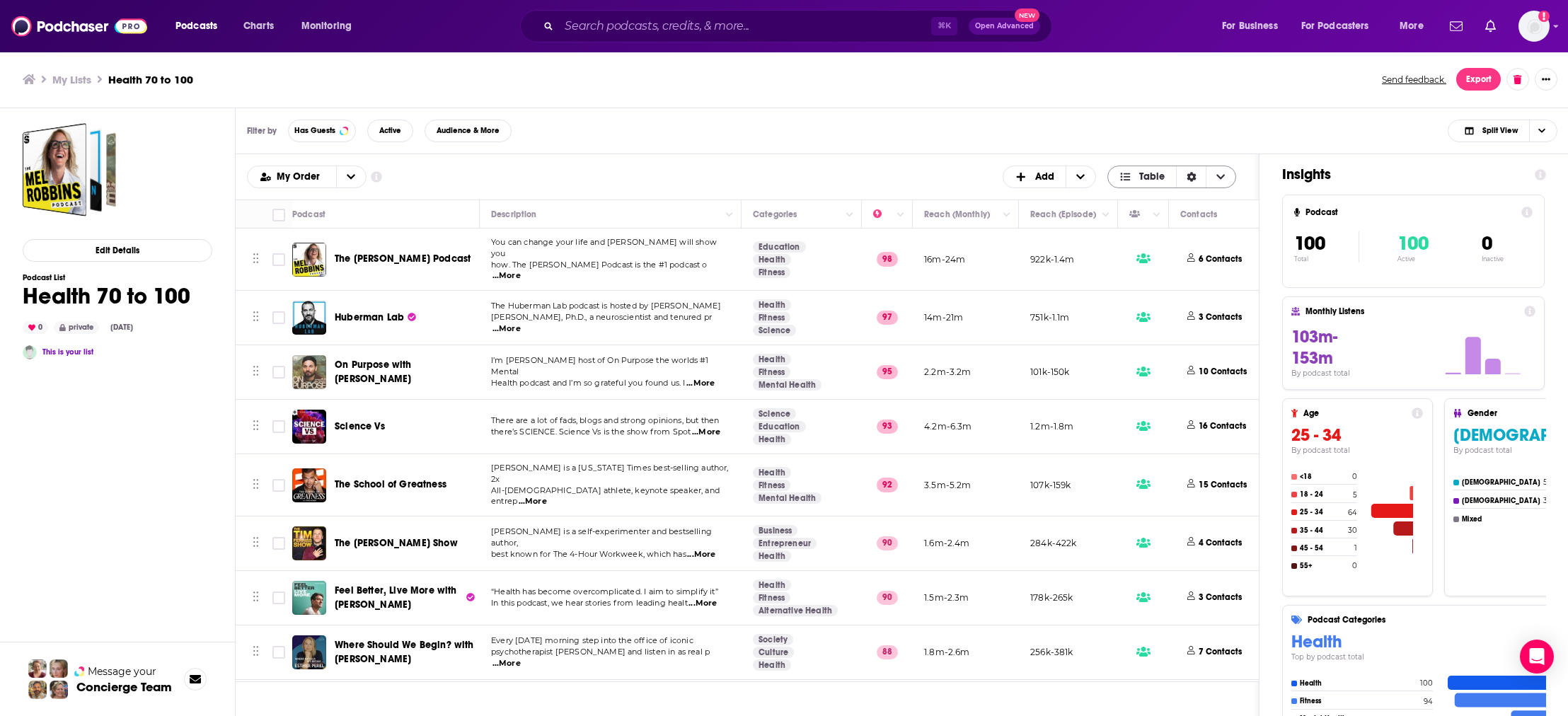
click at [1222, 179] on icon "Choose View" at bounding box center [1220, 177] width 9 height 10
click at [1193, 179] on icon "Sort Direction" at bounding box center [1190, 177] width 9 height 10
click at [1185, 117] on div "Filter by Has Guests Active Audience & More Split View" at bounding box center [902, 131] width 1333 height 46
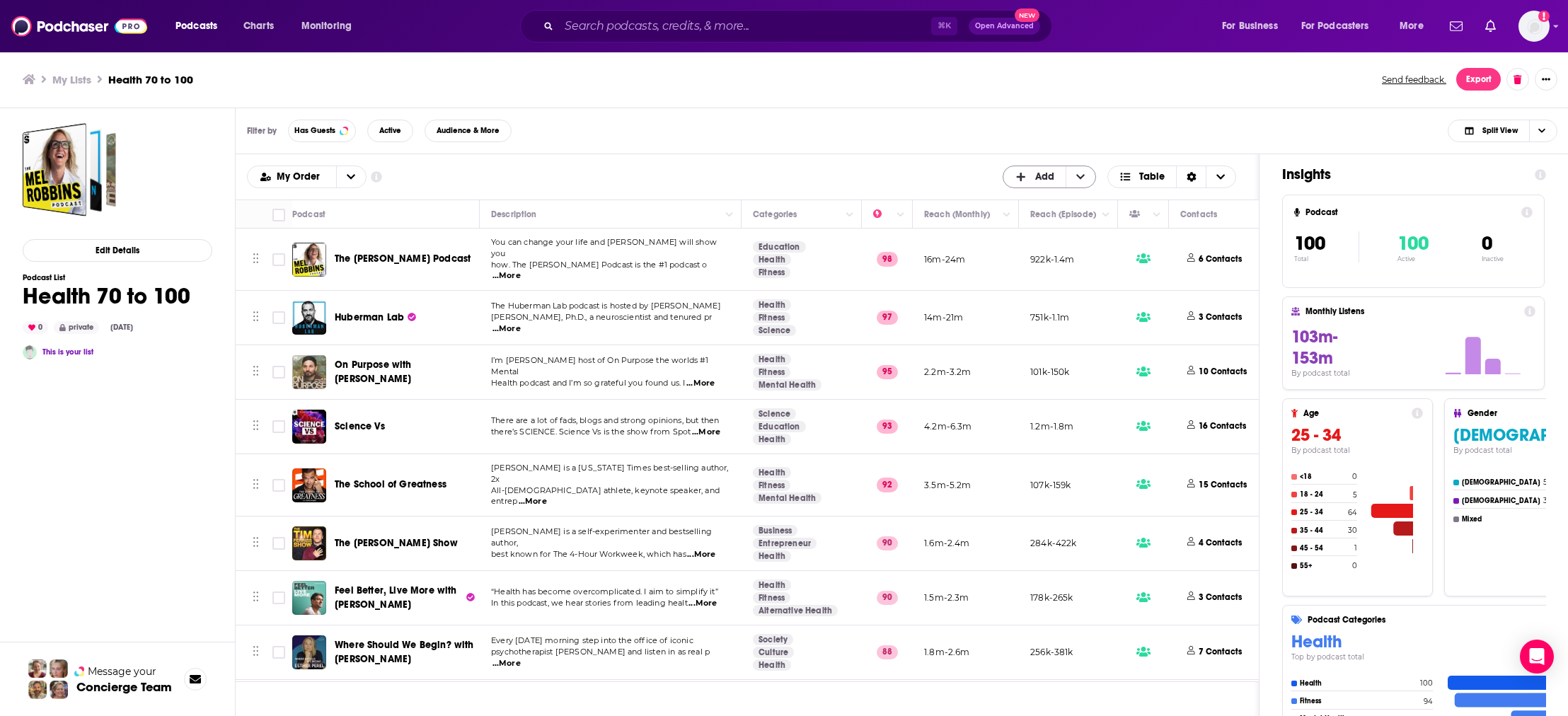
click at [1080, 183] on span "+ Add" at bounding box center [1081, 176] width 30 height 21
click at [1078, 179] on icon "+ Add" at bounding box center [1081, 177] width 9 height 10
click at [1069, 200] on span "Add Podcasts" at bounding box center [1050, 200] width 72 height 8
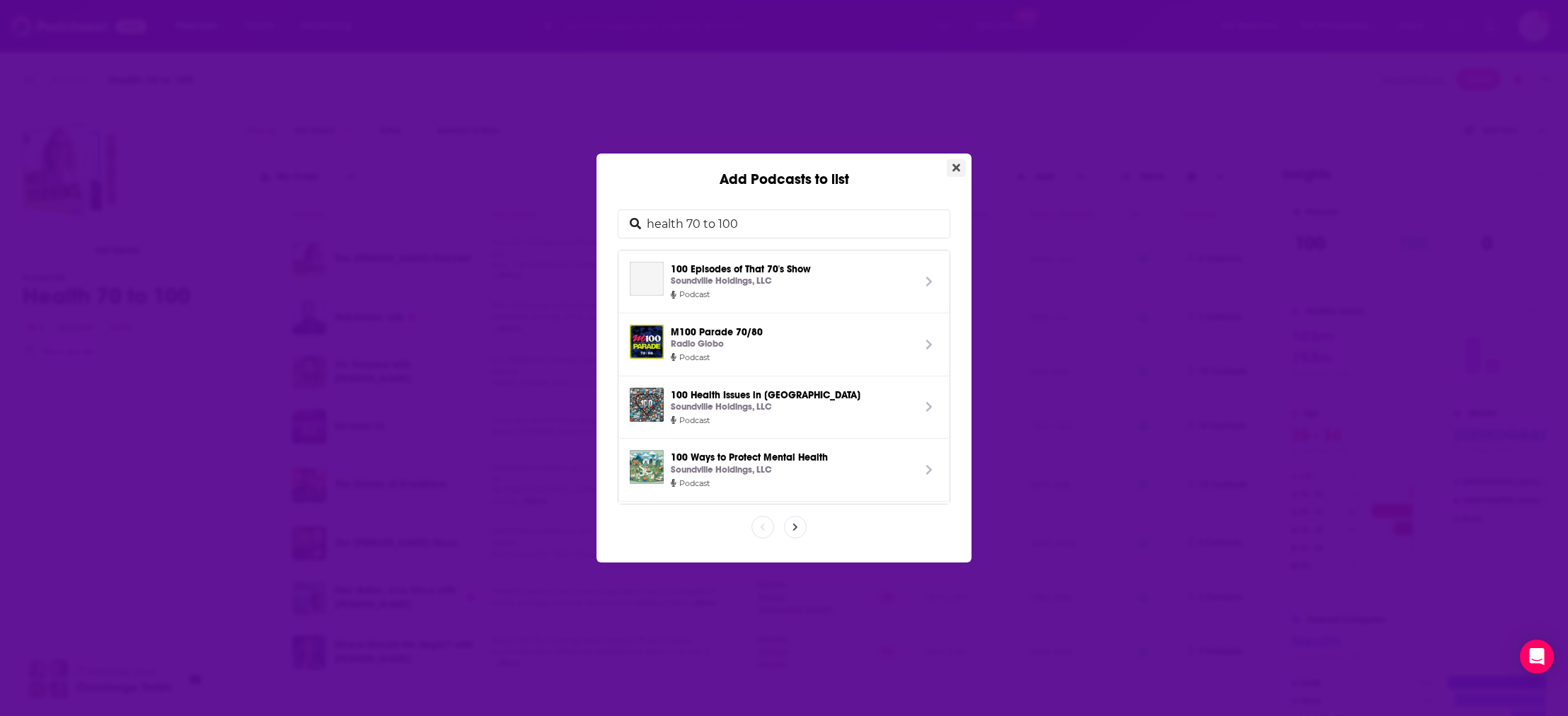
click at [962, 169] on button "Close" at bounding box center [956, 168] width 19 height 18
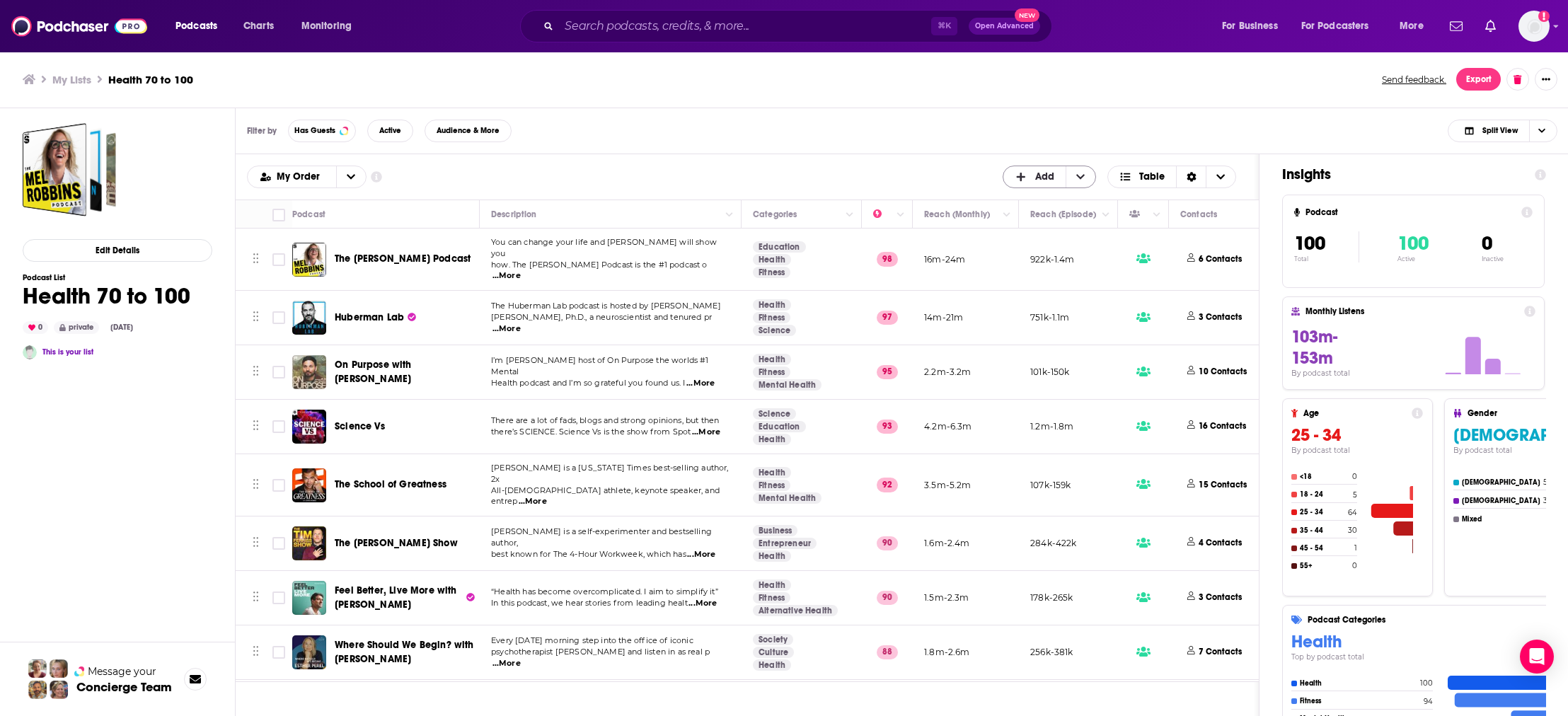
click at [1079, 175] on icon "+ Add" at bounding box center [1081, 177] width 9 height 10
click at [373, 183] on link "Show additional information" at bounding box center [376, 177] width 11 height 13
click at [376, 181] on icon "Show additional information" at bounding box center [376, 176] width 11 height 11
click at [347, 181] on icon "open menu" at bounding box center [351, 177] width 9 height 10
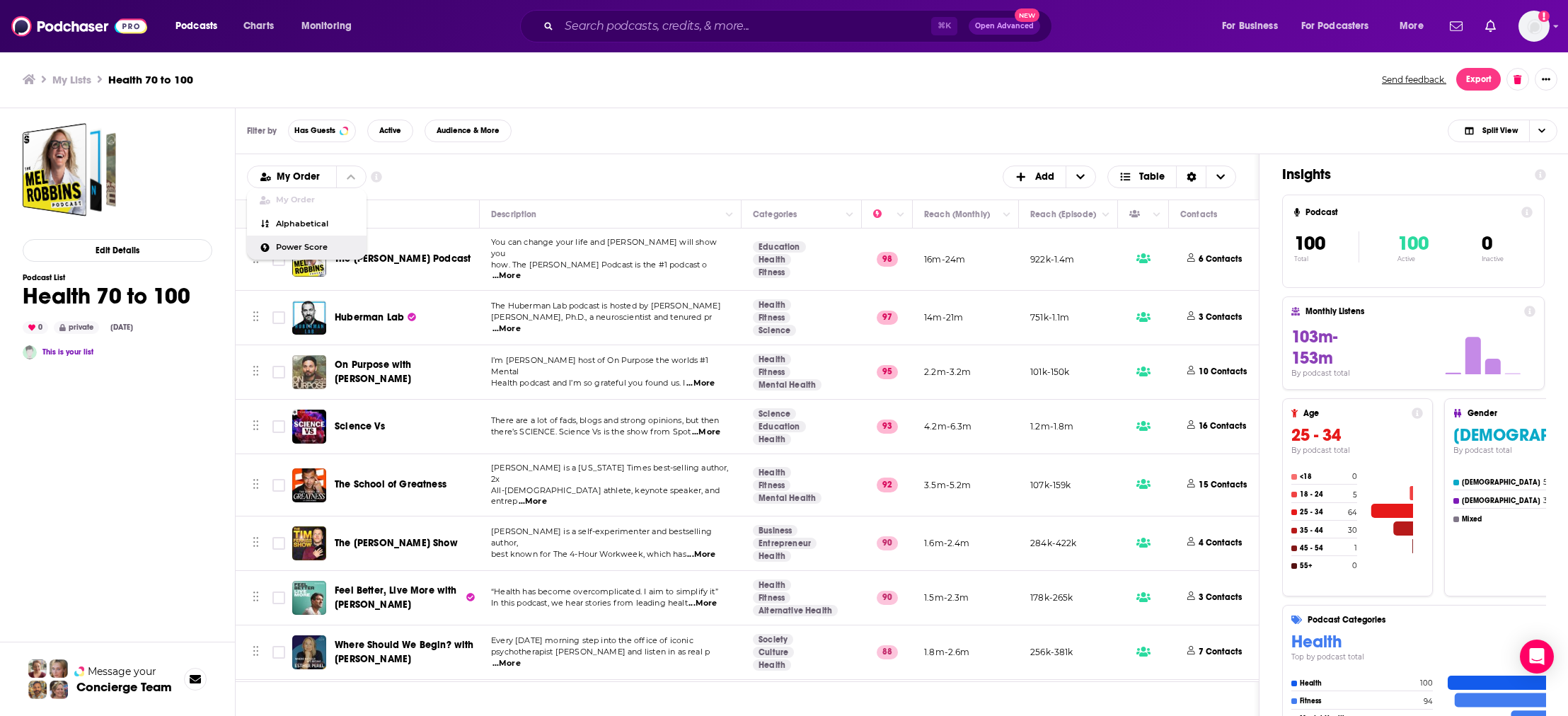
click at [309, 244] on span "Power Score" at bounding box center [315, 248] width 79 height 8
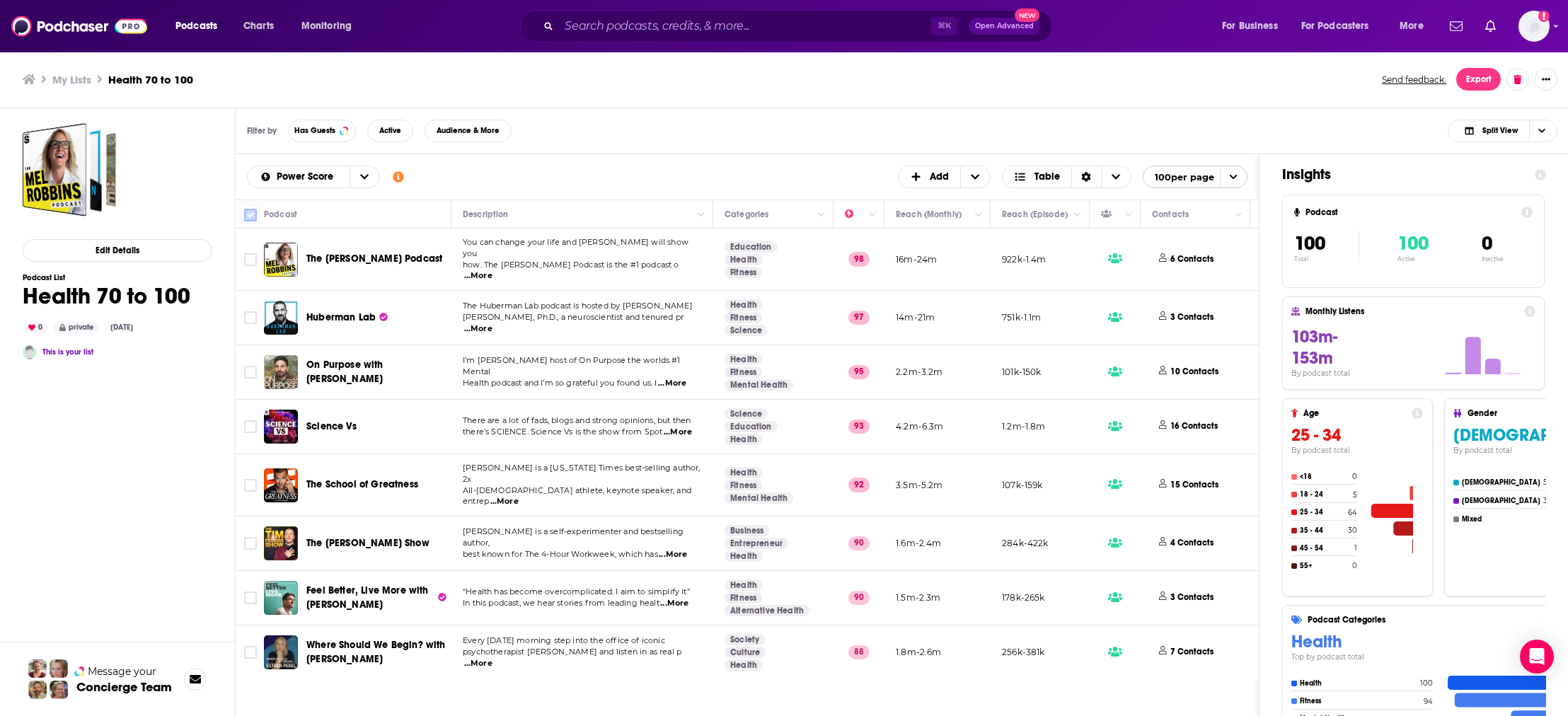
click at [253, 217] on input "Toggle select all" at bounding box center [250, 215] width 13 height 13
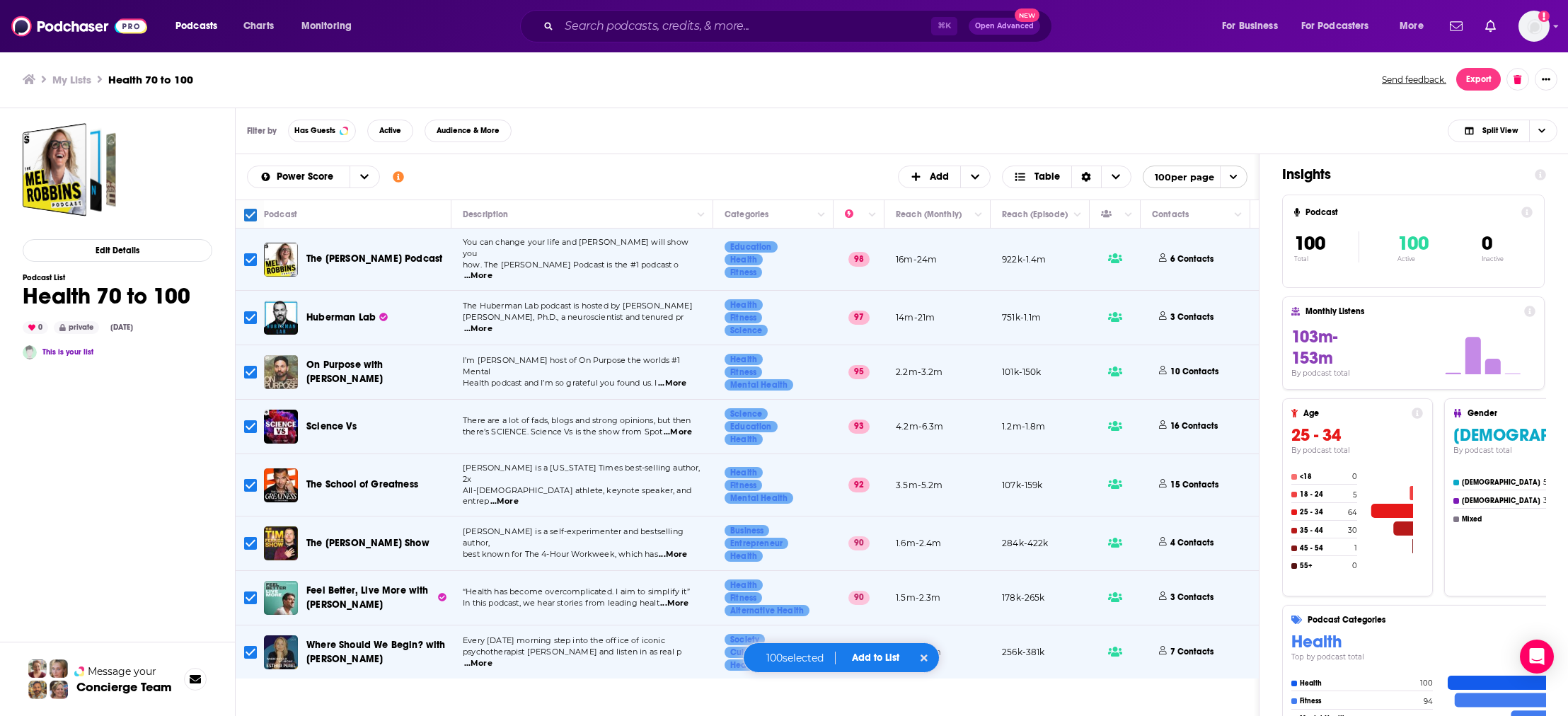
click at [832, 123] on div "Filter by Has Guests Active Audience & More Split View" at bounding box center [902, 131] width 1333 height 46
click at [1410, 32] on span "More" at bounding box center [1411, 26] width 24 height 20
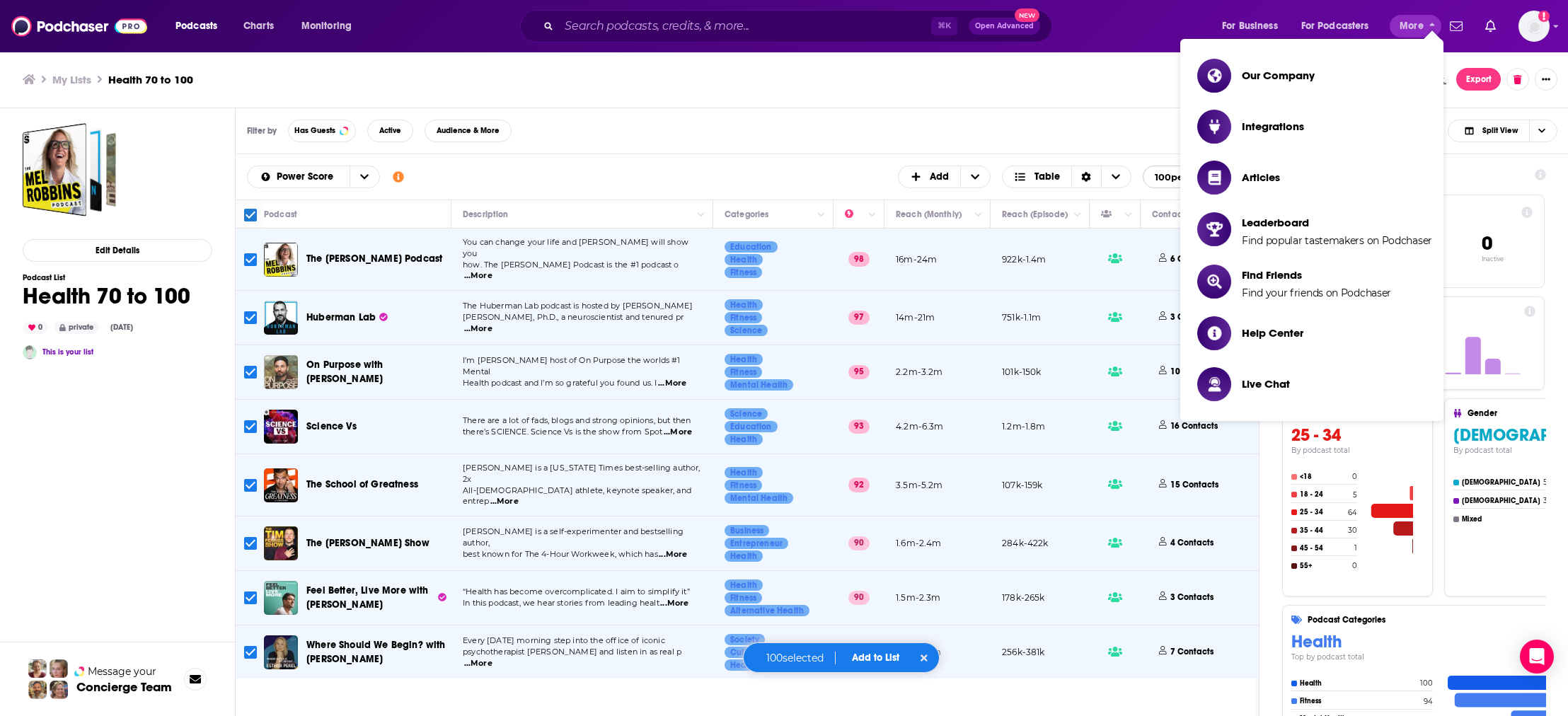
click at [965, 103] on div "My Lists Health 70 to 100 Send feedback. Export" at bounding box center [784, 79] width 1569 height 57
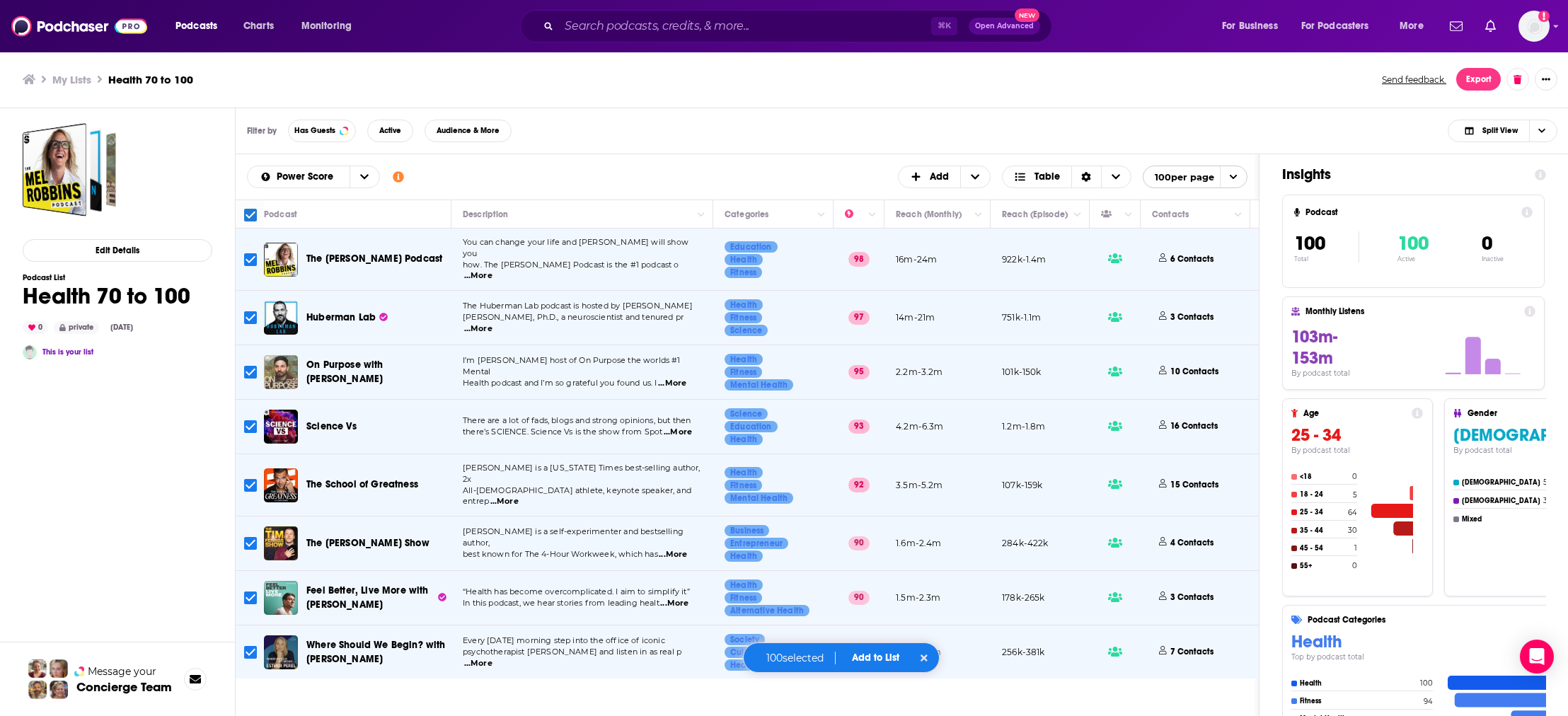
drag, startPoint x: 791, startPoint y: 661, endPoint x: 808, endPoint y: 657, distance: 17.5
click at [792, 661] on p "100 selected" at bounding box center [795, 657] width 81 height 13
click at [892, 660] on button "Add to List" at bounding box center [876, 657] width 70 height 12
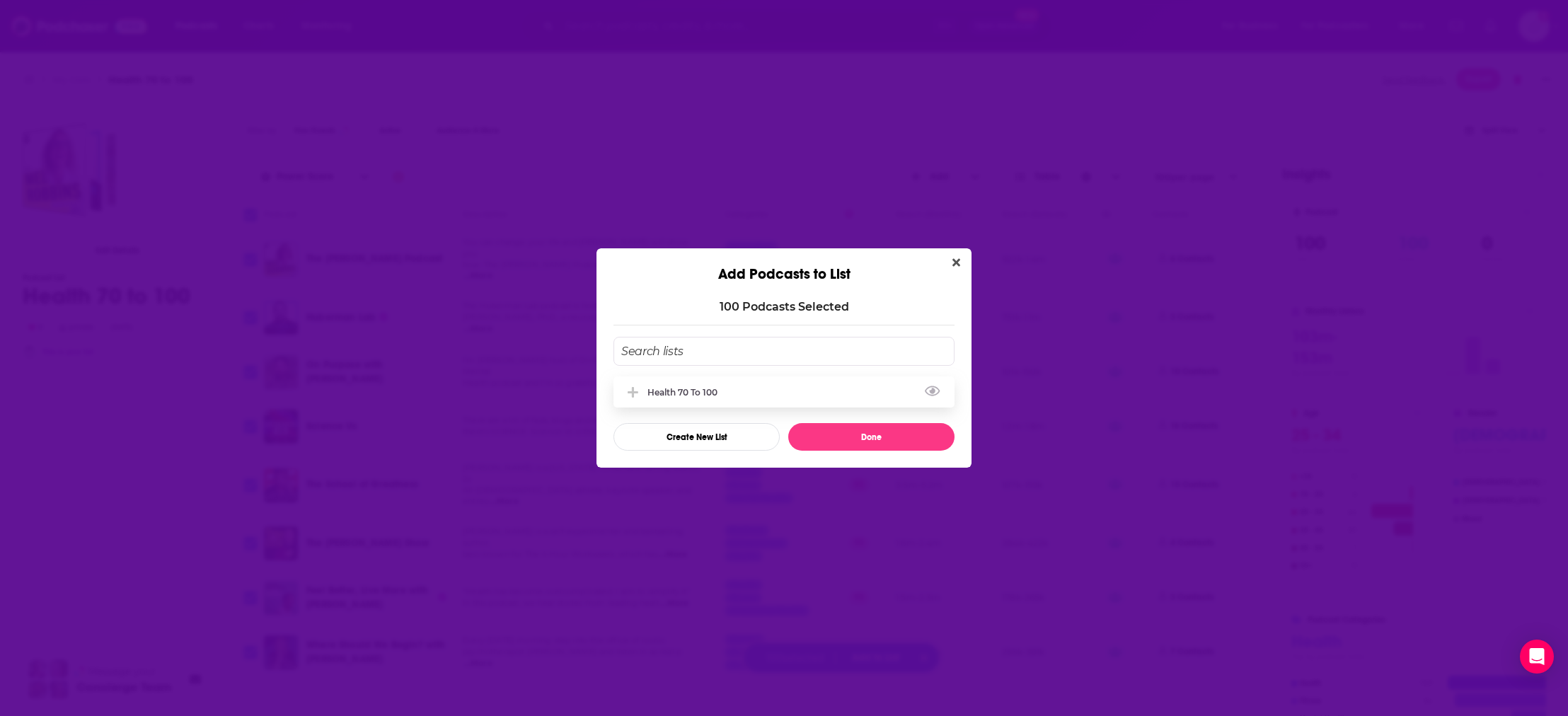
click at [746, 393] on div "Health 70 to 100" at bounding box center [783, 391] width 341 height 31
click at [913, 443] on button "Done" at bounding box center [871, 437] width 166 height 28
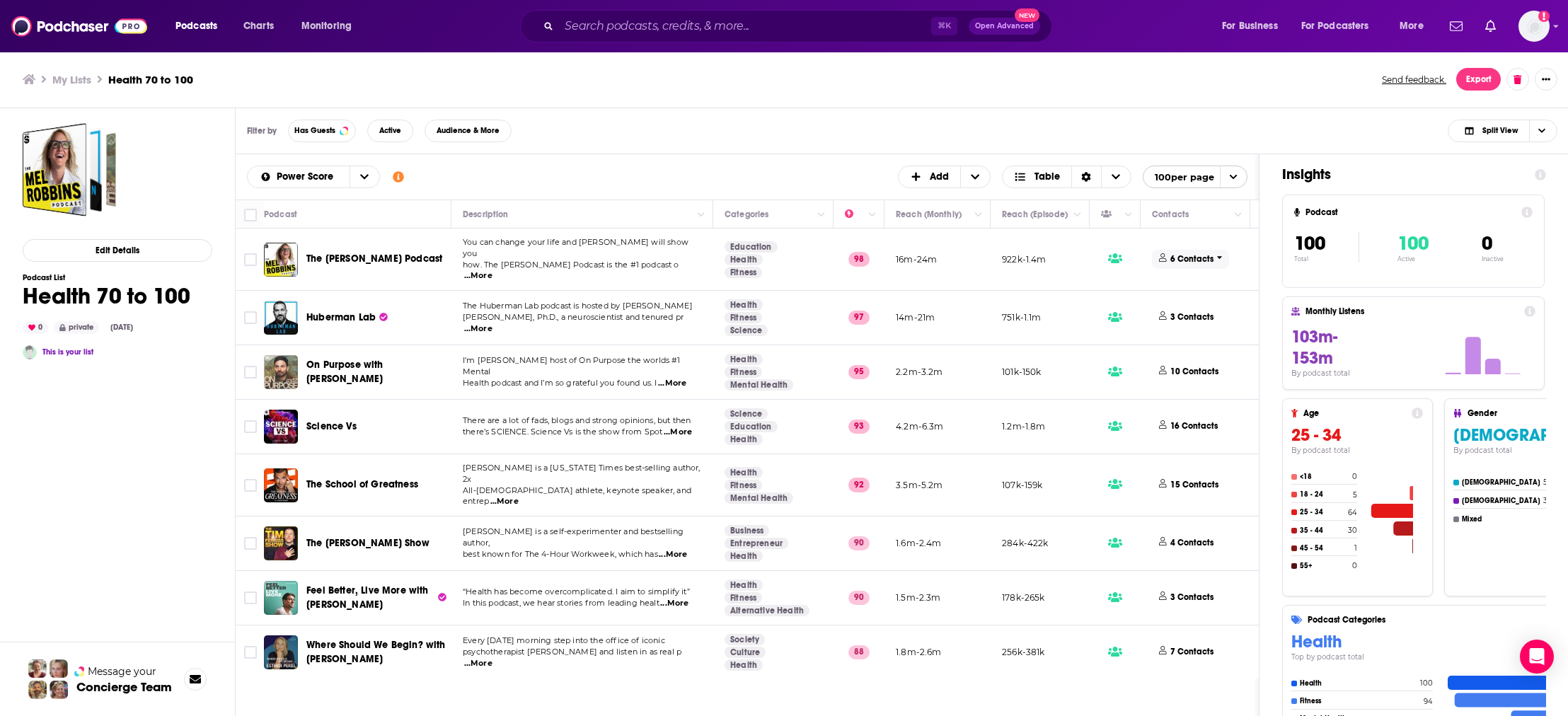
click at [1218, 256] on icon at bounding box center [1219, 257] width 5 height 3
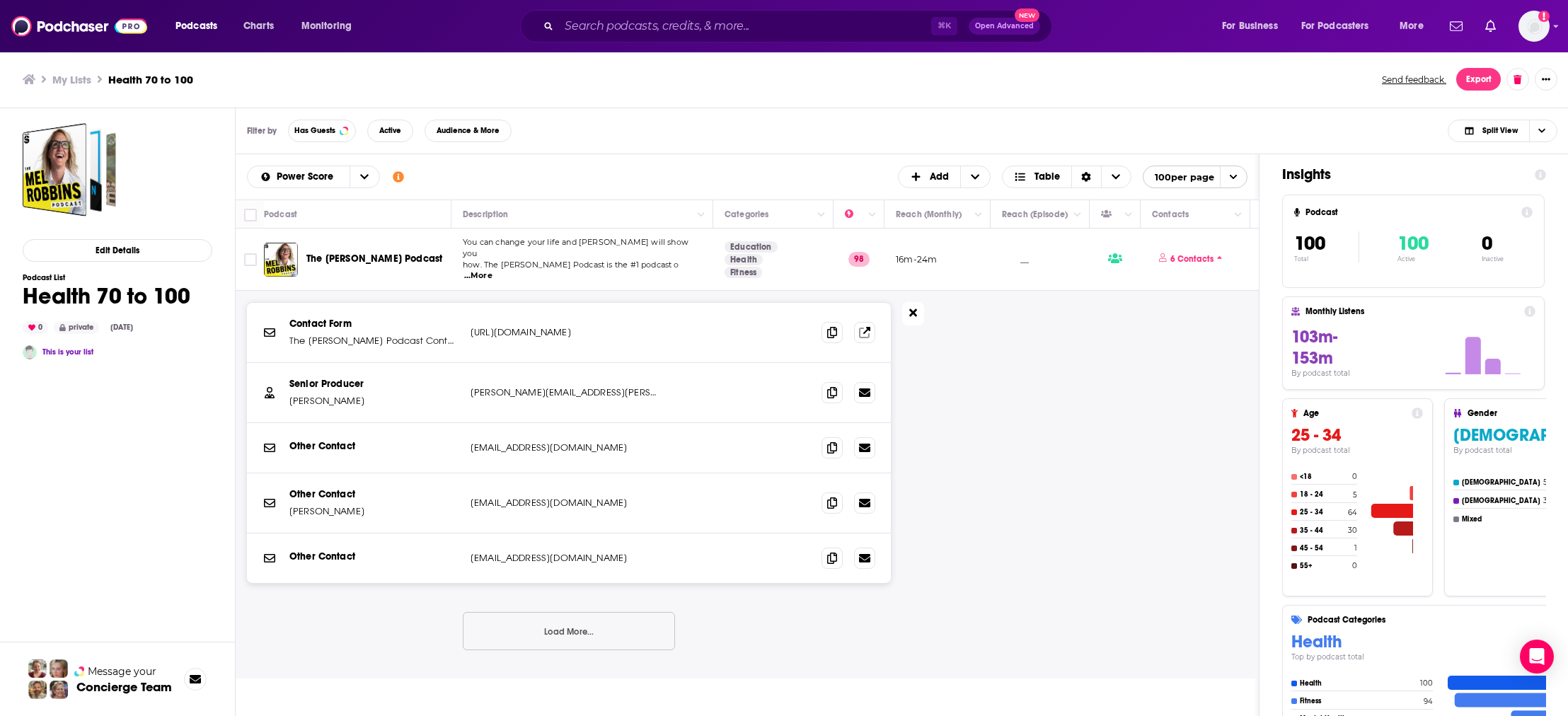
click at [917, 305] on button at bounding box center [913, 314] width 22 height 23
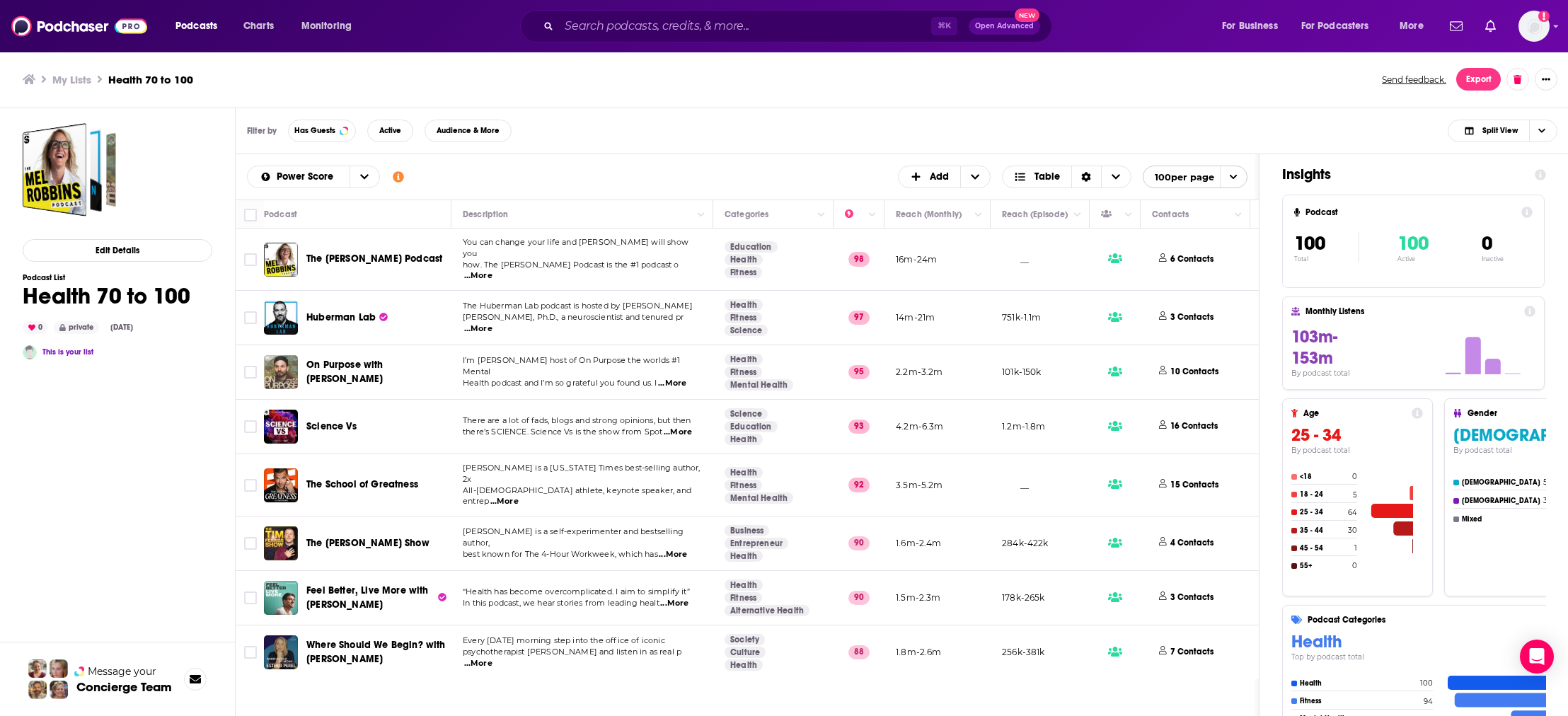
drag, startPoint x: 824, startPoint y: 140, endPoint x: 781, endPoint y: 140, distance: 43.0
click at [820, 140] on div "Filter by Has Guests Active Audience & More Split View" at bounding box center [902, 131] width 1333 height 46
click at [246, 254] on input "Toggle select row" at bounding box center [250, 260] width 13 height 13
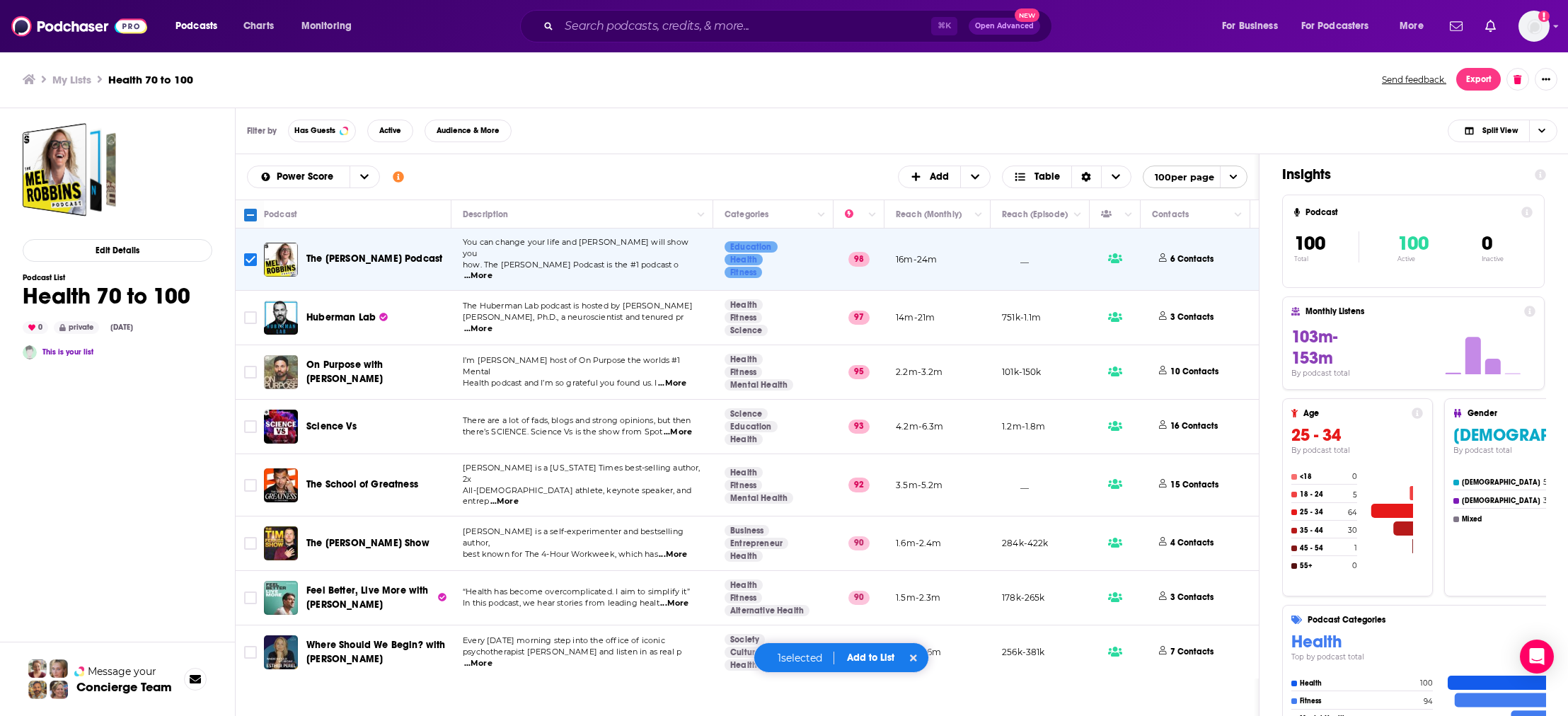
click at [601, 80] on ul "My Lists Health 70 to 100" at bounding box center [694, 79] width 1343 height 13
click at [1089, 181] on icon "Sort Direction" at bounding box center [1087, 177] width 10 height 10
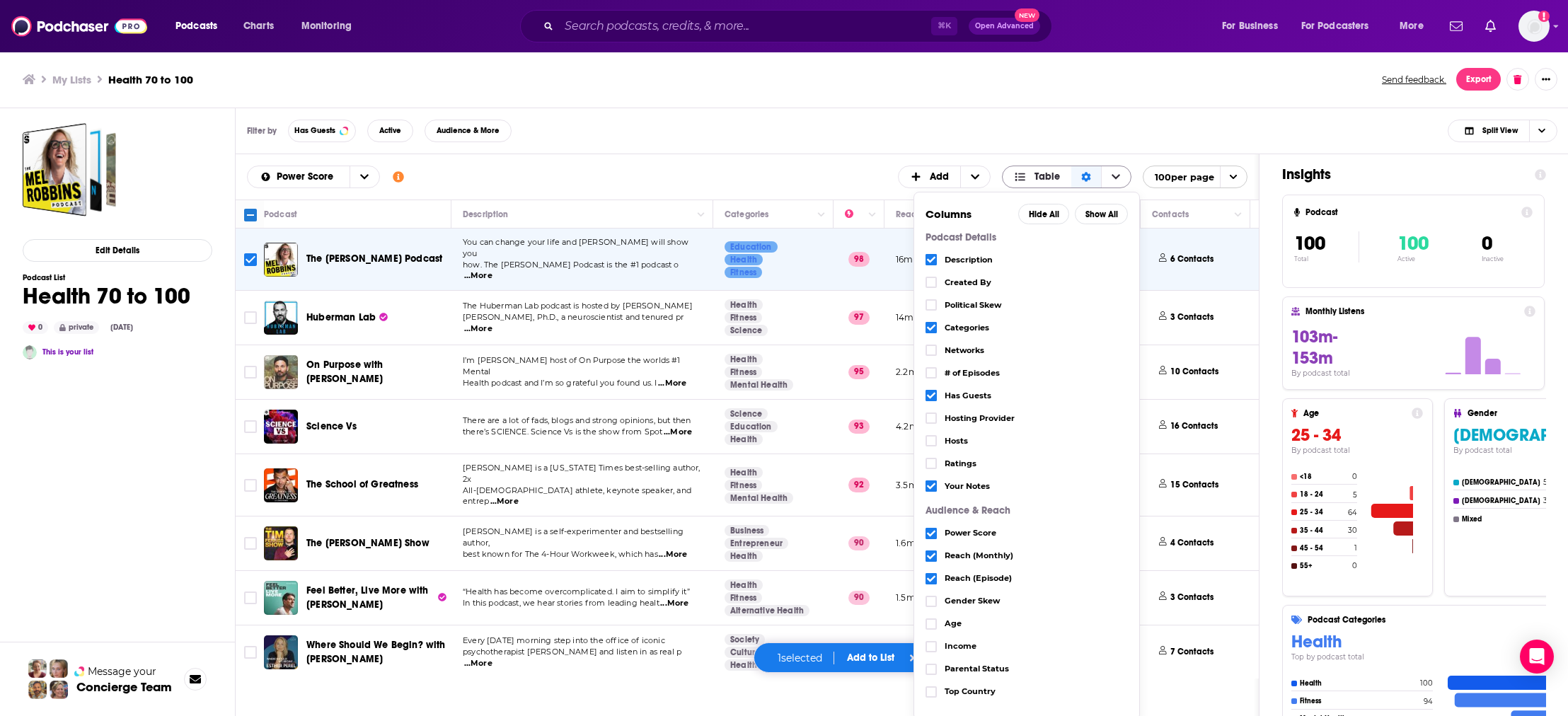
click at [1089, 180] on icon "Sort Direction" at bounding box center [1086, 177] width 9 height 10
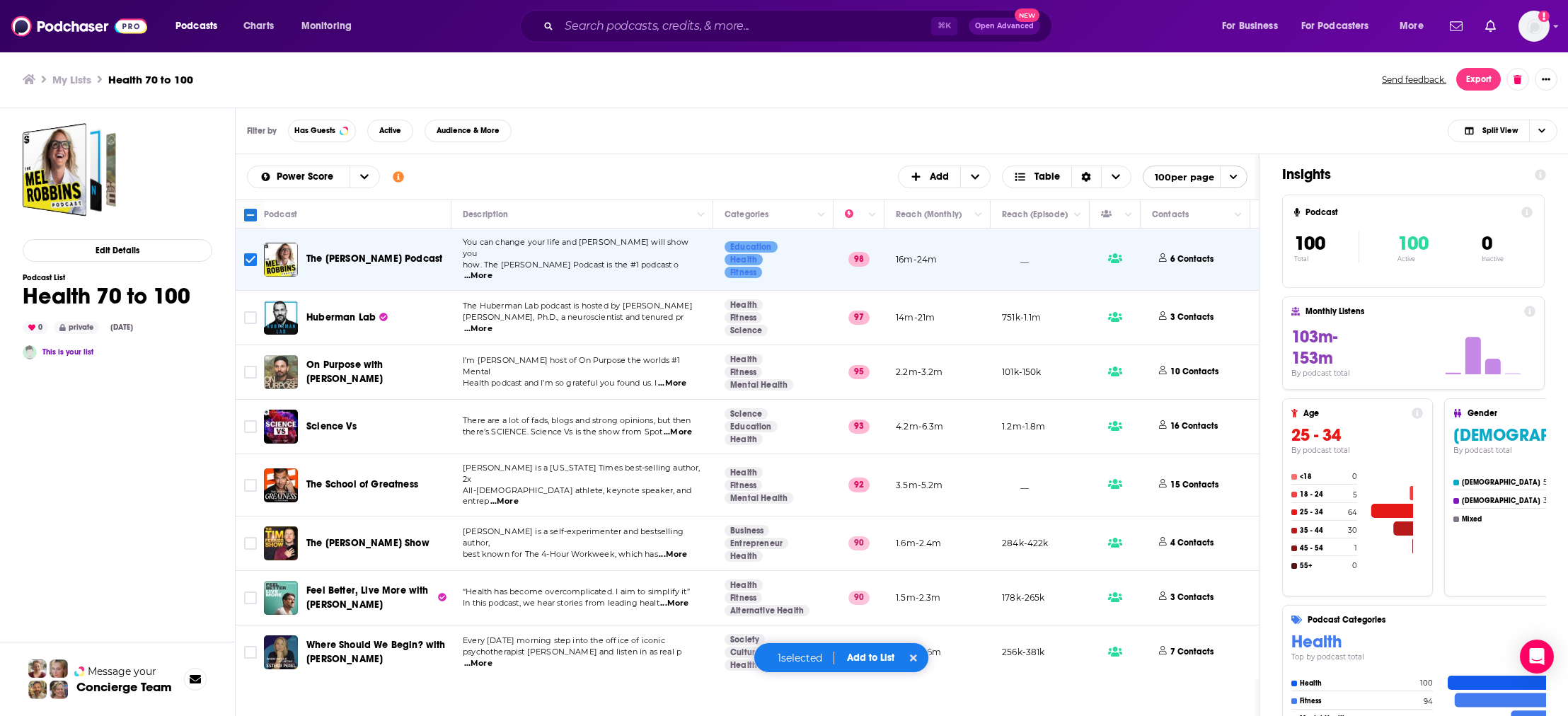
click at [1088, 86] on div "My Lists Health 70 to 100 Send feedback. Export" at bounding box center [784, 79] width 1523 height 23
click at [1542, 85] on button "Show More Button" at bounding box center [1546, 79] width 23 height 23
click at [1282, 106] on div "My Lists Health 70 to 100 Send feedback. Export" at bounding box center [784, 79] width 1569 height 57
click at [74, 27] on img at bounding box center [79, 26] width 136 height 27
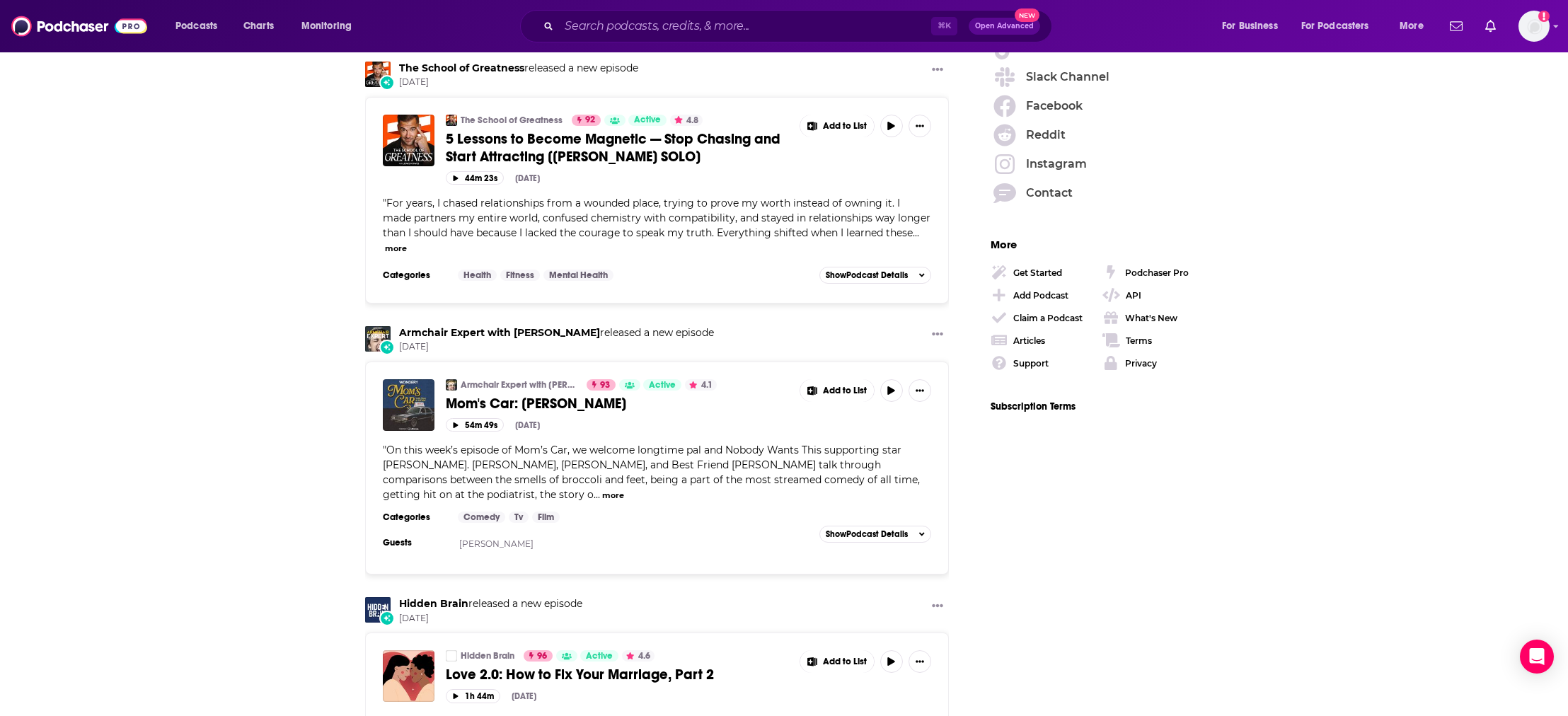
scroll to position [2495, 0]
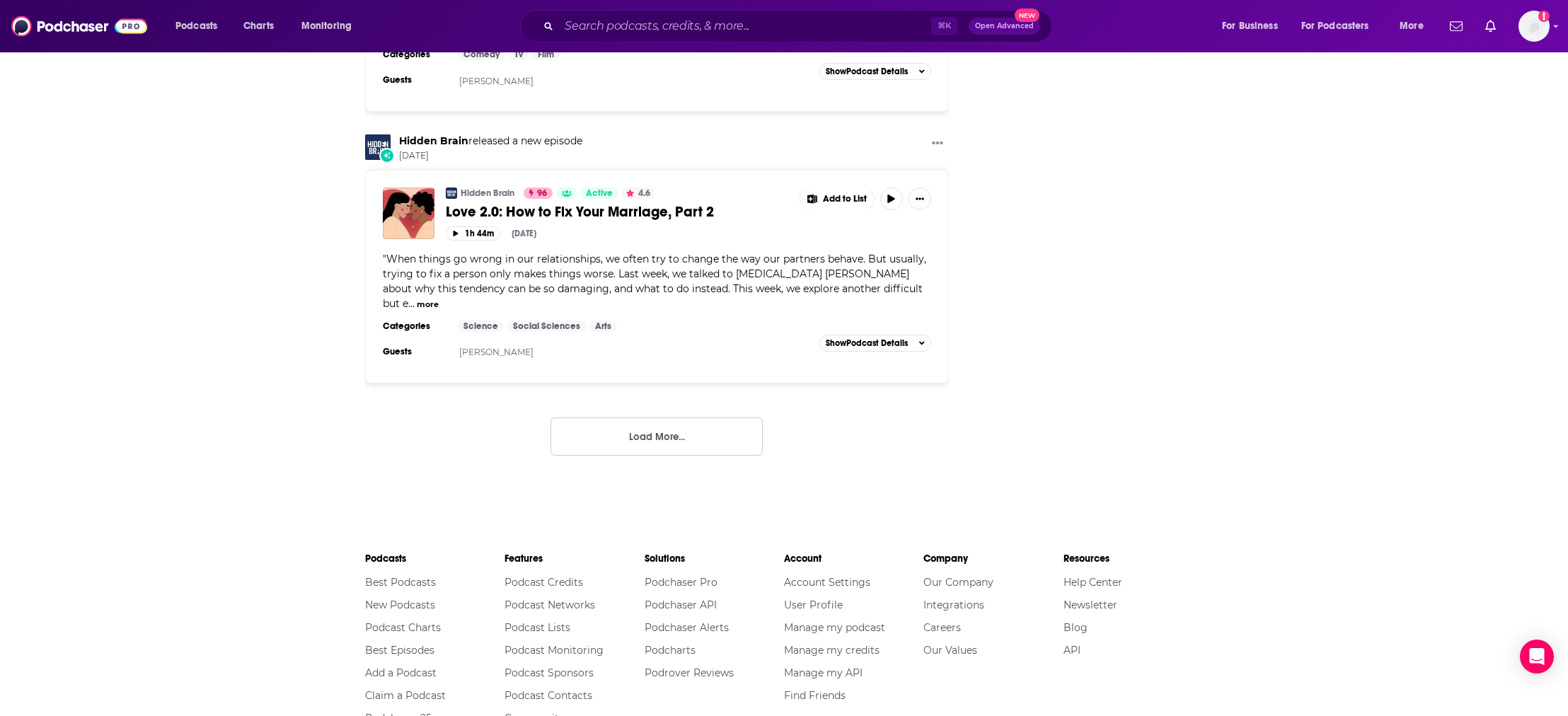
click at [79, 18] on img at bounding box center [79, 26] width 136 height 27
